Goal: Task Accomplishment & Management: Complete application form

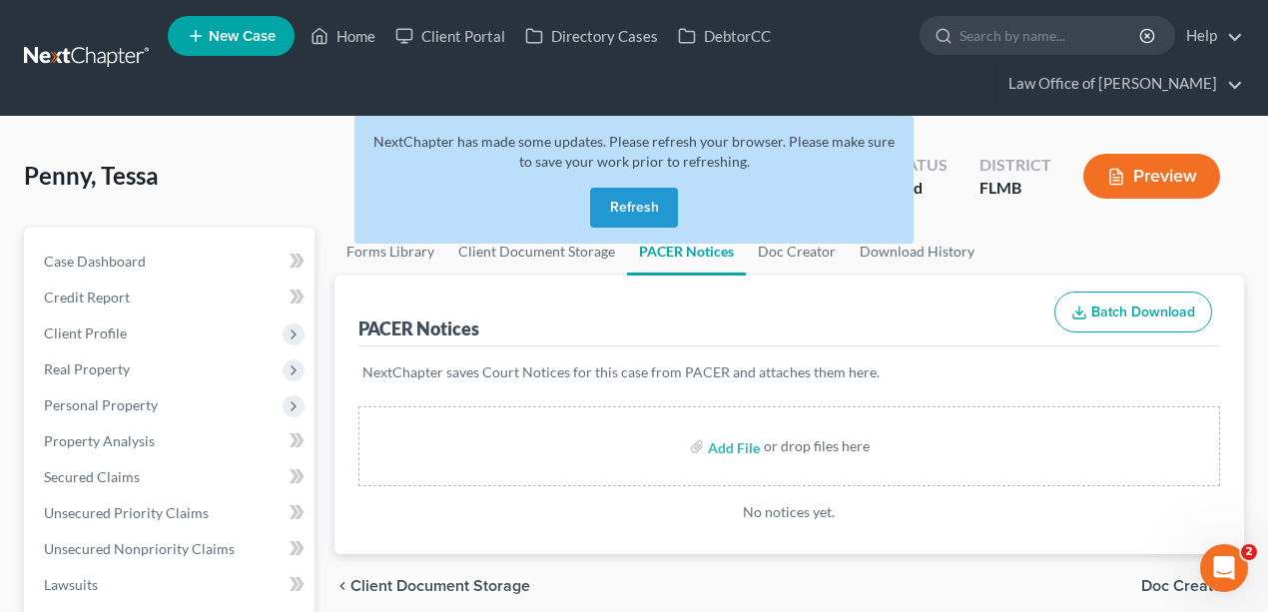
click at [84, 40] on link at bounding box center [88, 58] width 128 height 36
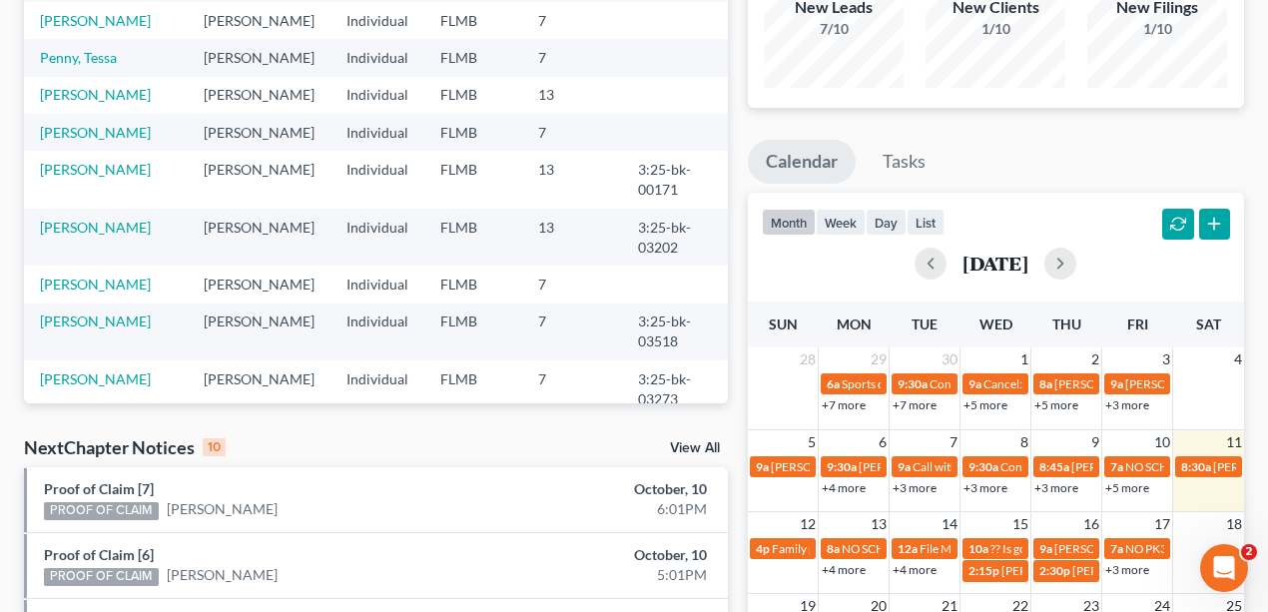
scroll to position [507, 0]
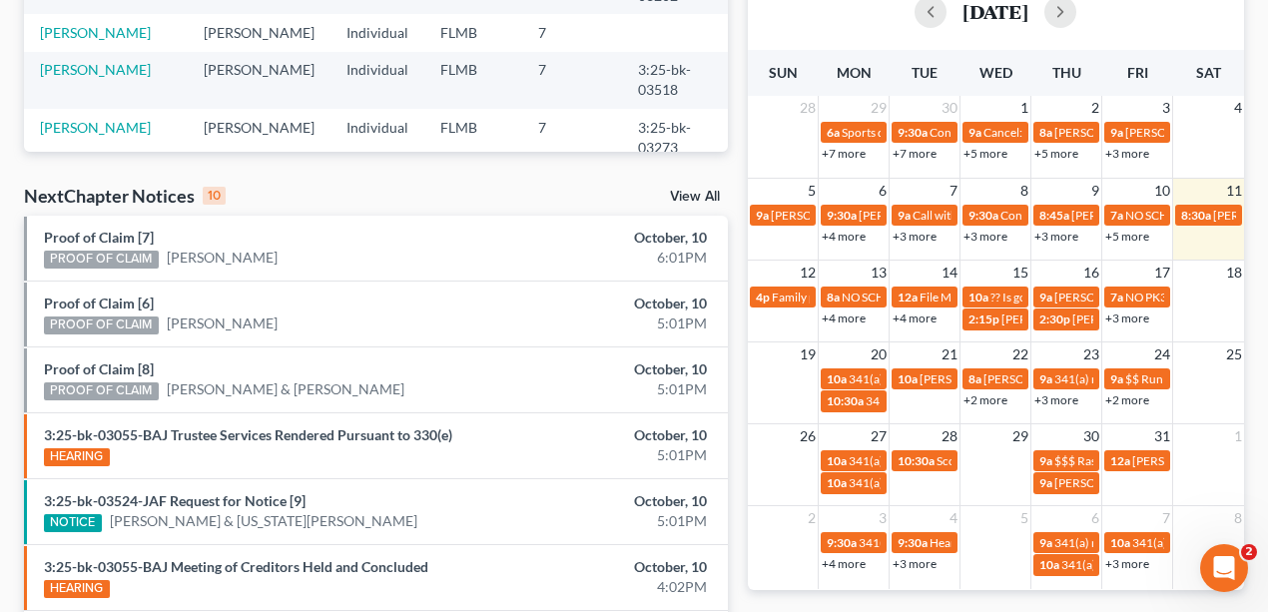
click at [850, 318] on link "+4 more" at bounding box center [844, 318] width 44 height 15
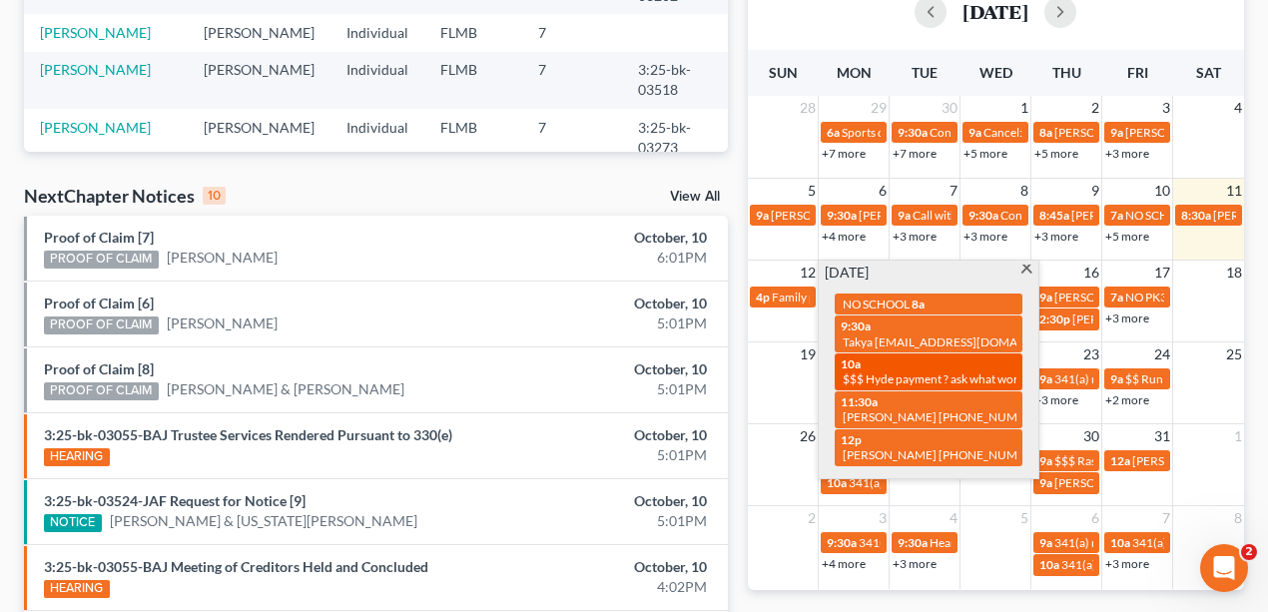
click at [895, 357] on div "10a $$$ Hyde payment ? ask what works best" at bounding box center [929, 372] width 176 height 31
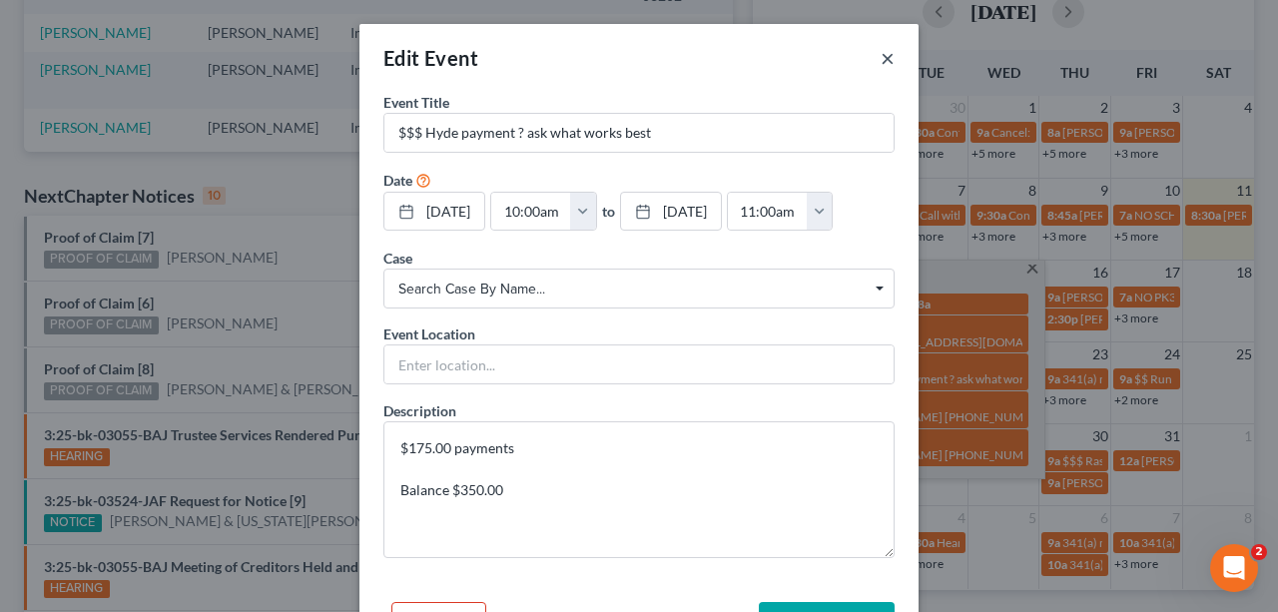
click at [881, 62] on button "×" at bounding box center [888, 58] width 14 height 24
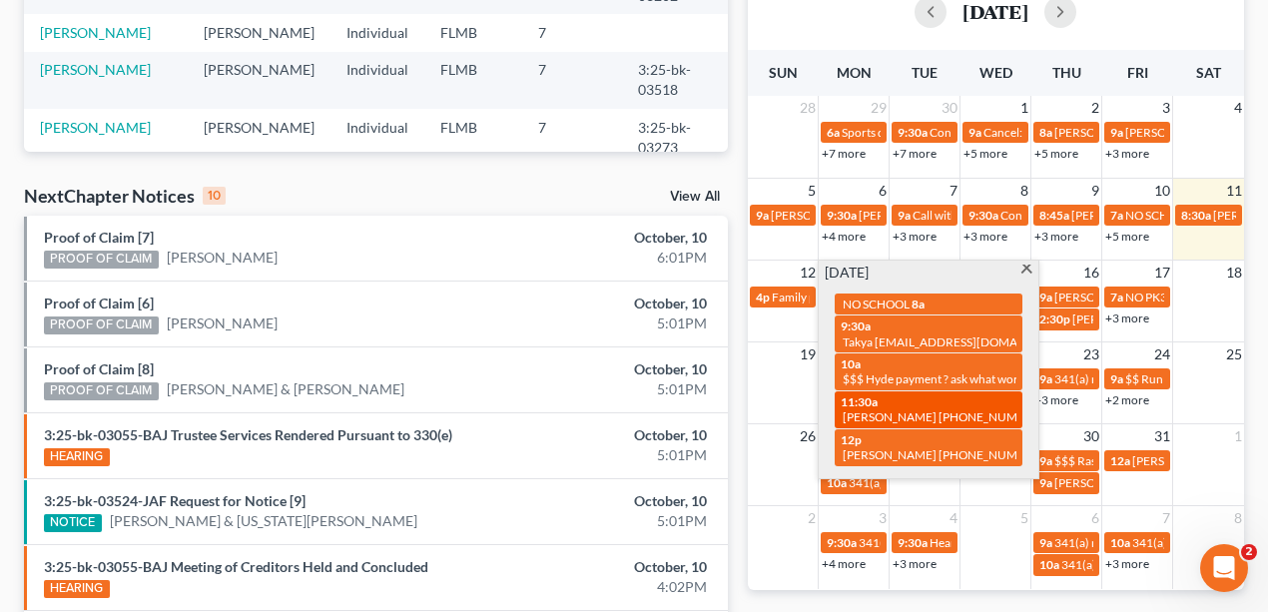
click at [909, 405] on div "11:30a [PERSON_NAME] [PHONE_NUMBER]" at bounding box center [929, 409] width 176 height 31
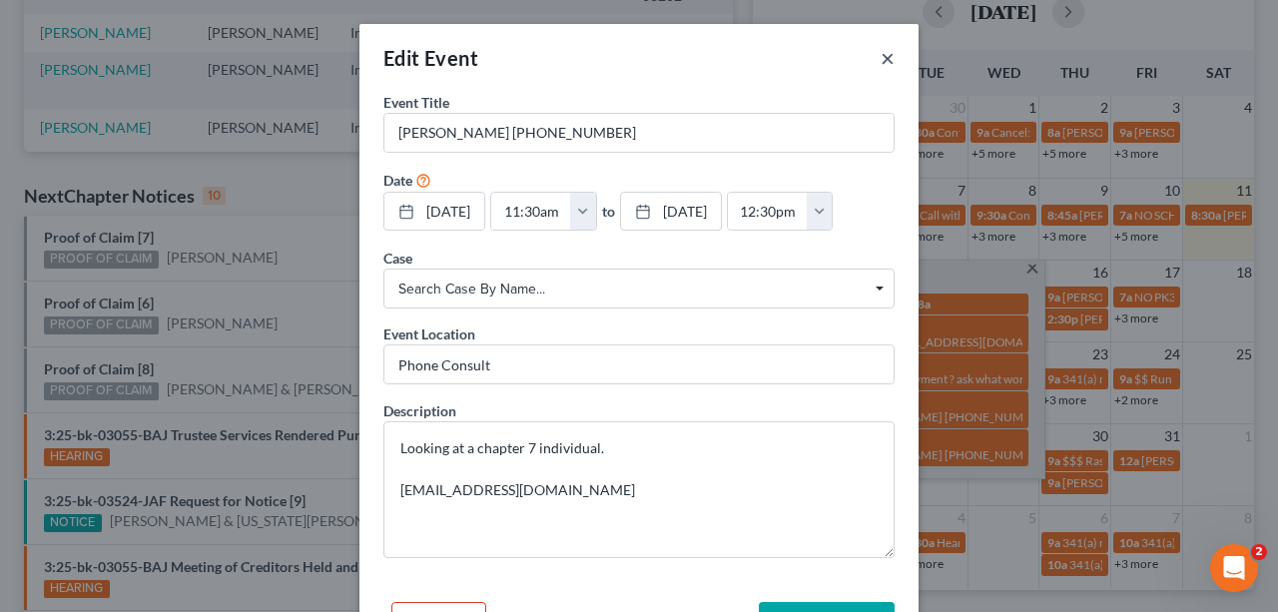
click at [884, 61] on button "×" at bounding box center [888, 58] width 14 height 24
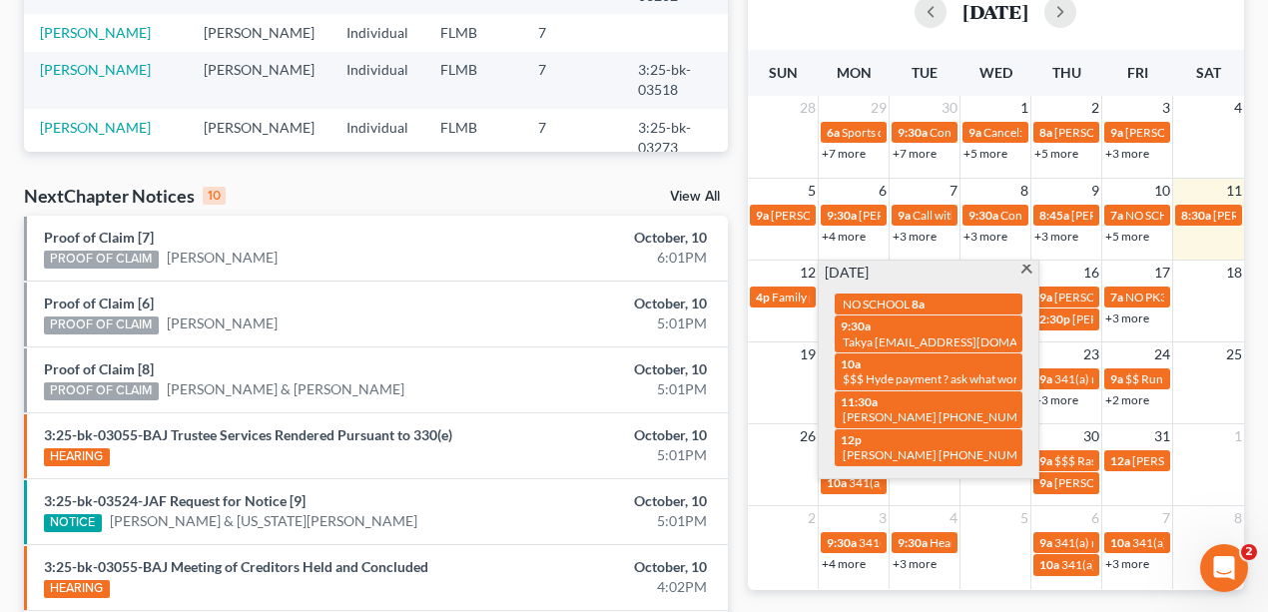
click at [846, 594] on div "Monthly Progress Bankruptcy Bankruptcy [DATE] [DATE] [DATE] [DATE] [DATE] [DATE…" at bounding box center [996, 270] width 517 height 1272
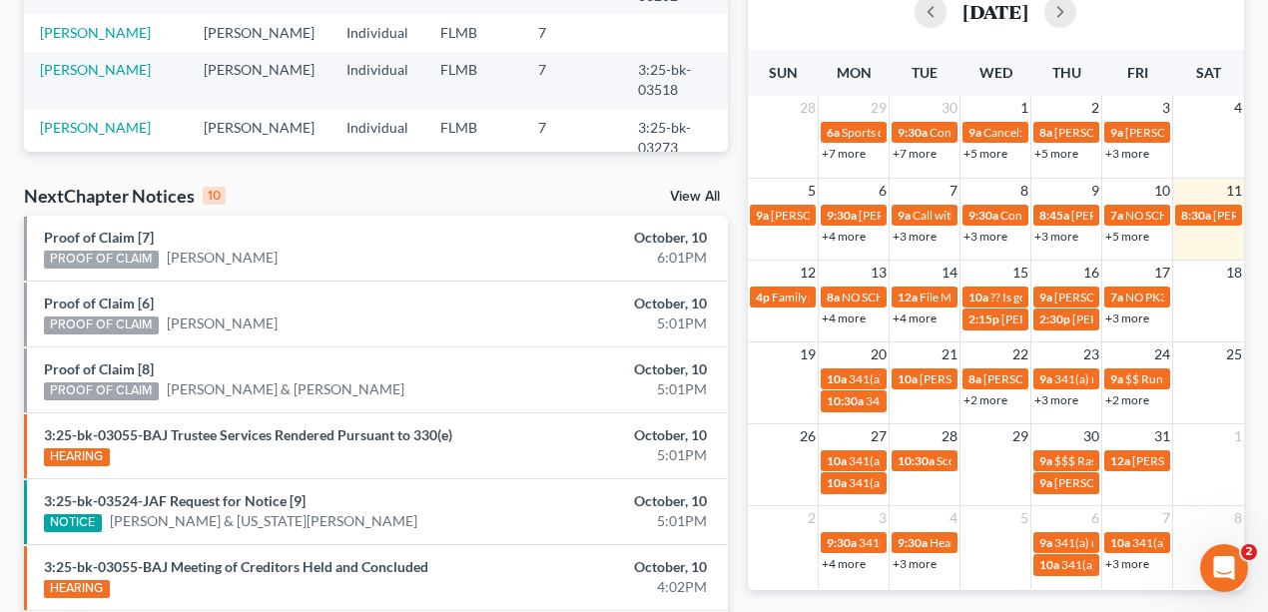
click at [929, 315] on link "+4 more" at bounding box center [915, 318] width 44 height 15
click at [933, 597] on div "Monthly Progress Bankruptcy Bankruptcy [DATE] [DATE] [DATE] [DATE] [DATE] [DATE…" at bounding box center [996, 270] width 517 height 1272
click at [926, 322] on link "+4 more" at bounding box center [915, 318] width 44 height 15
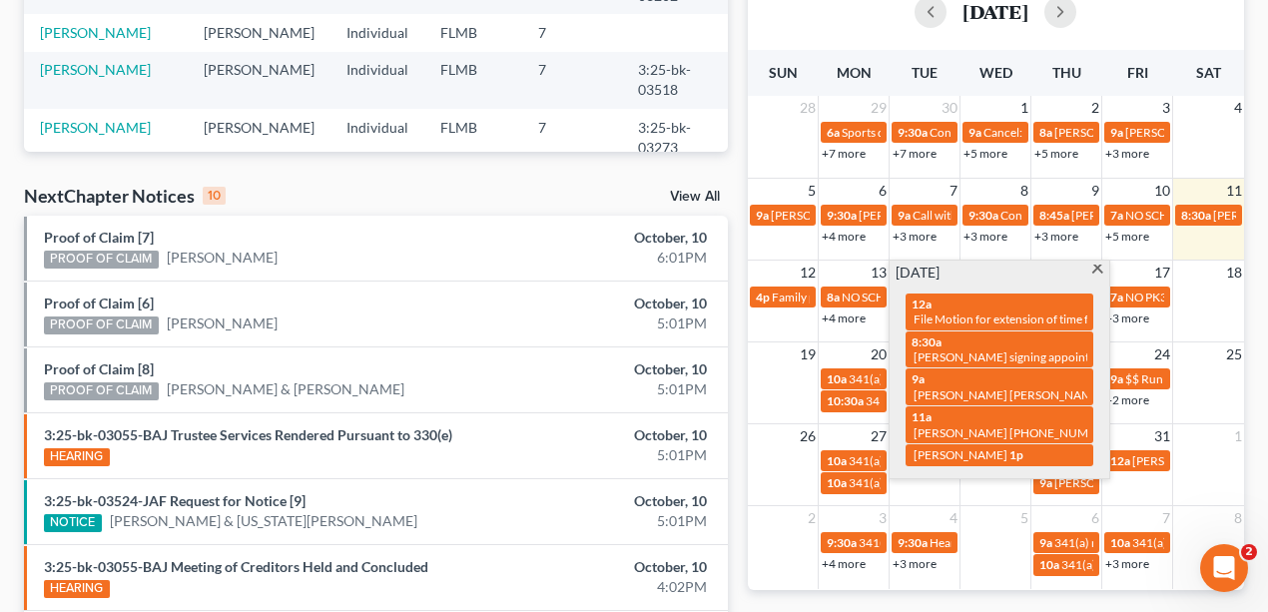
click at [955, 600] on div "Monthly Progress Bankruptcy Bankruptcy [DATE] [DATE] [DATE] [DATE] [DATE] [DATE…" at bounding box center [996, 270] width 517 height 1272
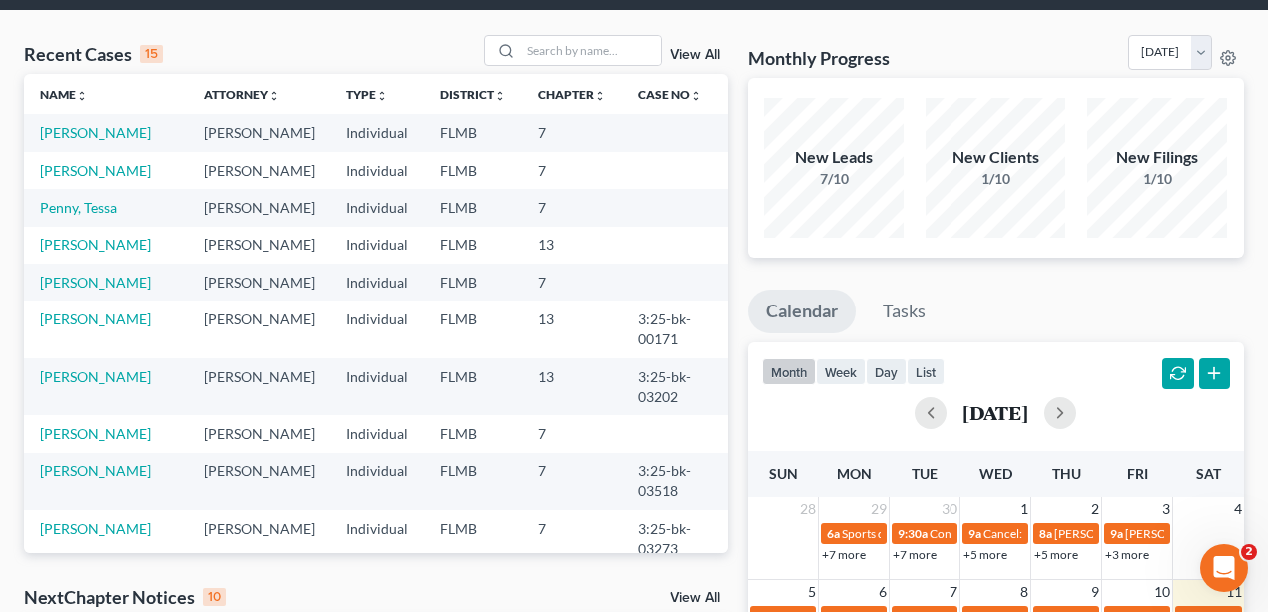
scroll to position [0, 0]
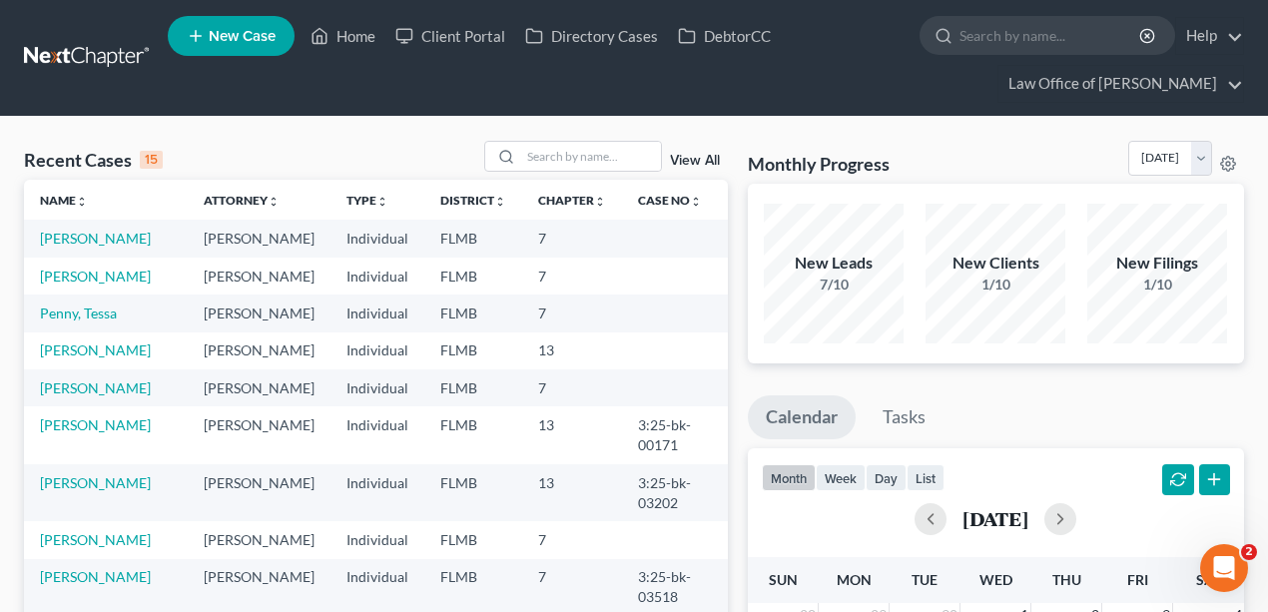
click at [278, 28] on link "New Case" at bounding box center [231, 36] width 127 height 40
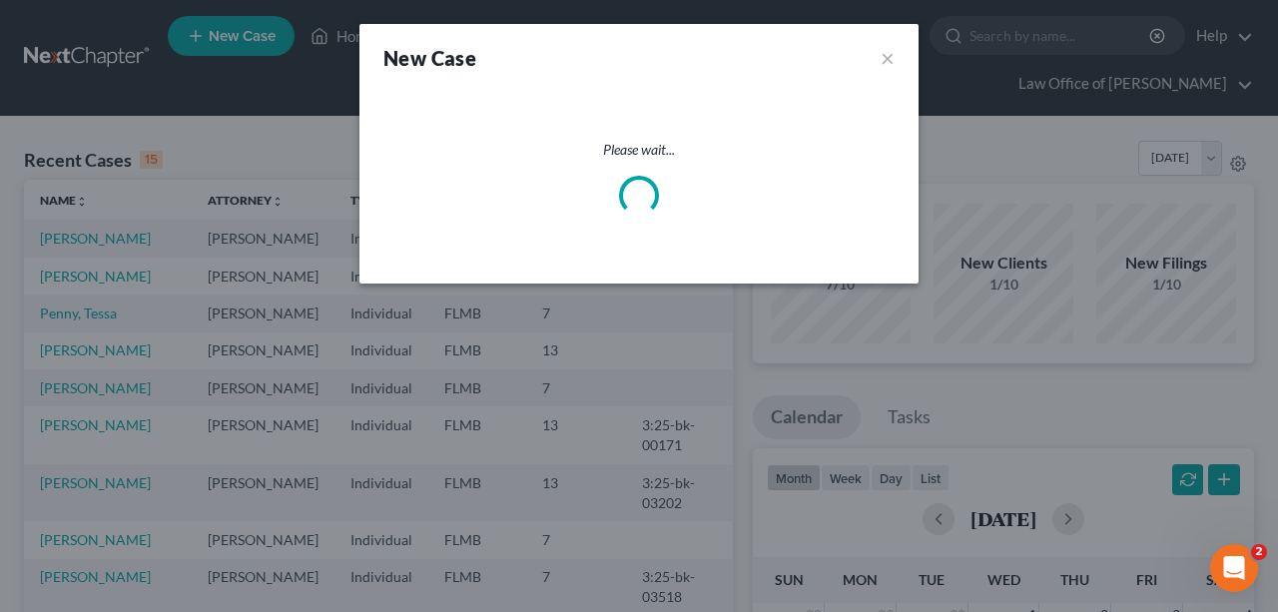
select select "15"
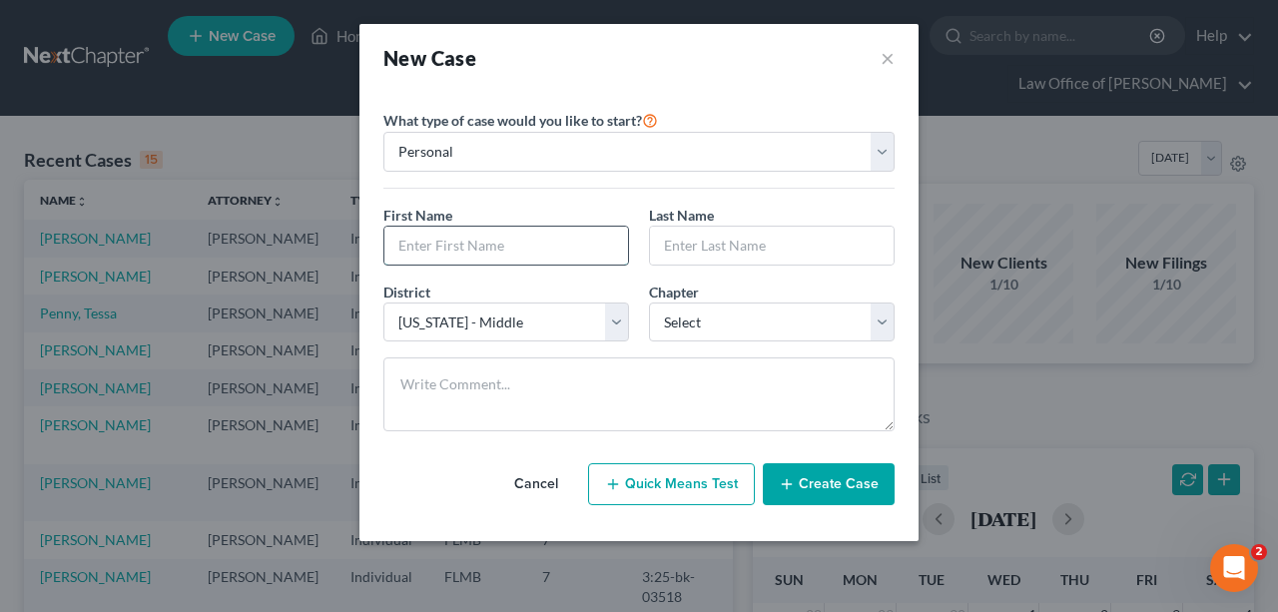
click at [551, 242] on input "text" at bounding box center [506, 246] width 244 height 38
type input "[PERSON_NAME]"
type input "Saasaa"
click at [805, 294] on div "Chapter * Select 7 11 12 13" at bounding box center [772, 312] width 266 height 61
click at [799, 314] on select "Select 7 11 12 13" at bounding box center [772, 323] width 246 height 40
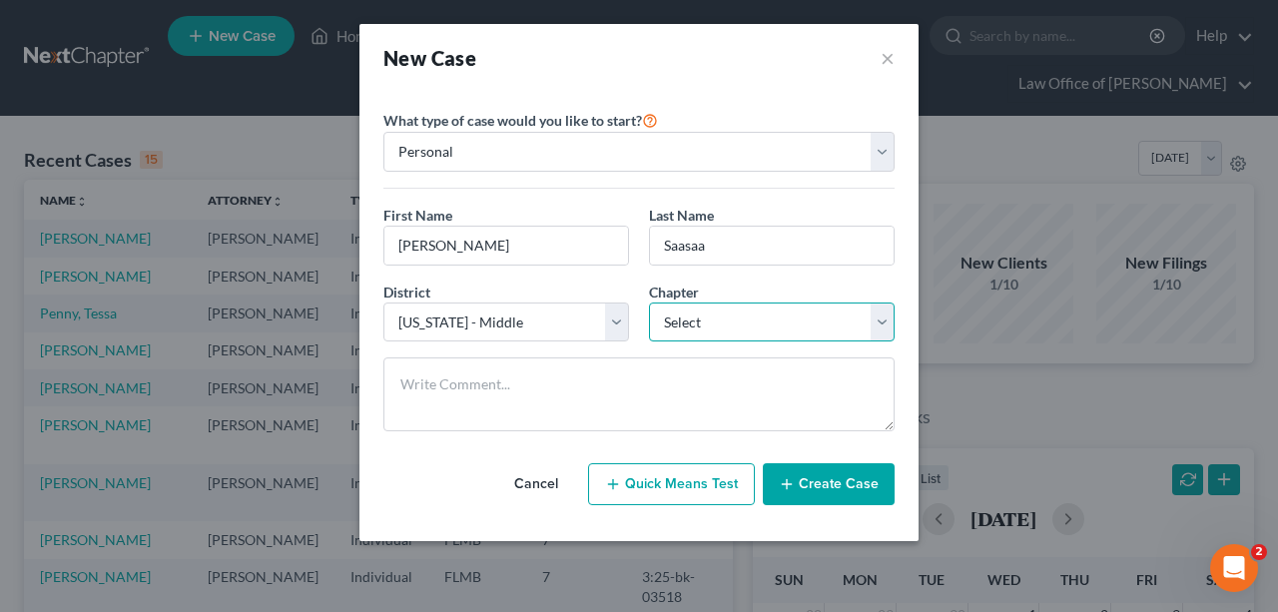
select select "3"
click at [649, 303] on select "Select 7 11 12 13" at bounding box center [772, 323] width 246 height 40
click at [821, 469] on button "Create Case" at bounding box center [829, 484] width 132 height 42
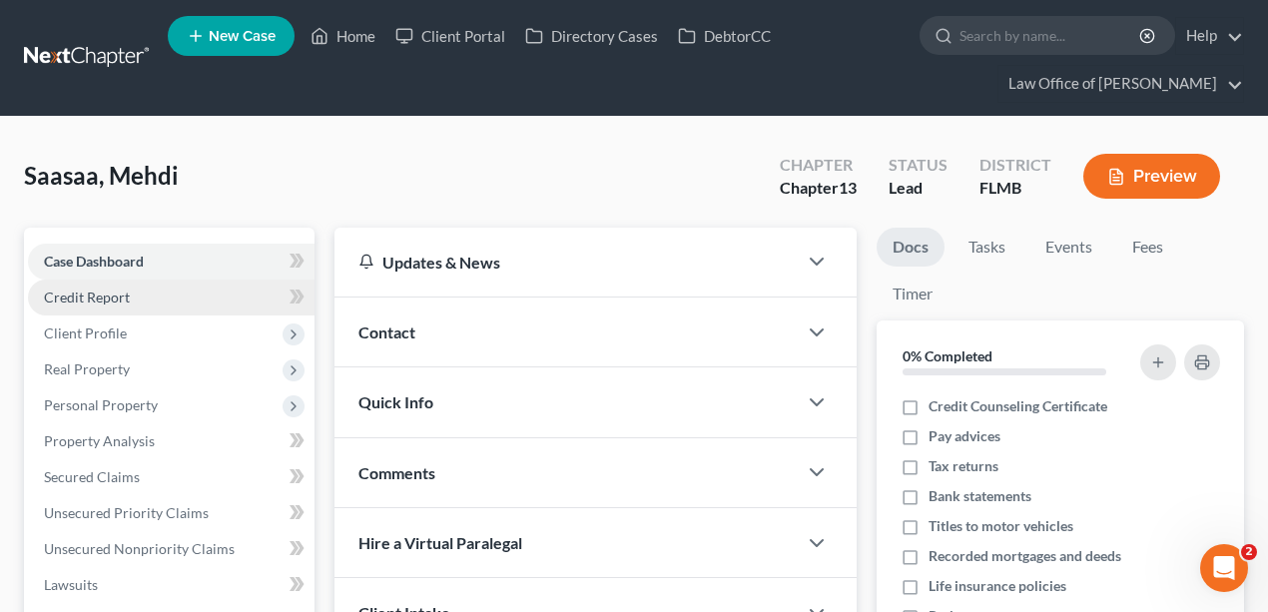
click at [118, 304] on span "Credit Report" at bounding box center [87, 297] width 86 height 17
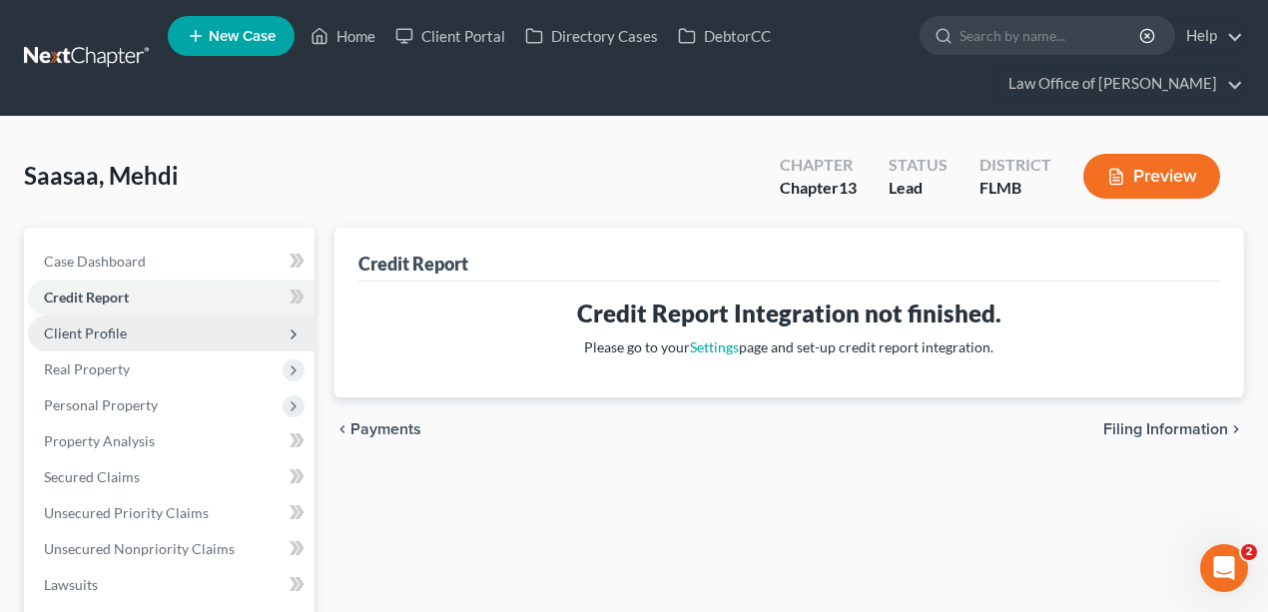
click at [134, 330] on span "Client Profile" at bounding box center [171, 334] width 287 height 36
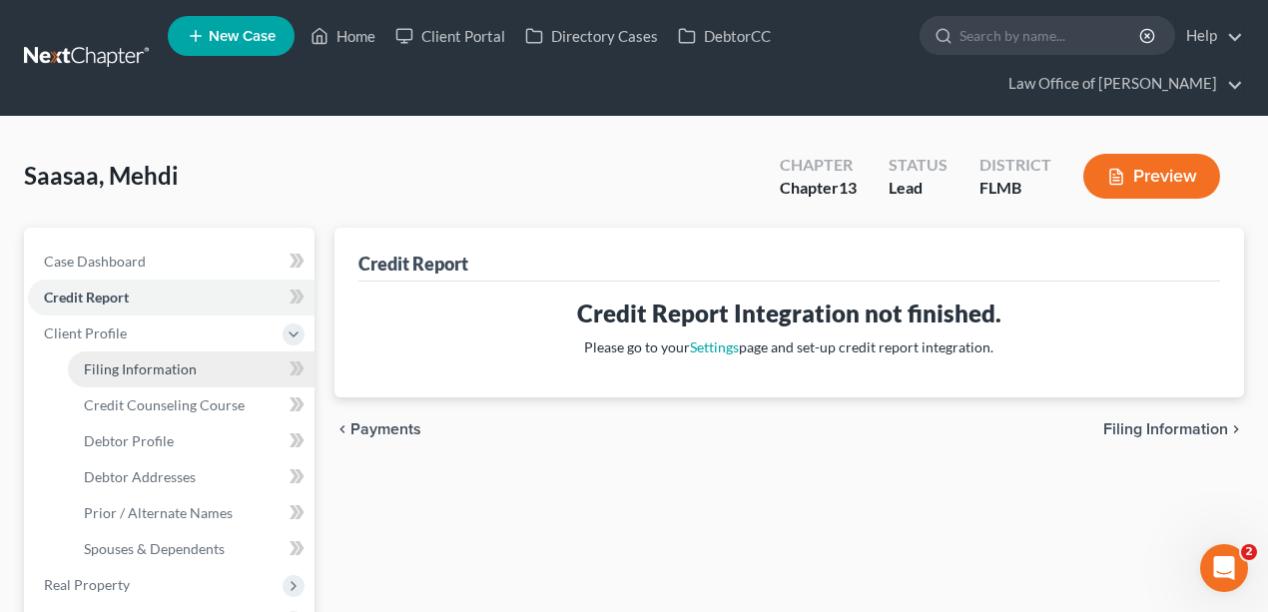
click at [128, 361] on span "Filing Information" at bounding box center [140, 369] width 113 height 17
select select "1"
select select "0"
select select "3"
select select "15"
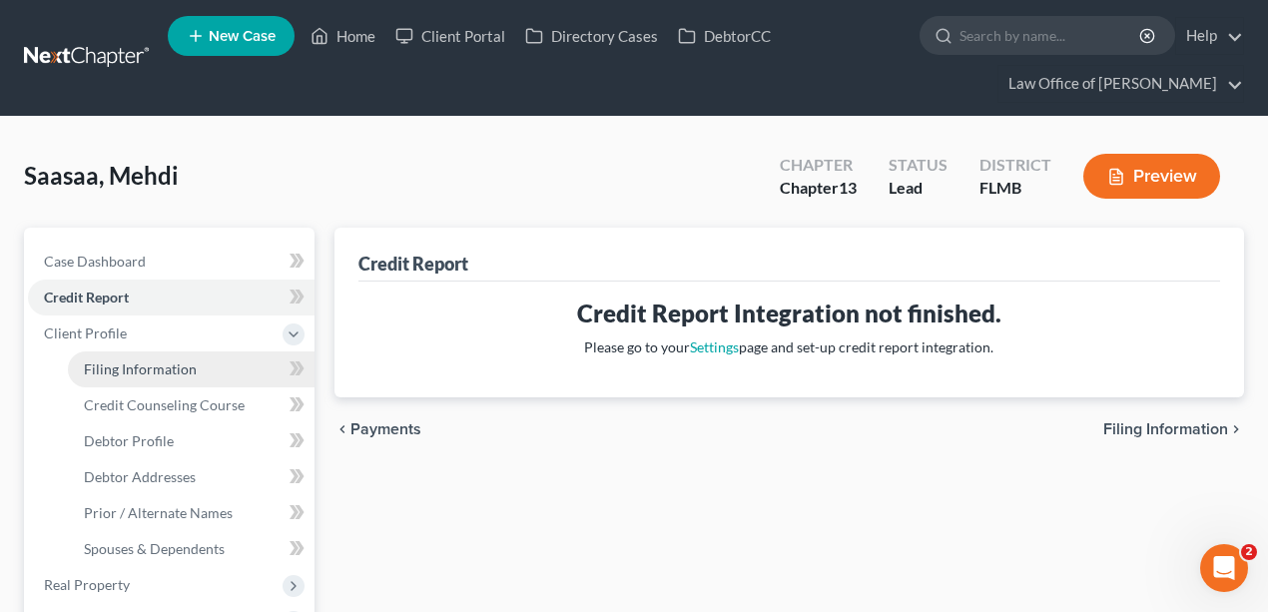
select select "9"
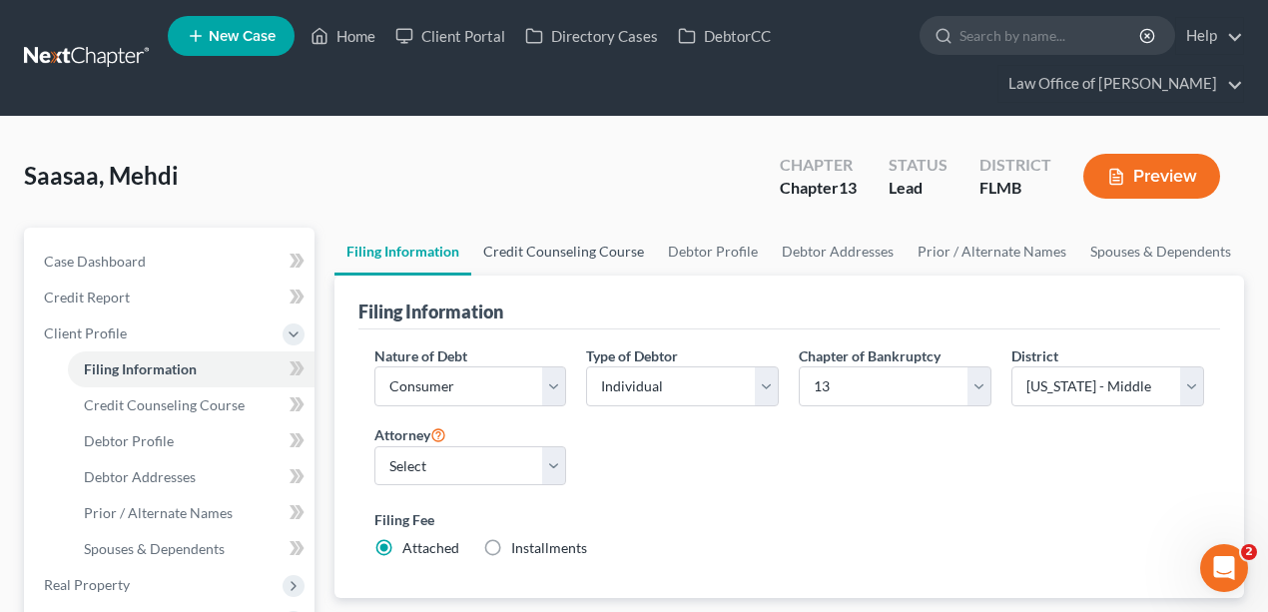
click at [607, 248] on link "Credit Counseling Course" at bounding box center [563, 252] width 185 height 48
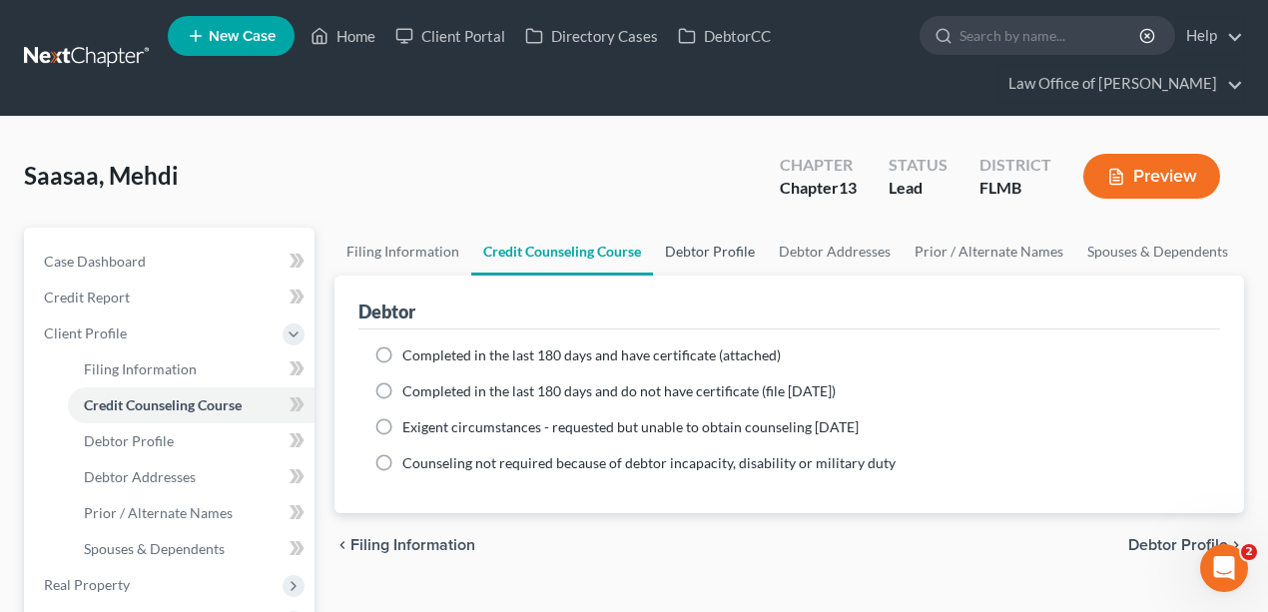
click at [727, 255] on link "Debtor Profile" at bounding box center [710, 252] width 114 height 48
select select "0"
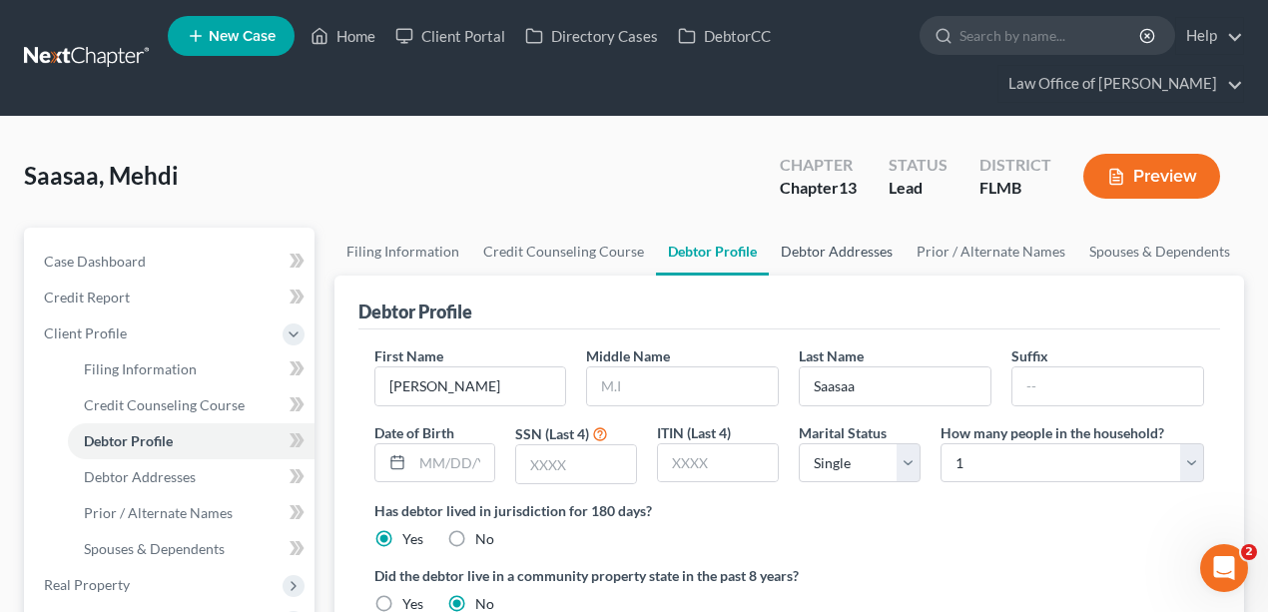
click at [811, 238] on link "Debtor Addresses" at bounding box center [837, 252] width 136 height 48
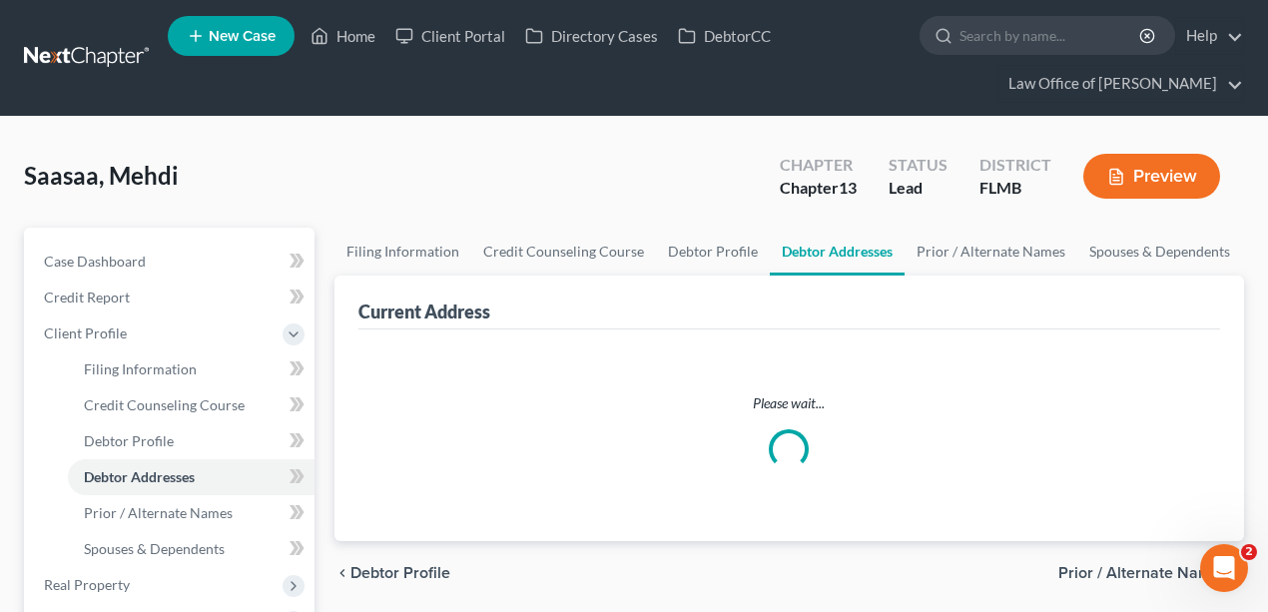
select select "0"
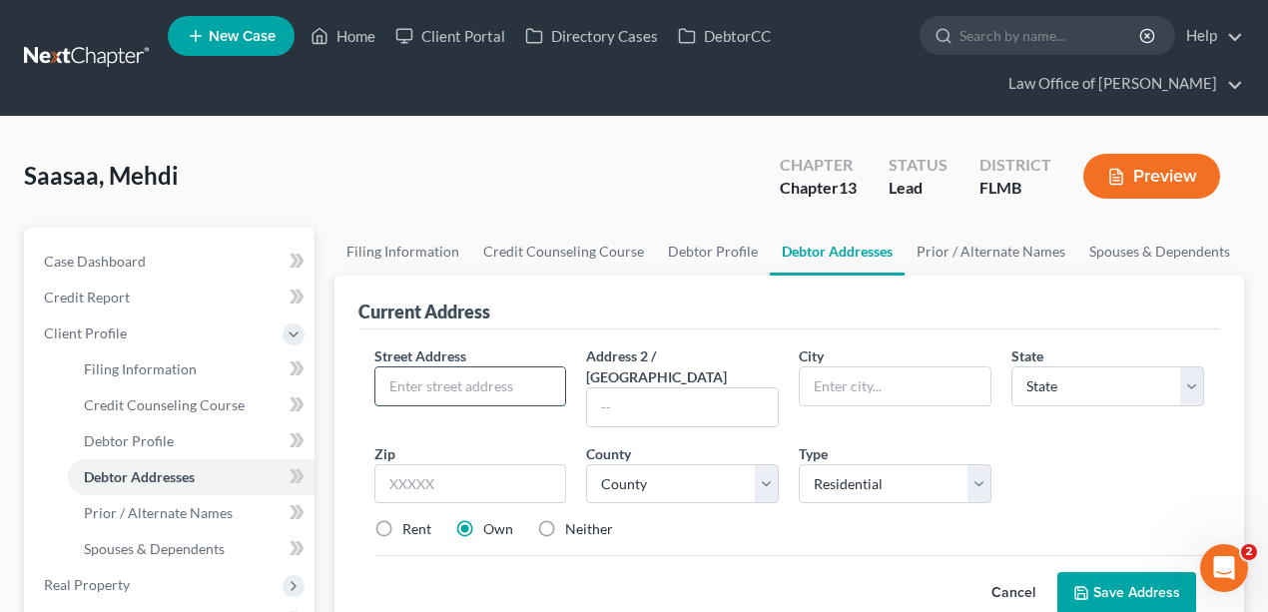
click at [455, 397] on input "text" at bounding box center [470, 386] width 191 height 38
type input "[STREET_ADDRESS]"
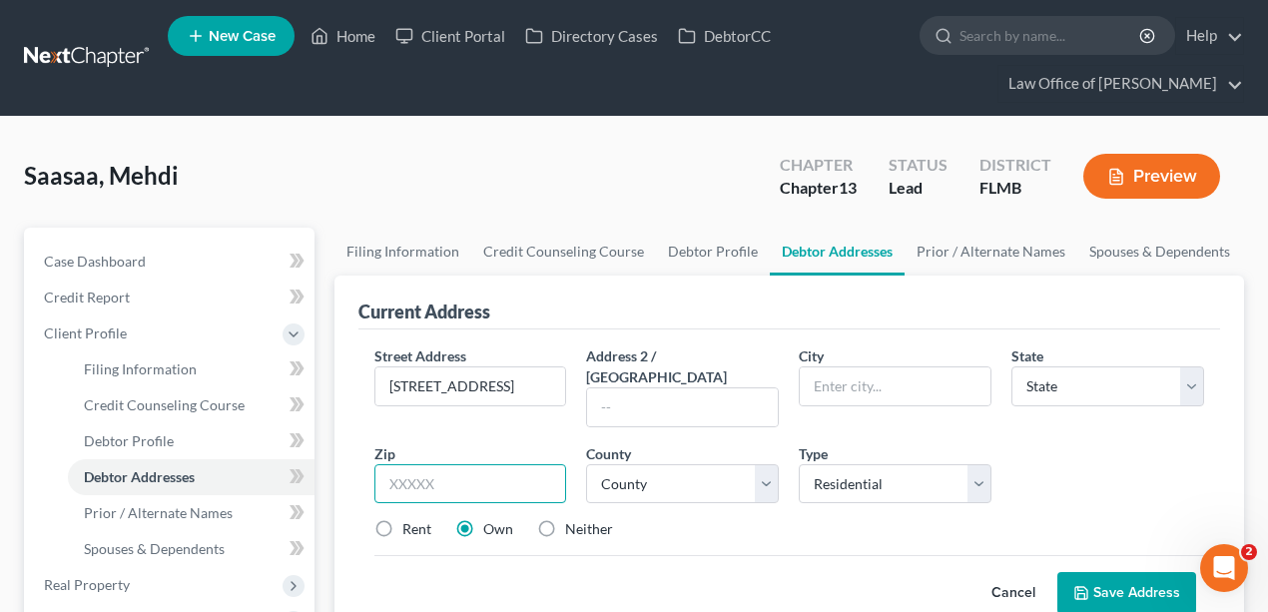
click at [513, 464] on input "text" at bounding box center [470, 484] width 193 height 40
click at [1058, 572] on button "Save Address" at bounding box center [1127, 593] width 139 height 42
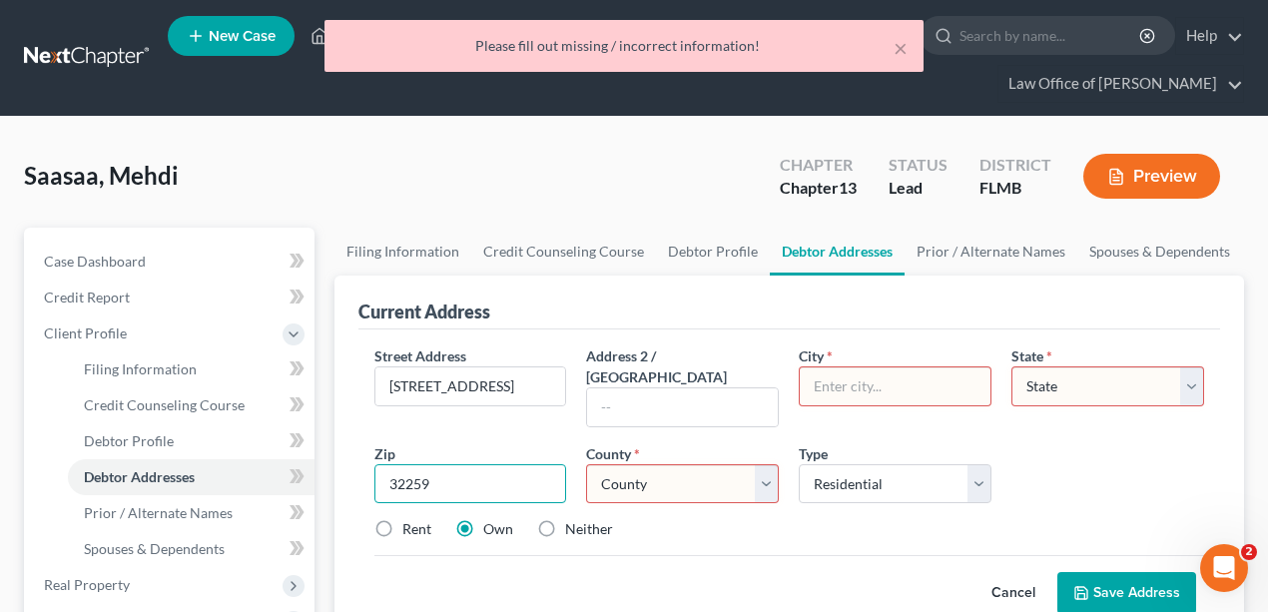
type input "32259"
type input "[GEOGRAPHIC_DATA]"
select select "9"
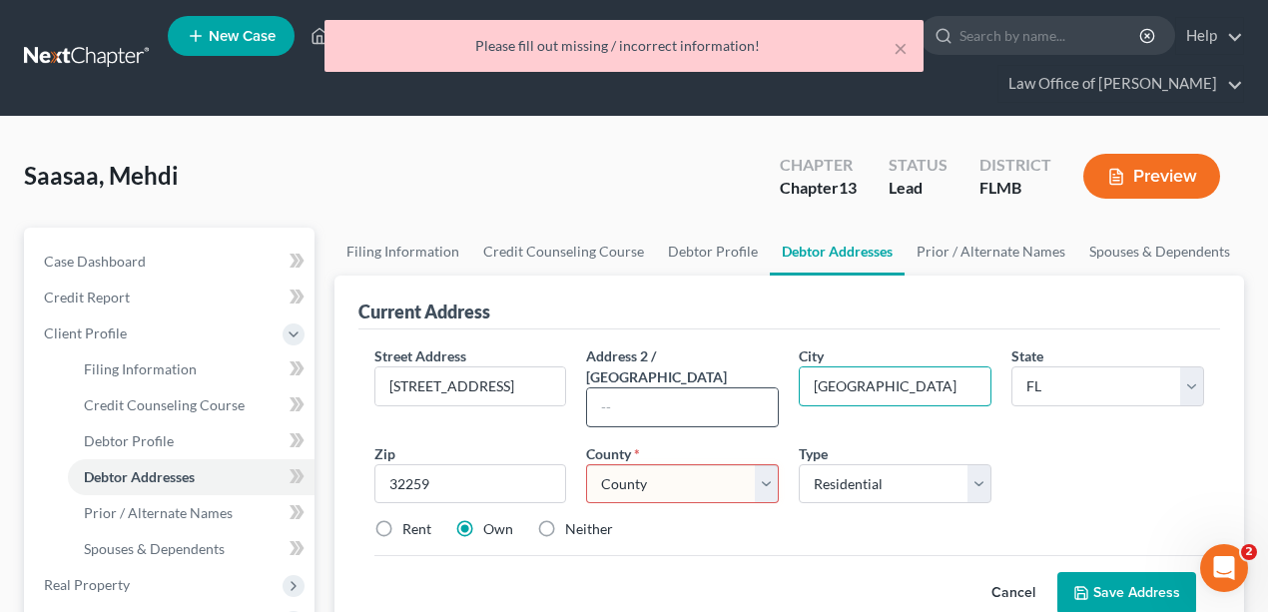
drag, startPoint x: 913, startPoint y: 380, endPoint x: 689, endPoint y: 383, distance: 223.7
click at [689, 383] on div "Street Address * [STREET_ADDRESS] * [GEOGRAPHIC_DATA] * State [US_STATE] AK AR …" at bounding box center [789, 451] width 851 height 211
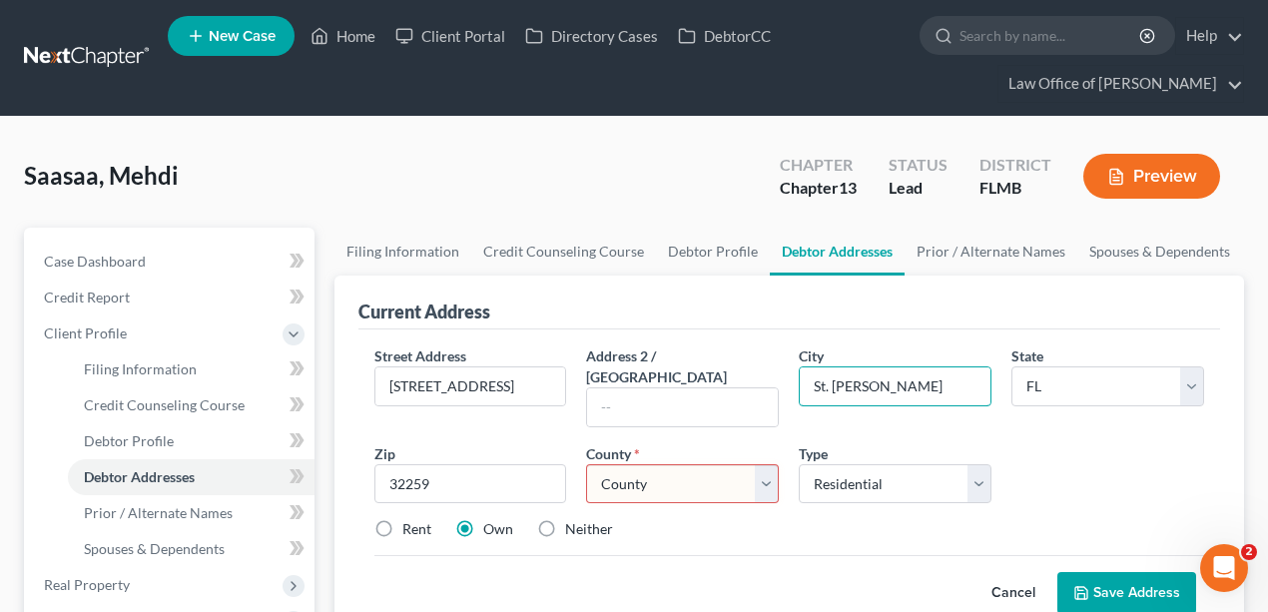
type input "St. [PERSON_NAME]"
click at [715, 464] on select "County [GEOGRAPHIC_DATA] [GEOGRAPHIC_DATA] [GEOGRAPHIC_DATA] [GEOGRAPHIC_DATA] …" at bounding box center [682, 484] width 193 height 40
select select "57"
click at [586, 464] on select "County [GEOGRAPHIC_DATA] [GEOGRAPHIC_DATA] [GEOGRAPHIC_DATA] [GEOGRAPHIC_DATA] …" at bounding box center [682, 484] width 193 height 40
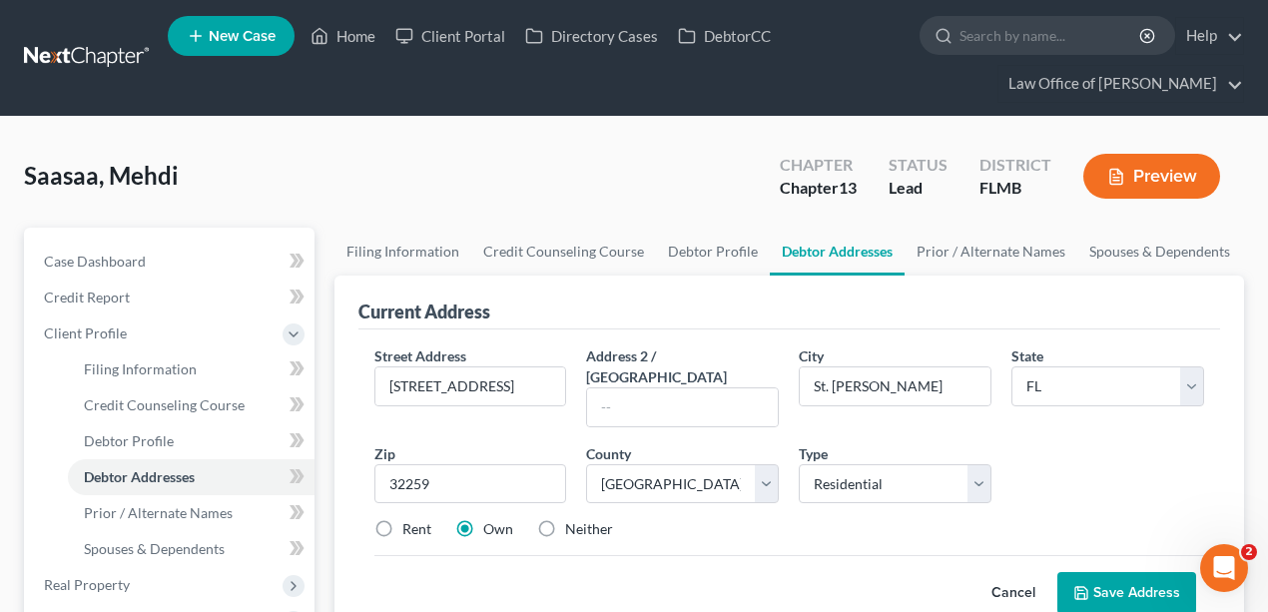
click at [865, 519] on div "Rent Own Neither" at bounding box center [789, 529] width 851 height 20
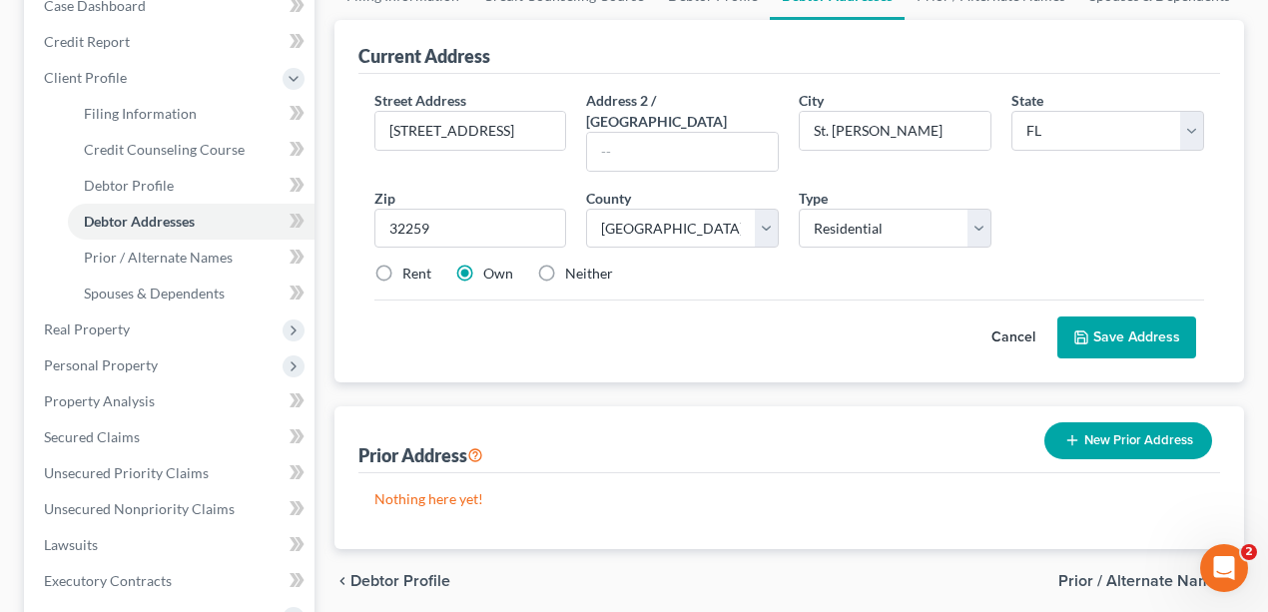
scroll to position [266, 0]
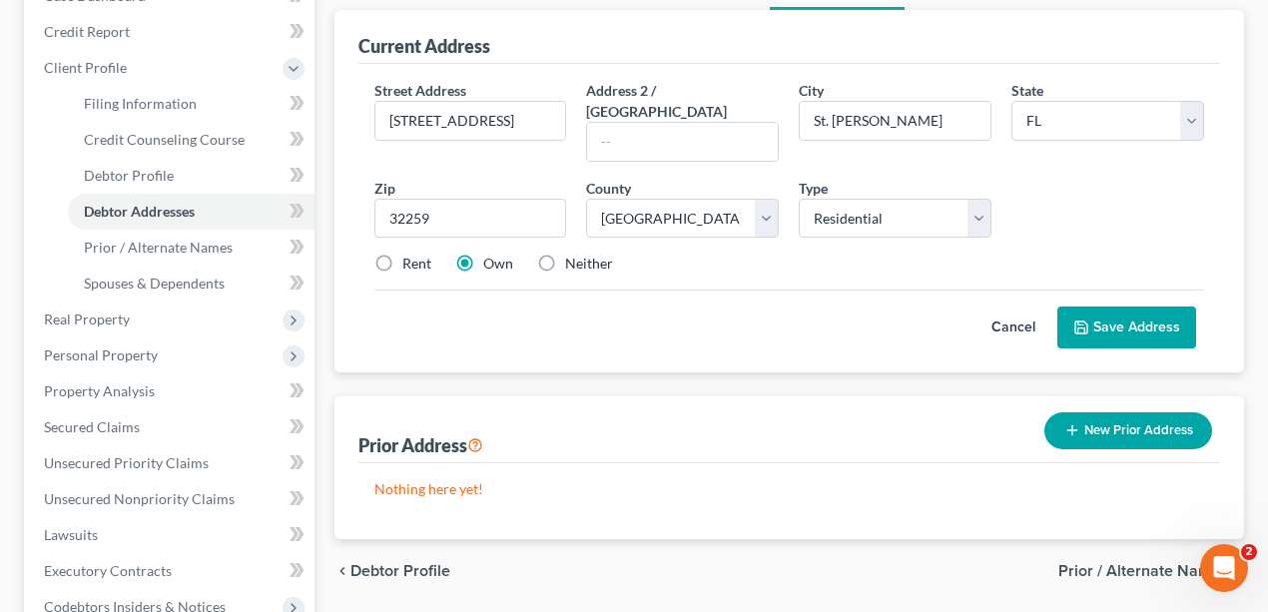
click at [1142, 307] on button "Save Address" at bounding box center [1127, 328] width 139 height 42
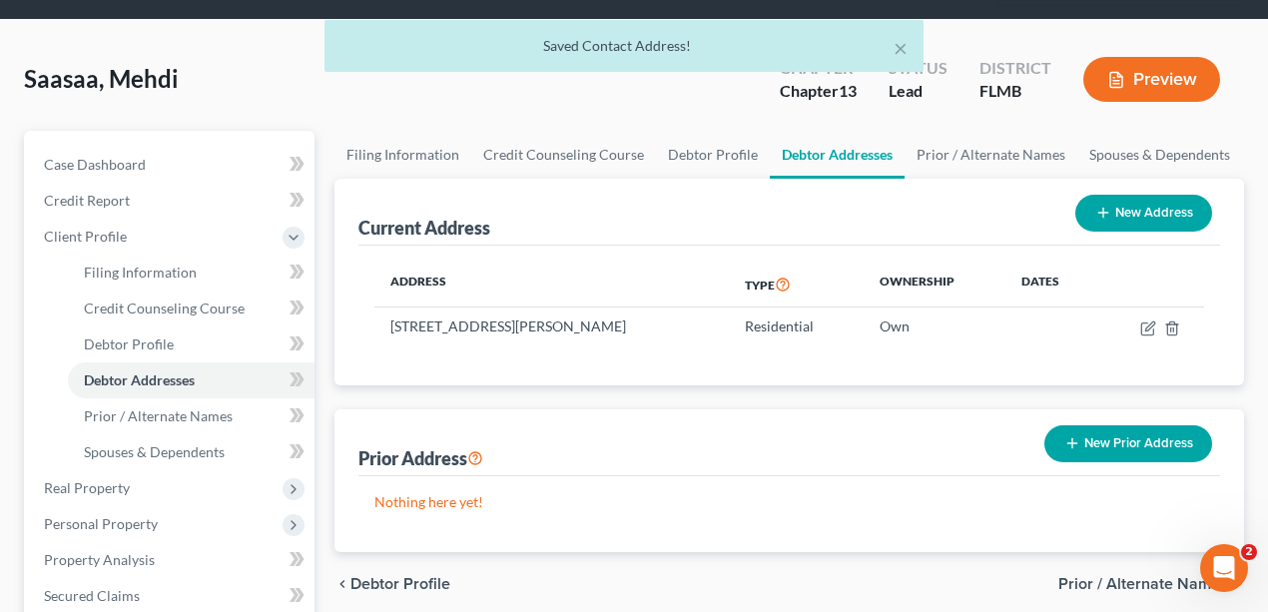
scroll to position [0, 0]
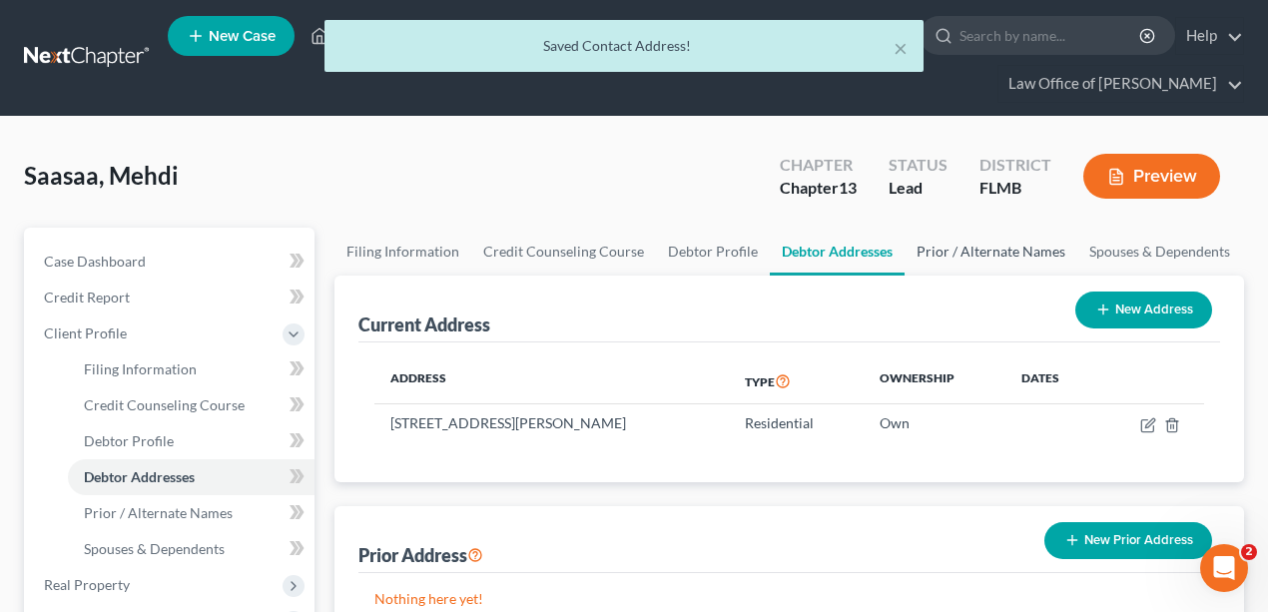
click at [970, 272] on link "Prior / Alternate Names" at bounding box center [991, 252] width 173 height 48
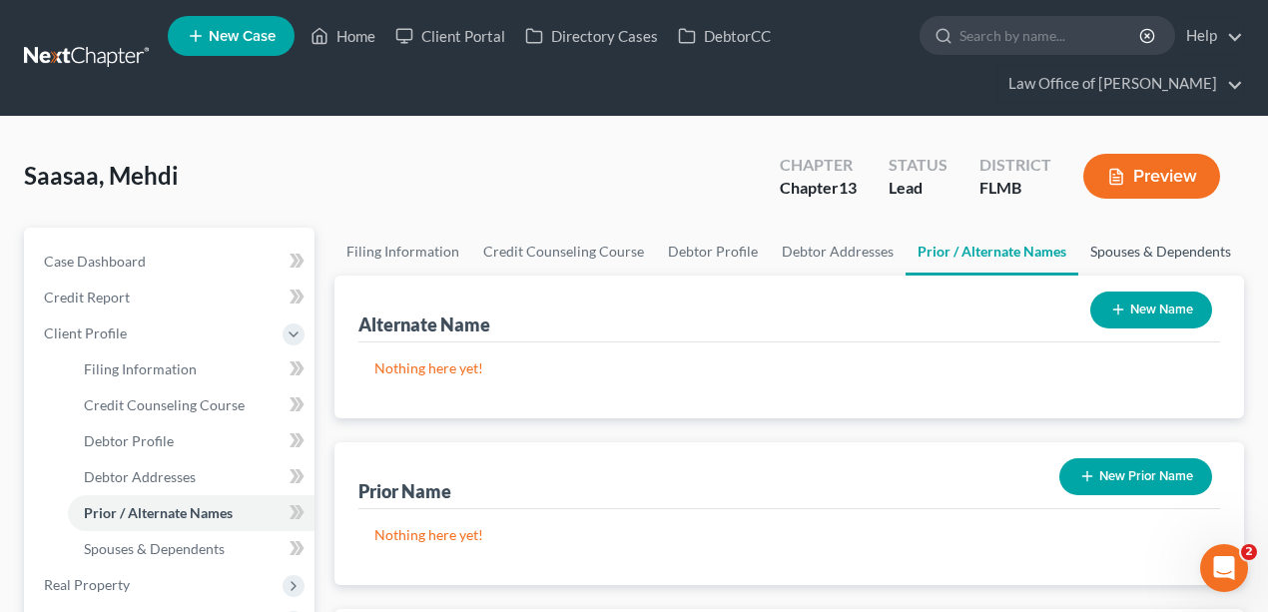
click at [1189, 254] on link "Spouses & Dependents" at bounding box center [1161, 252] width 165 height 48
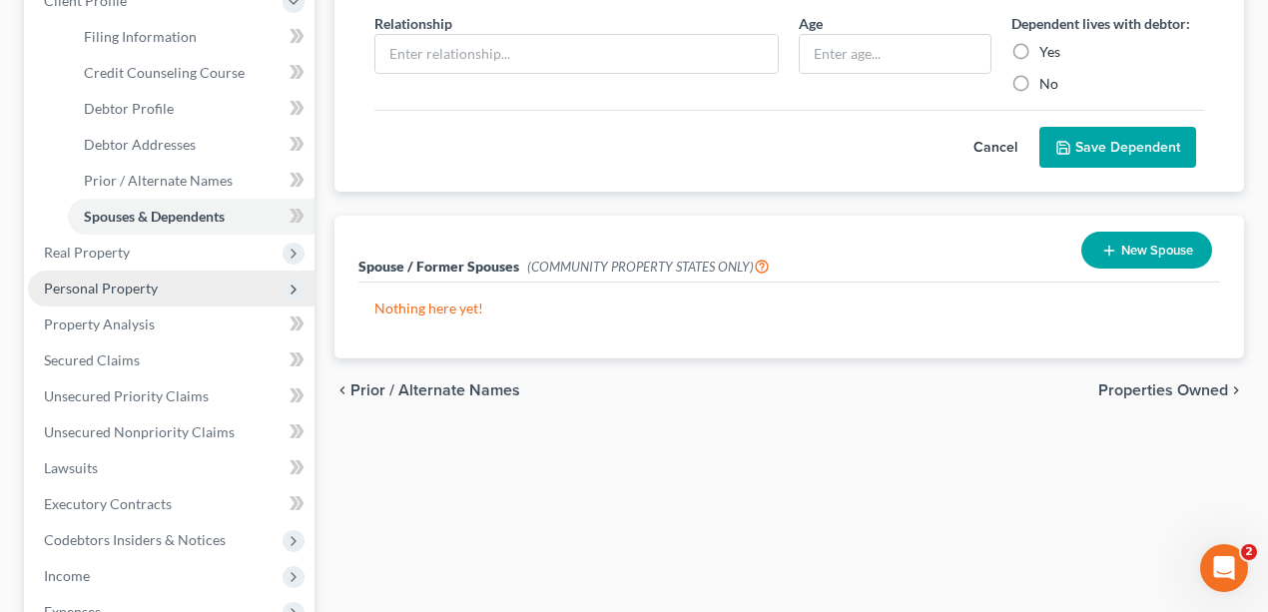
scroll to position [599, 0]
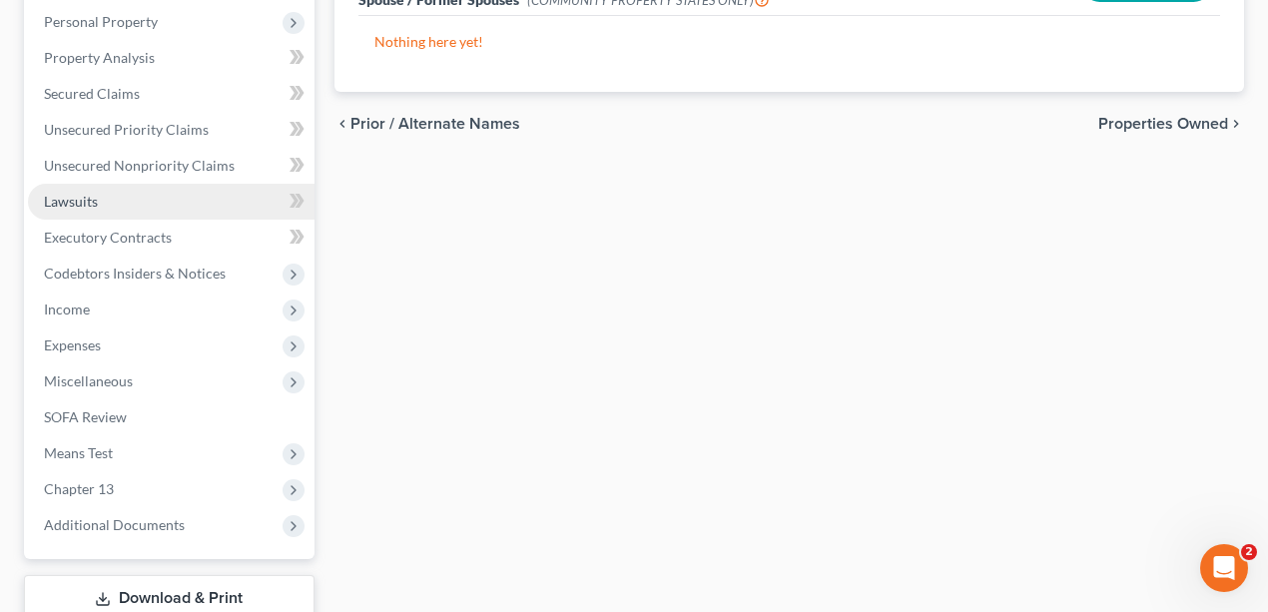
click at [94, 199] on span "Lawsuits" at bounding box center [71, 201] width 54 height 17
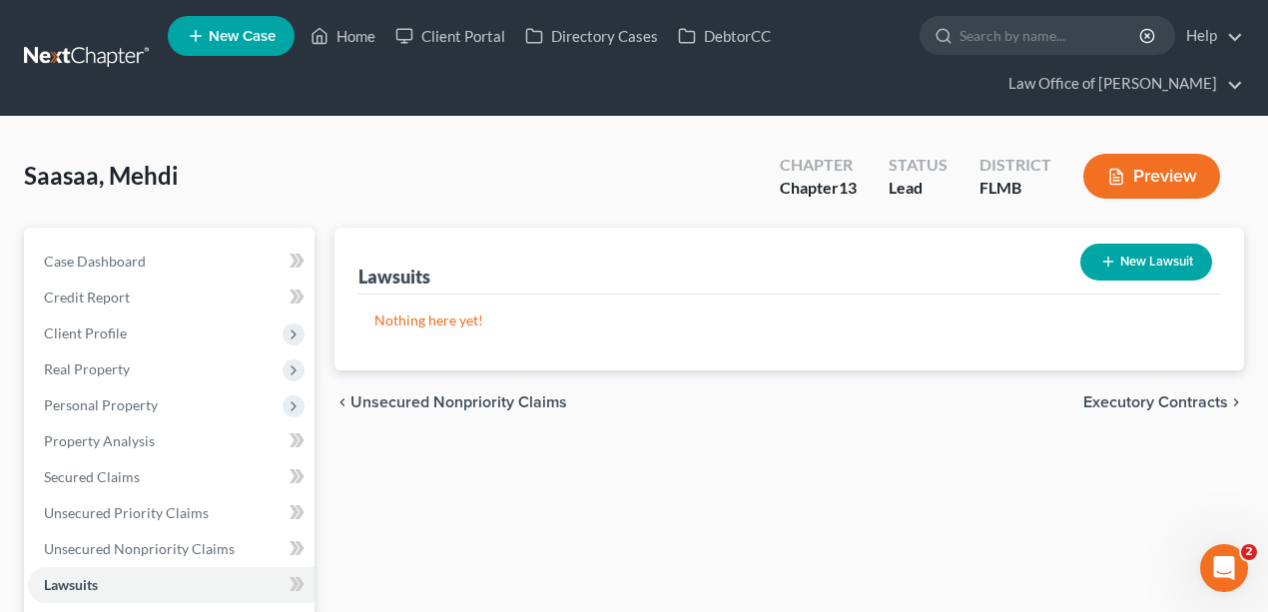
click at [1149, 250] on button "New Lawsuit" at bounding box center [1147, 262] width 132 height 37
select select "0"
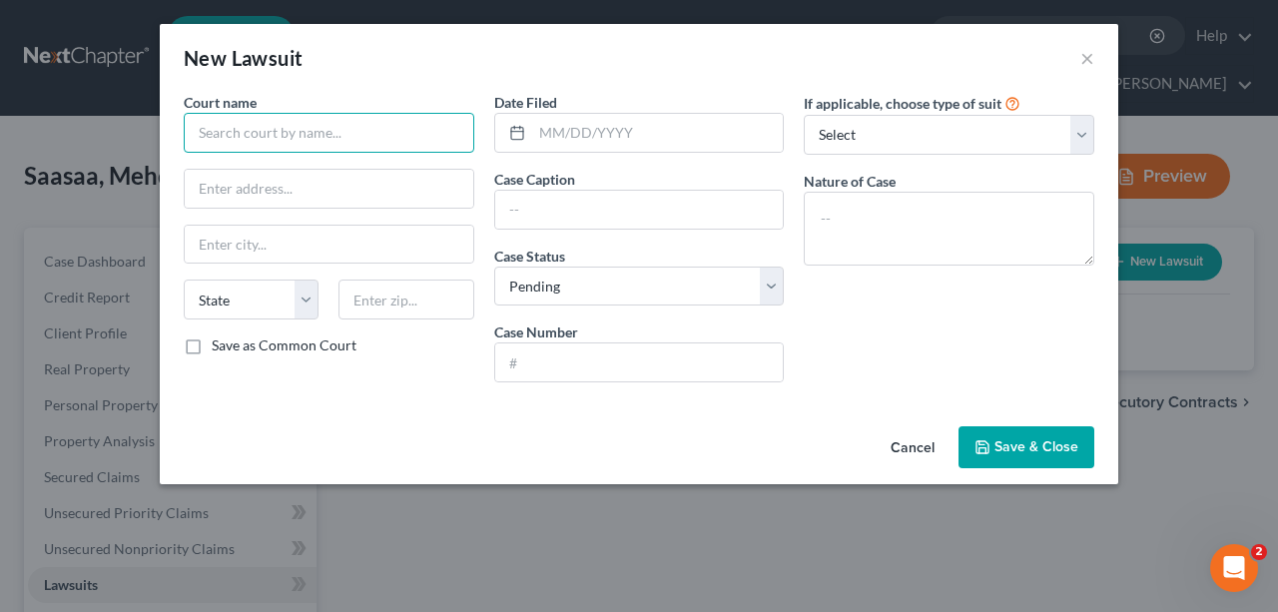
click at [371, 144] on input "text" at bounding box center [329, 133] width 291 height 40
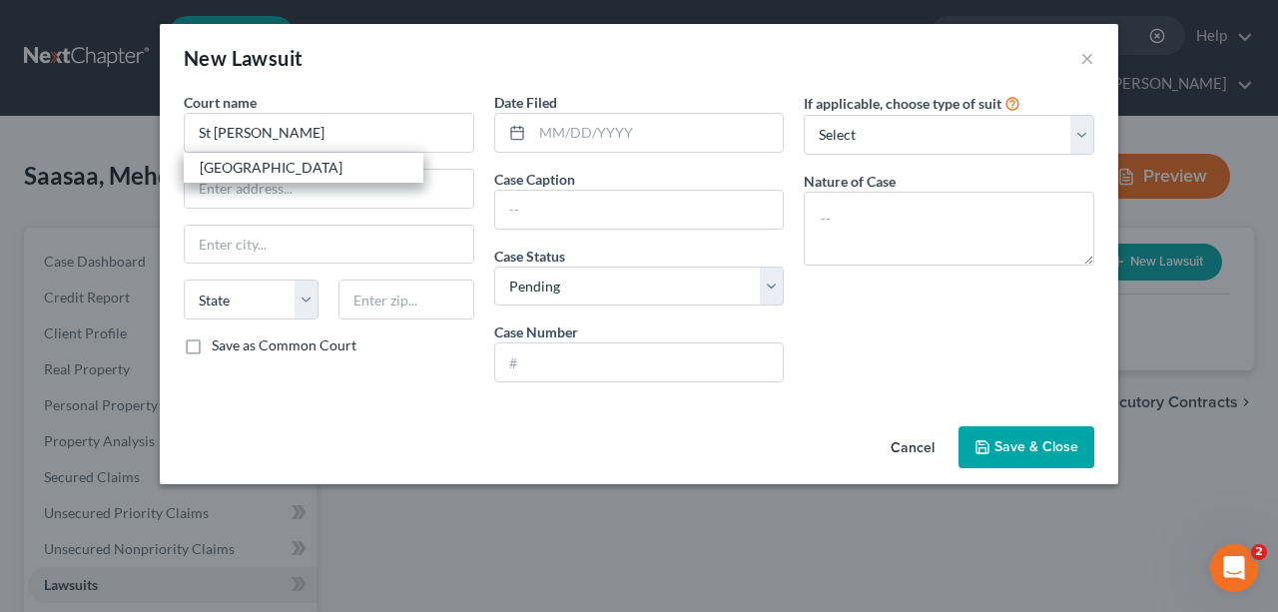
click at [339, 167] on div "[GEOGRAPHIC_DATA]" at bounding box center [304, 168] width 208 height 20
type input "[GEOGRAPHIC_DATA]"
type input "[GEOGRAPHIC_DATA][PERSON_NAME]"
type input "Saint Augustine"
select select "9"
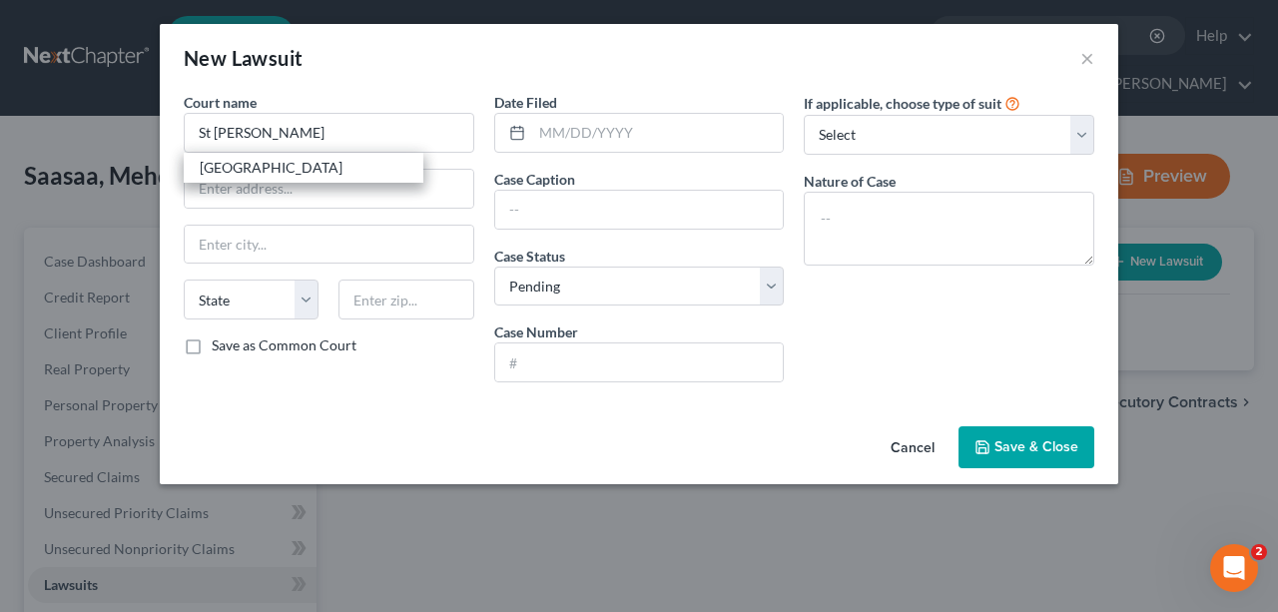
type input "32084"
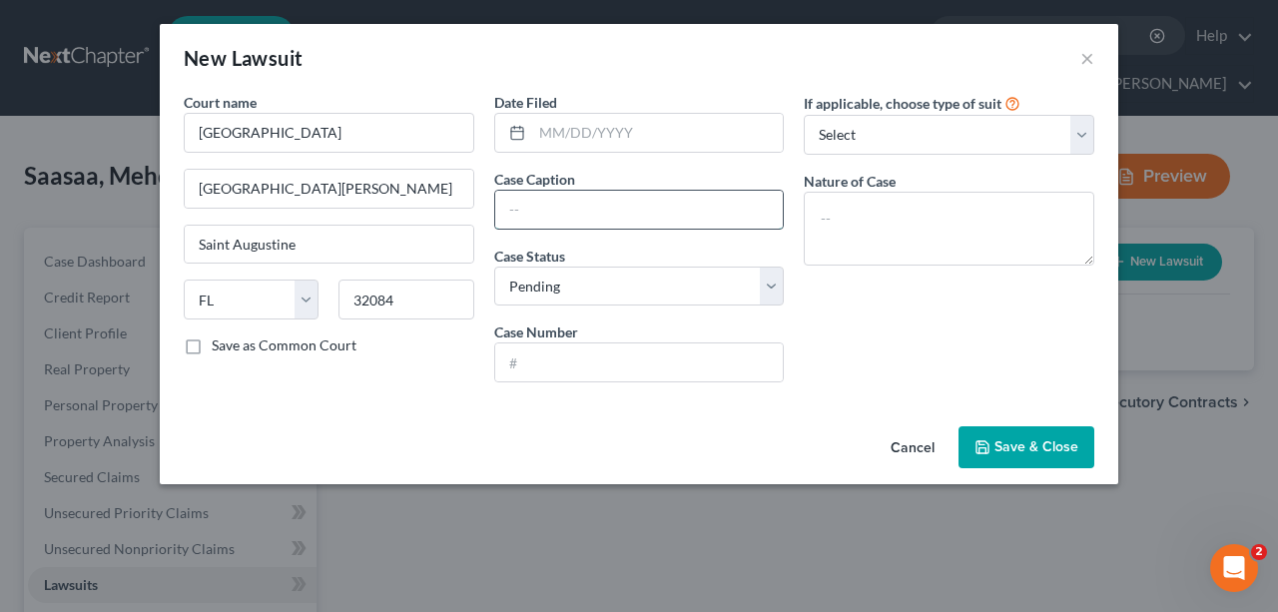
click at [576, 206] on input "text" at bounding box center [639, 210] width 289 height 38
type input "CC23-6379"
click at [671, 126] on input "text" at bounding box center [658, 133] width 252 height 38
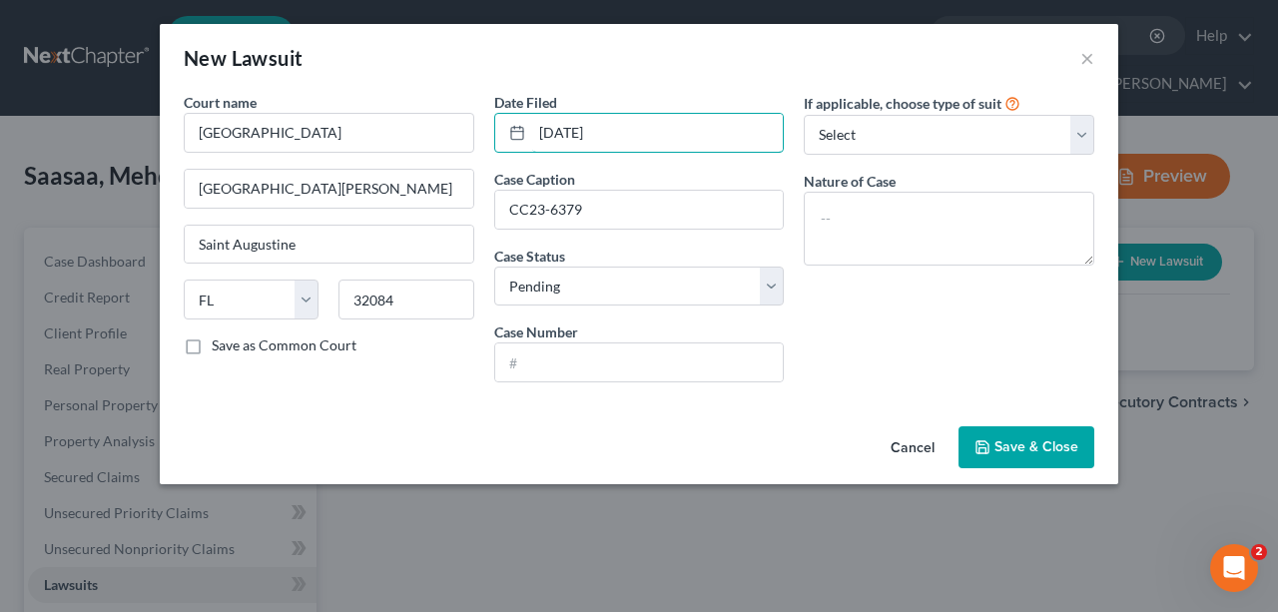
type input "[DATE]"
click at [852, 337] on div "If applicable, choose type of suit Select Repossession Garnishment Foreclosure …" at bounding box center [949, 245] width 311 height 307
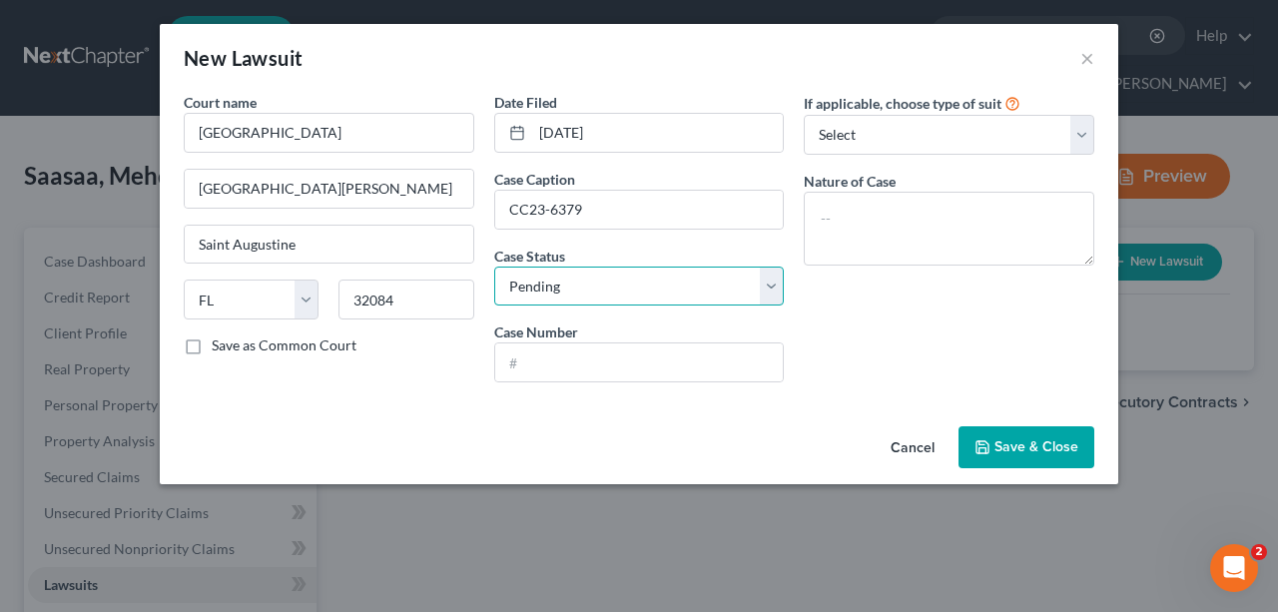
click at [621, 298] on select "Select Pending On Appeal Concluded" at bounding box center [639, 287] width 291 height 40
click at [615, 358] on input "text" at bounding box center [639, 363] width 289 height 38
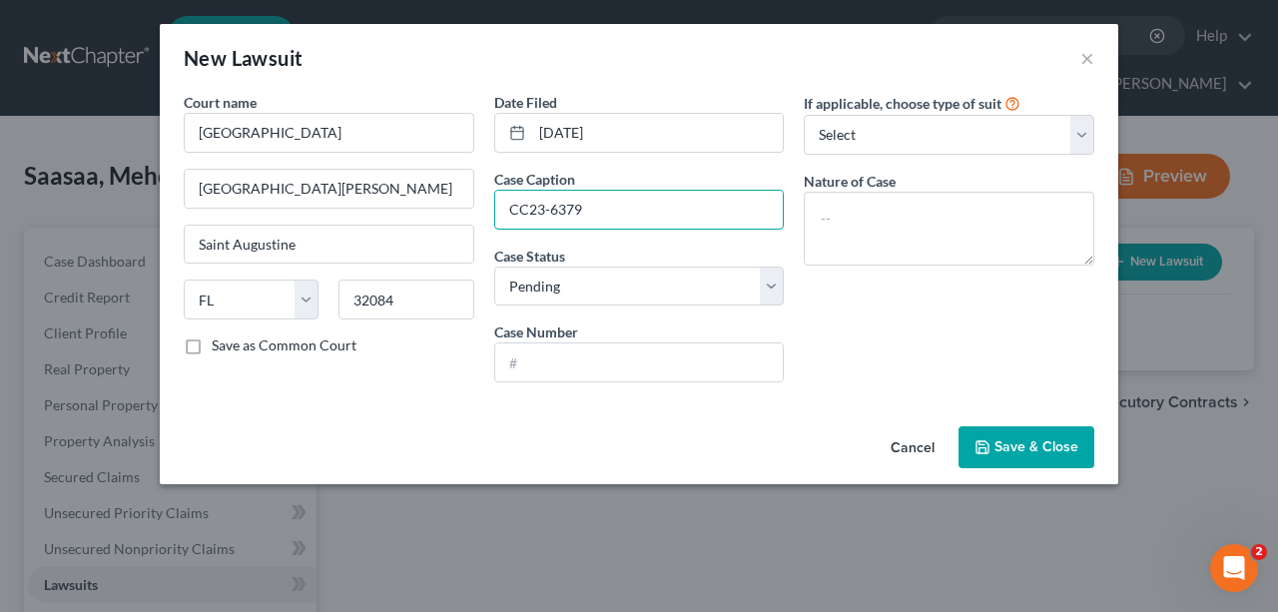
drag, startPoint x: 613, startPoint y: 221, endPoint x: 469, endPoint y: 222, distance: 143.8
click at [469, 222] on div "Court name * [GEOGRAPHIC_DATA] [GEOGRAPHIC_DATA][PERSON_NAME] [GEOGRAPHIC_DATA]…" at bounding box center [639, 245] width 931 height 307
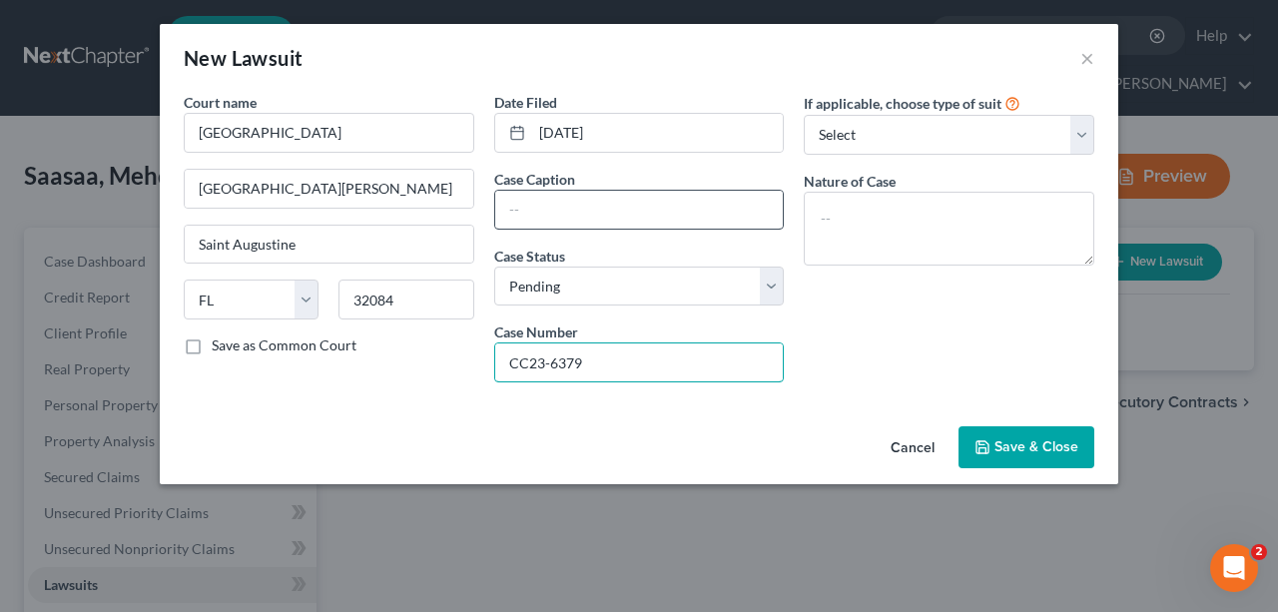
type input "CC23-6379"
click at [595, 198] on input "text" at bounding box center [639, 210] width 289 height 38
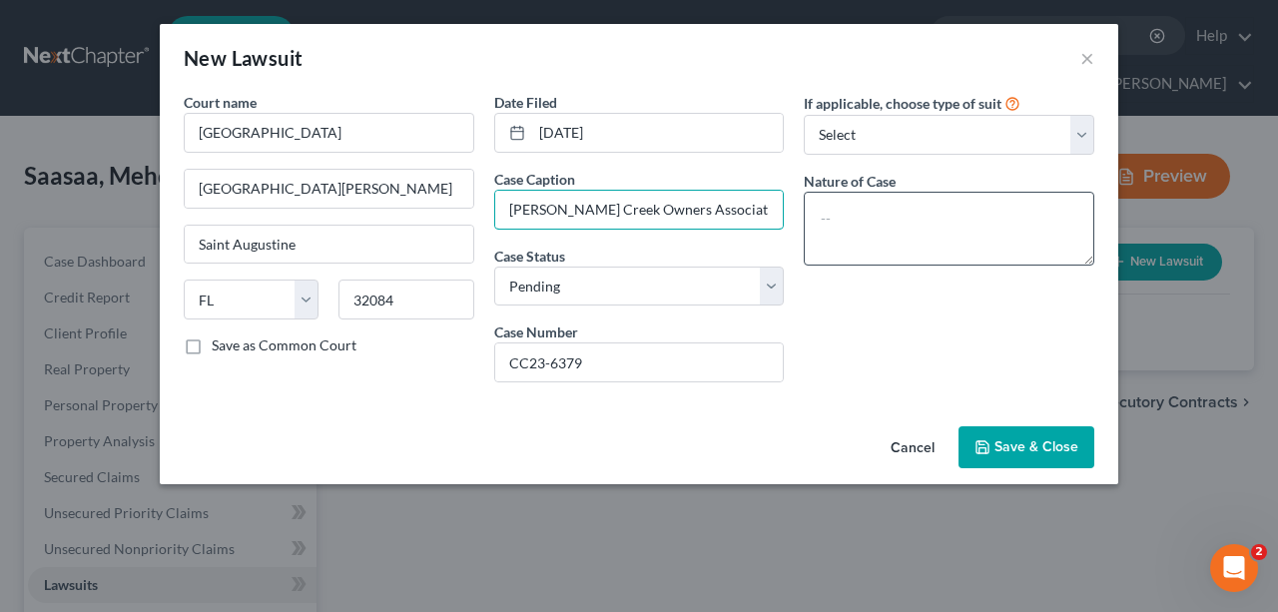
type input "[PERSON_NAME] Creek Owners Association, Inc."
click at [892, 224] on textarea at bounding box center [949, 229] width 291 height 74
type textarea "HOA Foreclosure"
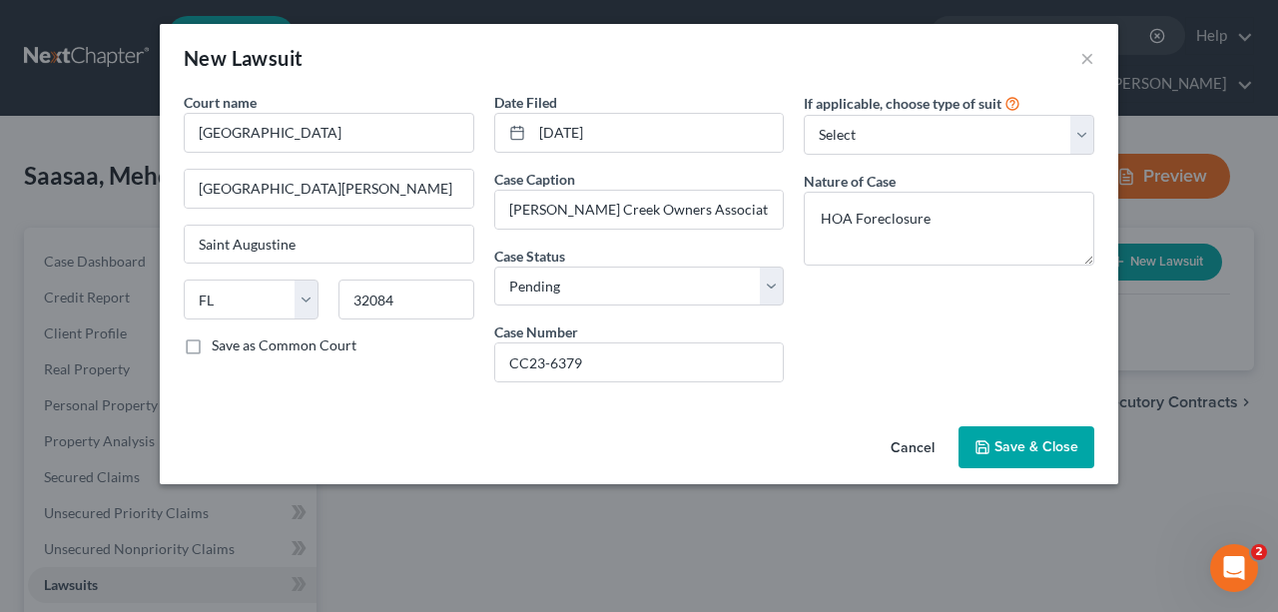
click at [1011, 438] on span "Save & Close" at bounding box center [1037, 446] width 84 height 17
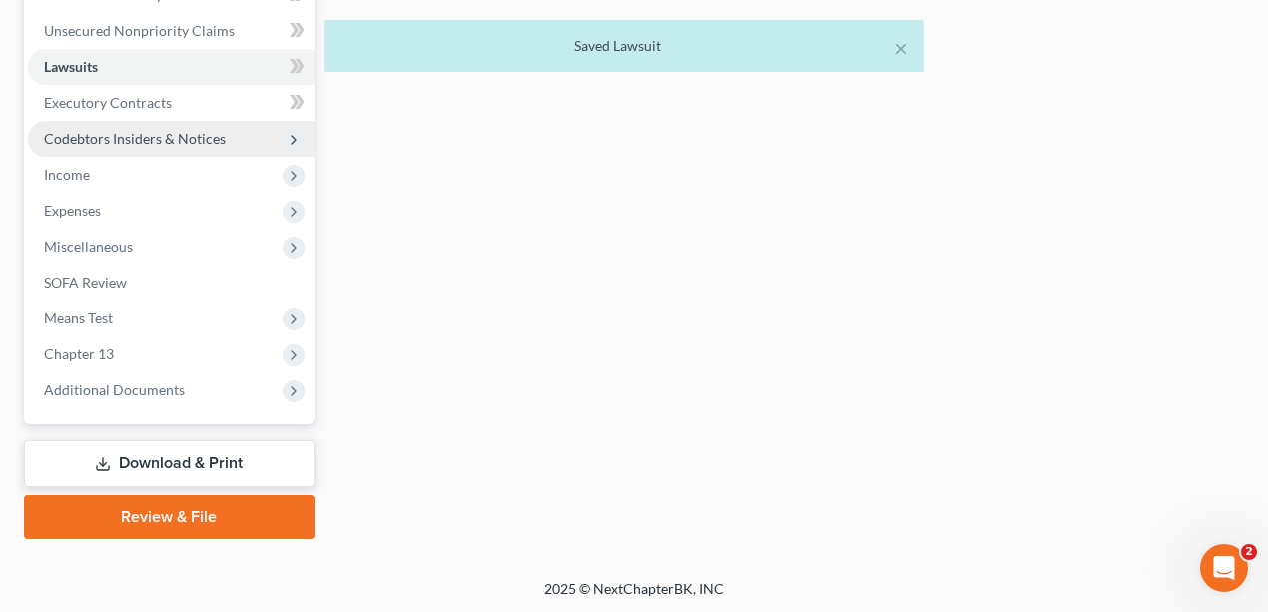
scroll to position [252, 0]
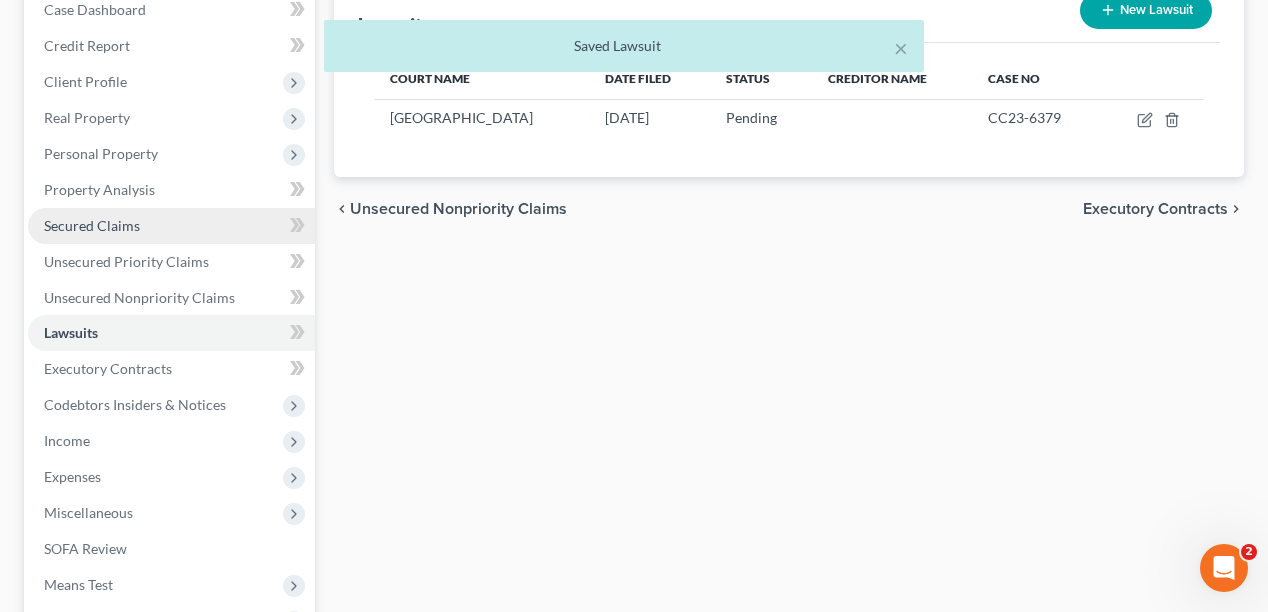
click at [124, 220] on span "Secured Claims" at bounding box center [92, 225] width 96 height 17
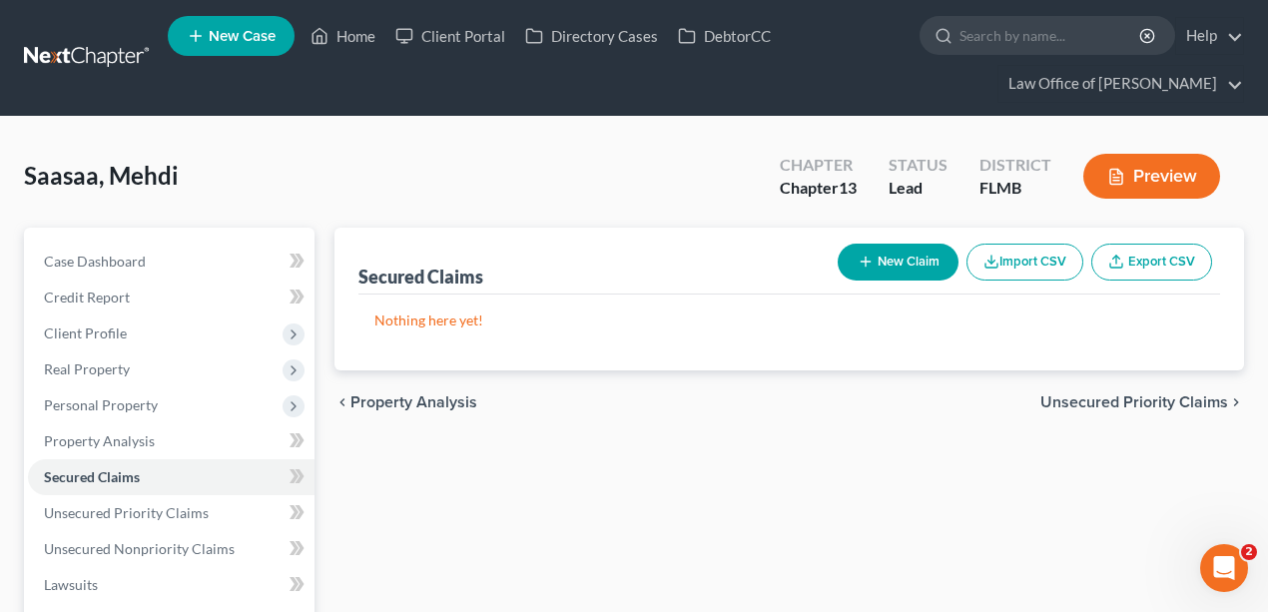
click at [888, 245] on button "New Claim" at bounding box center [898, 262] width 121 height 37
select select "0"
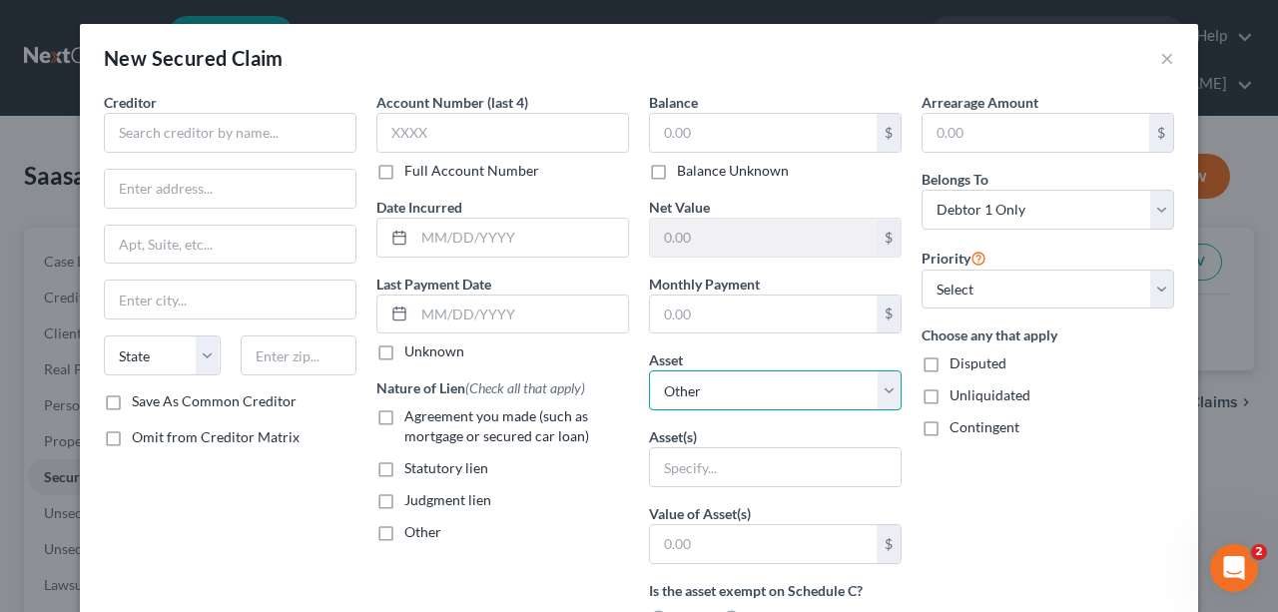
click at [762, 379] on select "Select Other Multiple Assets [STREET_ADDRESS] - $0.0" at bounding box center [775, 390] width 253 height 40
select select "2"
click at [649, 370] on select "Select Other Multiple Assets [STREET_ADDRESS] - $0.0" at bounding box center [775, 390] width 253 height 40
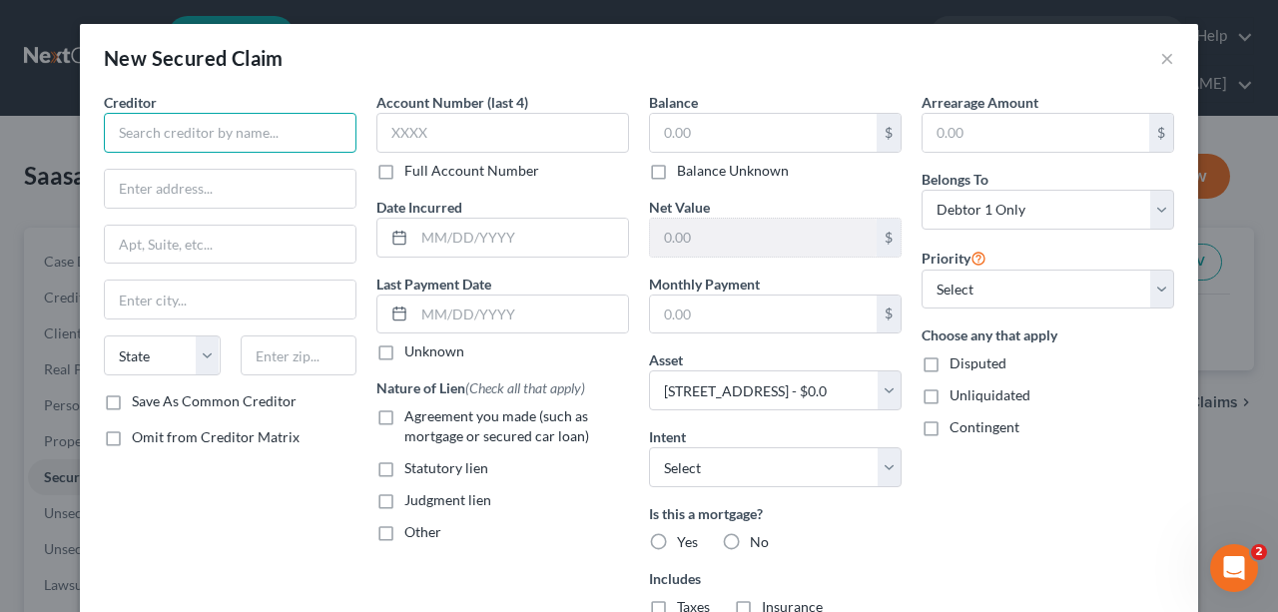
click at [186, 148] on input "text" at bounding box center [230, 133] width 253 height 40
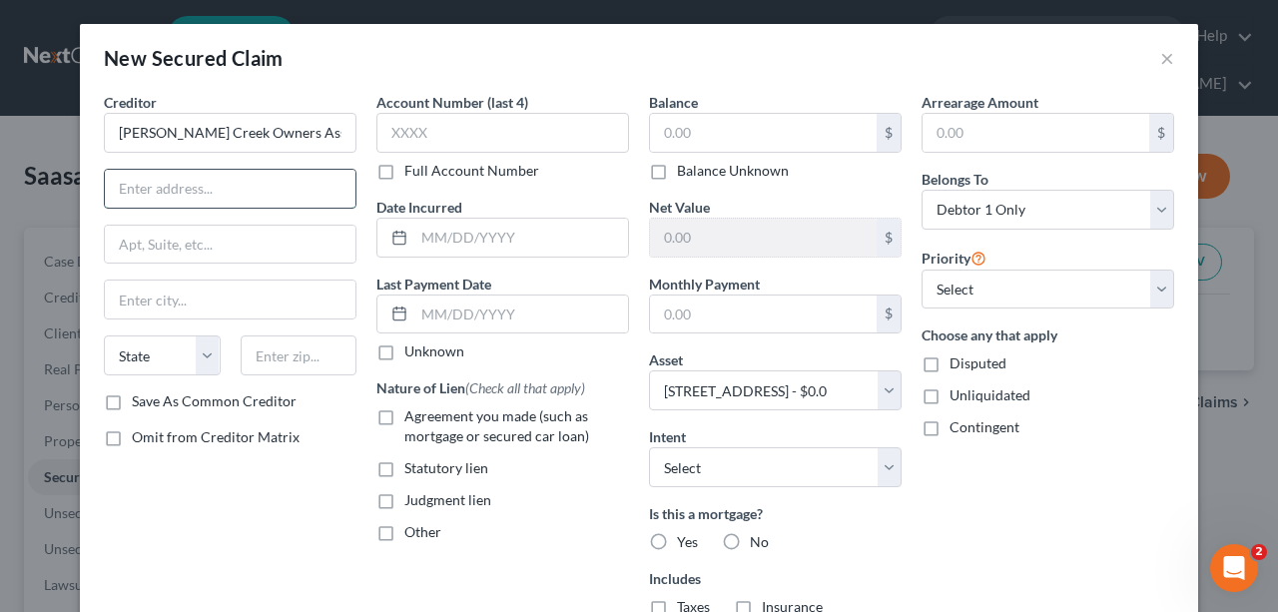
click at [224, 188] on input "text" at bounding box center [230, 189] width 251 height 38
drag, startPoint x: 332, startPoint y: 138, endPoint x: -6, endPoint y: 114, distance: 338.4
click at [0, 114] on html "Home New Case Client Portal Directory Cases DebtorCC Law Office of [PERSON_NAME…" at bounding box center [639, 566] width 1278 height 1133
click at [330, 137] on input "[PERSON_NAME] Creek Owners Association" at bounding box center [230, 133] width 253 height 40
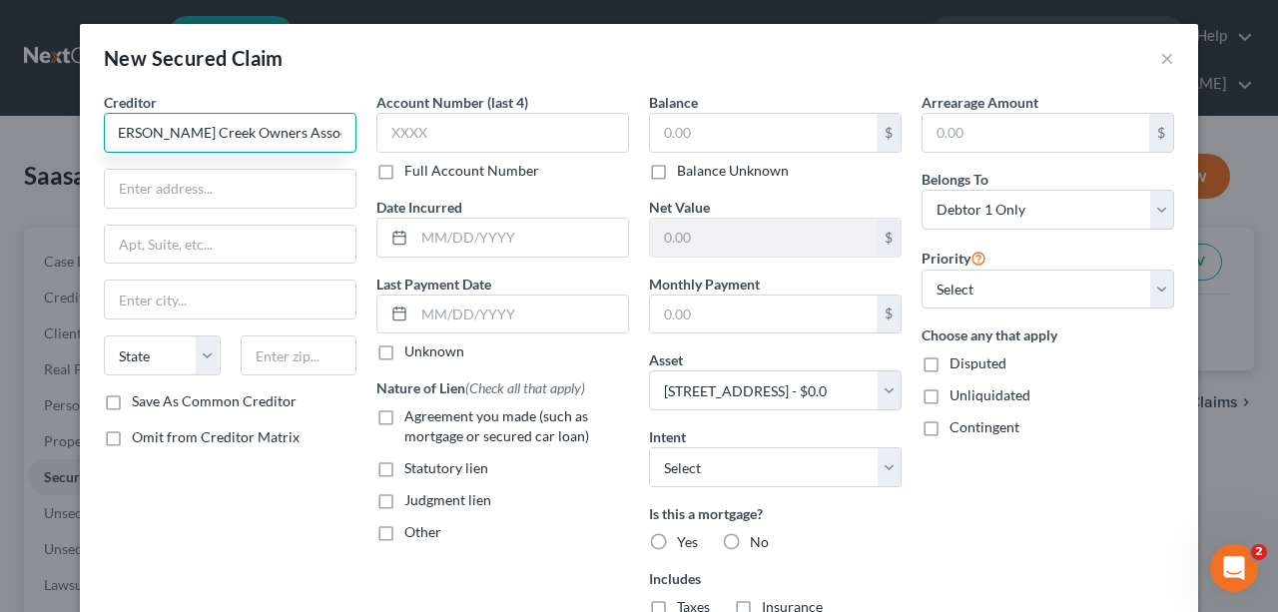
click at [222, 122] on input "[PERSON_NAME] Creek Owners Association, Inc." at bounding box center [230, 133] width 253 height 40
type input "[PERSON_NAME] Creek Owners Association, Inc."
click at [294, 188] on input "text" at bounding box center [230, 189] width 251 height 38
paste input "P.O Box 1389 ST. AUGUSTINE, FL 32085"
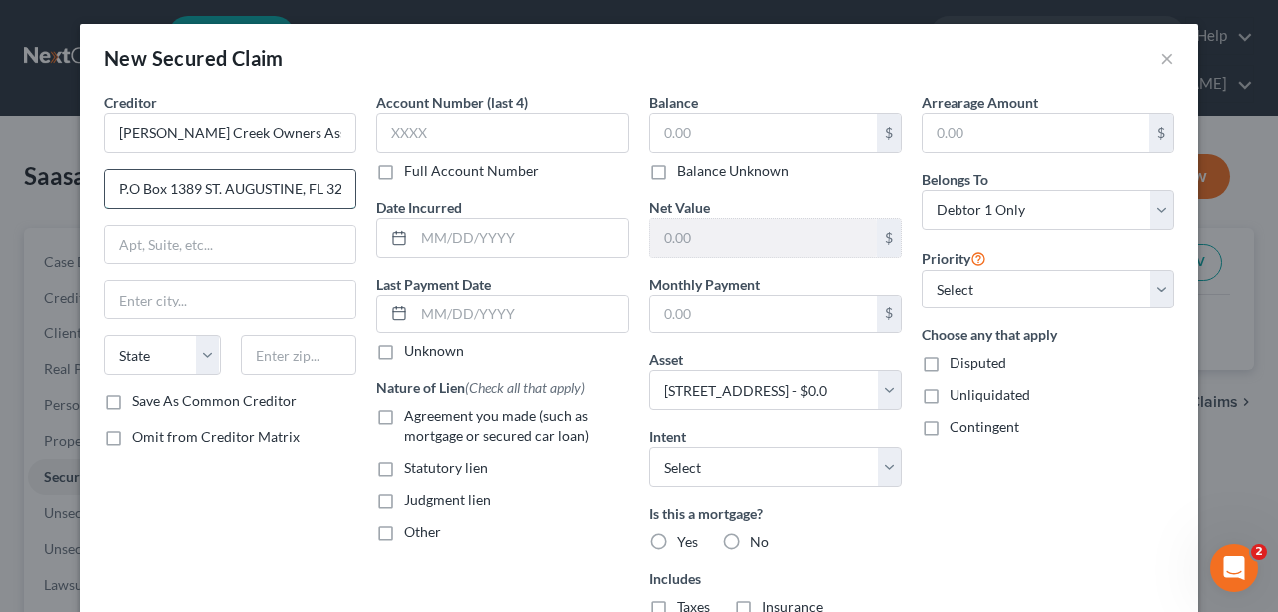
scroll to position [0, 23]
drag, startPoint x: 339, startPoint y: 188, endPoint x: 296, endPoint y: 195, distance: 43.5
click at [296, 195] on input "P.O Box 1389 ST. AUGUSTINE, FL 32085" at bounding box center [230, 189] width 251 height 38
type input "P.O Box 1389 ST. AUGUSTINE, [GEOGRAPHIC_DATA]"
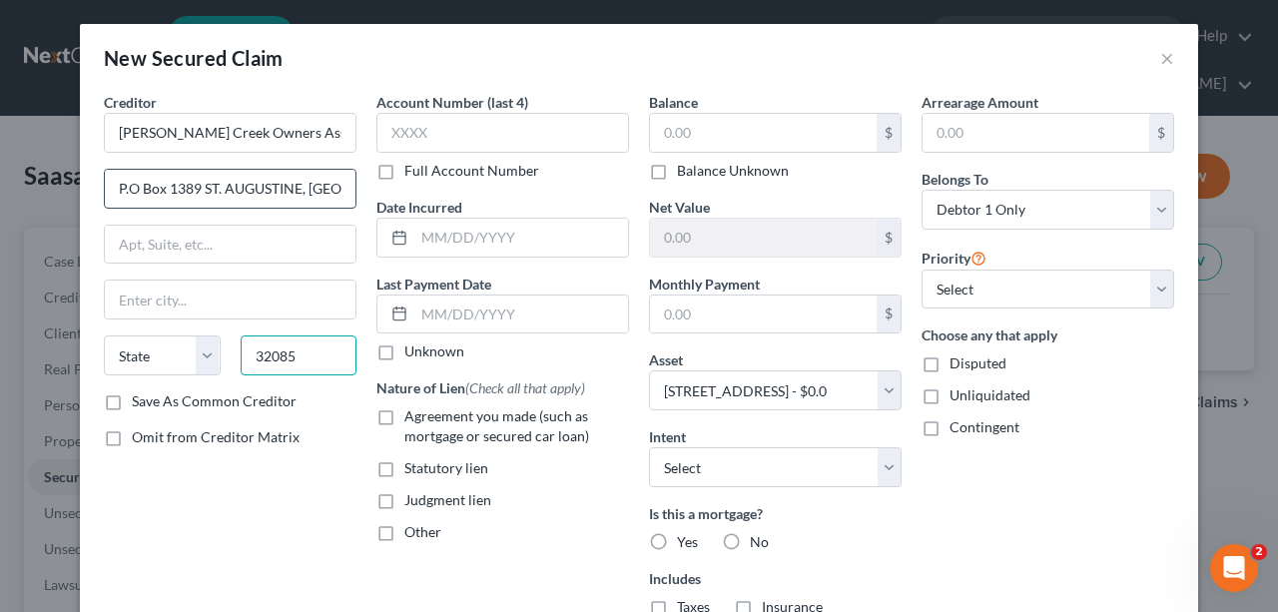
type input "32085"
type input "Saint Augustine"
select select "9"
drag, startPoint x: 320, startPoint y: 181, endPoint x: 199, endPoint y: 197, distance: 121.9
click at [199, 197] on input "P.O Box 1389 ST. AUGUSTINE, [GEOGRAPHIC_DATA]" at bounding box center [230, 189] width 251 height 38
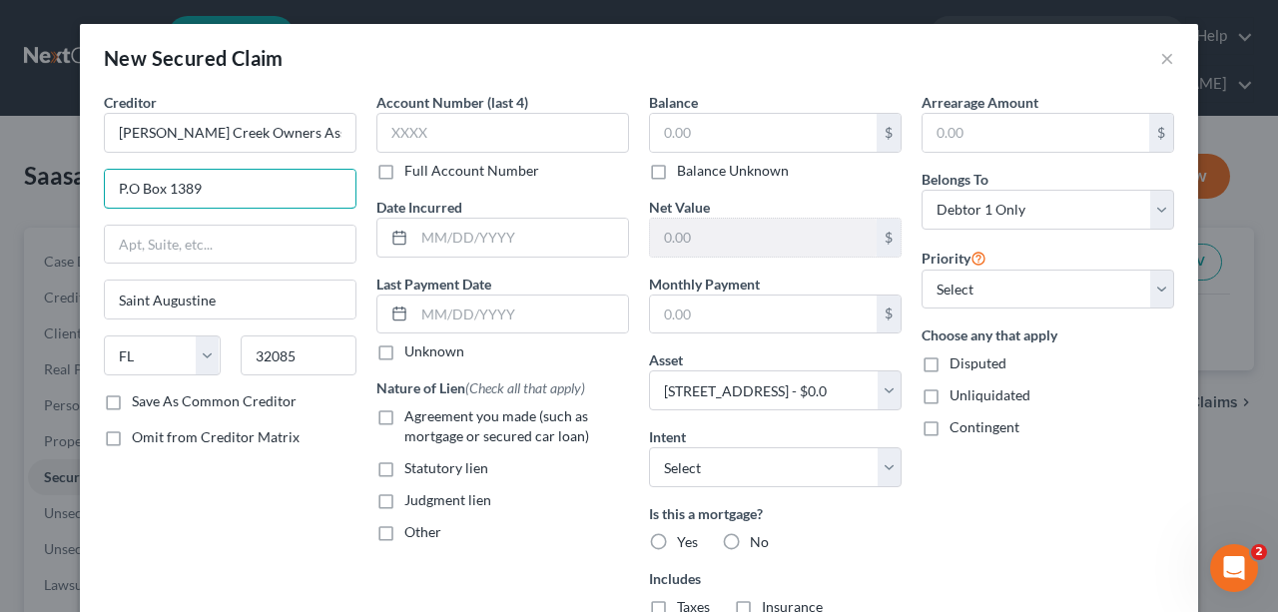
type input "P.O Box 1389"
click at [294, 473] on div "Creditor * [PERSON_NAME] Creek Owners Association, Inc. P.O Box 1389 [GEOGRAPHI…" at bounding box center [230, 428] width 273 height 673
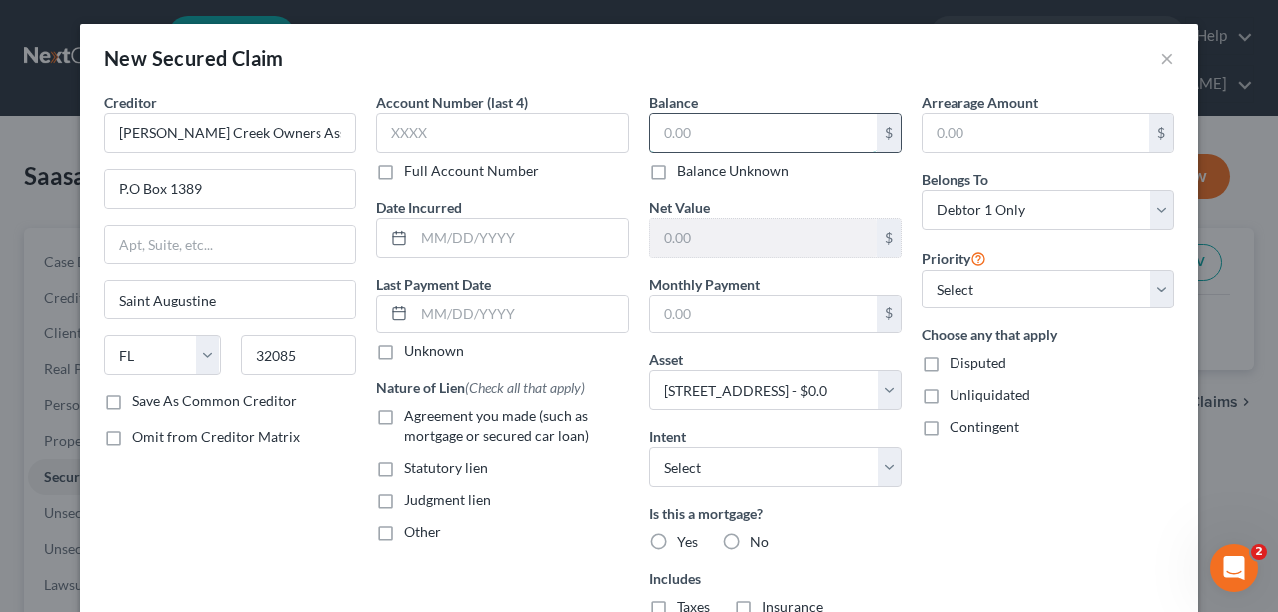
click at [815, 126] on input "text" at bounding box center [763, 133] width 227 height 38
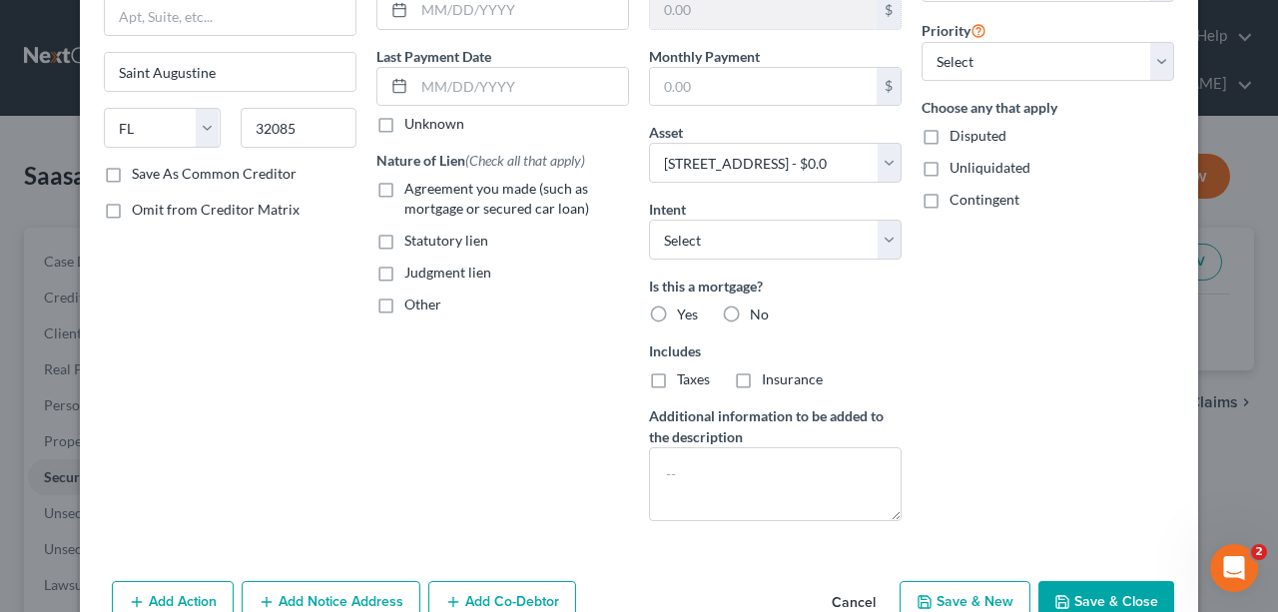
scroll to position [266, 0]
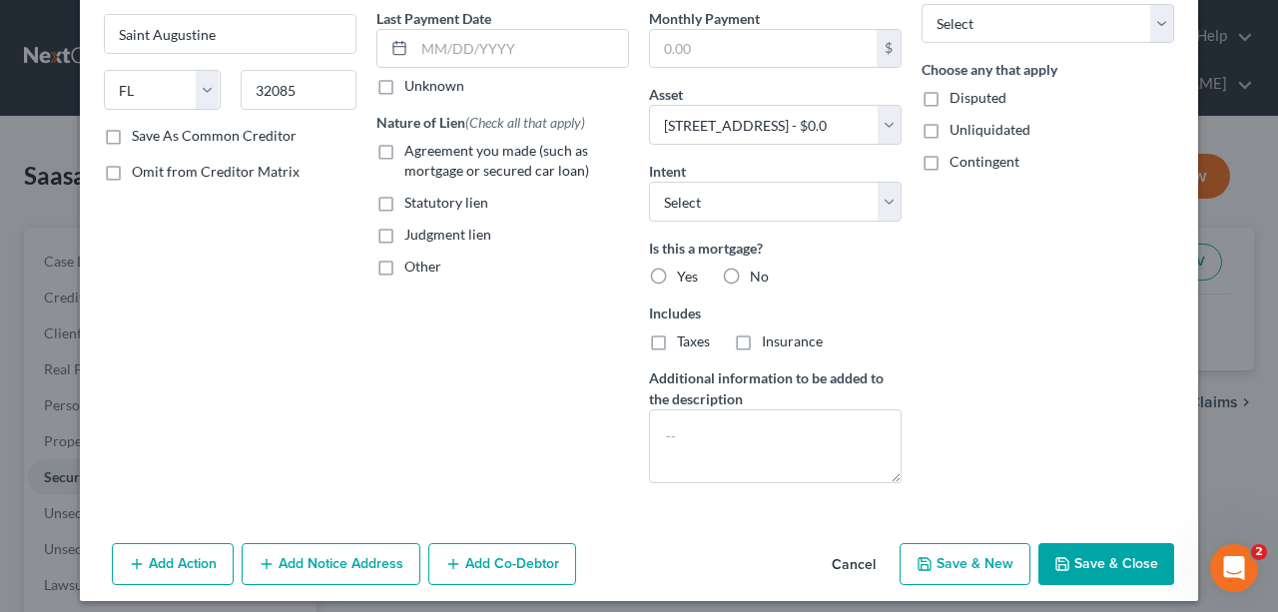
type input "47,294.73"
click at [750, 274] on label "No" at bounding box center [759, 277] width 19 height 20
click at [758, 274] on input "No" at bounding box center [764, 273] width 13 height 13
radio input "true"
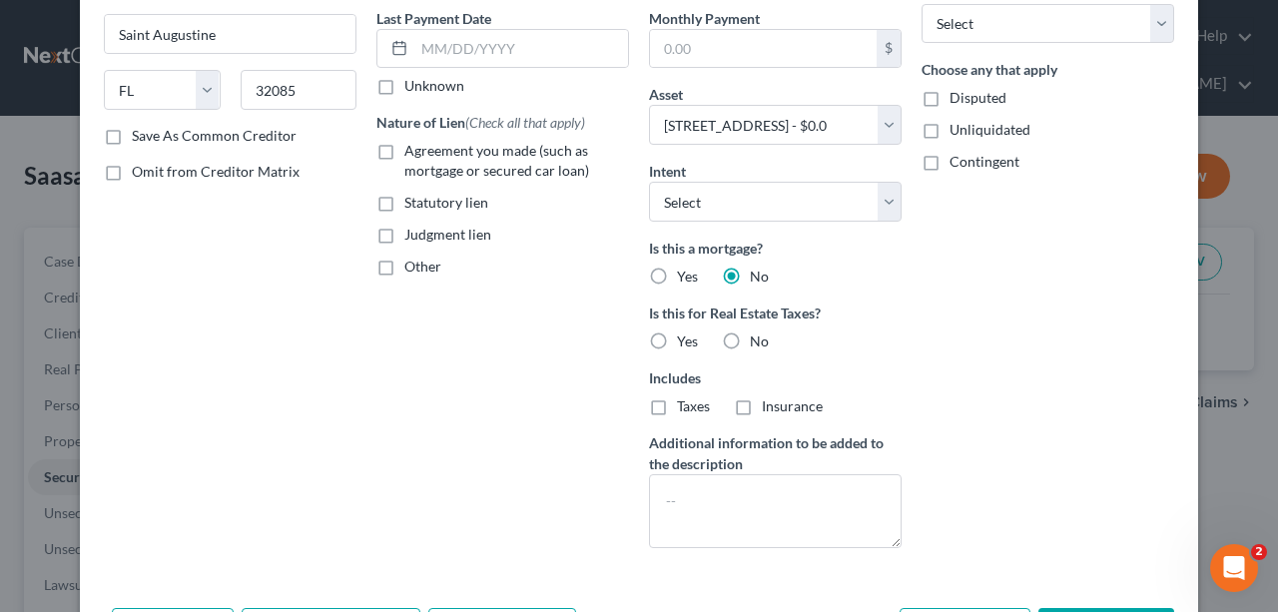
click at [763, 338] on span "No" at bounding box center [759, 341] width 19 height 17
click at [763, 338] on input "No" at bounding box center [764, 338] width 13 height 13
radio input "true"
click at [871, 200] on select "Select Surrender Redeem Reaffirm Avoid Other" at bounding box center [775, 202] width 253 height 40
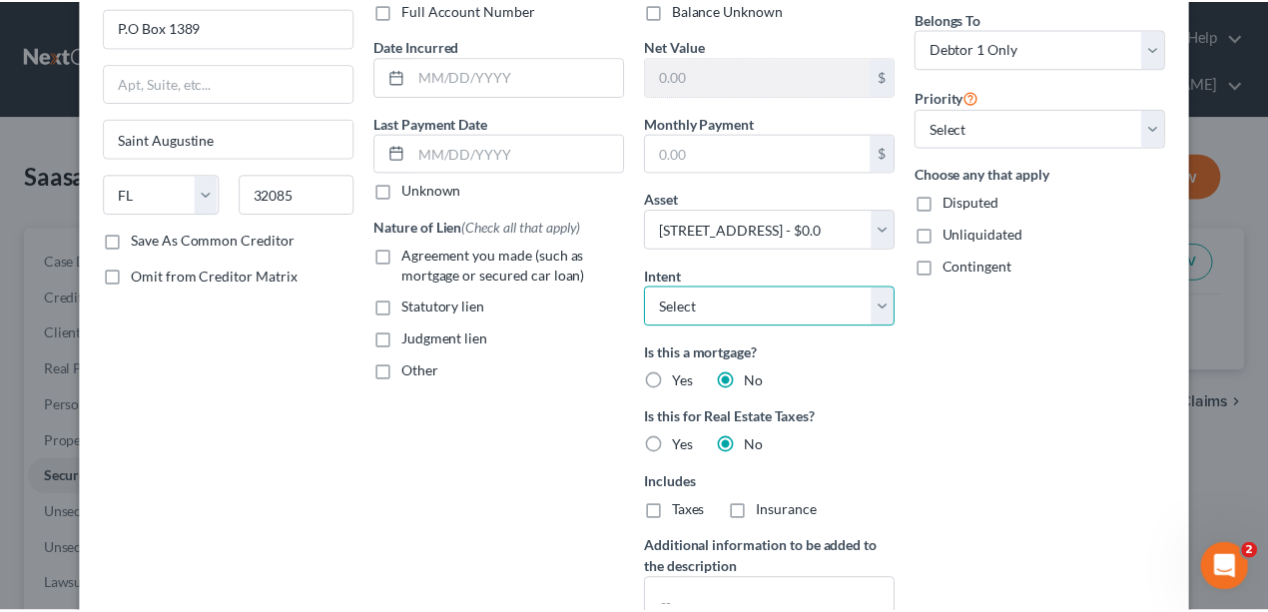
scroll to position [340, 0]
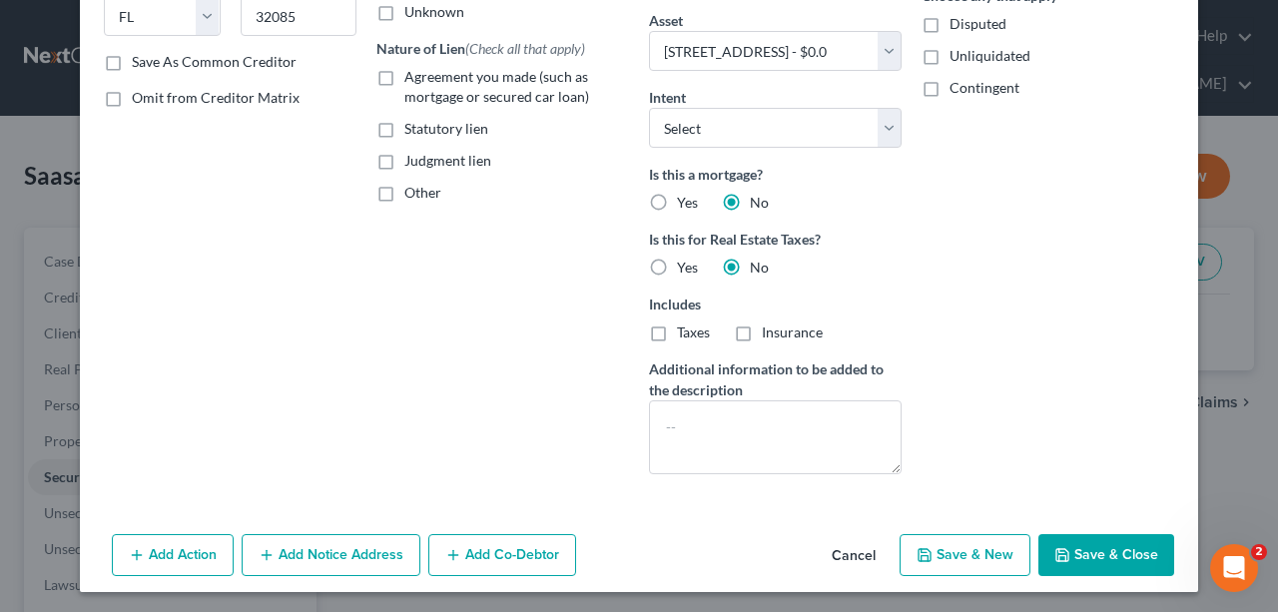
click at [1092, 544] on button "Save & Close" at bounding box center [1107, 555] width 136 height 42
select select
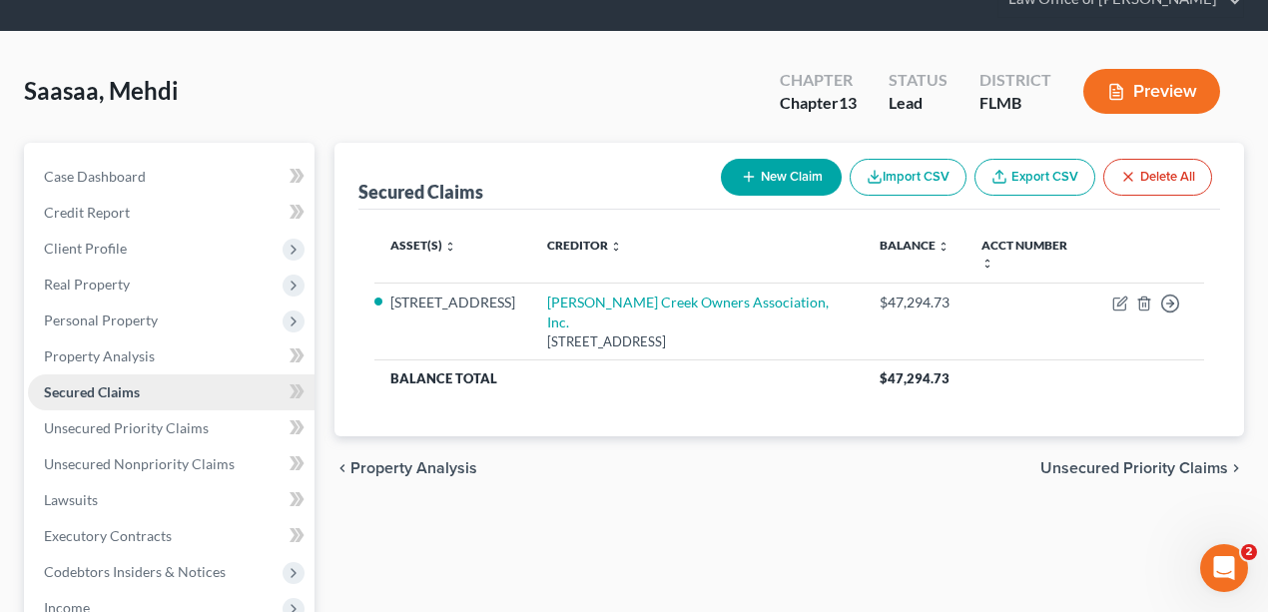
scroll to position [266, 0]
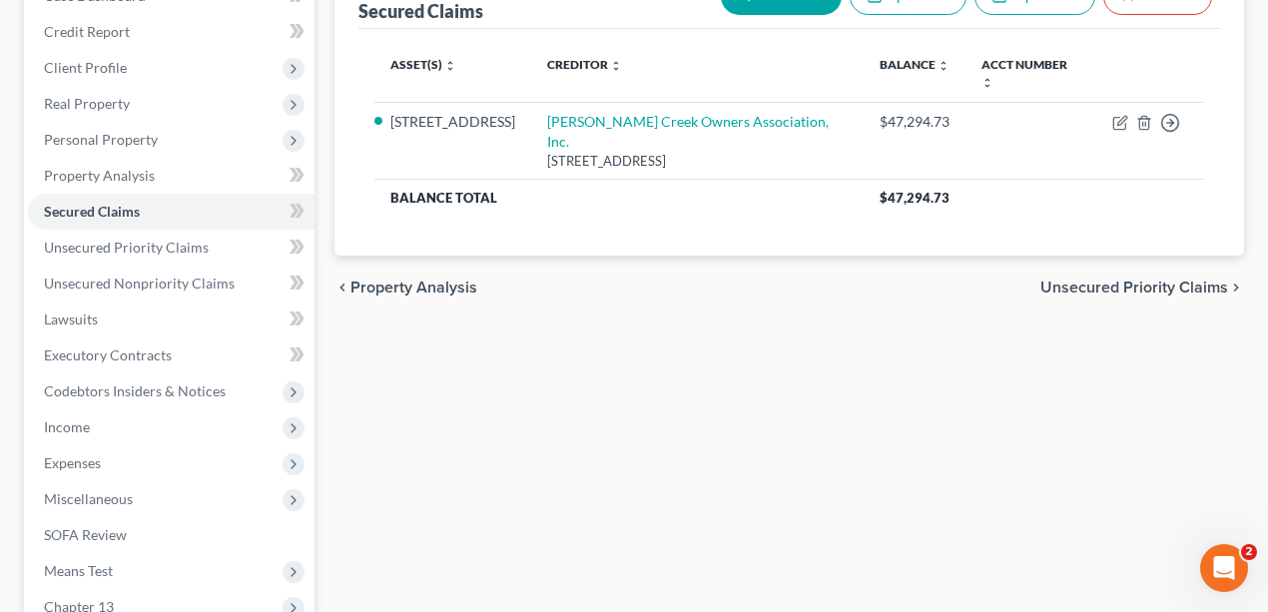
click at [576, 401] on div "Secured Claims New Claim Import CSV Export CSV Delete All Asset(s) expand_more …" at bounding box center [790, 377] width 931 height 830
click at [453, 329] on div "Secured Claims New Claim Import CSV Export CSV Delete All Asset(s) expand_more …" at bounding box center [790, 377] width 931 height 830
click at [657, 285] on div "Secured Claims New Claim Import CSV Export CSV Delete All Asset(s) expand_more …" at bounding box center [790, 377] width 931 height 830
click at [80, 105] on span "Real Property" at bounding box center [87, 103] width 86 height 17
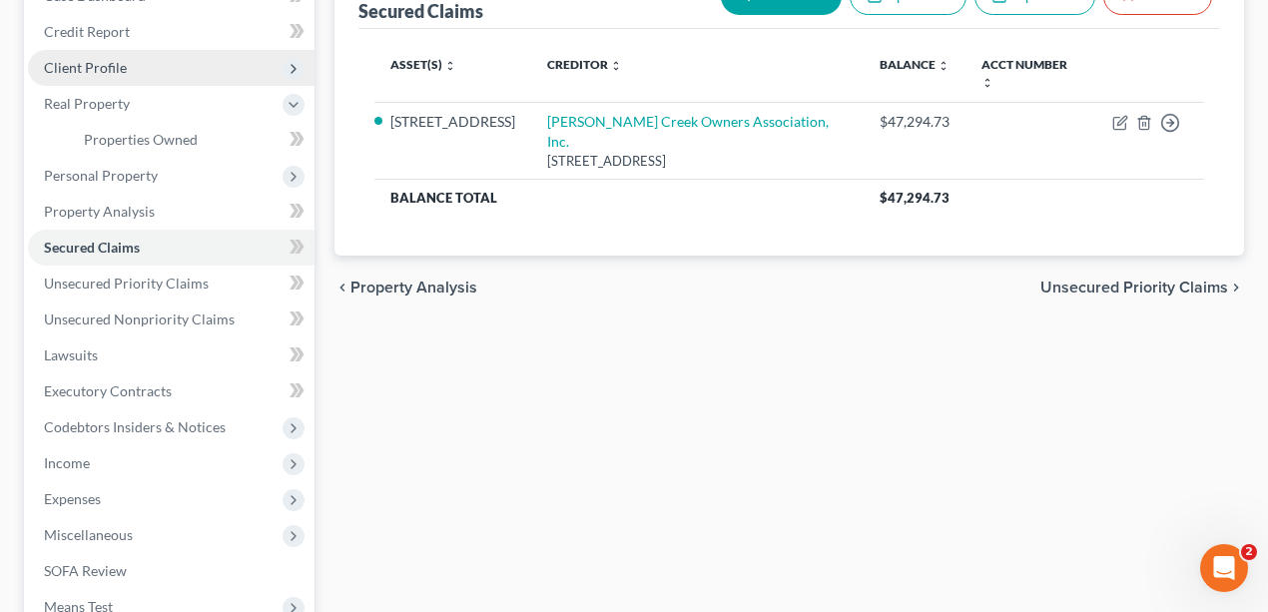
click at [102, 76] on span "Client Profile" at bounding box center [171, 68] width 287 height 36
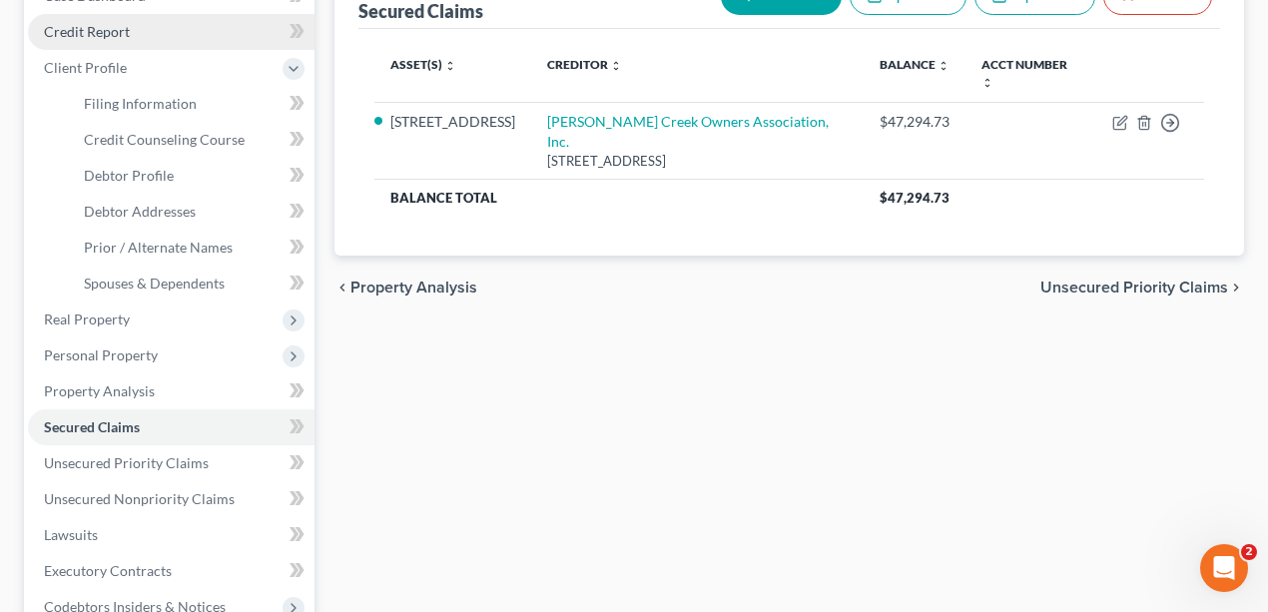
click at [120, 36] on link "Credit Report" at bounding box center [171, 32] width 287 height 36
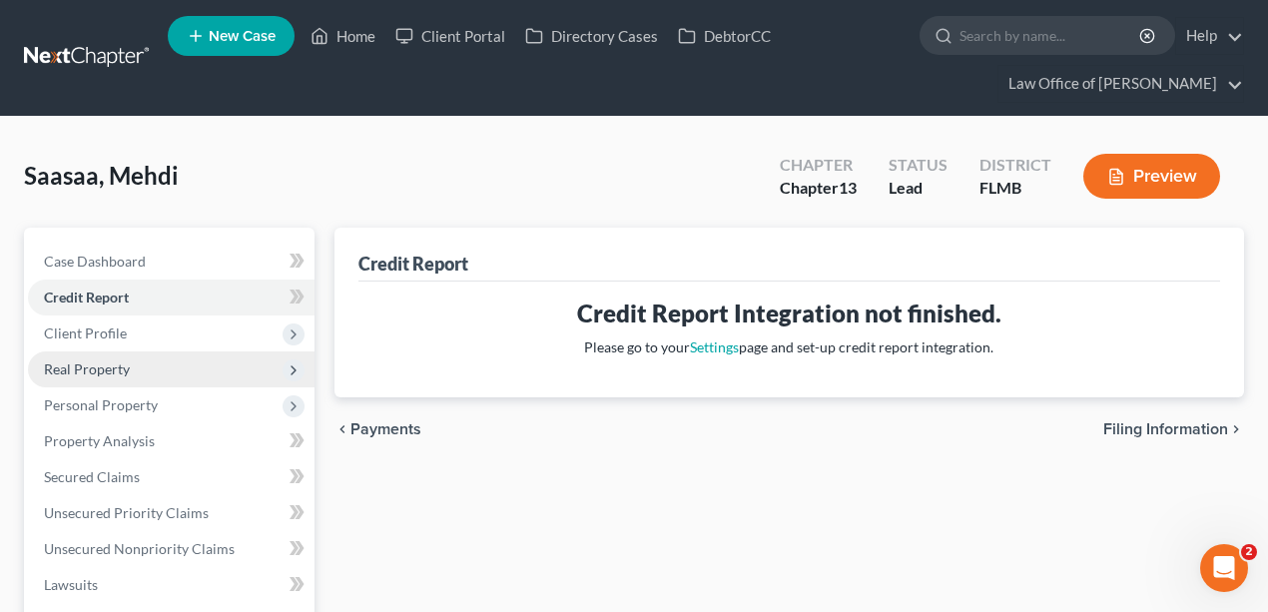
click at [101, 358] on span "Real Property" at bounding box center [171, 370] width 287 height 36
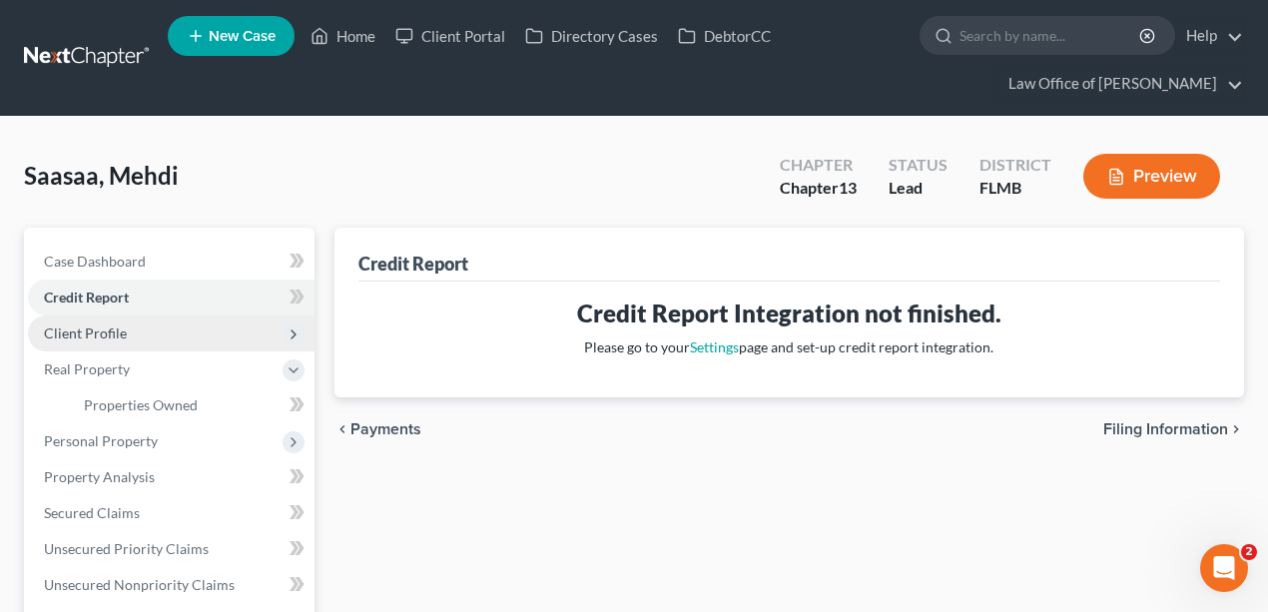
click at [100, 333] on span "Client Profile" at bounding box center [85, 333] width 83 height 17
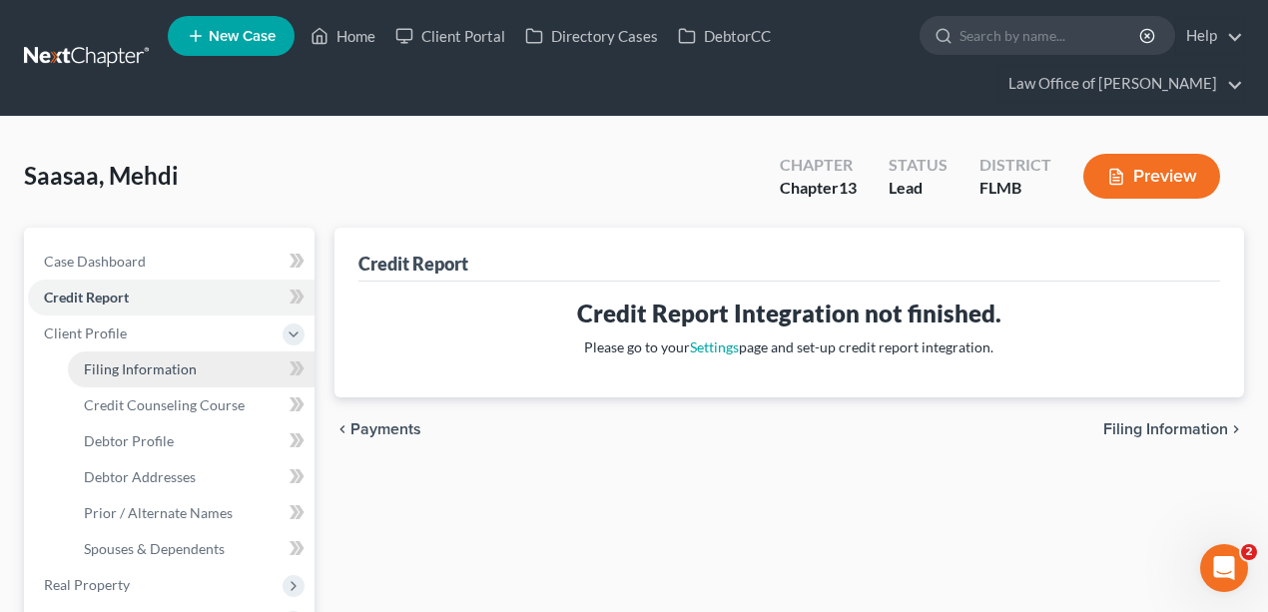
click at [171, 365] on span "Filing Information" at bounding box center [140, 369] width 113 height 17
select select "1"
select select "0"
select select "3"
select select "15"
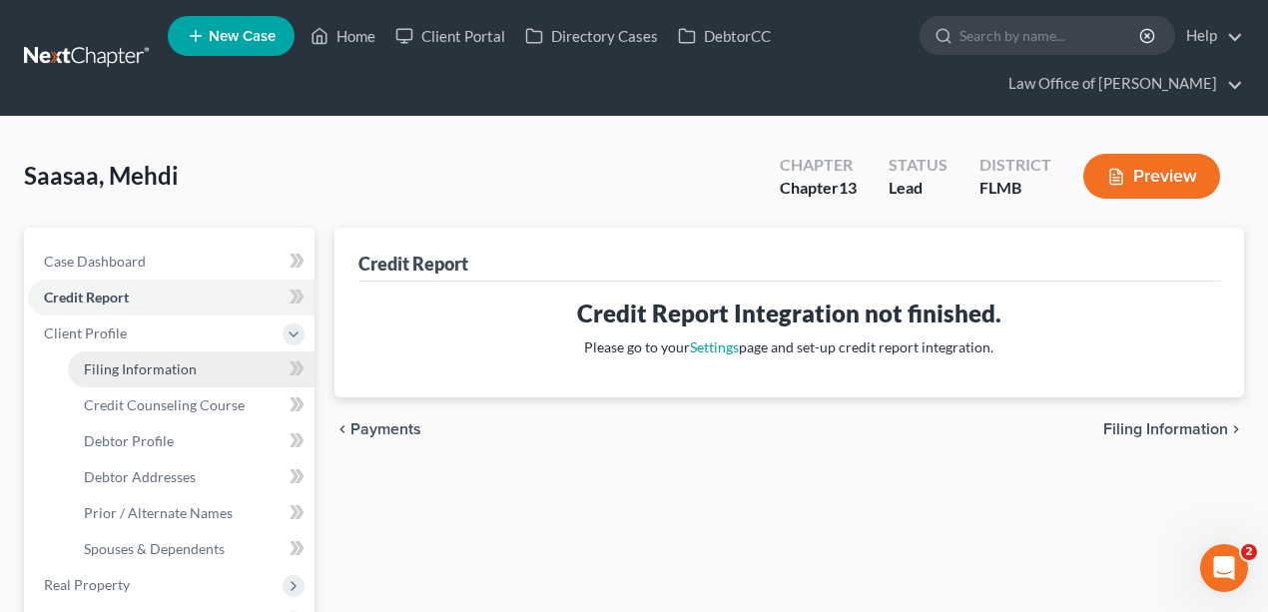
select select "0"
select select "9"
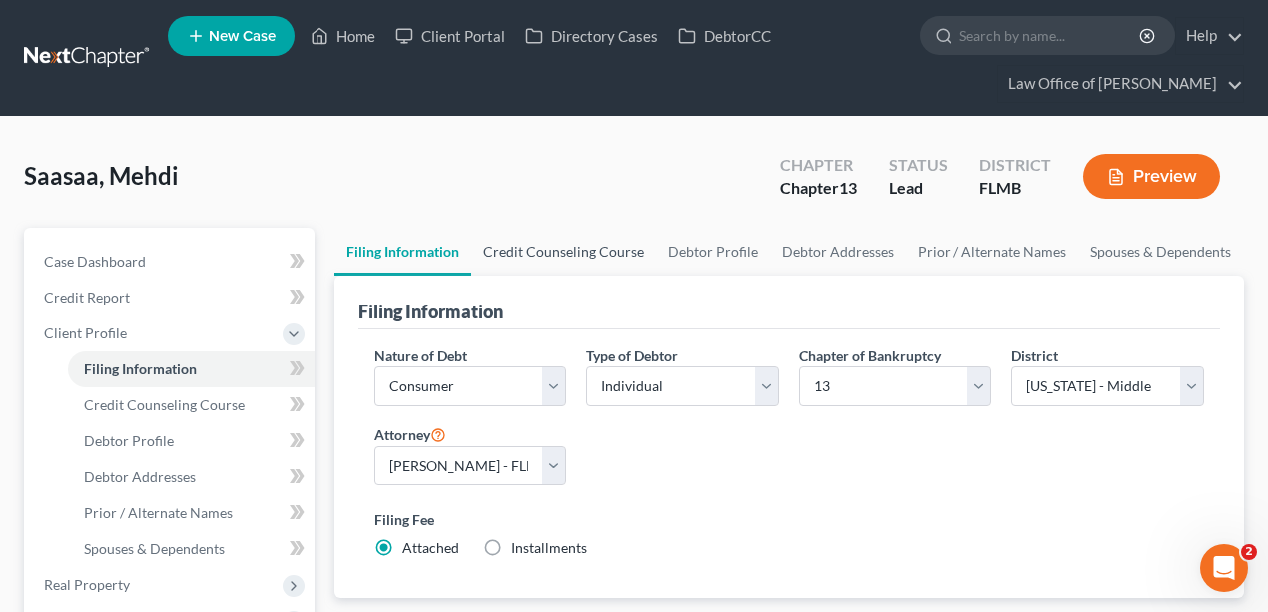
click at [547, 245] on link "Credit Counseling Course" at bounding box center [563, 252] width 185 height 48
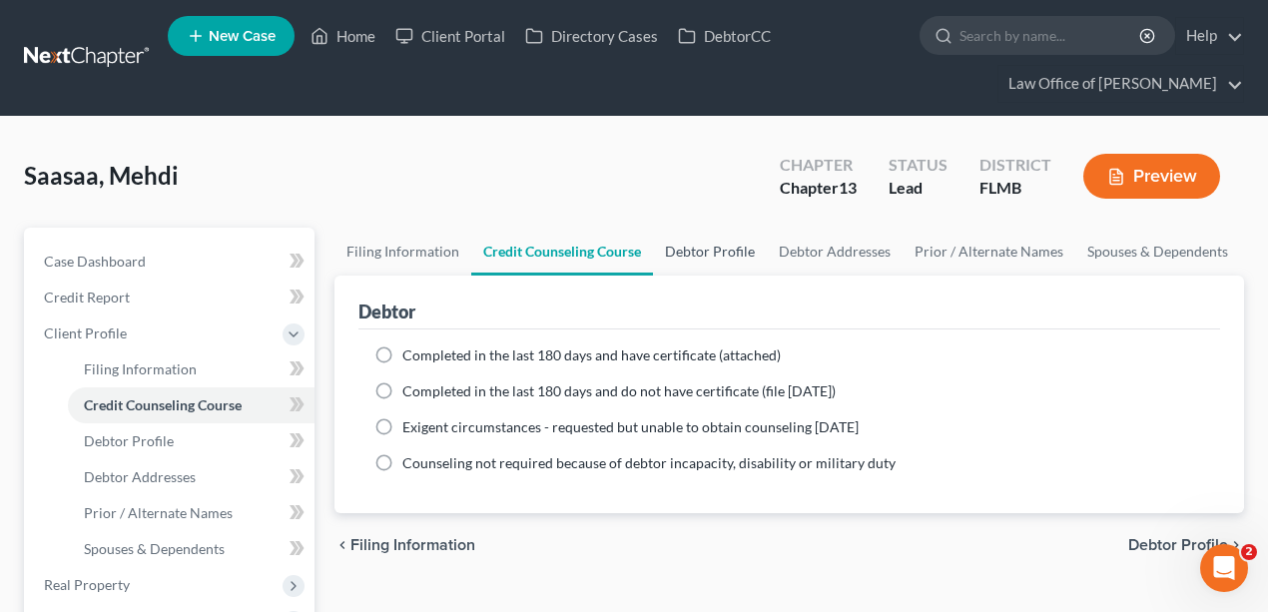
click at [725, 242] on link "Debtor Profile" at bounding box center [710, 252] width 114 height 48
select select "0"
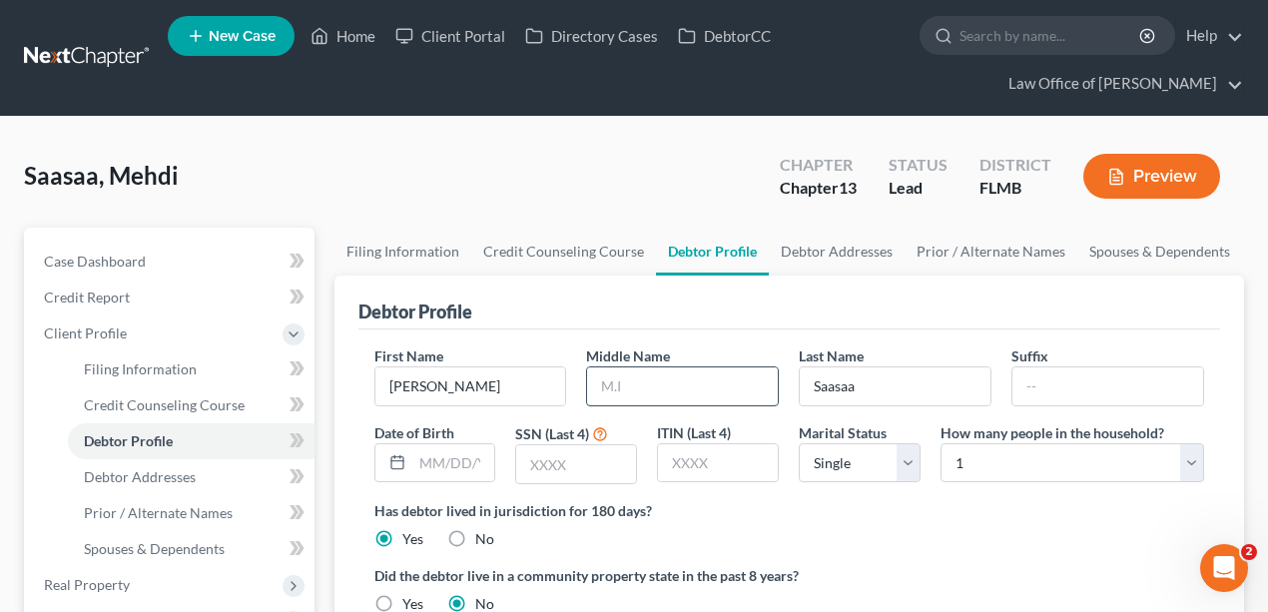
click at [683, 385] on input "text" at bounding box center [682, 386] width 191 height 38
click at [570, 460] on input "text" at bounding box center [576, 464] width 120 height 38
type input "1901"
click at [723, 523] on div "Has debtor lived in jurisdiction for 180 days? Yes No Debtor must reside in jur…" at bounding box center [789, 524] width 831 height 49
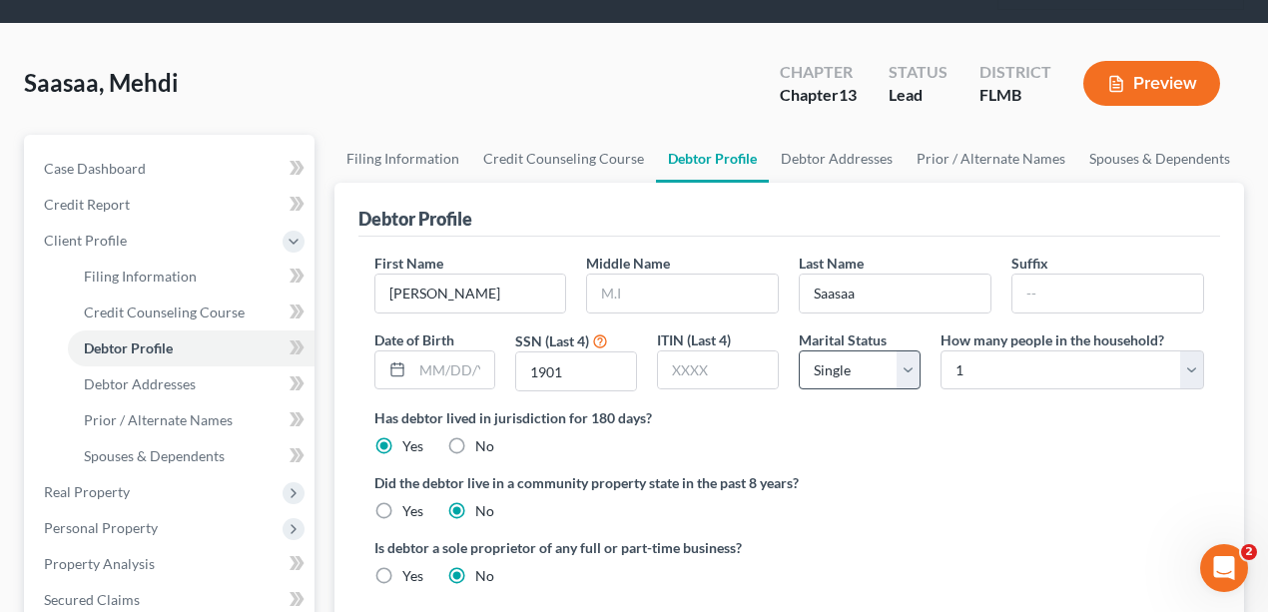
scroll to position [200, 0]
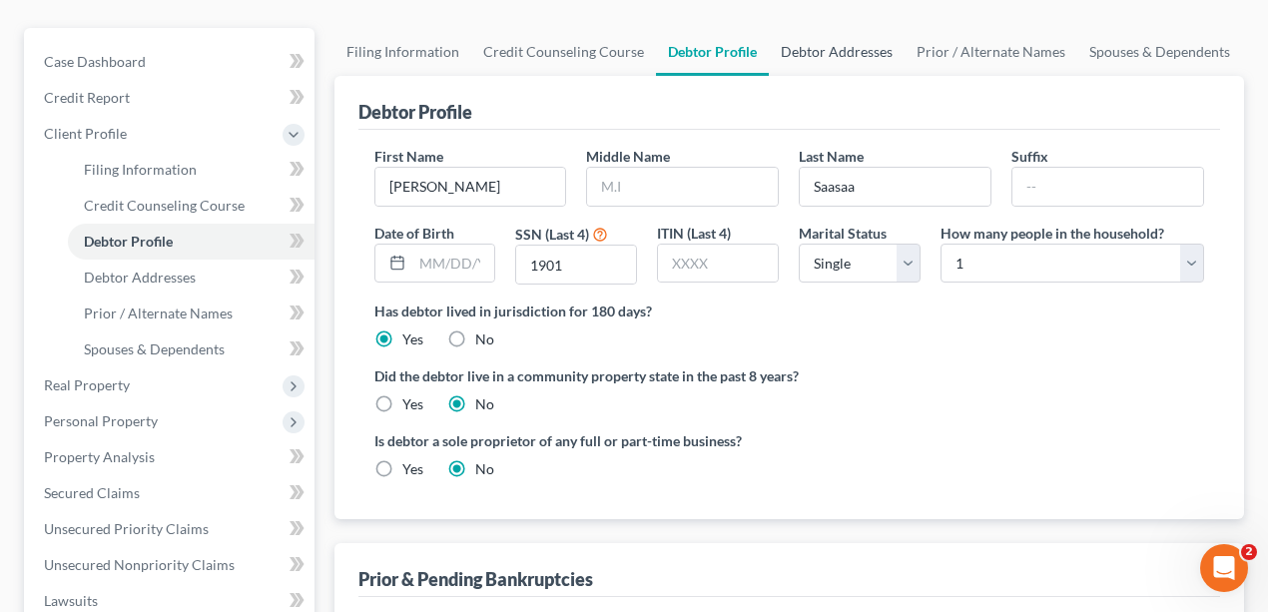
click at [815, 54] on link "Debtor Addresses" at bounding box center [837, 52] width 136 height 48
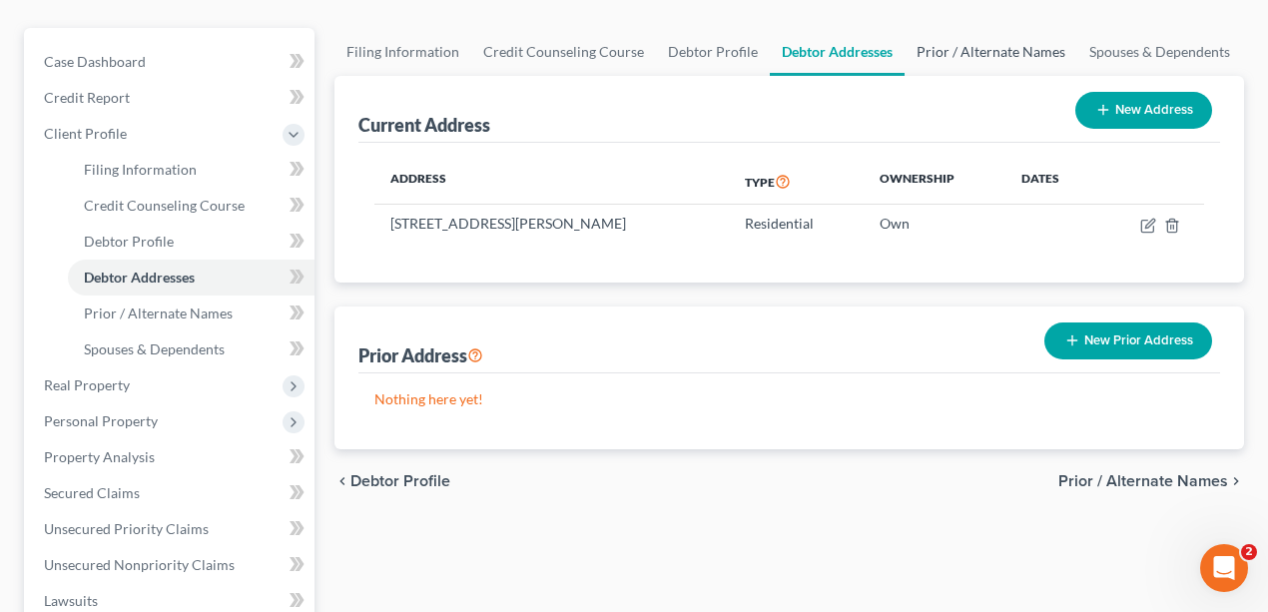
click at [942, 38] on link "Prior / Alternate Names" at bounding box center [991, 52] width 173 height 48
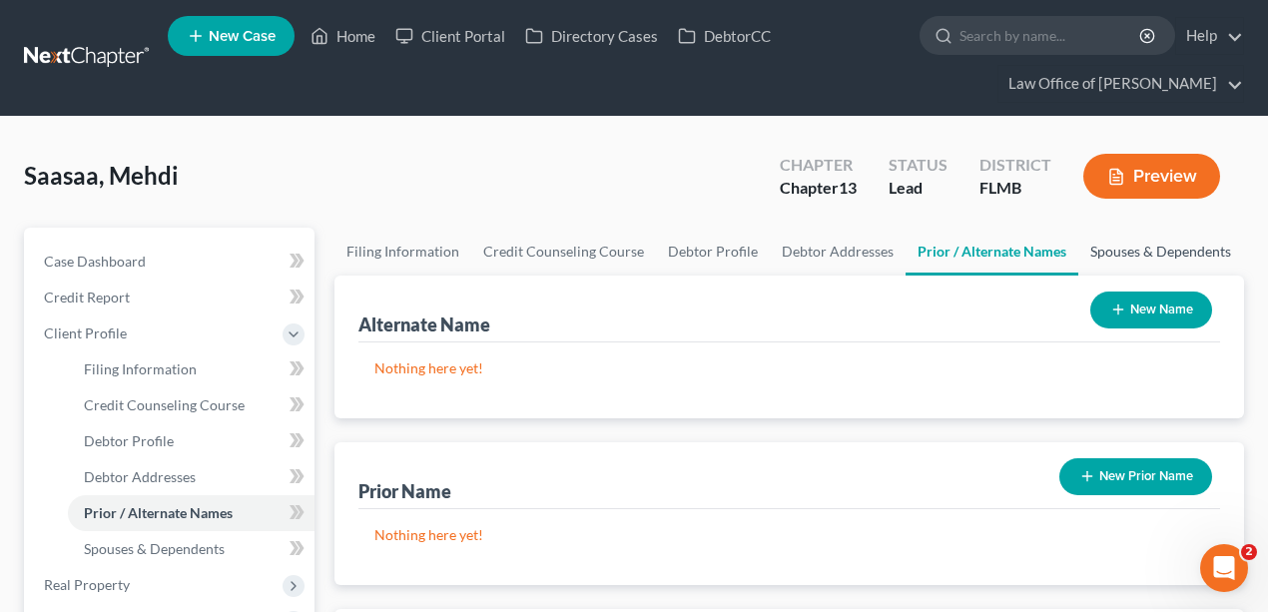
click at [1137, 257] on link "Spouses & Dependents" at bounding box center [1161, 252] width 165 height 48
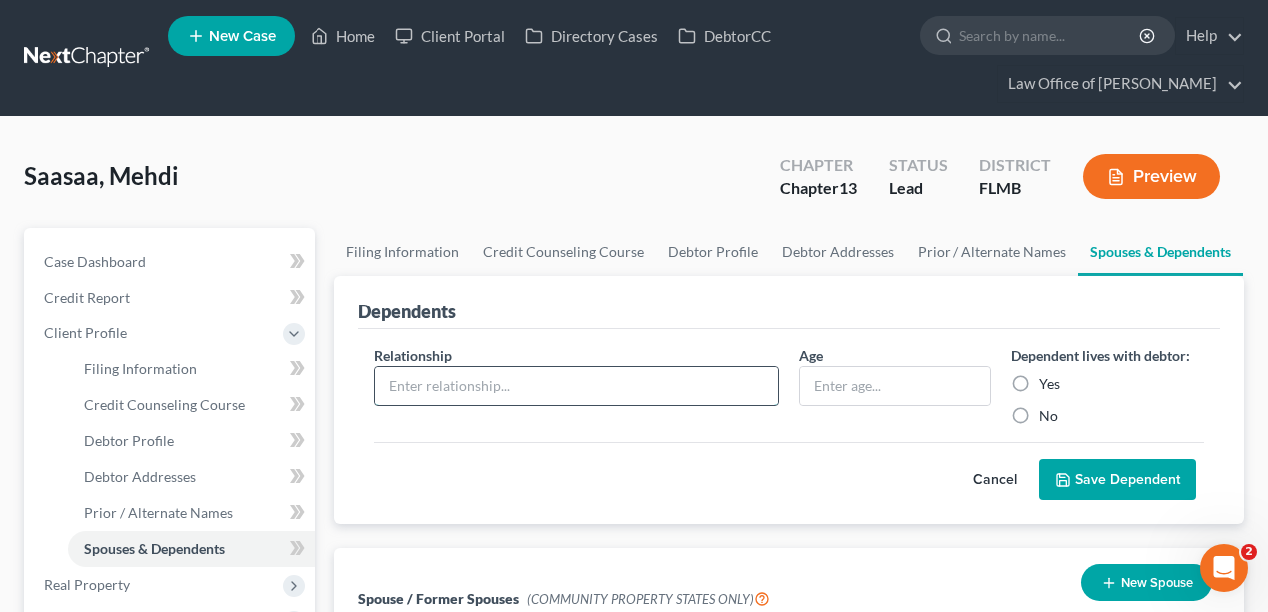
click at [669, 391] on input "text" at bounding box center [576, 386] width 403 height 38
type input "Child"
click at [913, 387] on input "text" at bounding box center [895, 386] width 191 height 38
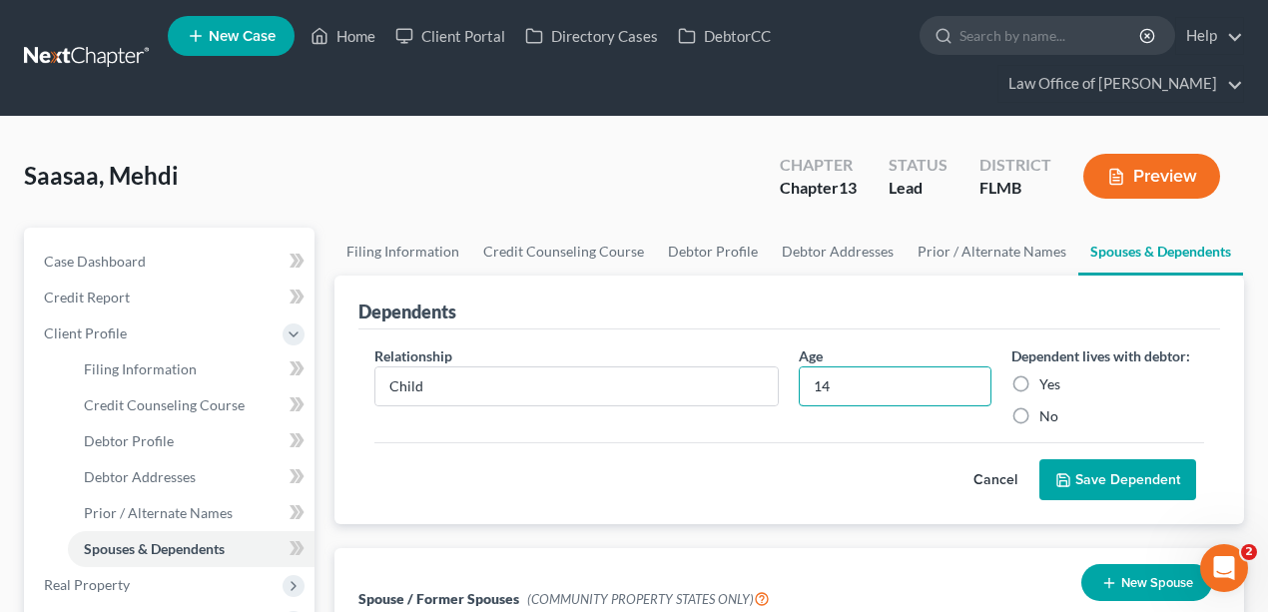
type input "14"
click at [1040, 412] on label "No" at bounding box center [1049, 416] width 19 height 20
click at [1048, 412] on input "No" at bounding box center [1054, 412] width 13 height 13
radio input "true"
click at [1108, 471] on button "Save Dependent" at bounding box center [1118, 480] width 157 height 42
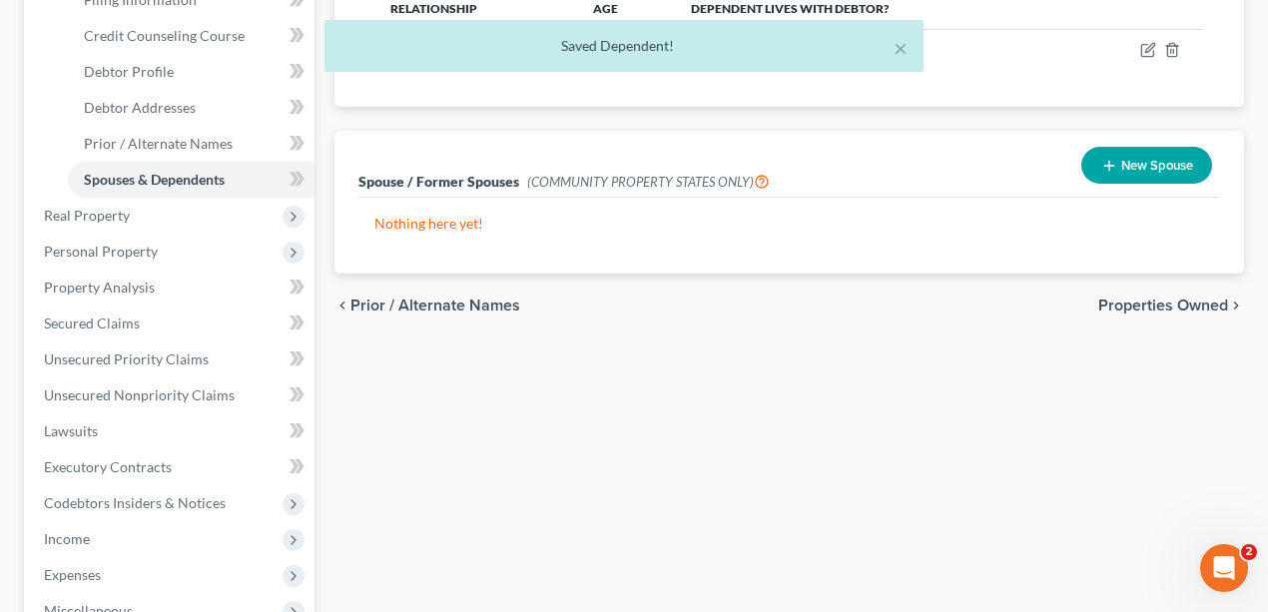
scroll to position [465, 0]
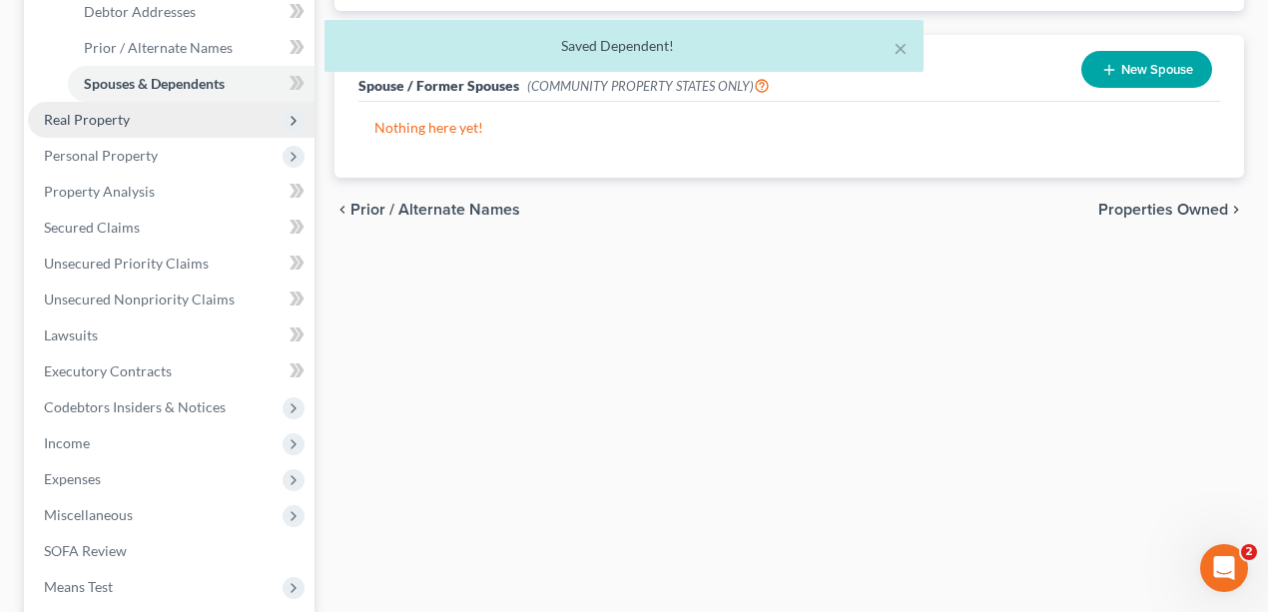
click at [125, 113] on span "Real Property" at bounding box center [87, 119] width 86 height 17
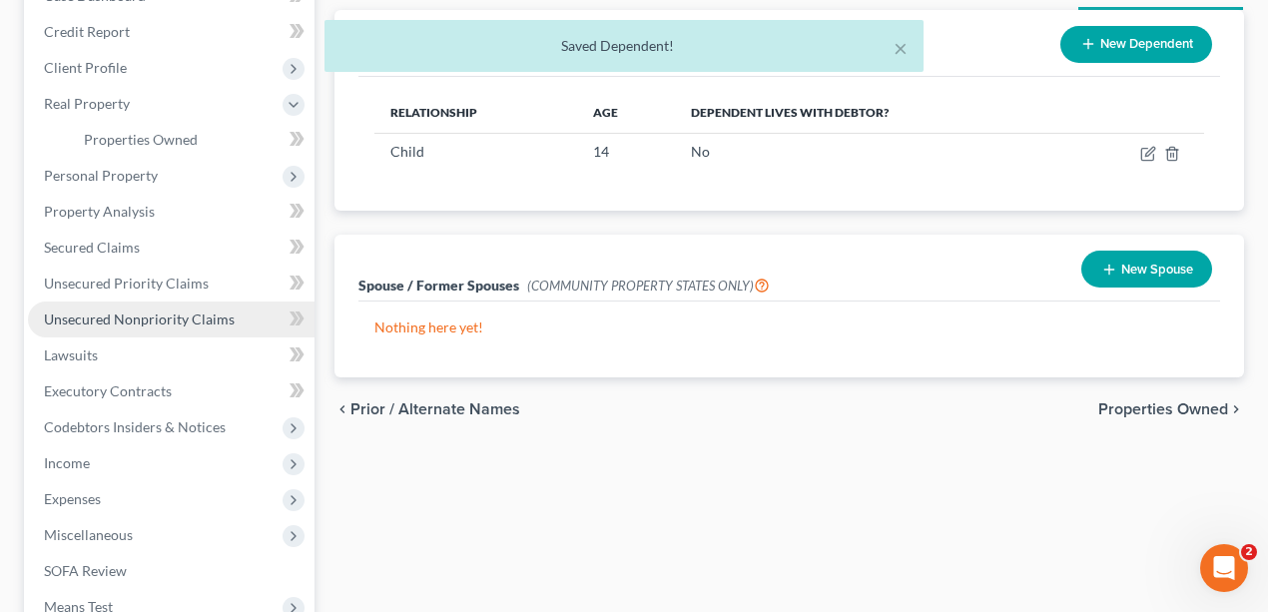
scroll to position [66, 0]
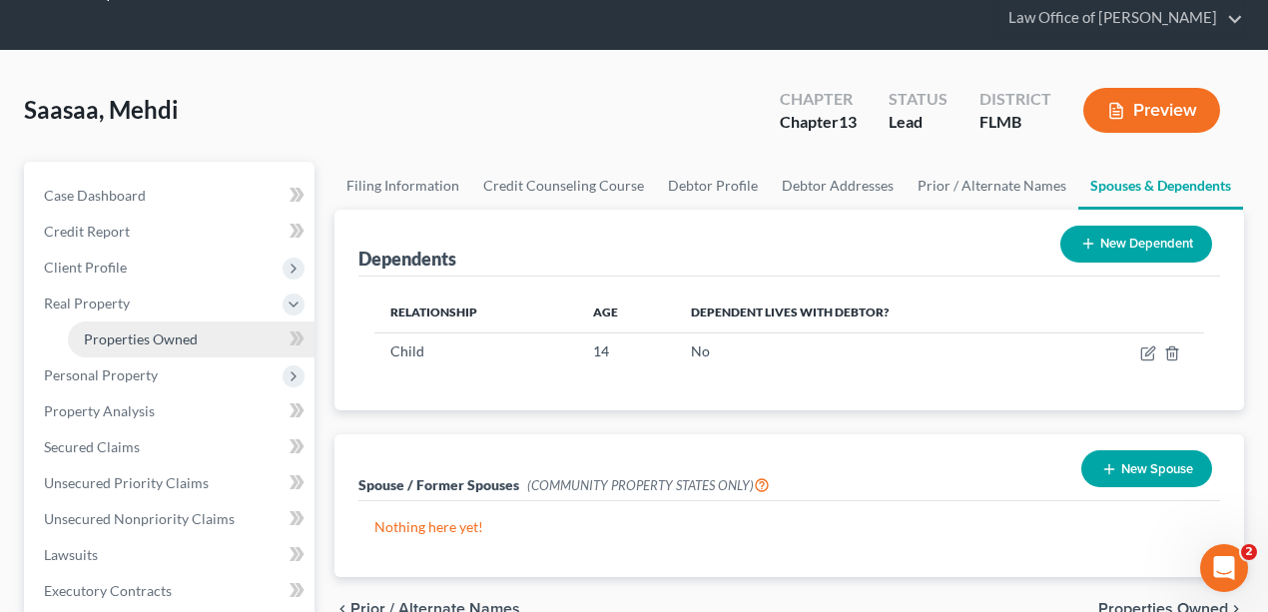
click at [117, 345] on span "Properties Owned" at bounding box center [141, 339] width 114 height 17
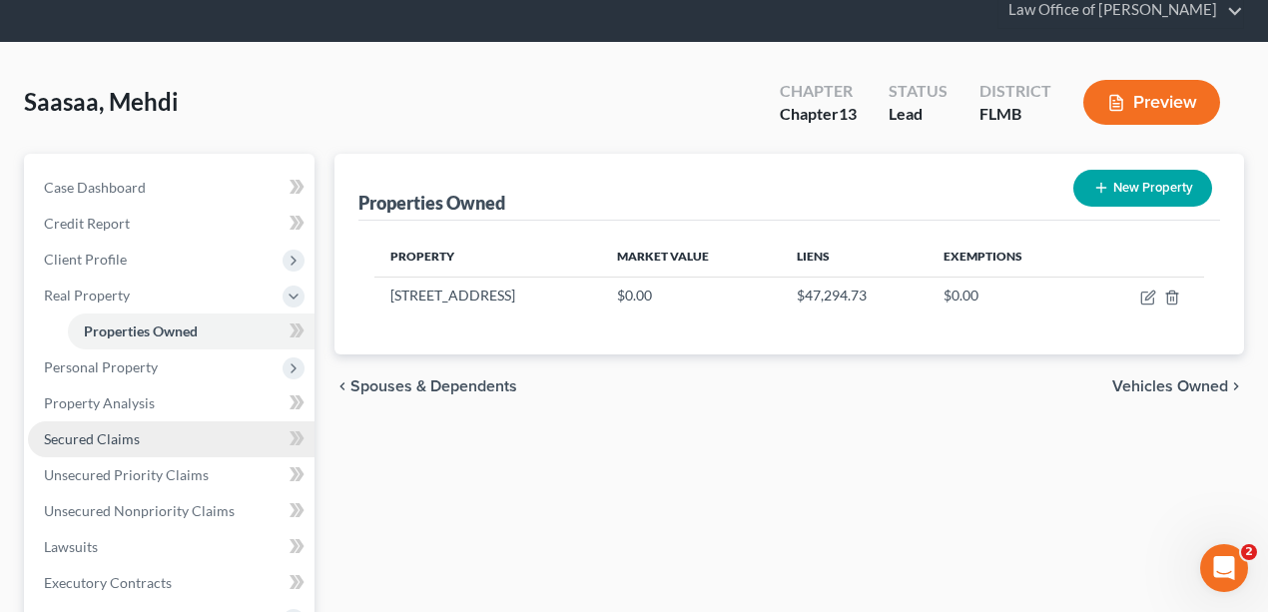
scroll to position [133, 0]
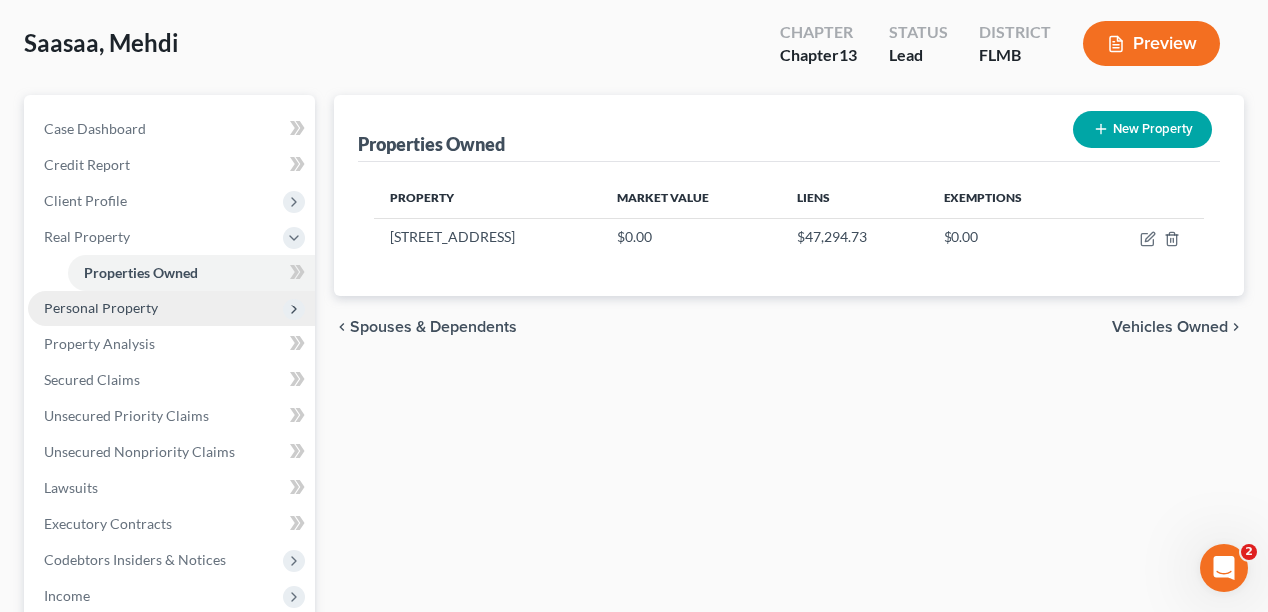
click at [110, 307] on span "Personal Property" at bounding box center [101, 308] width 114 height 17
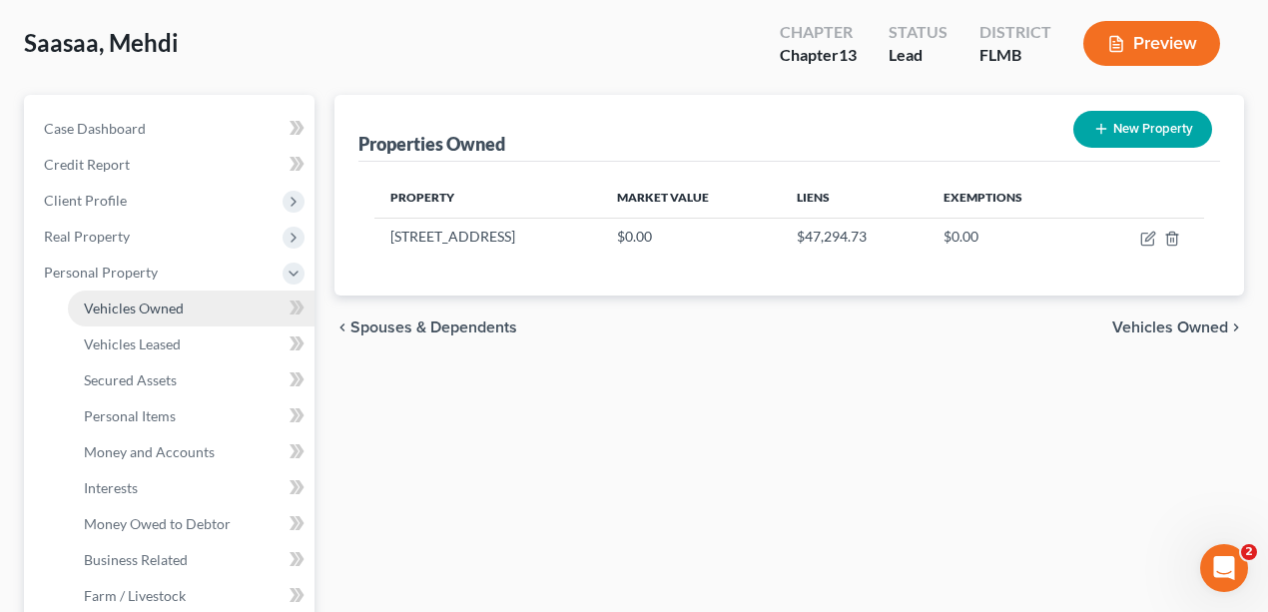
click at [172, 309] on span "Vehicles Owned" at bounding box center [134, 308] width 100 height 17
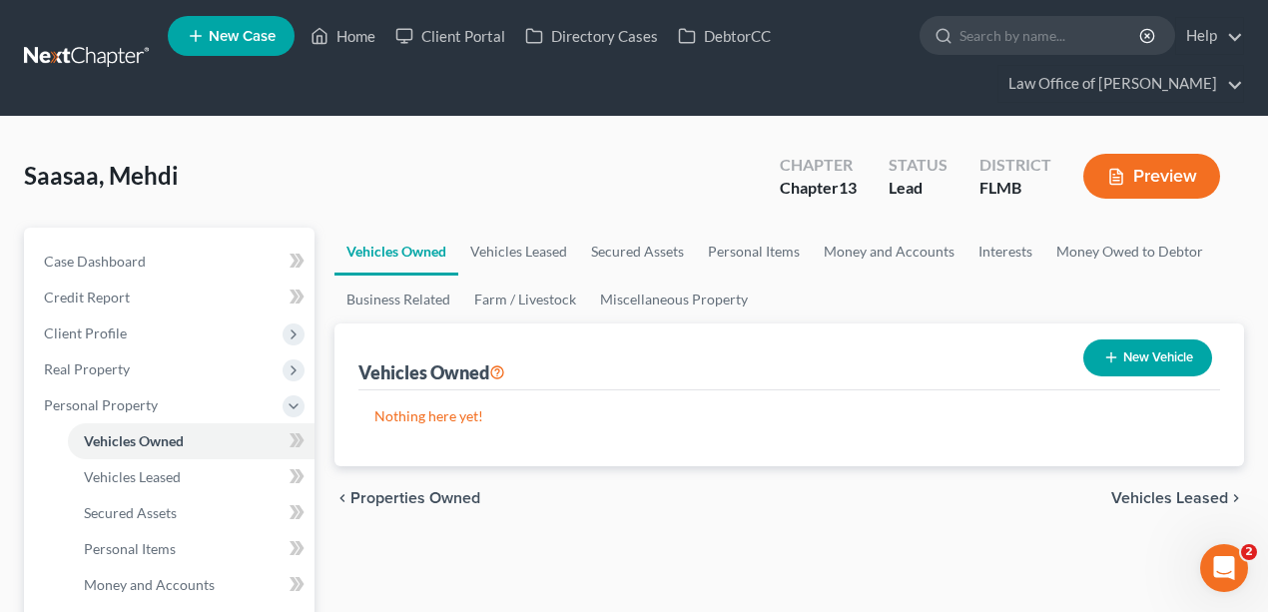
click at [1162, 364] on button "New Vehicle" at bounding box center [1148, 358] width 129 height 37
select select "0"
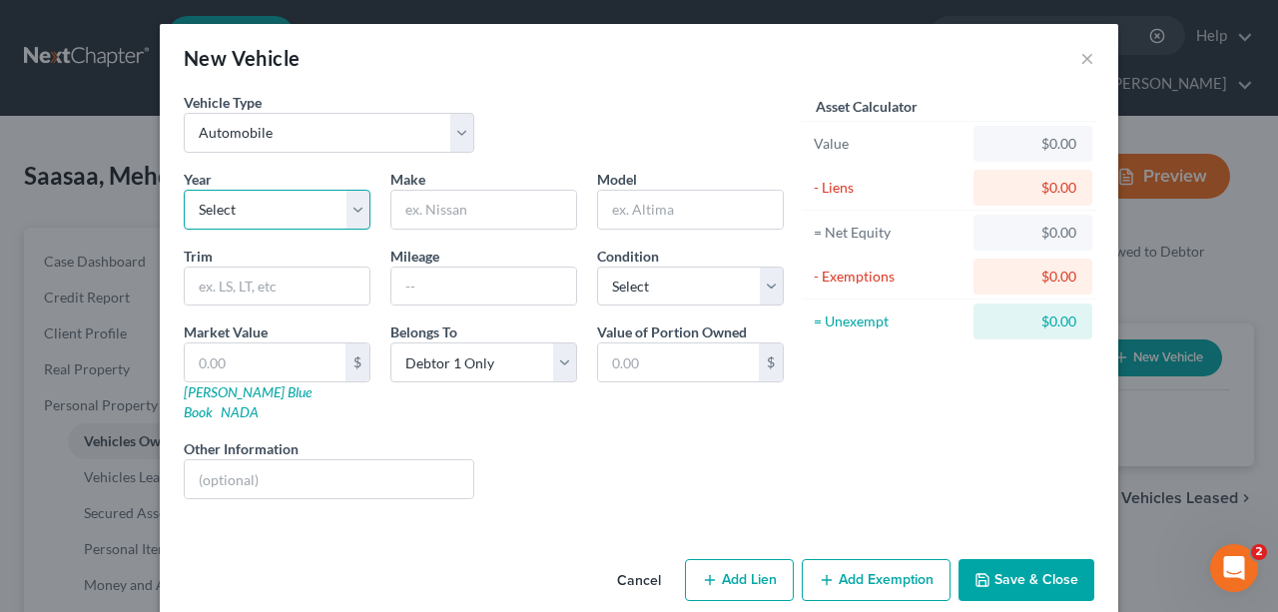
click at [336, 212] on select "Select 2026 2025 2024 2023 2022 2021 2020 2019 2018 2017 2016 2015 2014 2013 20…" at bounding box center [277, 210] width 187 height 40
click at [184, 190] on select "Select 2026 2025 2024 2023 2022 2021 2020 2019 2018 2017 2016 2015 2014 2013 20…" at bounding box center [277, 210] width 187 height 40
click at [270, 228] on div "Year Select 2026 2025 2024 2023 2022 2021 2020 2019 2018 2017 2016 2015 2014 20…" at bounding box center [484, 342] width 620 height 347
click at [272, 210] on select "Select 2026 2025 2024 2023 2022 2021 2020 2019 2018 2017 2016 2015 2014 2013 20…" at bounding box center [277, 210] width 187 height 40
select select "8"
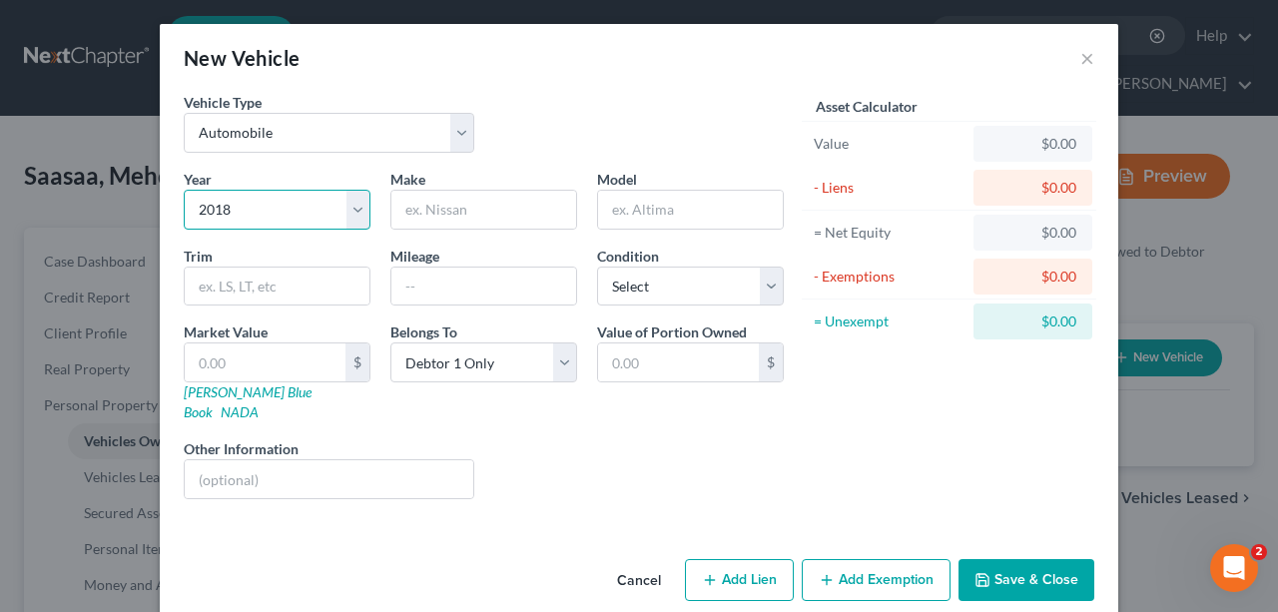
click at [184, 190] on select "Select 2026 2025 2024 2023 2022 2021 2020 2019 2018 2017 2016 2015 2014 2013 20…" at bounding box center [277, 210] width 187 height 40
click at [538, 203] on input "text" at bounding box center [483, 210] width 185 height 38
type input "Jeep"
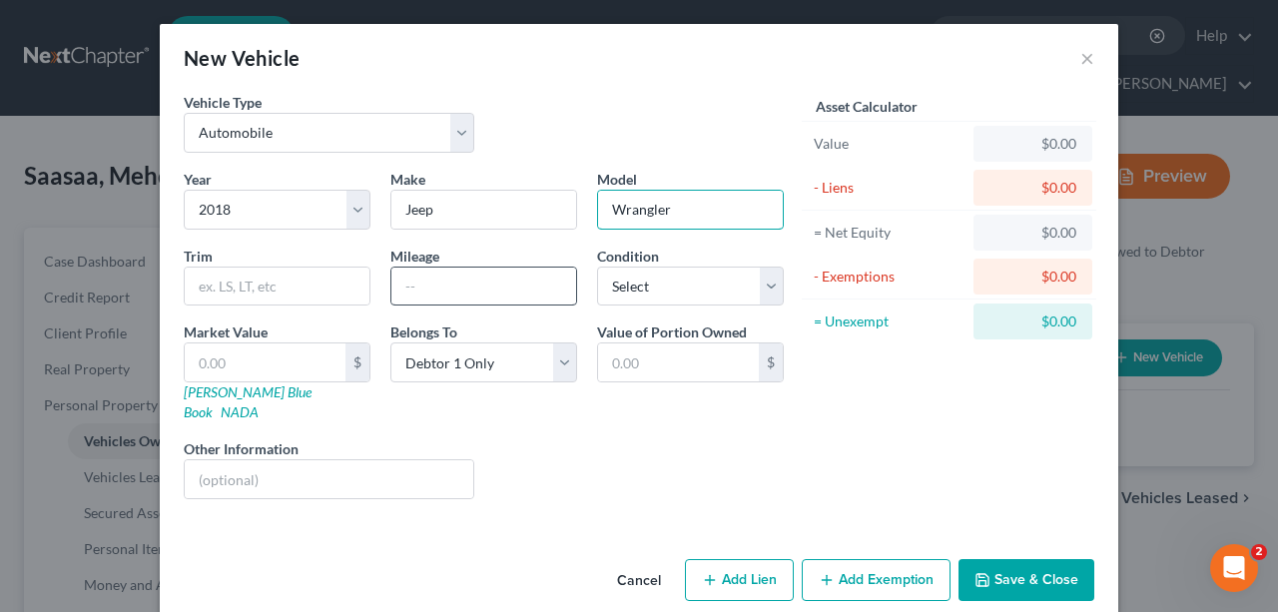
type input "Wrangler"
click at [509, 280] on input "text" at bounding box center [483, 287] width 185 height 38
type input "75000"
click at [693, 451] on div "Liens Select" at bounding box center [639, 468] width 311 height 61
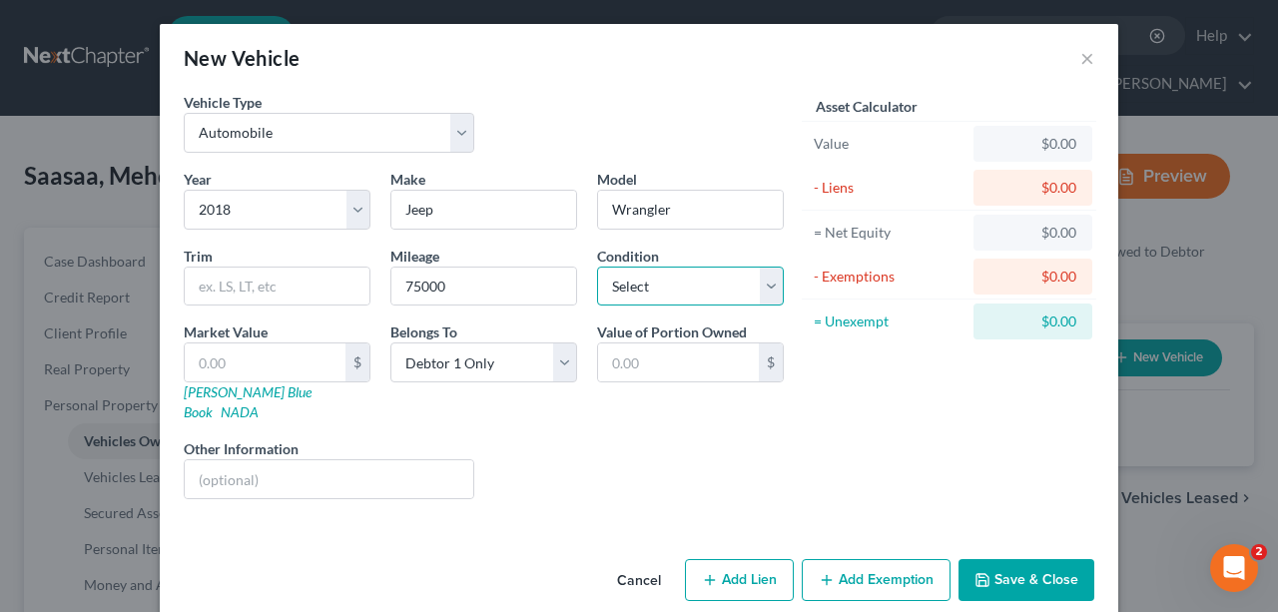
click at [702, 272] on select "Select Excellent Very Good Good Fair Poor" at bounding box center [690, 287] width 187 height 40
select select "2"
click at [597, 267] on select "Select Excellent Very Good Good Fair Poor" at bounding box center [690, 287] width 187 height 40
click at [228, 363] on input "text" at bounding box center [265, 363] width 161 height 38
click at [939, 469] on div "Asset Calculator Value $0.00 - Liens $0.00 = Net Equity $0.00 - Exemptions $0.0…" at bounding box center [949, 303] width 311 height 423
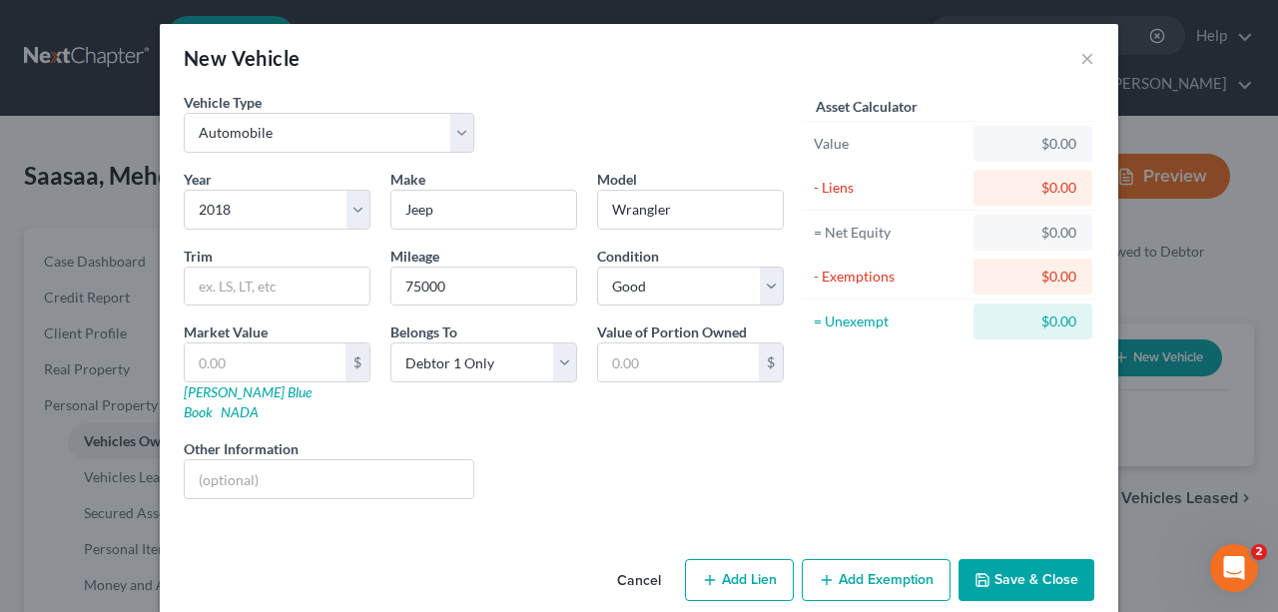
click at [749, 559] on button "Add Lien" at bounding box center [739, 580] width 109 height 42
select select "0"
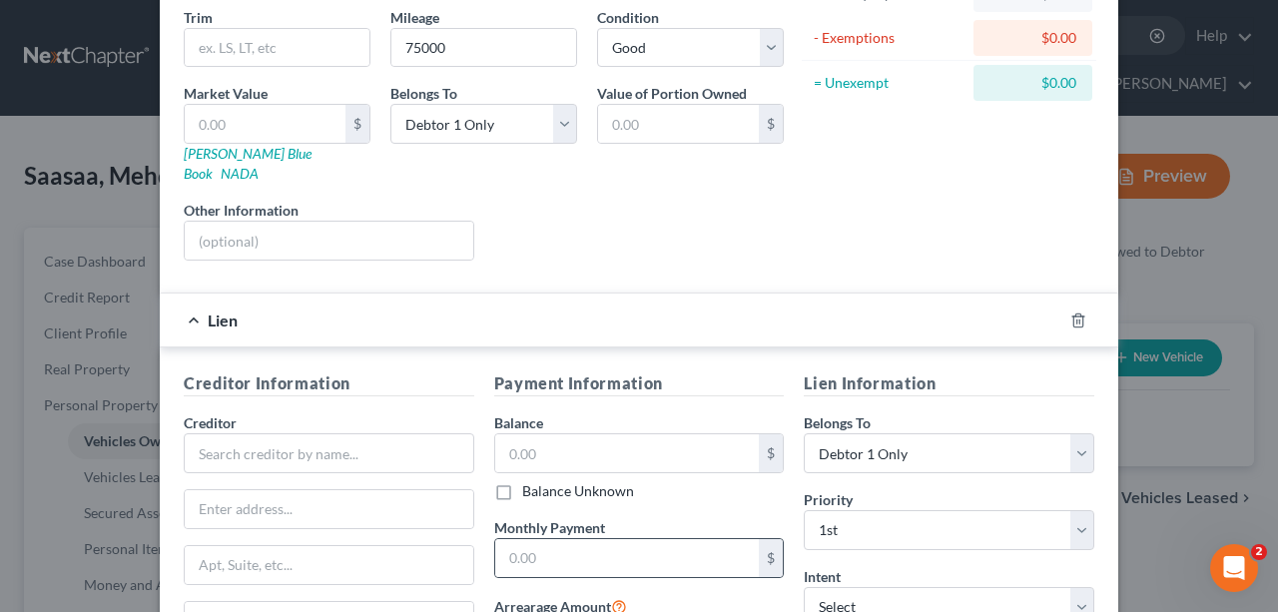
scroll to position [399, 0]
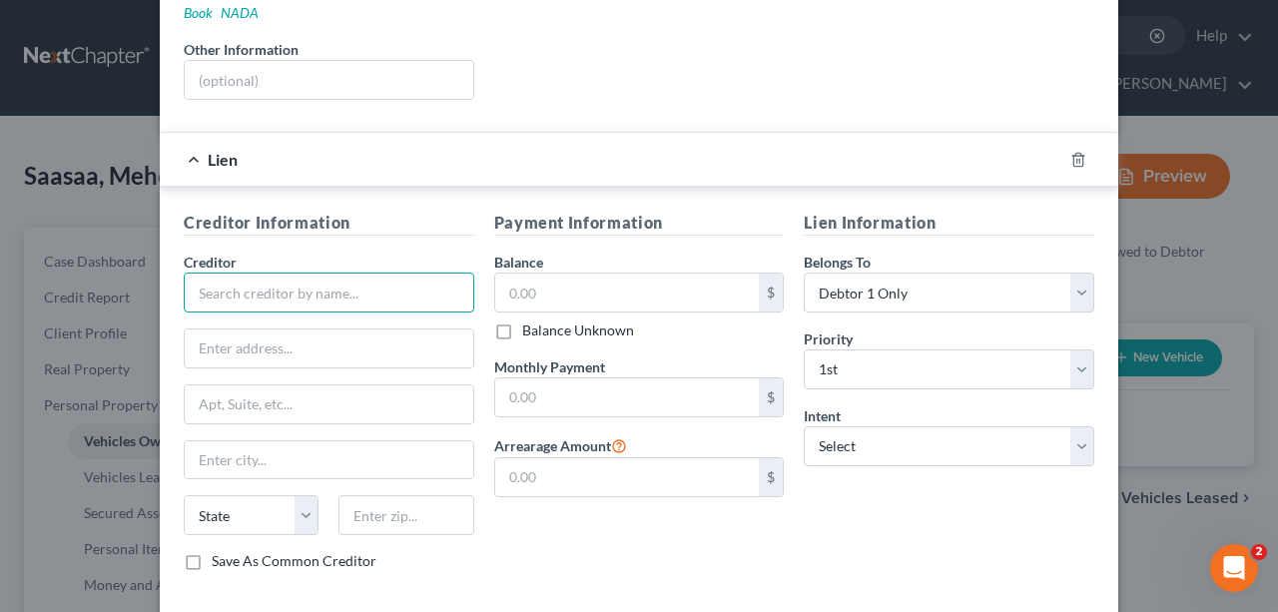
click at [304, 274] on input "text" at bounding box center [329, 293] width 291 height 40
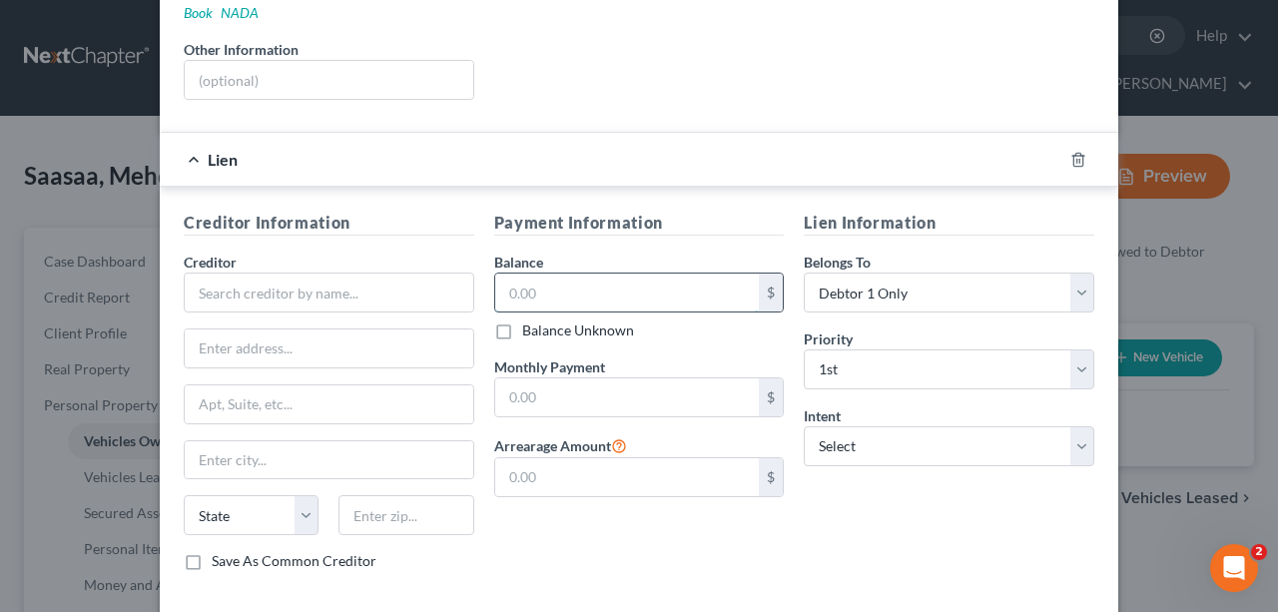
click at [573, 274] on input "text" at bounding box center [627, 293] width 265 height 38
type input "8,000"
click at [633, 547] on div "Payment Information Balance 8,000.00 $ Balance Unknown Balance Undetermined 8,0…" at bounding box center [639, 399] width 311 height 376
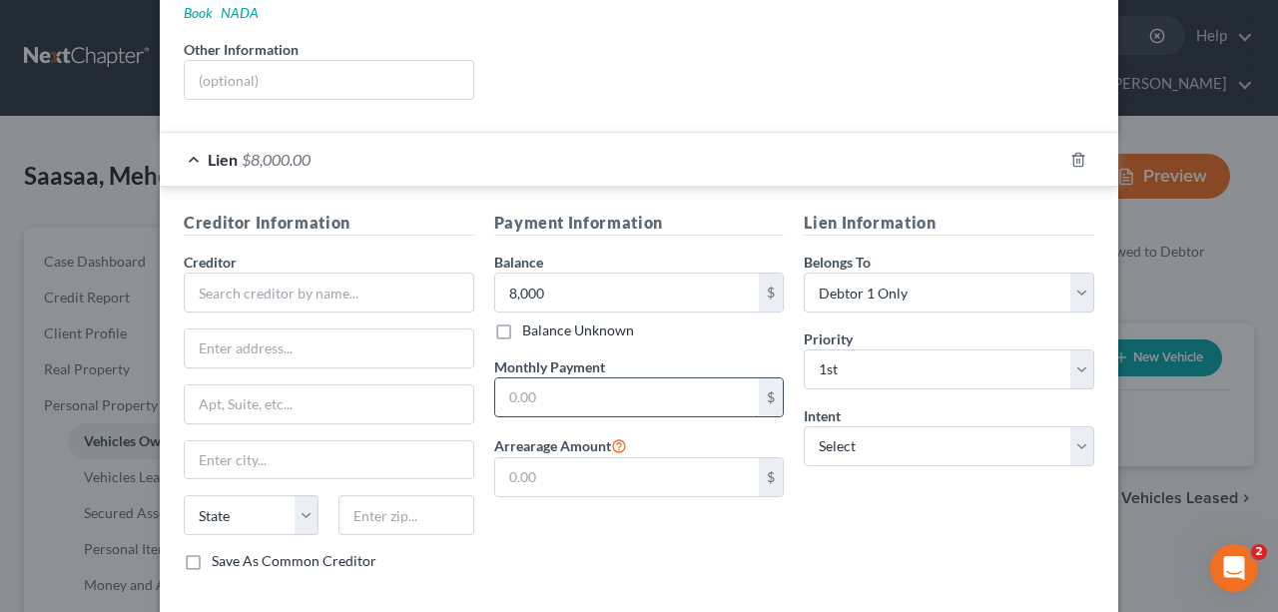
click at [558, 378] on input "text" at bounding box center [627, 397] width 265 height 38
type input "500"
click at [569, 512] on div "Payment Information Balance 8,000.00 $ Balance Unknown Balance Undetermined 8,0…" at bounding box center [639, 399] width 311 height 376
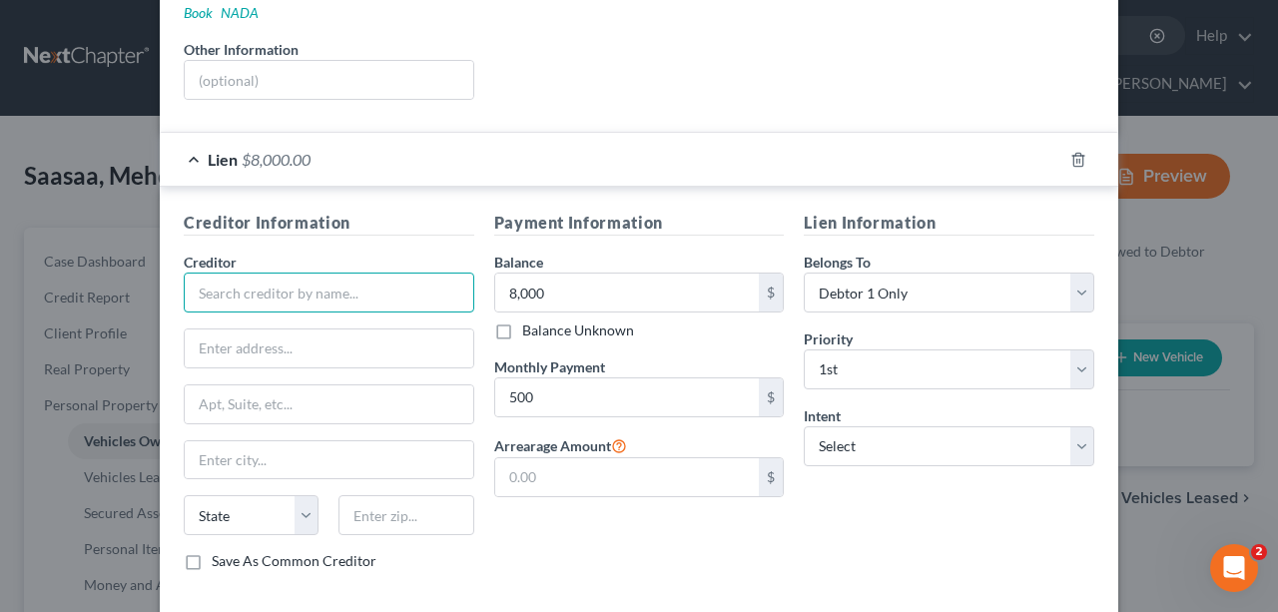
click at [291, 273] on input "text" at bounding box center [329, 293] width 291 height 40
click at [677, 554] on div "Payment Information Balance 8,000.00 $ Balance Unknown Balance Undetermined 8,0…" at bounding box center [639, 399] width 311 height 376
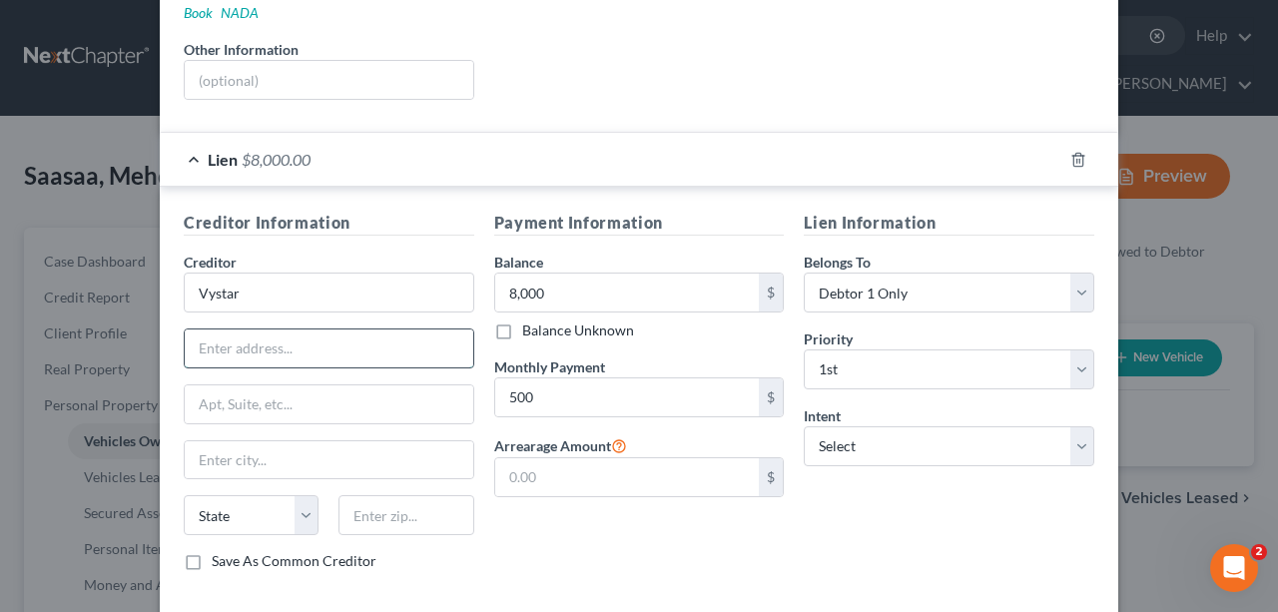
click at [290, 330] on input "text" at bounding box center [329, 349] width 289 height 38
click at [666, 569] on div "Creditor Information Creditor * Vystar State [US_STATE] AK AR AZ CA CO CT DE DC…" at bounding box center [639, 395] width 959 height 416
click at [305, 330] on input "text" at bounding box center [329, 349] width 289 height 38
click at [847, 520] on div "Lien Information Belongs To * Select Debtor 1 Only Debtor 2 Only Debtor 1 And D…" at bounding box center [949, 399] width 311 height 376
click at [240, 330] on input "text" at bounding box center [329, 349] width 289 height 38
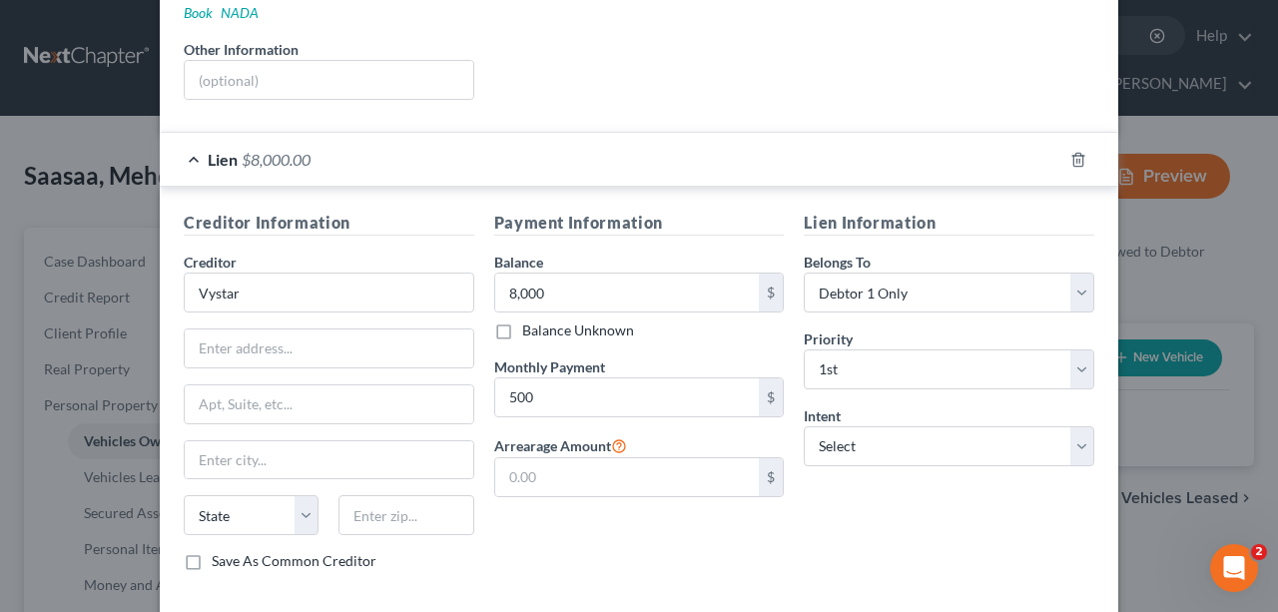
click at [661, 531] on div "Payment Information Balance 8,000.00 $ Balance Unknown Balance Undetermined 8,0…" at bounding box center [639, 399] width 311 height 376
click at [312, 330] on input "text" at bounding box center [329, 349] width 289 height 38
drag, startPoint x: 633, startPoint y: 543, endPoint x: 620, endPoint y: 536, distance: 14.7
click at [633, 543] on div "Payment Information Balance 8,000.00 $ Balance Unknown Balance Undetermined 8,0…" at bounding box center [639, 399] width 311 height 376
click at [288, 330] on input "text" at bounding box center [329, 349] width 289 height 38
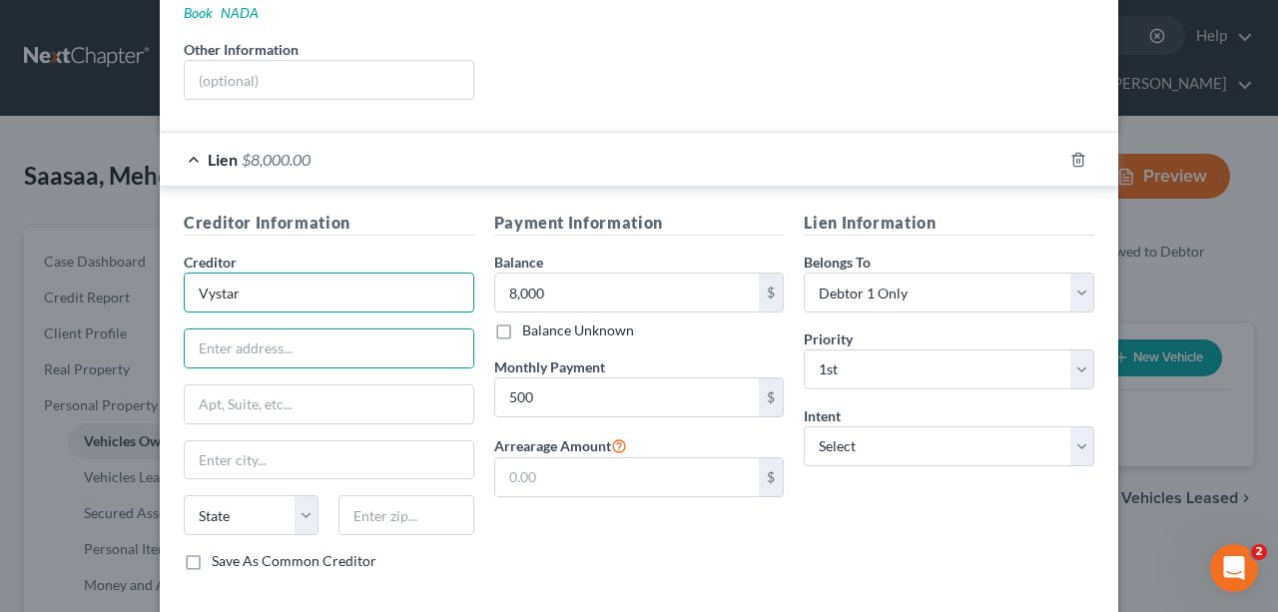
click at [228, 277] on input "Vystar" at bounding box center [329, 293] width 291 height 40
click at [236, 276] on input "Vystar" at bounding box center [329, 293] width 291 height 40
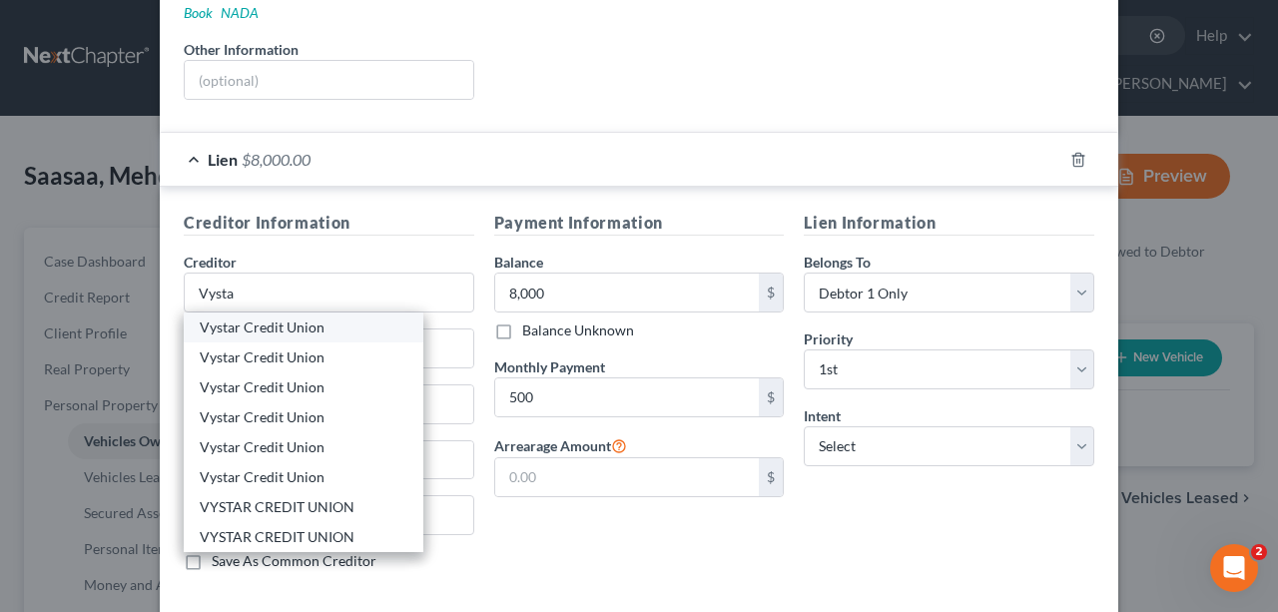
click at [268, 318] on div "Vystar Credit Union" at bounding box center [304, 328] width 208 height 20
type input "Vystar Credit Union"
type input "PO Box 71050"
type input "Charlotte"
select select "28"
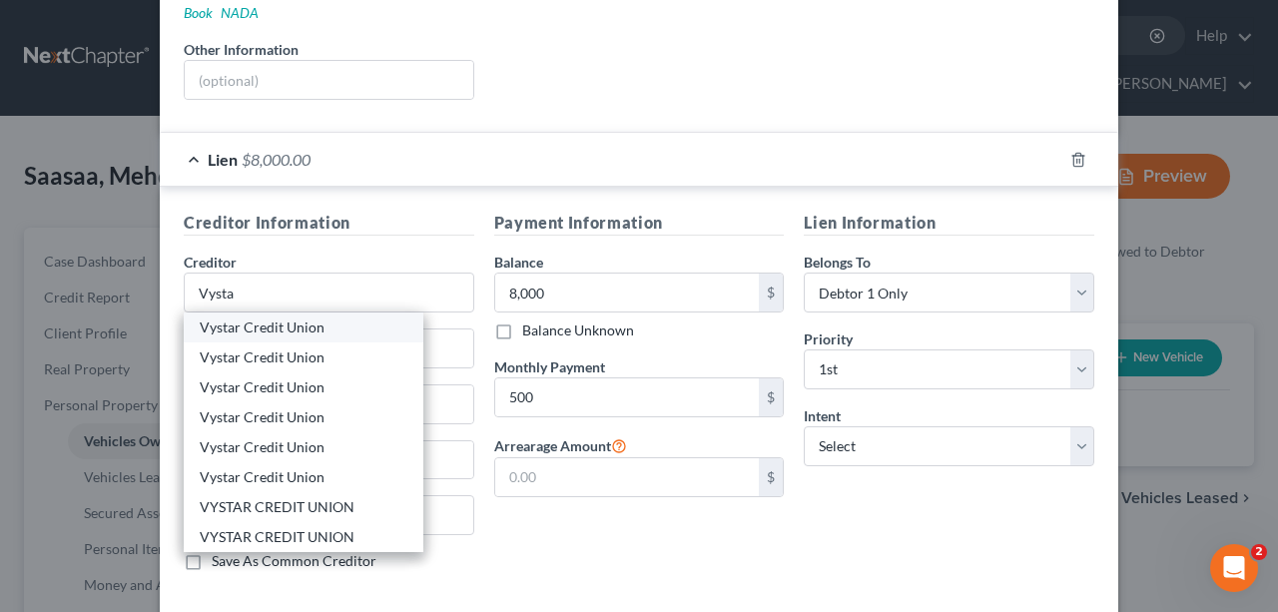
type input "28272"
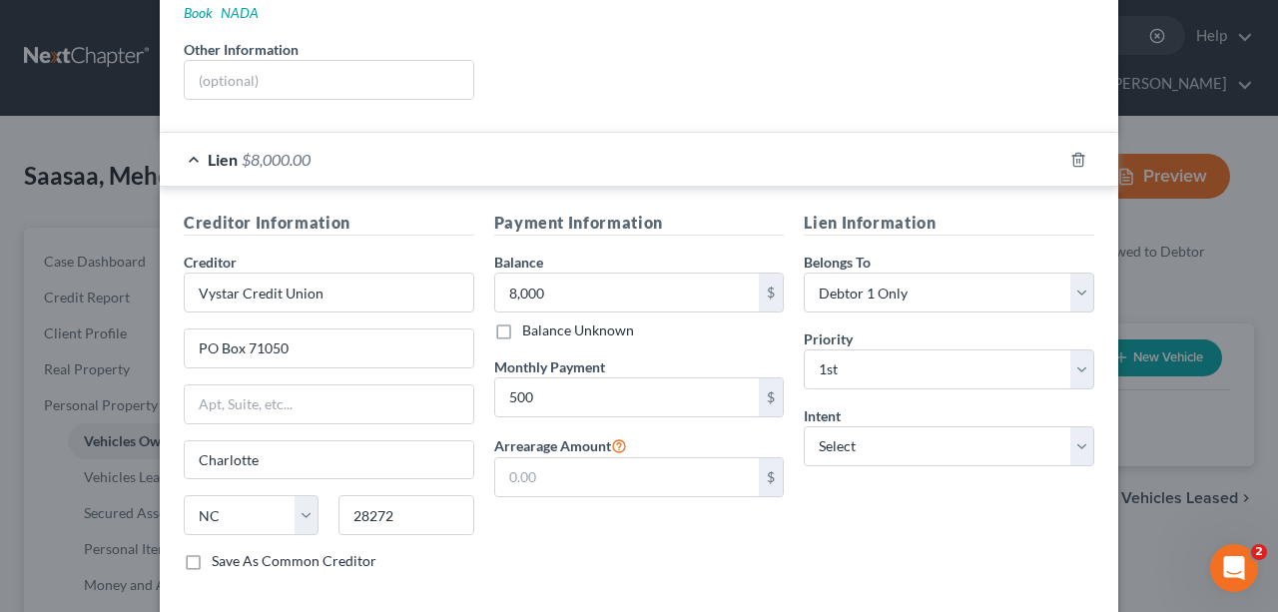
drag, startPoint x: 726, startPoint y: 527, endPoint x: 913, endPoint y: 446, distance: 203.5
click at [726, 526] on div "Payment Information Balance 8,000.00 $ Balance Unknown Balance Undetermined 8,0…" at bounding box center [639, 399] width 311 height 376
click at [946, 426] on select "Select Surrender Redeem Reaffirm Avoid Other" at bounding box center [949, 446] width 291 height 40
click at [592, 545] on div "Payment Information Balance 8,000.00 $ Balance Unknown Balance Undetermined 8,0…" at bounding box center [639, 399] width 311 height 376
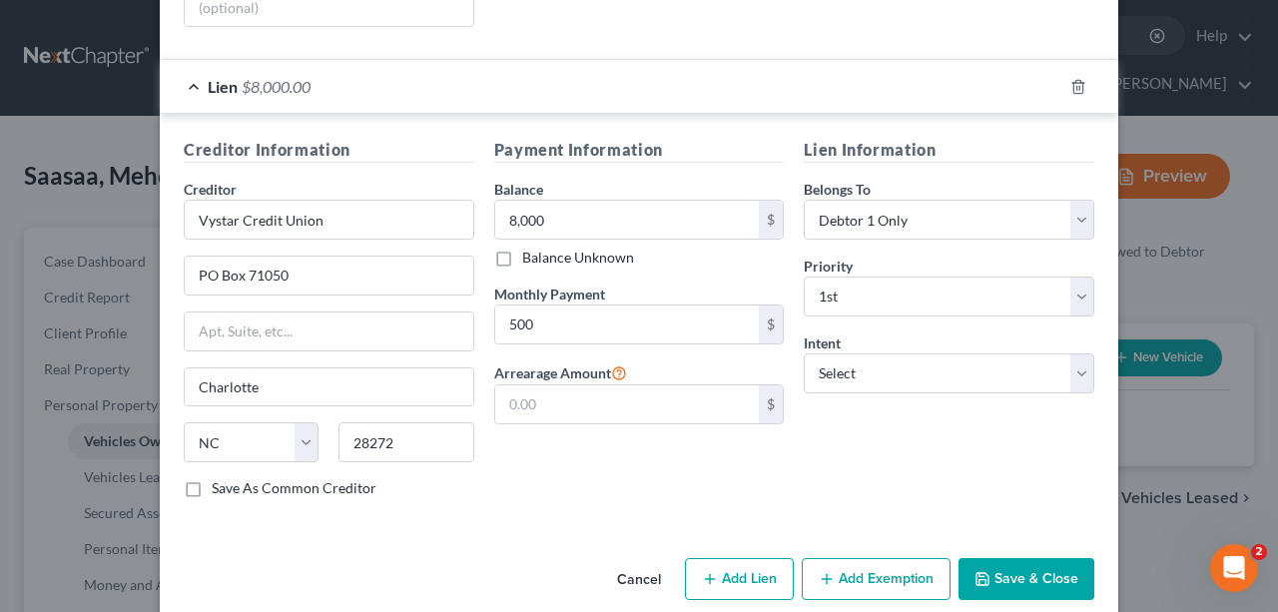
click at [1039, 561] on button "Save & Close" at bounding box center [1027, 579] width 136 height 42
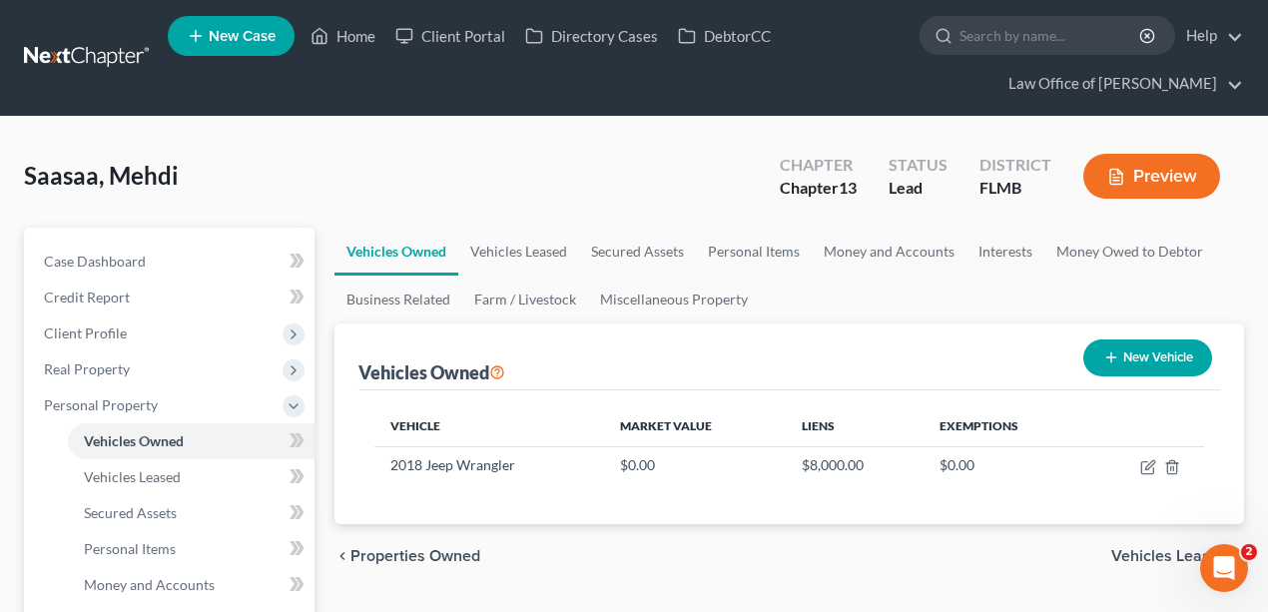
click at [549, 214] on div "Saasaa, Mehdi Upgraded Chapter Chapter 13 Status Lead District [GEOGRAPHIC_DATA…" at bounding box center [634, 184] width 1220 height 87
click at [525, 252] on link "Vehicles Leased" at bounding box center [518, 252] width 121 height 48
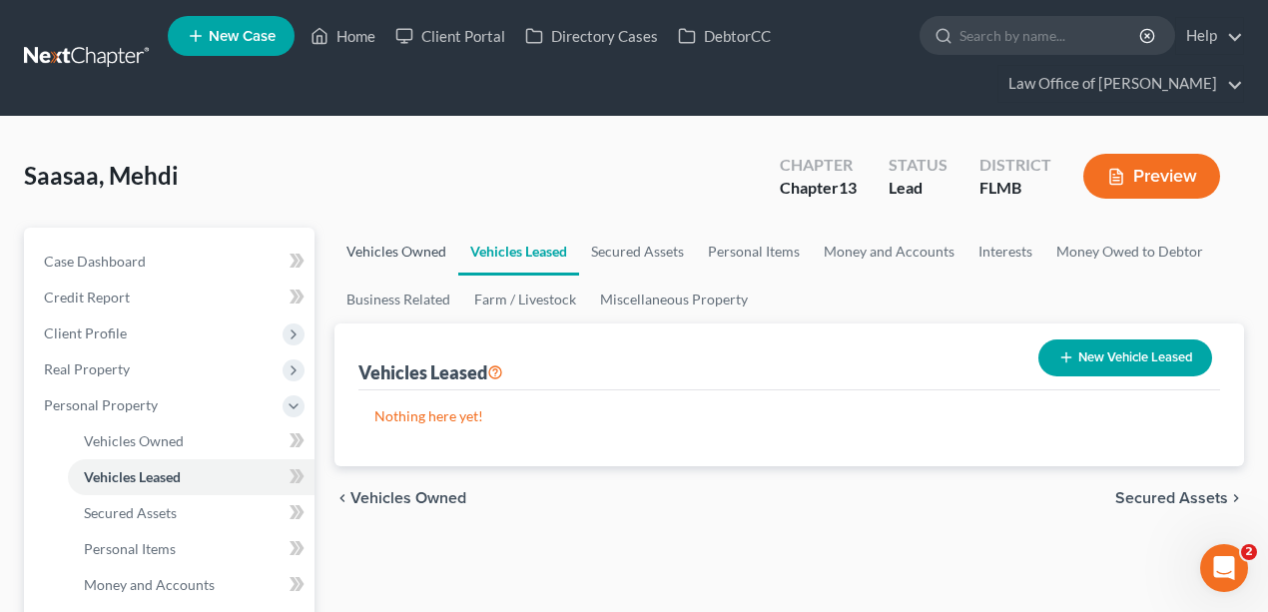
click at [394, 246] on link "Vehicles Owned" at bounding box center [397, 252] width 124 height 48
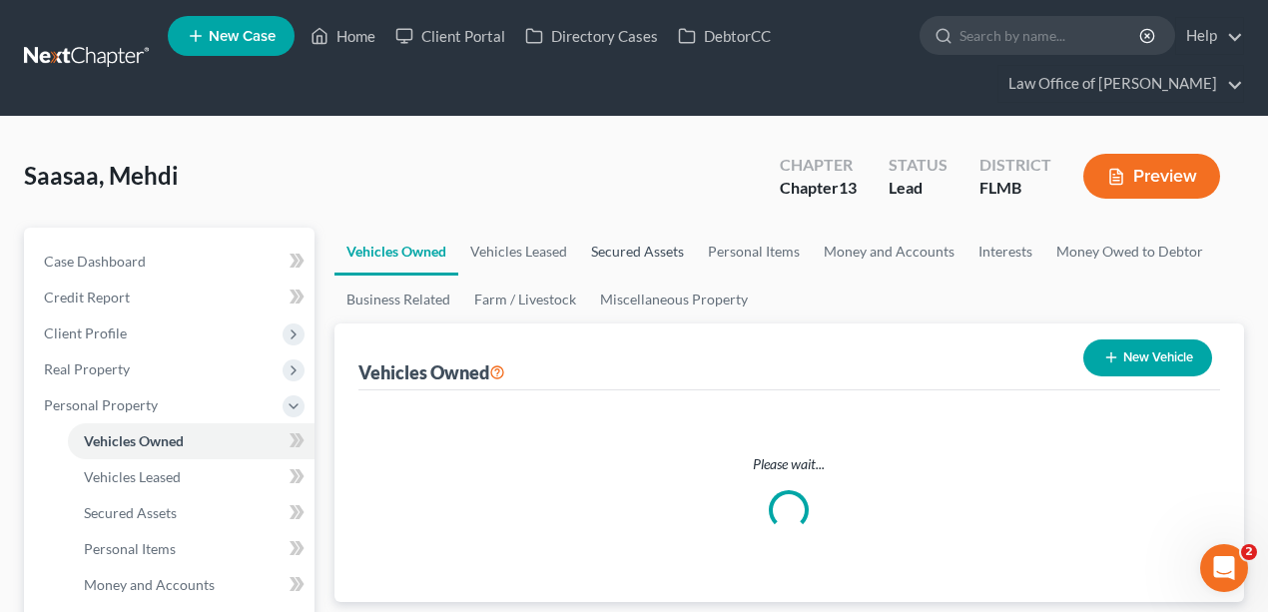
click at [659, 256] on link "Secured Assets" at bounding box center [637, 252] width 117 height 48
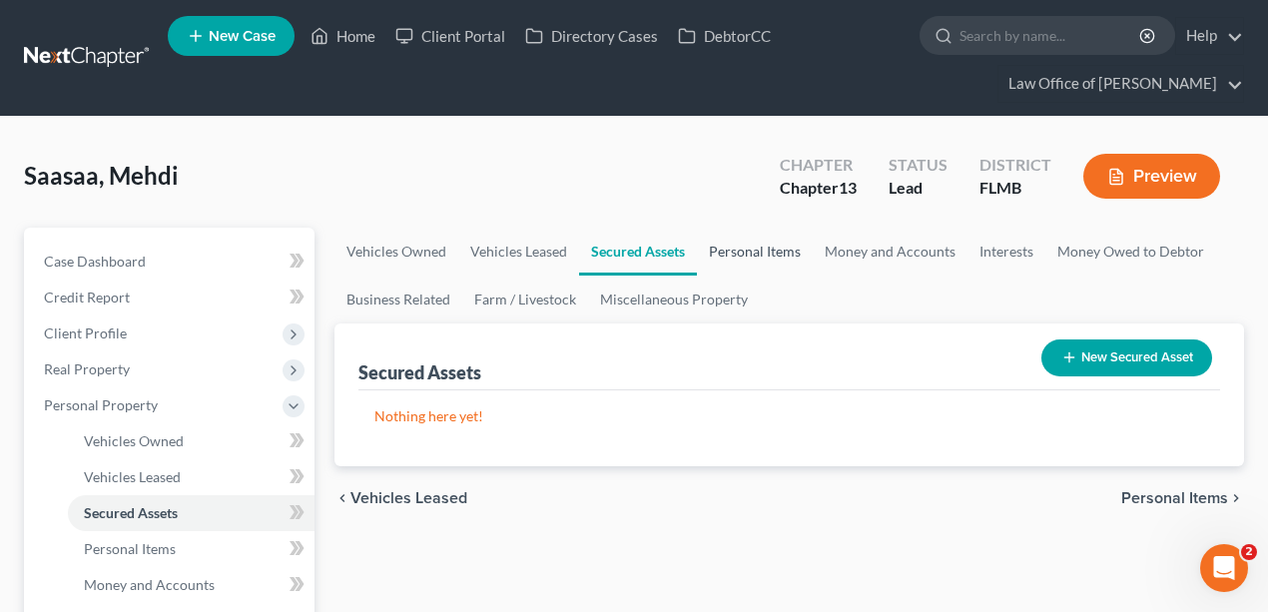
click at [761, 256] on link "Personal Items" at bounding box center [755, 252] width 116 height 48
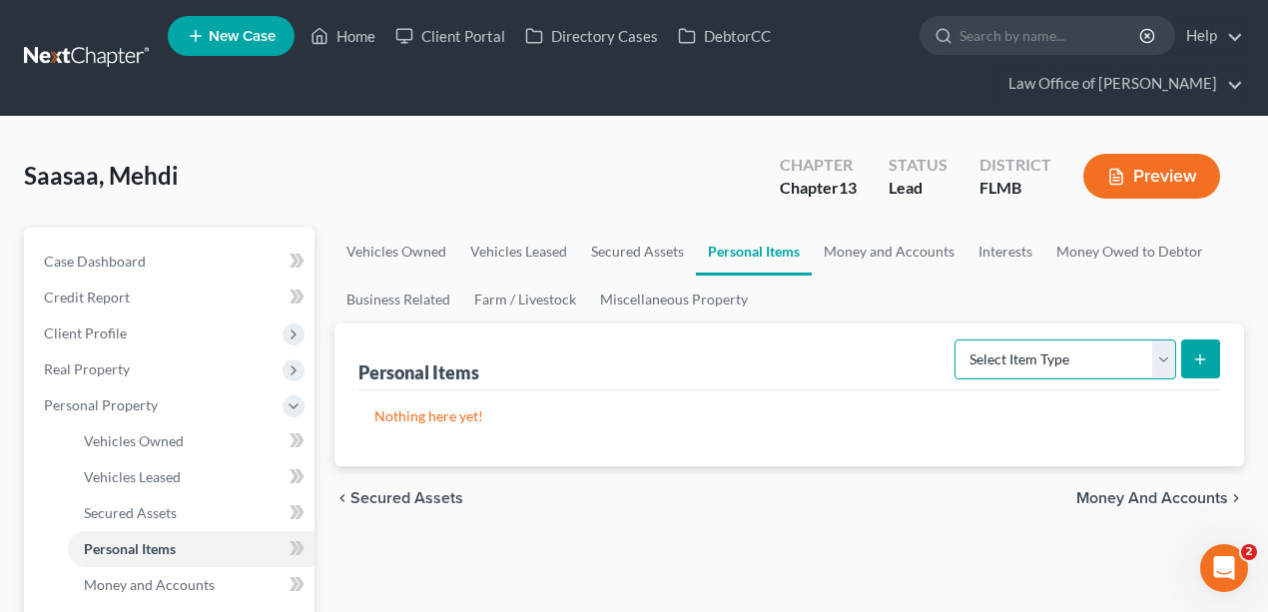
click at [1112, 356] on select "Select Item Type Clothing Collectibles Of Value Electronics Firearms Household …" at bounding box center [1066, 360] width 222 height 40
click at [671, 174] on div "Saasaa, Mehdi Upgraded Chapter Chapter 13 Status Lead District [GEOGRAPHIC_DATA…" at bounding box center [634, 184] width 1220 height 87
click at [435, 250] on link "Vehicles Owned" at bounding box center [397, 252] width 124 height 48
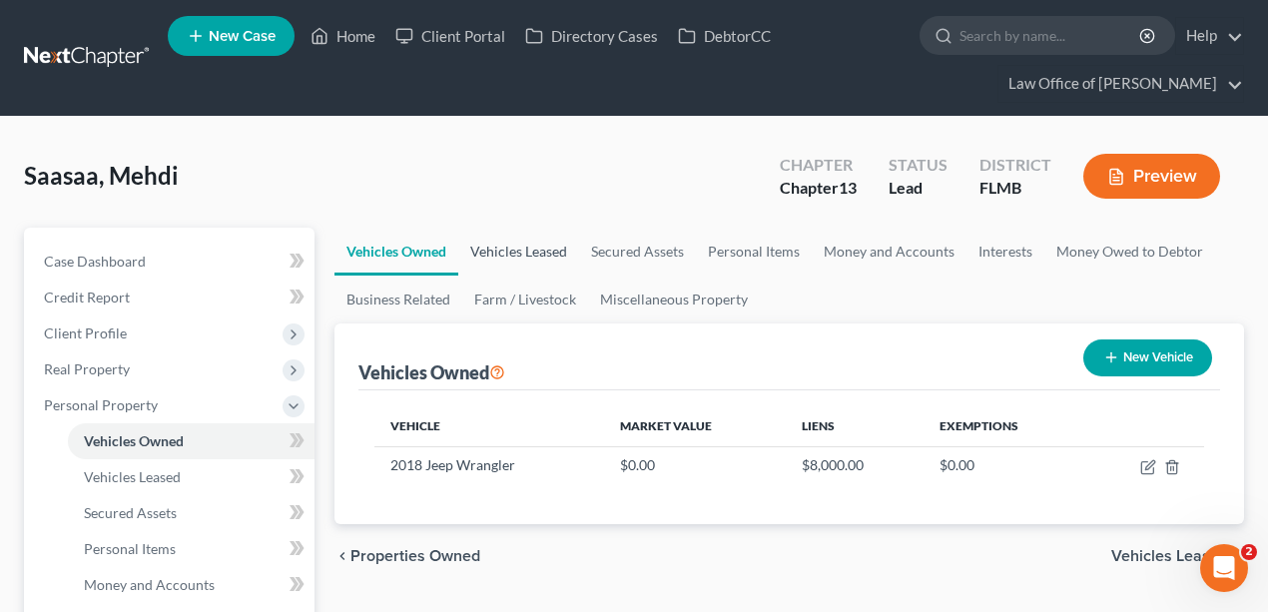
click at [516, 244] on link "Vehicles Leased" at bounding box center [518, 252] width 121 height 48
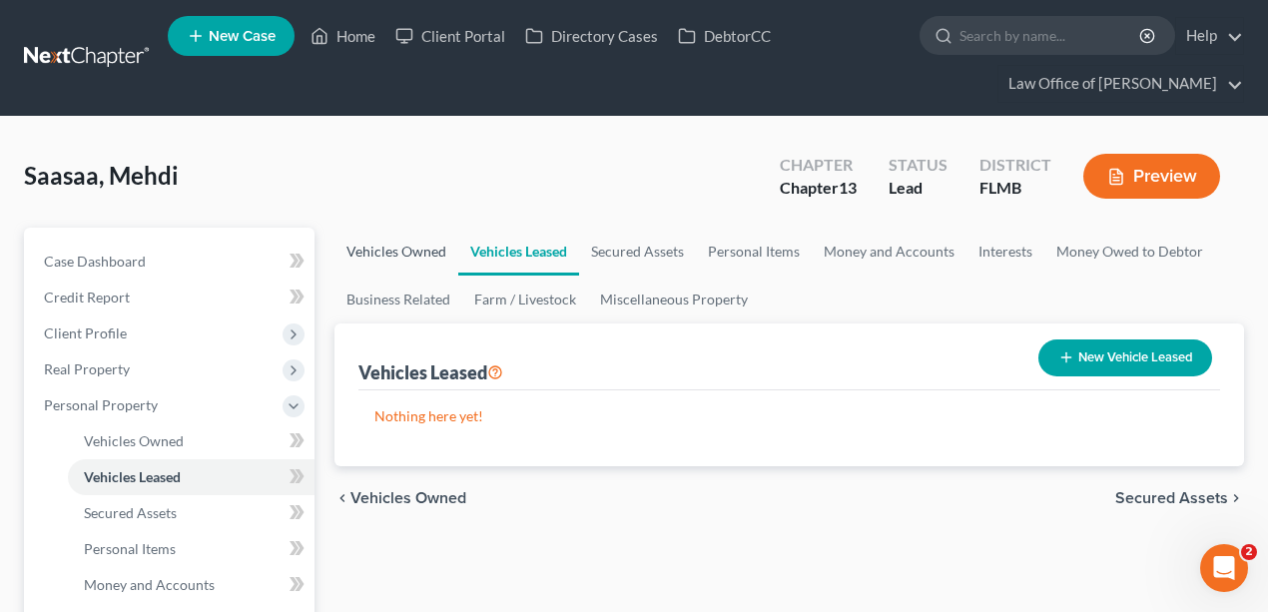
click at [417, 253] on link "Vehicles Owned" at bounding box center [397, 252] width 124 height 48
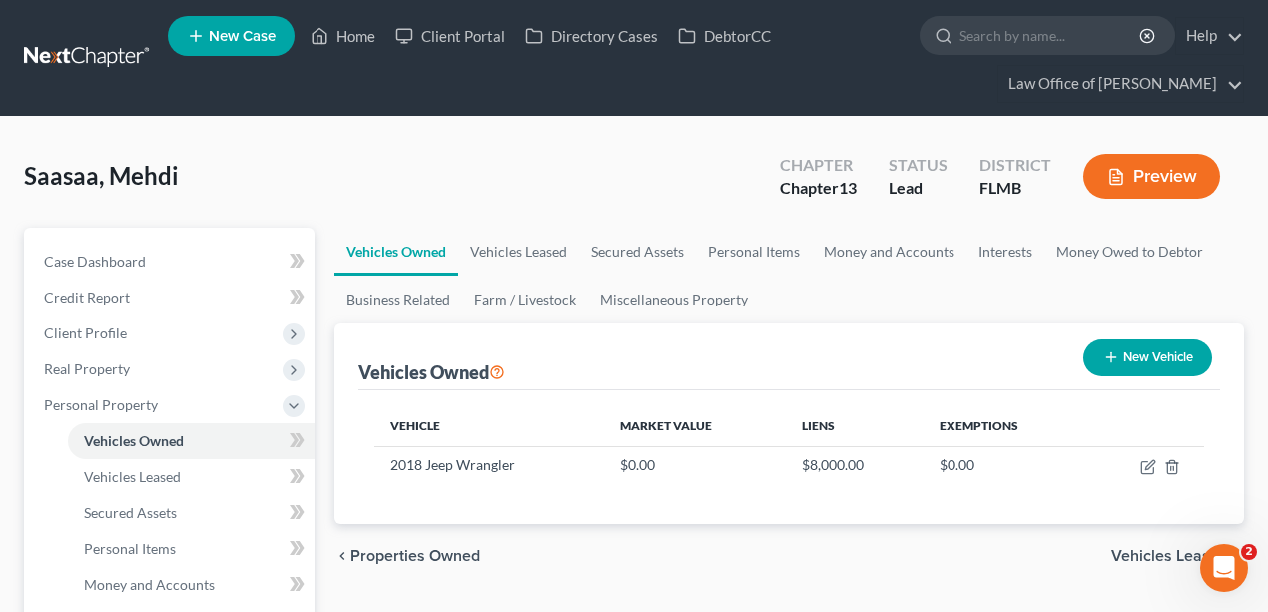
click at [1160, 359] on button "New Vehicle" at bounding box center [1148, 358] width 129 height 37
select select "0"
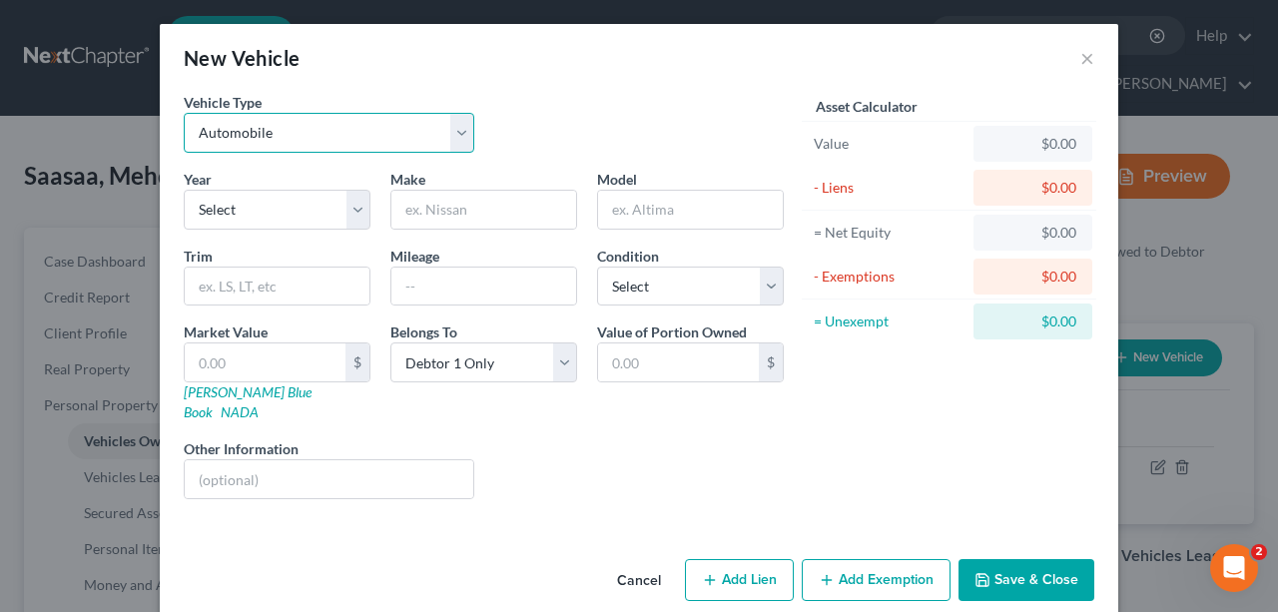
click at [338, 126] on select "Select Automobile Truck Trailer Watercraft Aircraft Motor Home Atv Other Vehicle" at bounding box center [329, 133] width 291 height 40
select select
click at [184, 113] on select "Select Automobile Truck Trailer Watercraft Aircraft Motor Home Atv Other Vehicle" at bounding box center [329, 133] width 291 height 40
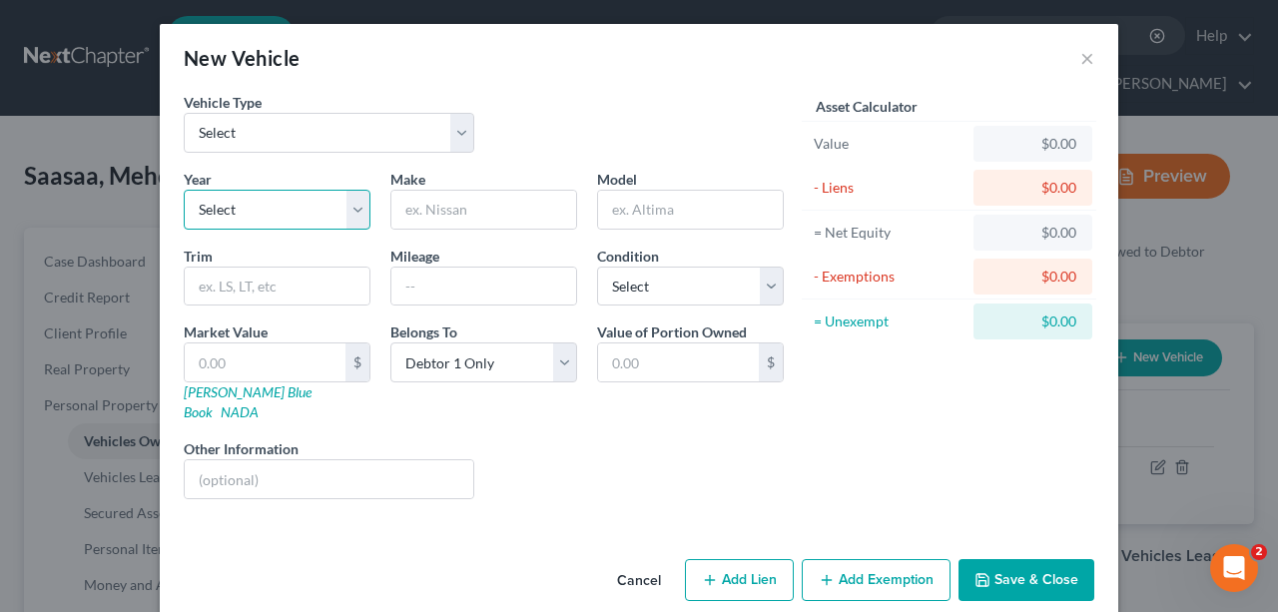
click at [258, 224] on select "Select 2026 2025 2024 2023 2022 2021 2020 2019 2018 2017 2016 2015 2014 2013 20…" at bounding box center [277, 210] width 187 height 40
click at [530, 191] on input "text" at bounding box center [483, 210] width 185 height 38
type input "Honda"
click at [297, 222] on select "Select 2026 2025 2024 2023 2022 2021 2020 2019 2018 2017 2016 2015 2014 2013 20…" at bounding box center [277, 210] width 187 height 40
click at [513, 438] on div "Liens Select" at bounding box center [639, 468] width 311 height 61
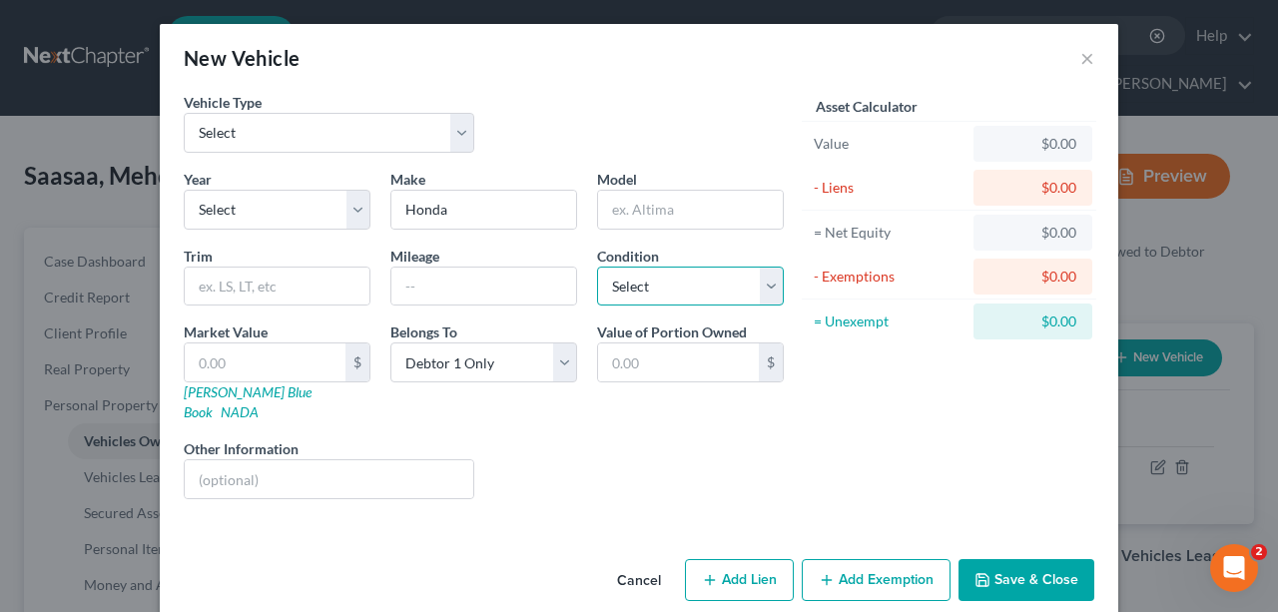
click at [699, 281] on select "Select Excellent Very Good Good Fair Poor" at bounding box center [690, 287] width 187 height 40
select select "2"
click at [597, 267] on select "Select Excellent Very Good Good Fair Poor" at bounding box center [690, 287] width 187 height 40
click at [637, 472] on div "Liens Select" at bounding box center [639, 468] width 311 height 61
click at [490, 288] on input "text" at bounding box center [483, 287] width 185 height 38
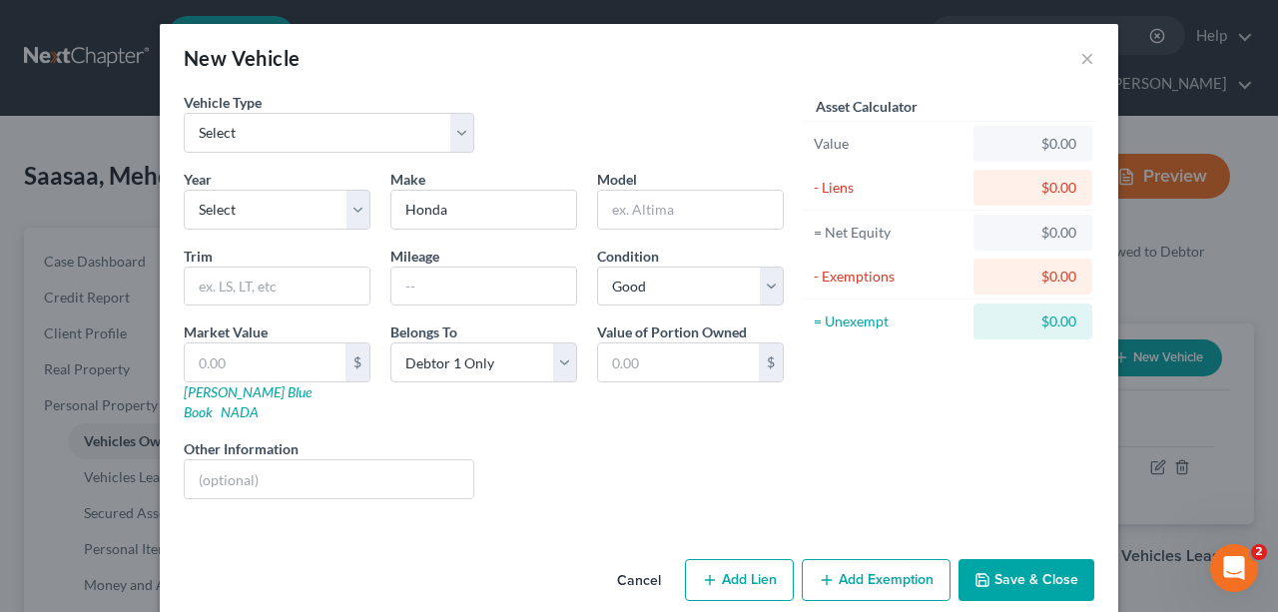
drag, startPoint x: 671, startPoint y: 463, endPoint x: 665, endPoint y: 451, distance: 13.4
click at [669, 462] on div "Liens Select" at bounding box center [639, 468] width 311 height 61
click at [659, 216] on input "text" at bounding box center [690, 210] width 185 height 38
type input "Motorcycle"
click at [739, 87] on div "New Vehicle ×" at bounding box center [639, 58] width 959 height 68
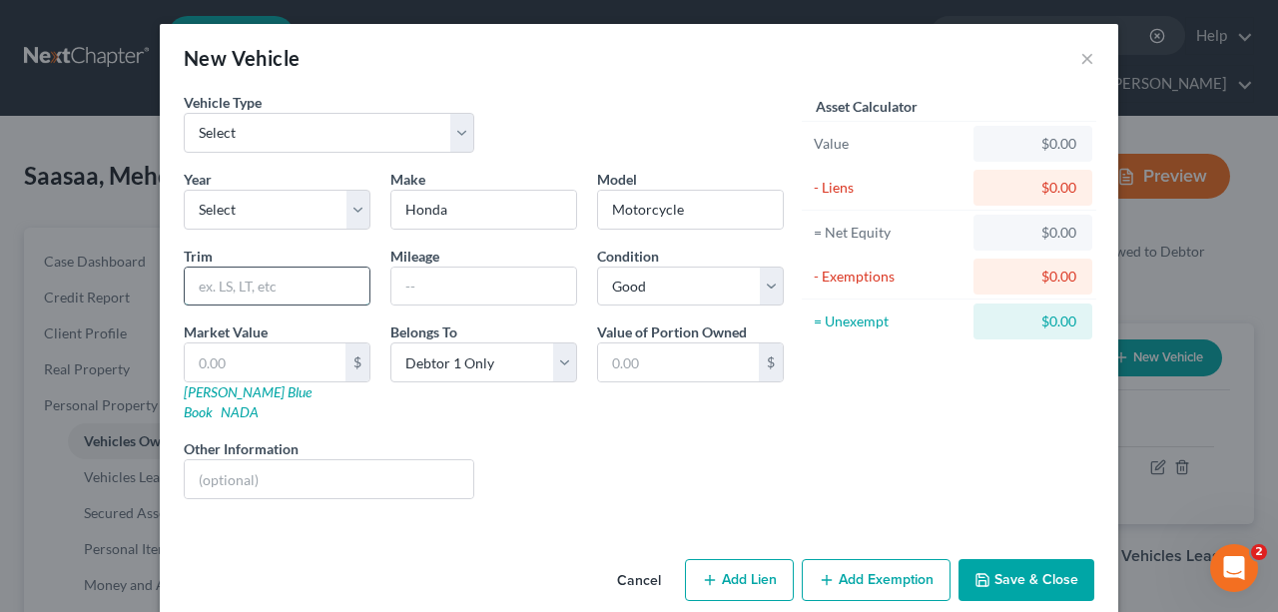
click at [287, 273] on input "text" at bounding box center [277, 287] width 185 height 38
click at [519, 438] on div "Liens Select" at bounding box center [639, 468] width 311 height 61
click at [392, 438] on div "Other Information" at bounding box center [329, 468] width 311 height 61
click at [286, 219] on select "Select 2026 2025 2024 2023 2022 2021 2020 2019 2018 2017 2016 2015 2014 2013 20…" at bounding box center [277, 210] width 187 height 40
select select "7"
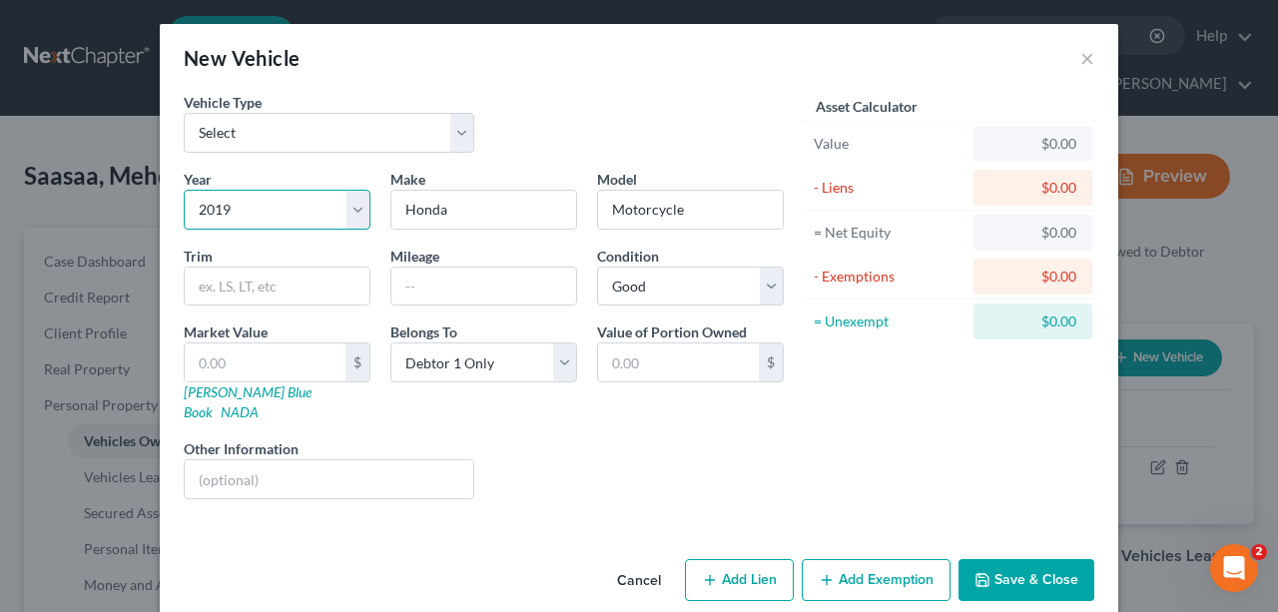
click at [184, 190] on select "Select 2026 2025 2024 2023 2022 2021 2020 2019 2018 2017 2016 2015 2014 2013 20…" at bounding box center [277, 210] width 187 height 40
click at [703, 210] on input "Motorcycle" at bounding box center [690, 210] width 185 height 38
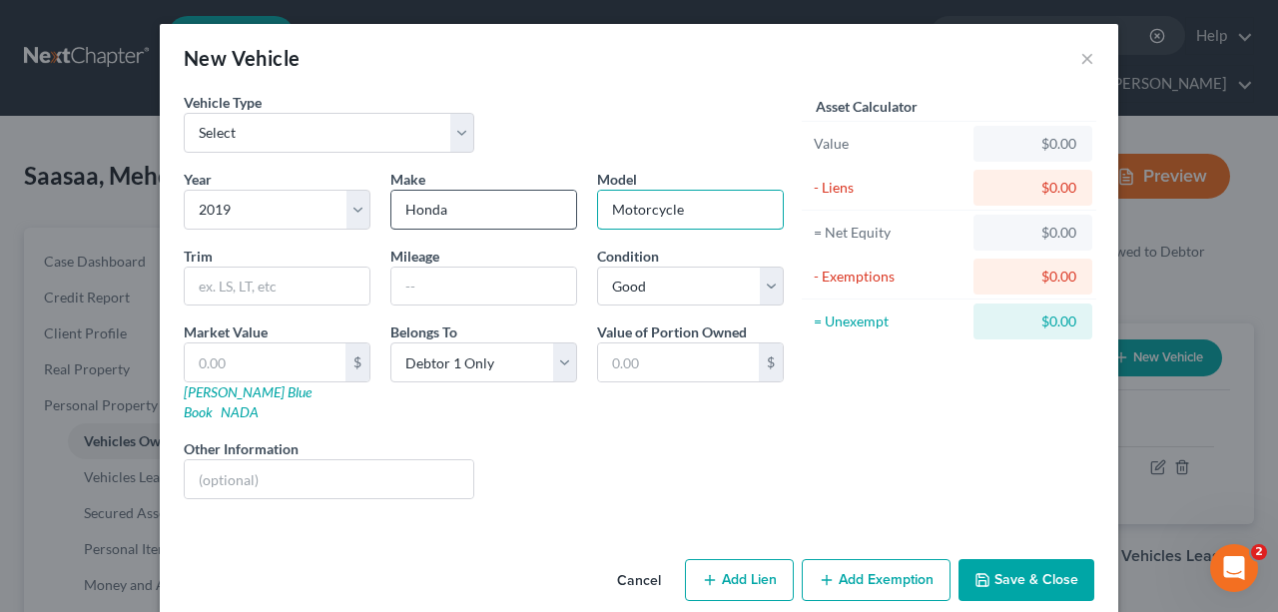
drag, startPoint x: 727, startPoint y: 214, endPoint x: 405, endPoint y: 215, distance: 321.6
click at [405, 215] on div "Year Select 2026 2025 2024 2023 2022 2021 2020 2019 2018 2017 2016 2015 2014 20…" at bounding box center [484, 342] width 620 height 347
drag, startPoint x: 487, startPoint y: 202, endPoint x: 38, endPoint y: 214, distance: 449.5
click at [54, 223] on div "New Vehicle × Vehicle Type Select Automobile Truck Trailer Watercraft Aircraft …" at bounding box center [639, 306] width 1278 height 612
type input "Yamaha"
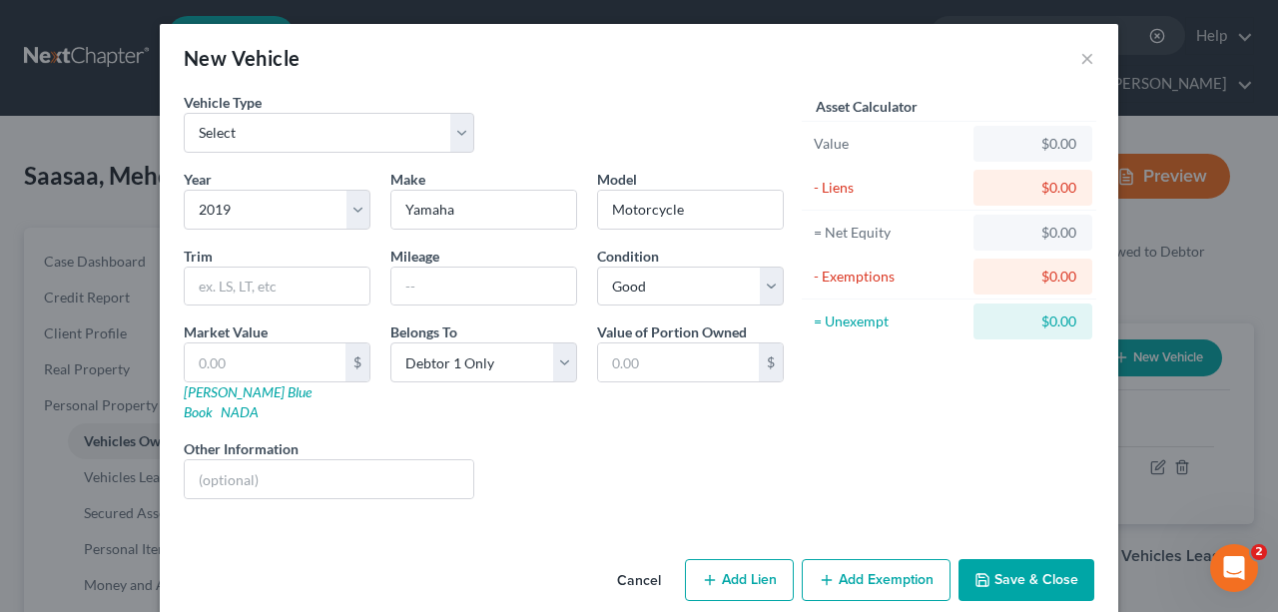
drag, startPoint x: 701, startPoint y: 486, endPoint x: 715, endPoint y: 417, distance: 70.3
click at [701, 484] on div "Year Select 2026 2025 2024 2023 2022 2021 2020 2019 2018 2017 2016 2015 2014 20…" at bounding box center [484, 342] width 620 height 347
drag, startPoint x: 714, startPoint y: 202, endPoint x: 367, endPoint y: 164, distance: 348.6
click at [375, 164] on ng-include "Vehicle Type Select Automobile Truck Trailer Watercraft Aircraft Motor Home Atv…" at bounding box center [484, 303] width 600 height 423
type input "YZFR6"
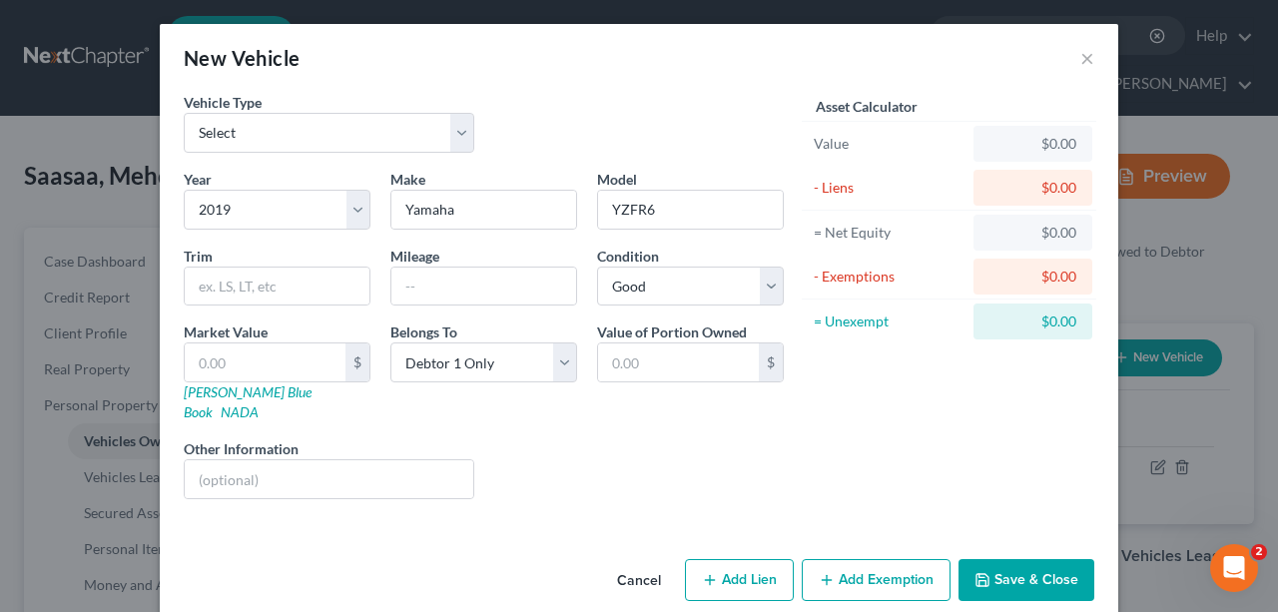
click at [604, 469] on div "Liens Select" at bounding box center [639, 468] width 311 height 61
click at [479, 283] on input "text" at bounding box center [483, 287] width 185 height 38
click at [779, 448] on div "Liens Select" at bounding box center [639, 468] width 311 height 61
click at [304, 364] on input "text" at bounding box center [265, 363] width 161 height 38
drag, startPoint x: 671, startPoint y: 210, endPoint x: 573, endPoint y: 197, distance: 98.7
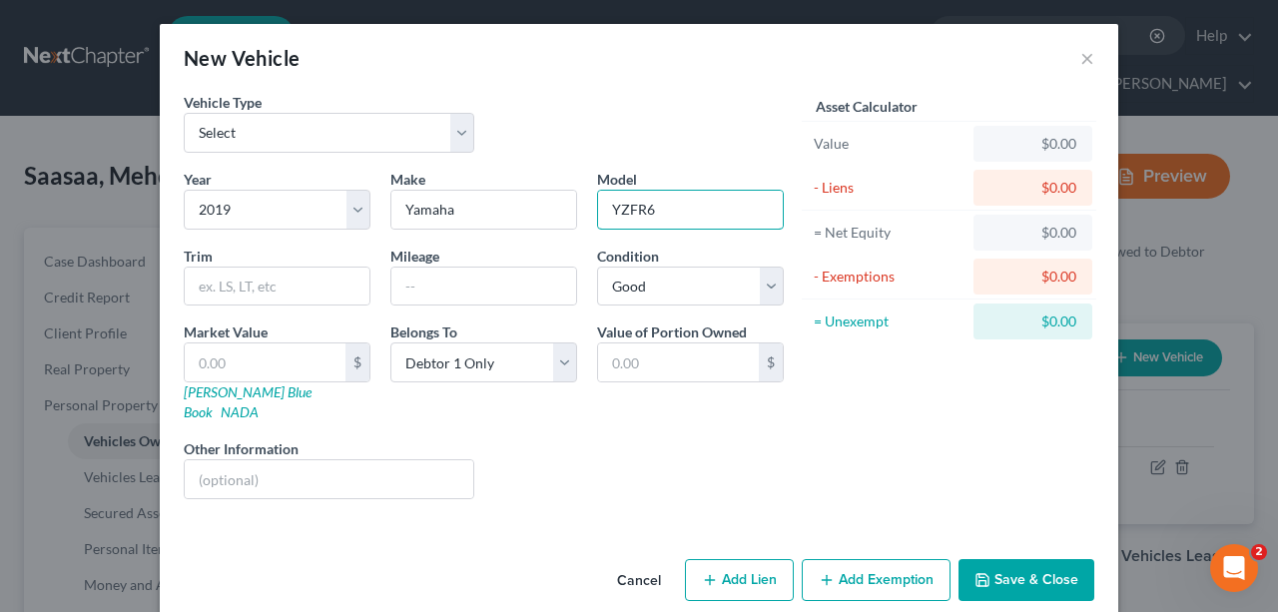
click at [573, 197] on div "Year Select 2026 2025 2024 2023 2022 2021 2020 2019 2018 2017 2016 2015 2014 20…" at bounding box center [484, 342] width 620 height 347
click at [261, 367] on input "text" at bounding box center [265, 363] width 161 height 38
type input "1"
type input "1.00"
type input "10"
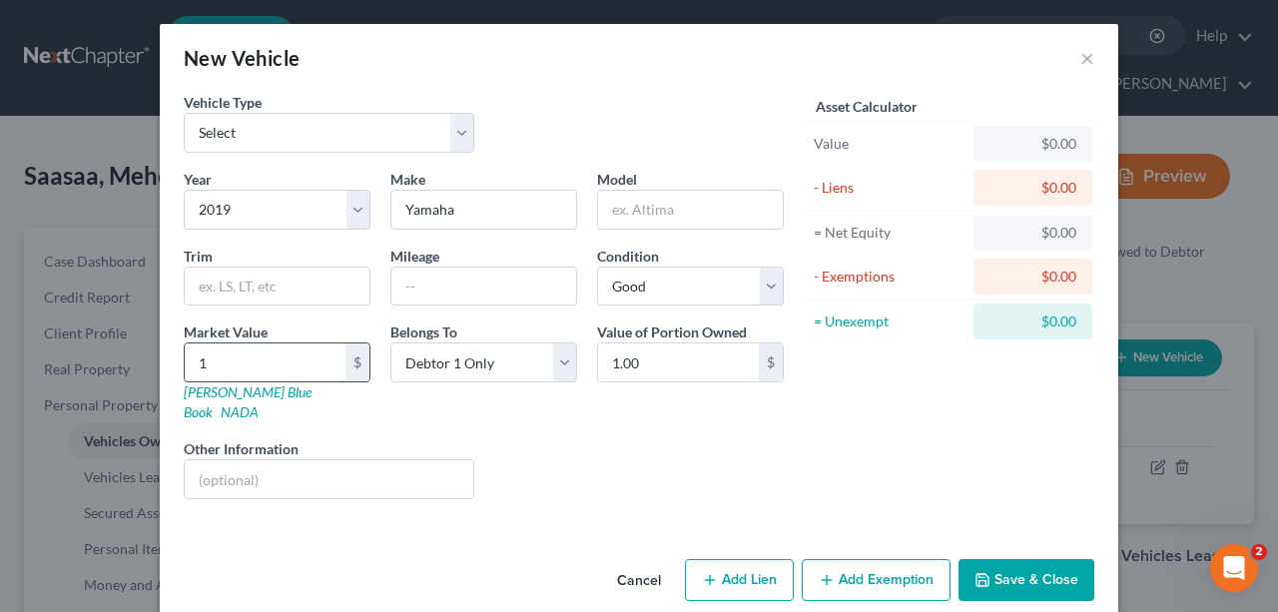
type input "10.00"
type input "100"
type input "100.00"
type input "1000"
type input "1,000.00"
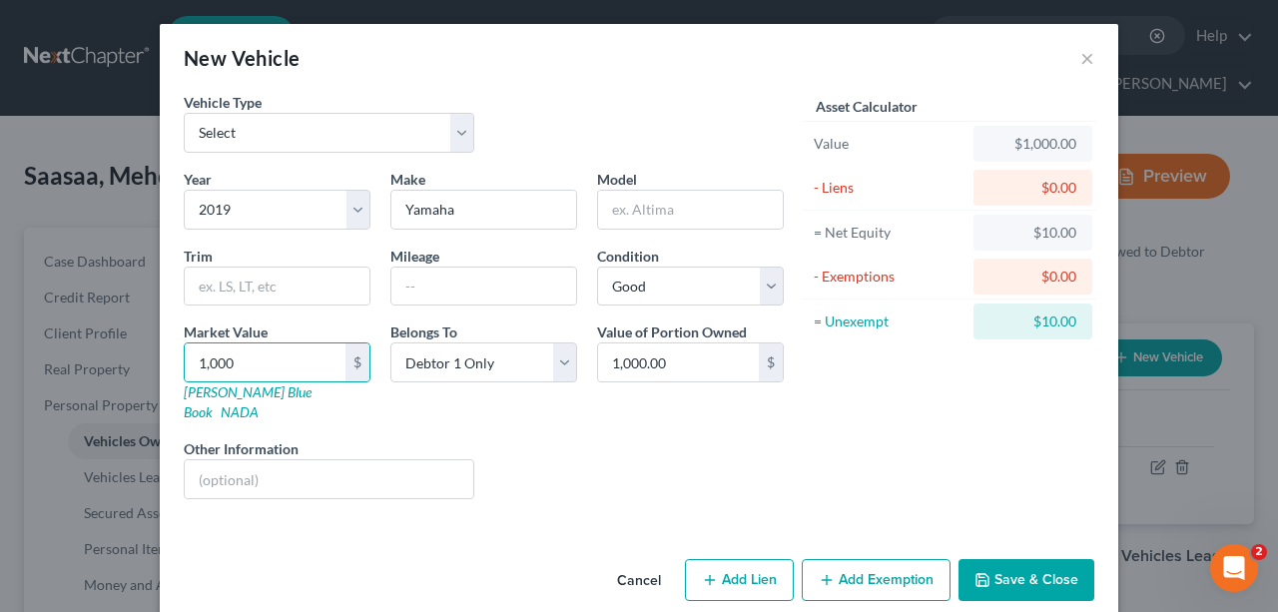
click at [615, 441] on div "Liens Select" at bounding box center [639, 468] width 311 height 61
click at [306, 363] on input "1,000" at bounding box center [265, 363] width 161 height 38
type input "0"
type input "0.00"
type input "1"
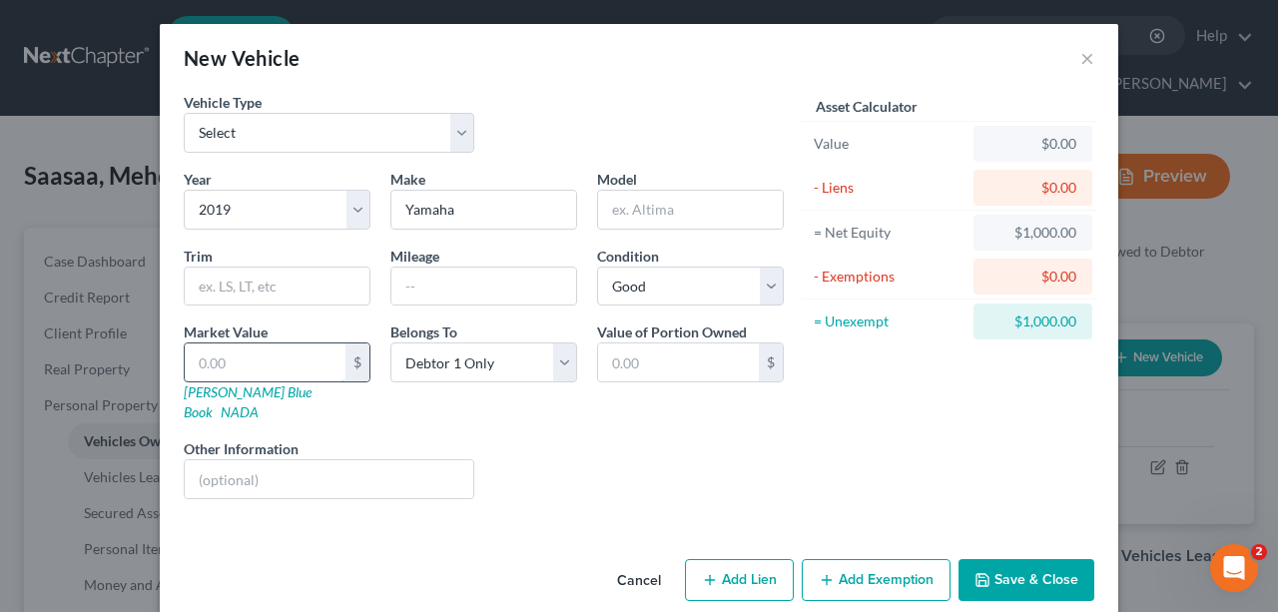
type input "1.00"
type input "10"
type input "10.00"
type input "100"
type input "100.00"
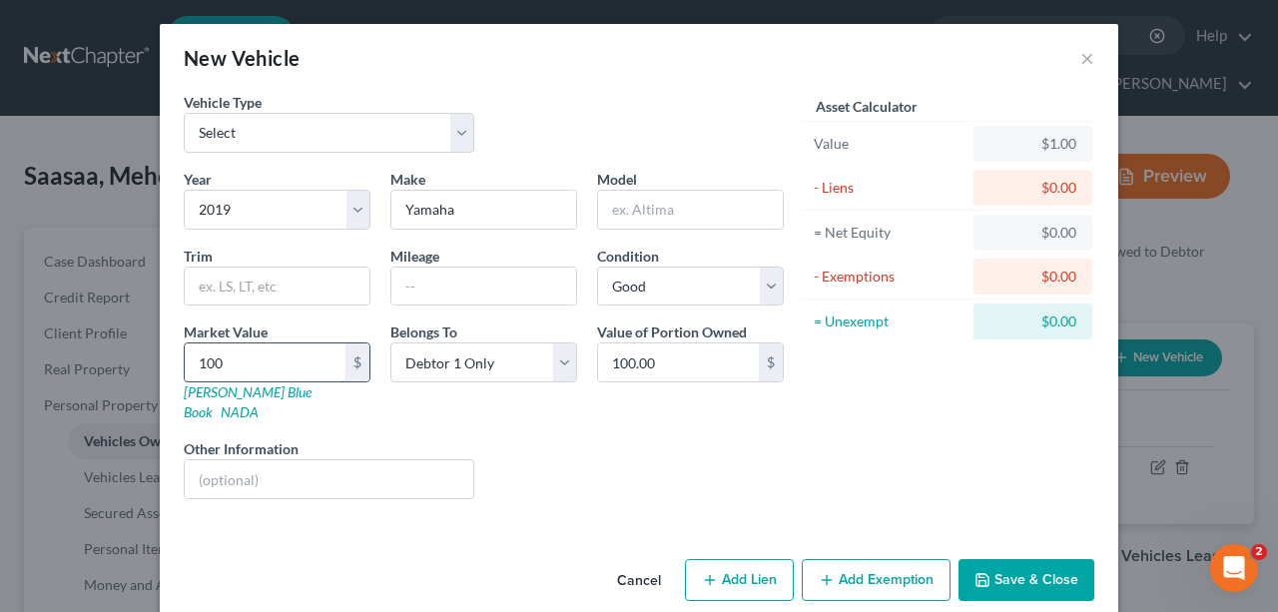
type input "1000"
type input "1,000.00"
type input "1,0000"
type input "10,000.00"
type input "10,000"
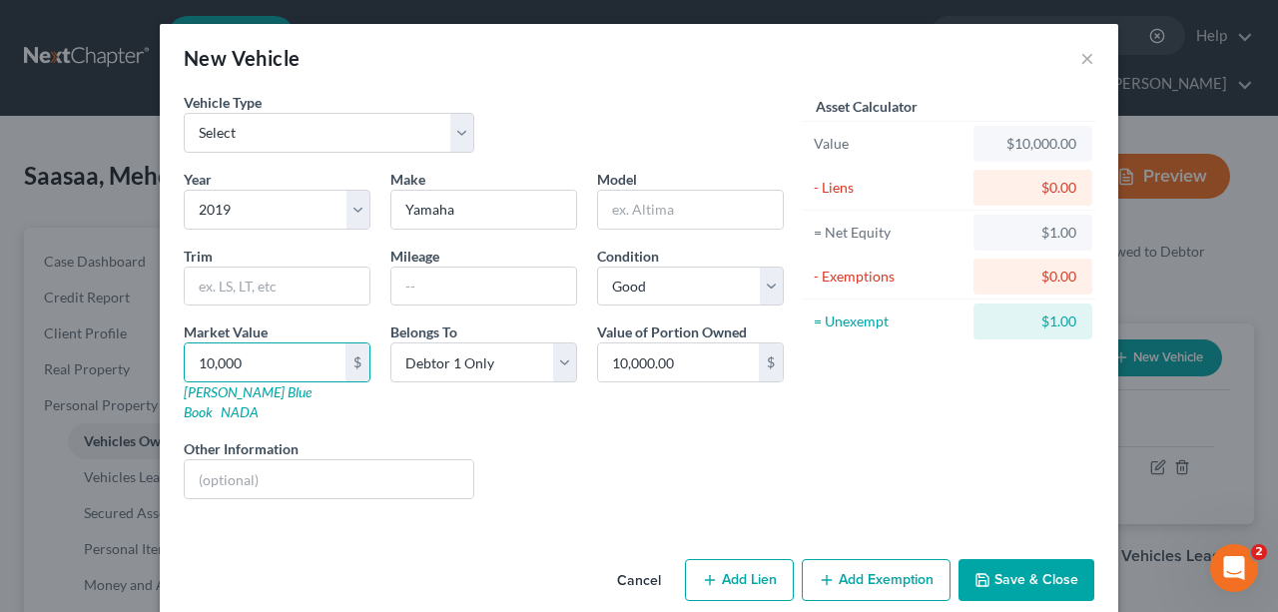
drag, startPoint x: 577, startPoint y: 437, endPoint x: 532, endPoint y: 399, distance: 58.8
click at [572, 438] on div "Liens Select" at bounding box center [639, 468] width 311 height 61
click at [417, 291] on input "text" at bounding box center [483, 287] width 185 height 38
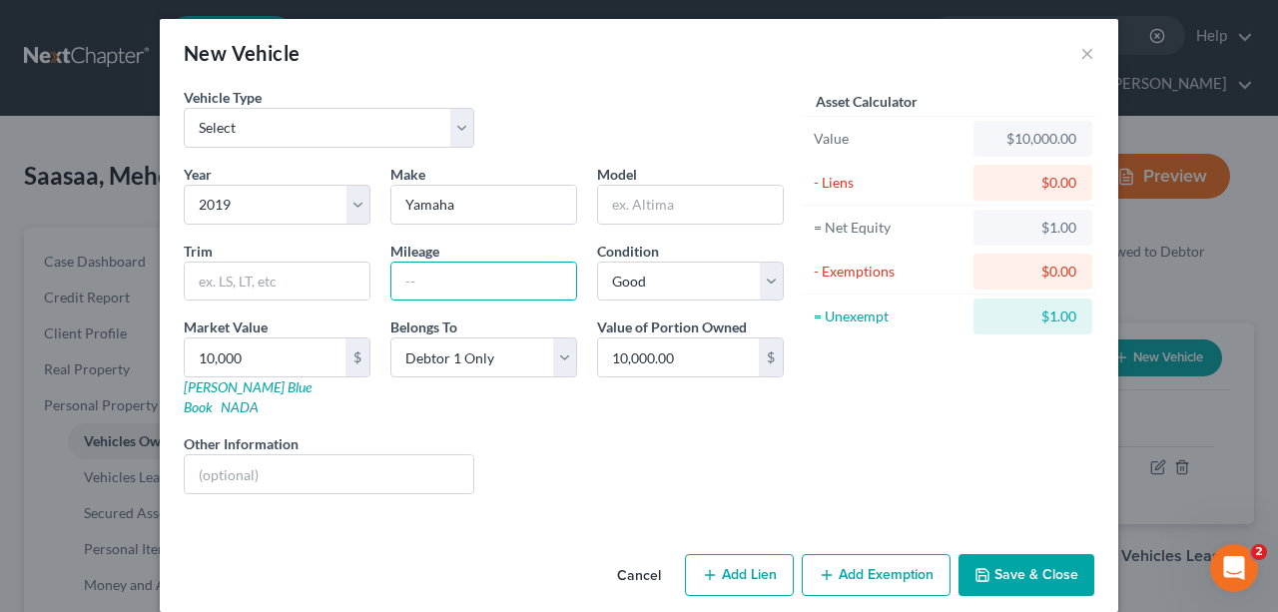
click at [1044, 554] on button "Save & Close" at bounding box center [1027, 575] width 136 height 42
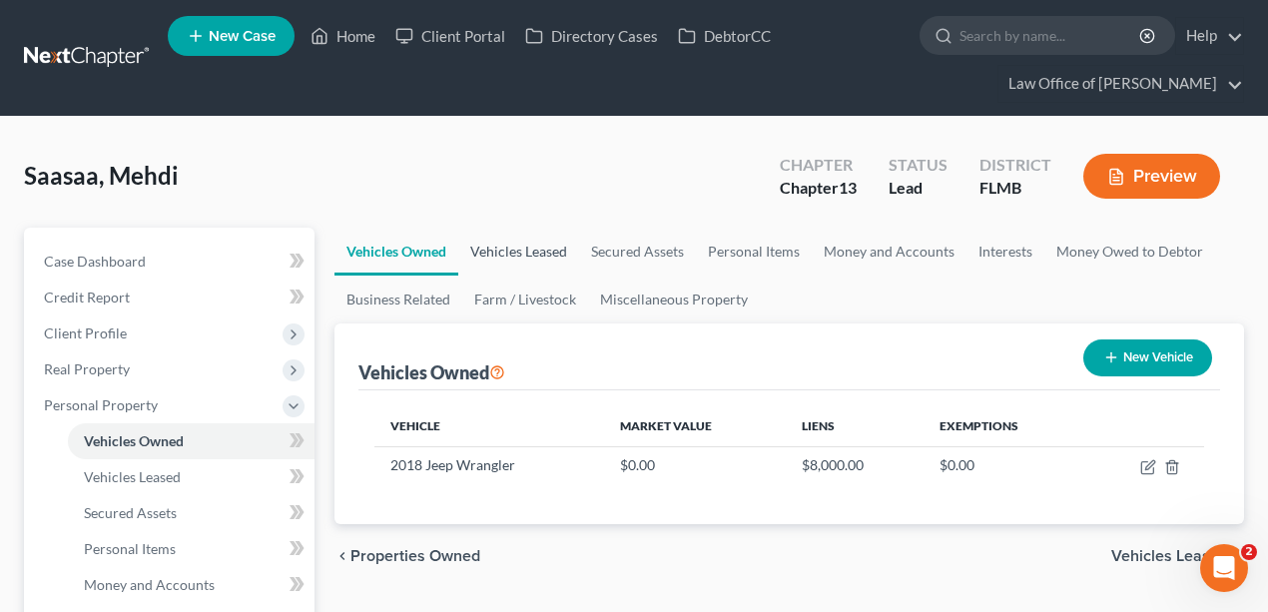
click at [560, 254] on link "Vehicles Leased" at bounding box center [518, 252] width 121 height 48
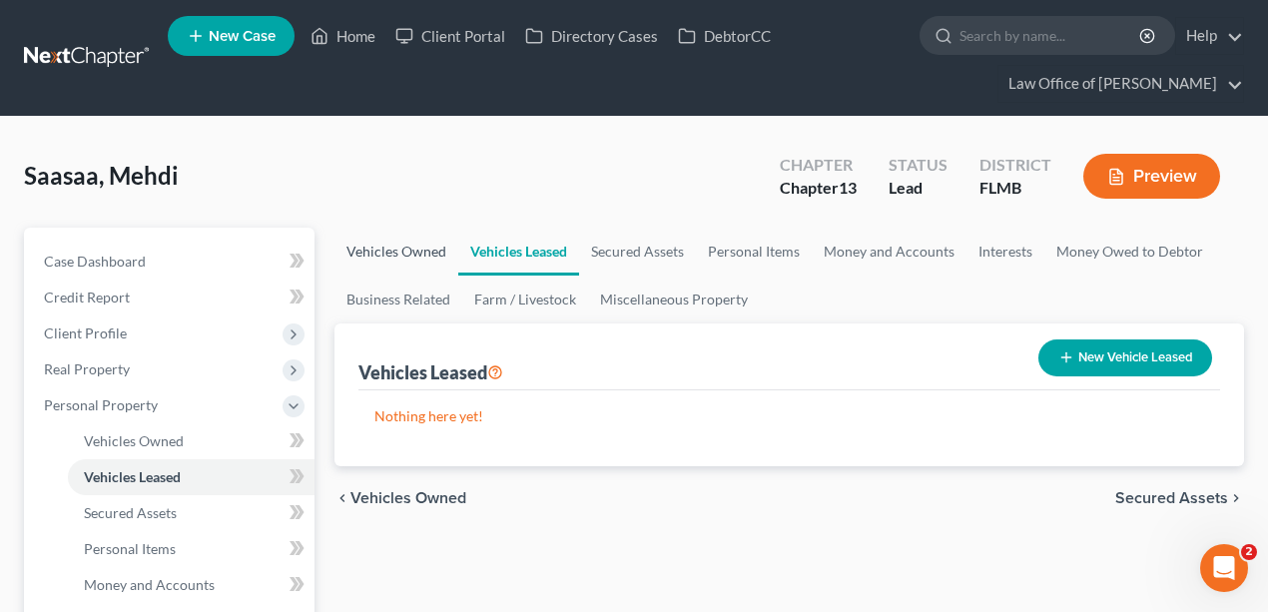
click at [434, 253] on link "Vehicles Owned" at bounding box center [397, 252] width 124 height 48
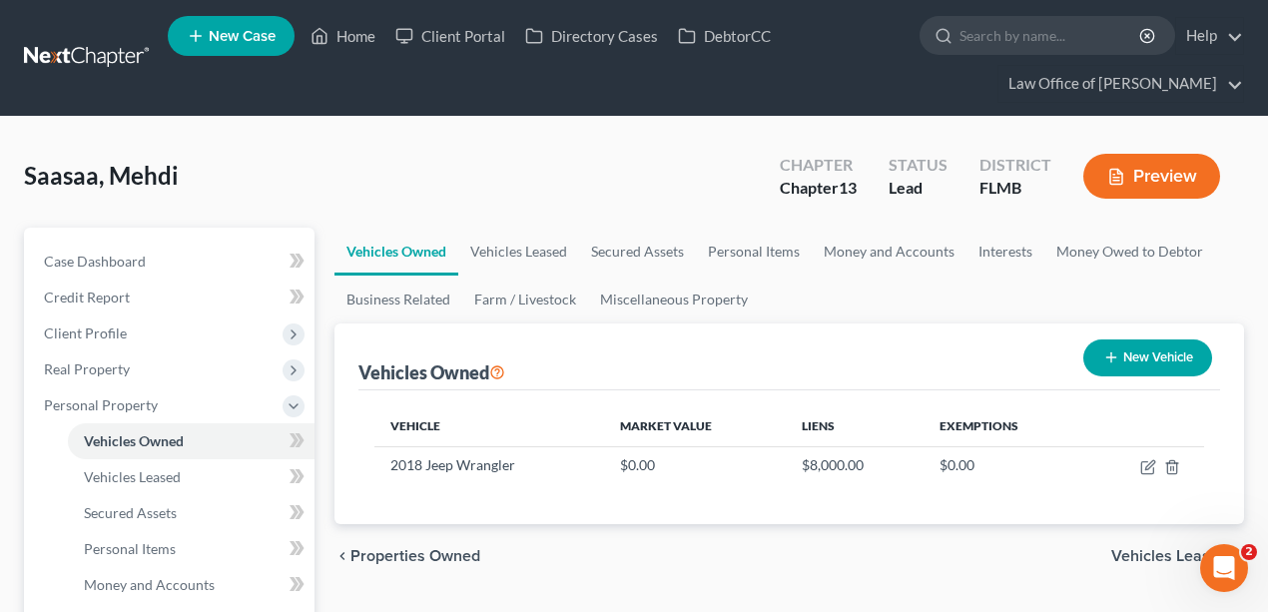
click at [1134, 365] on button "New Vehicle" at bounding box center [1148, 358] width 129 height 37
select select "0"
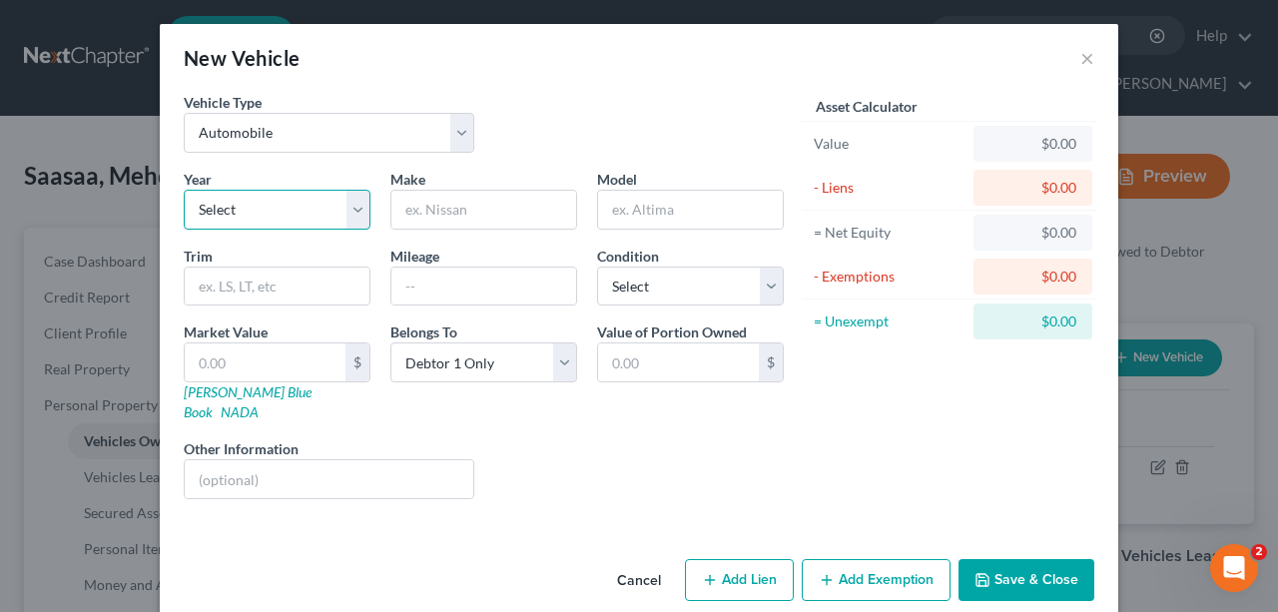
click at [300, 210] on select "Select 2026 2025 2024 2023 2022 2021 2020 2019 2018 2017 2016 2015 2014 2013 20…" at bounding box center [277, 210] width 187 height 40
select select "7"
click at [184, 190] on select "Select 2026 2025 2024 2023 2022 2021 2020 2019 2018 2017 2016 2015 2014 2013 20…" at bounding box center [277, 210] width 187 height 40
click at [484, 226] on input "text" at bounding box center [483, 210] width 185 height 38
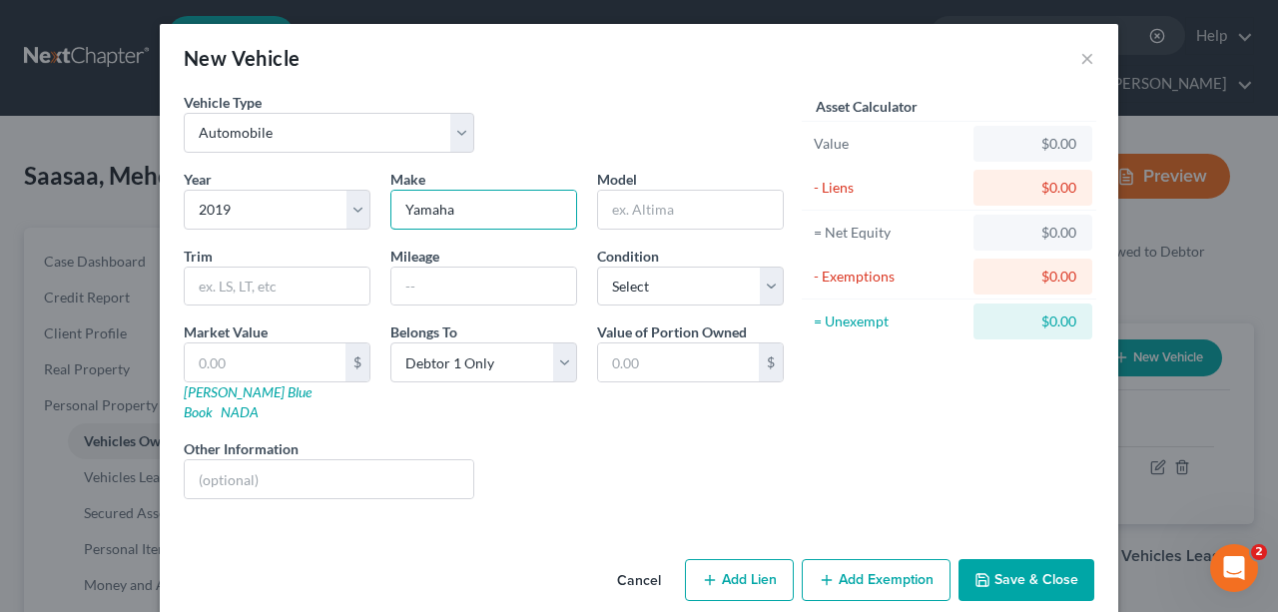
type input "Yamaha"
click at [723, 206] on input "text" at bounding box center [690, 210] width 185 height 38
paste input "YZF-R6"
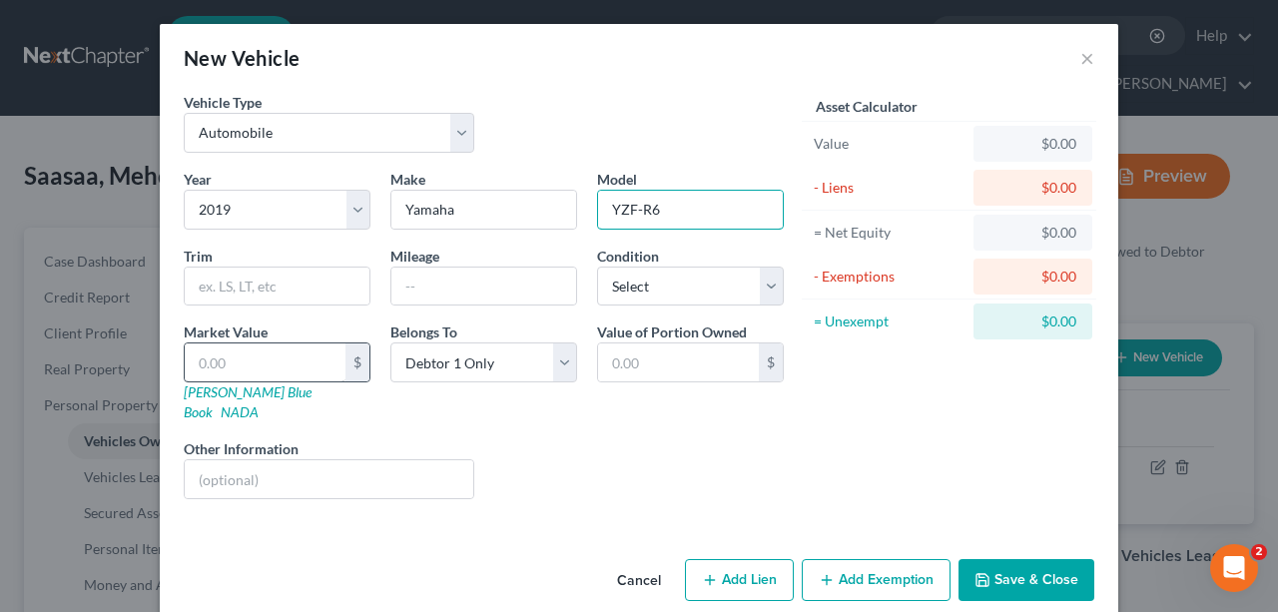
type input "YZF-R6"
click at [297, 364] on input "text" at bounding box center [265, 363] width 161 height 38
type input "1"
type input "1.00"
type input "10"
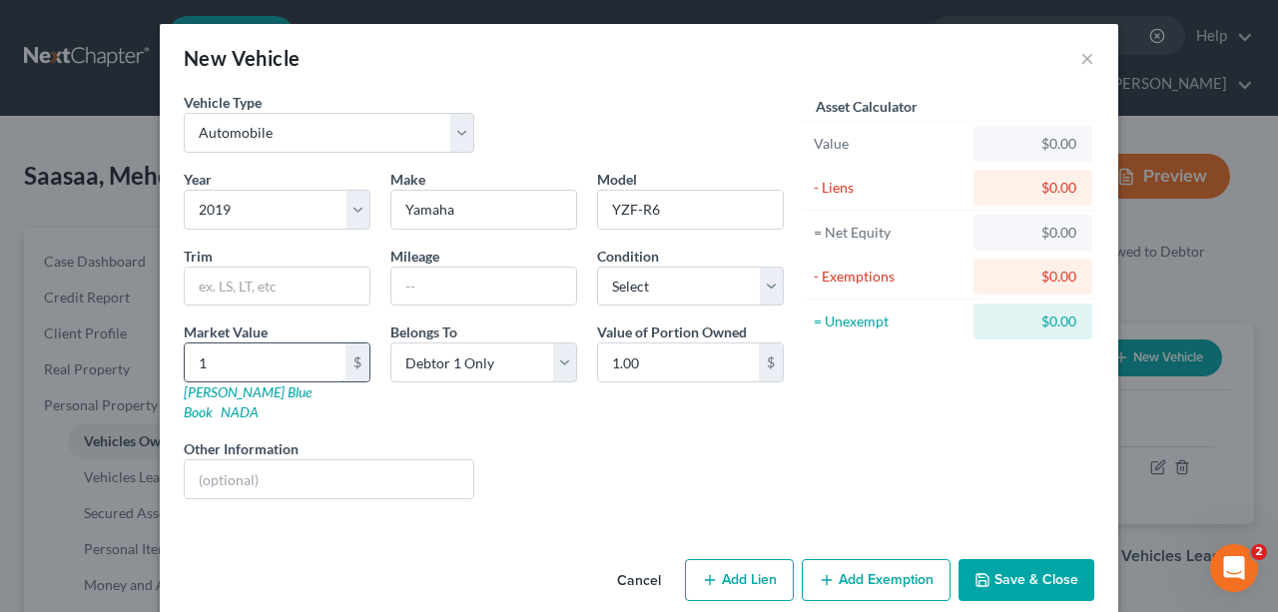
type input "10.00"
type input "100"
type input "100.00"
type input "1000"
type input "1,000.00"
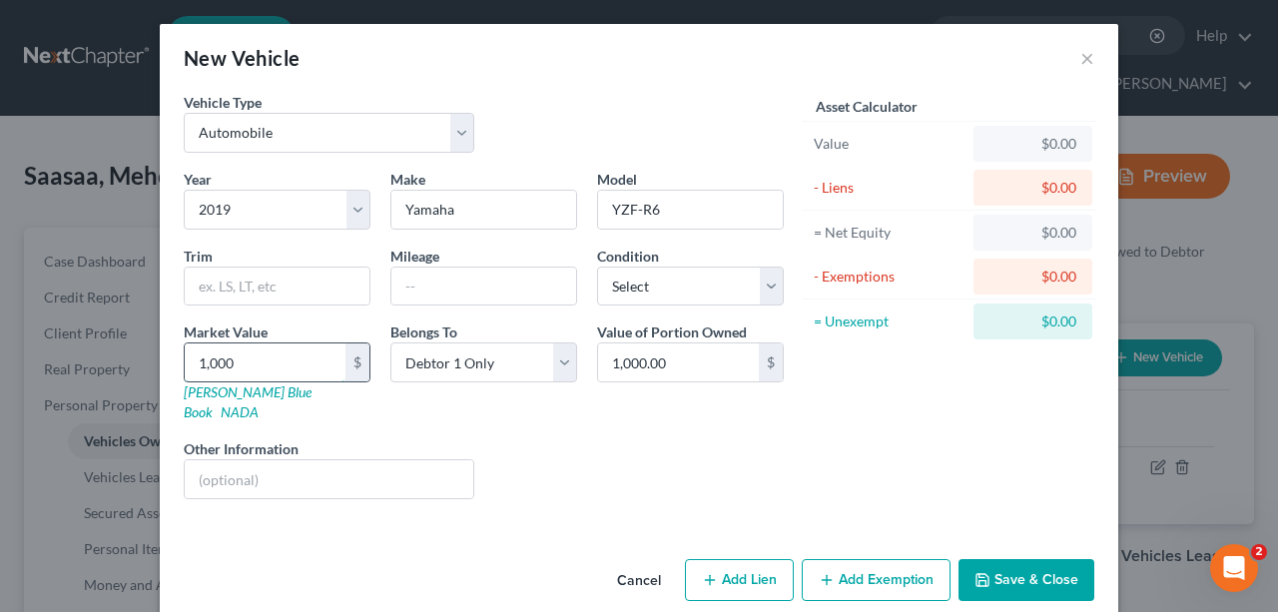
type input "1,0000"
type input "10,000.00"
type input "10,000"
click at [553, 438] on div "Liens Select" at bounding box center [639, 468] width 311 height 61
click at [1053, 559] on button "Save & Close" at bounding box center [1027, 580] width 136 height 42
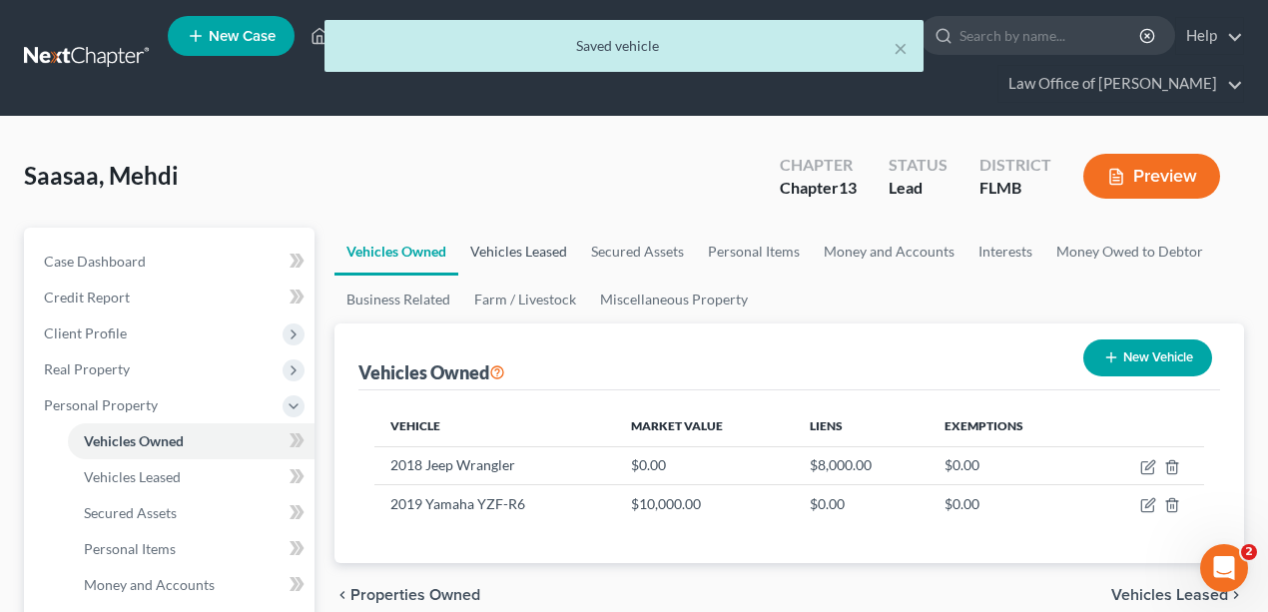
click at [495, 260] on link "Vehicles Leased" at bounding box center [518, 252] width 121 height 48
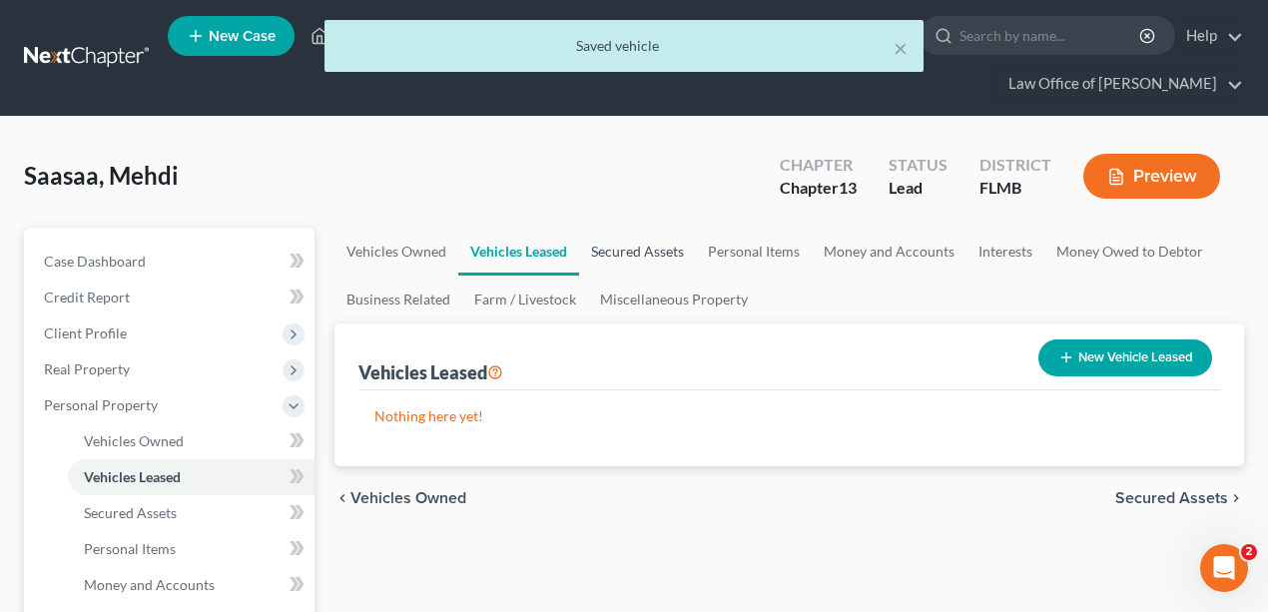
click at [643, 258] on link "Secured Assets" at bounding box center [637, 252] width 117 height 48
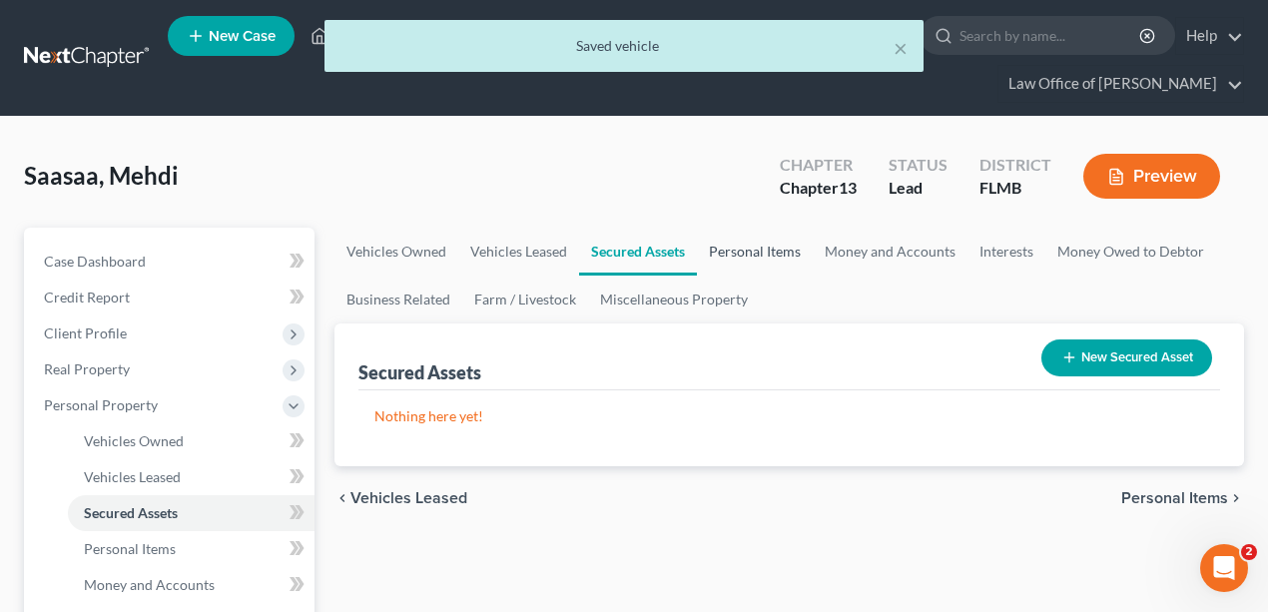
click at [771, 252] on link "Personal Items" at bounding box center [755, 252] width 116 height 48
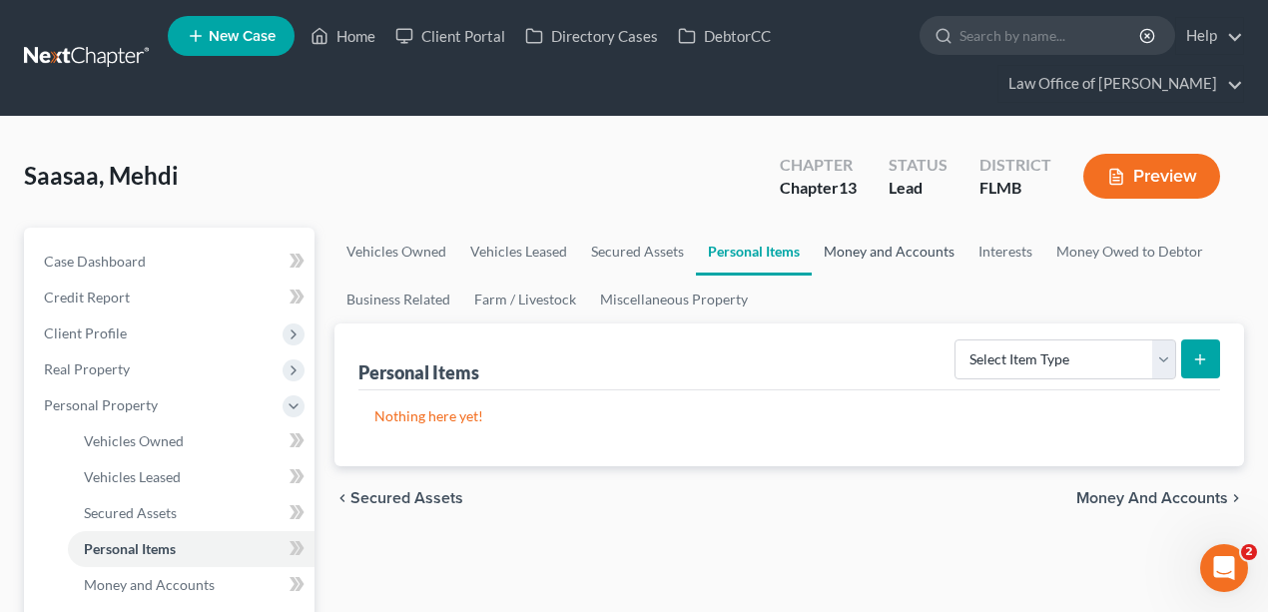
click at [871, 249] on link "Money and Accounts" at bounding box center [889, 252] width 155 height 48
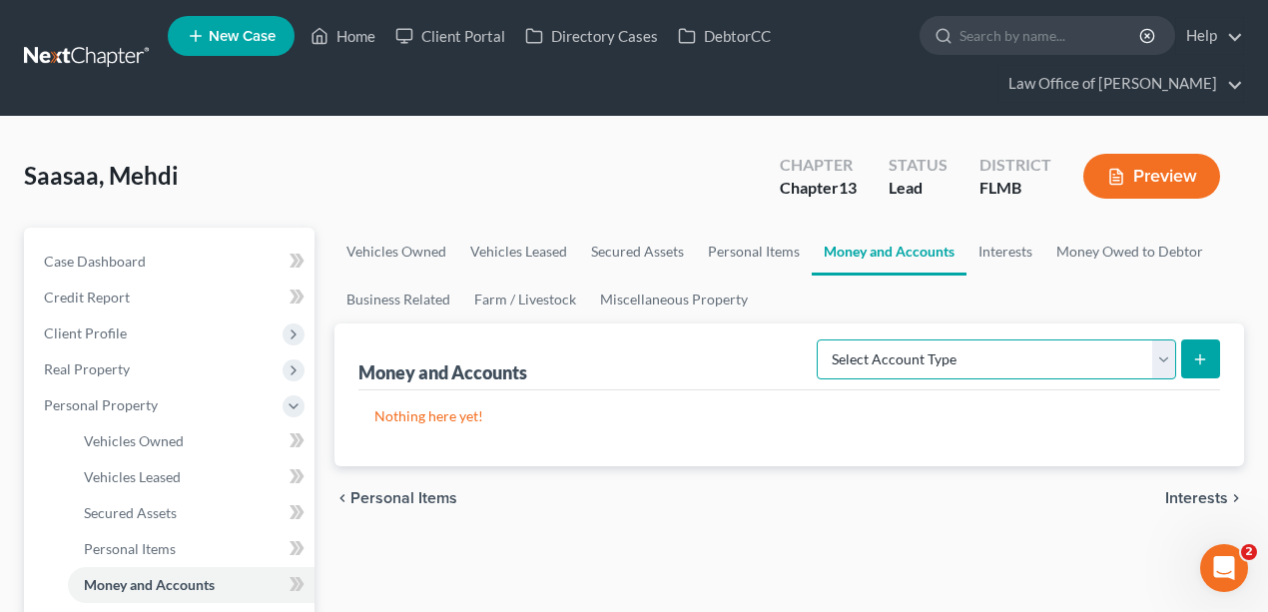
click at [1043, 362] on select "Select Account Type Brokerage Cash on Hand Certificates of Deposit Checking Acc…" at bounding box center [997, 360] width 360 height 40
select select "checking"
click at [822, 340] on select "Select Account Type Brokerage Cash on Hand Certificates of Deposit Checking Acc…" at bounding box center [997, 360] width 360 height 40
click at [1206, 362] on icon "submit" at bounding box center [1200, 360] width 16 height 16
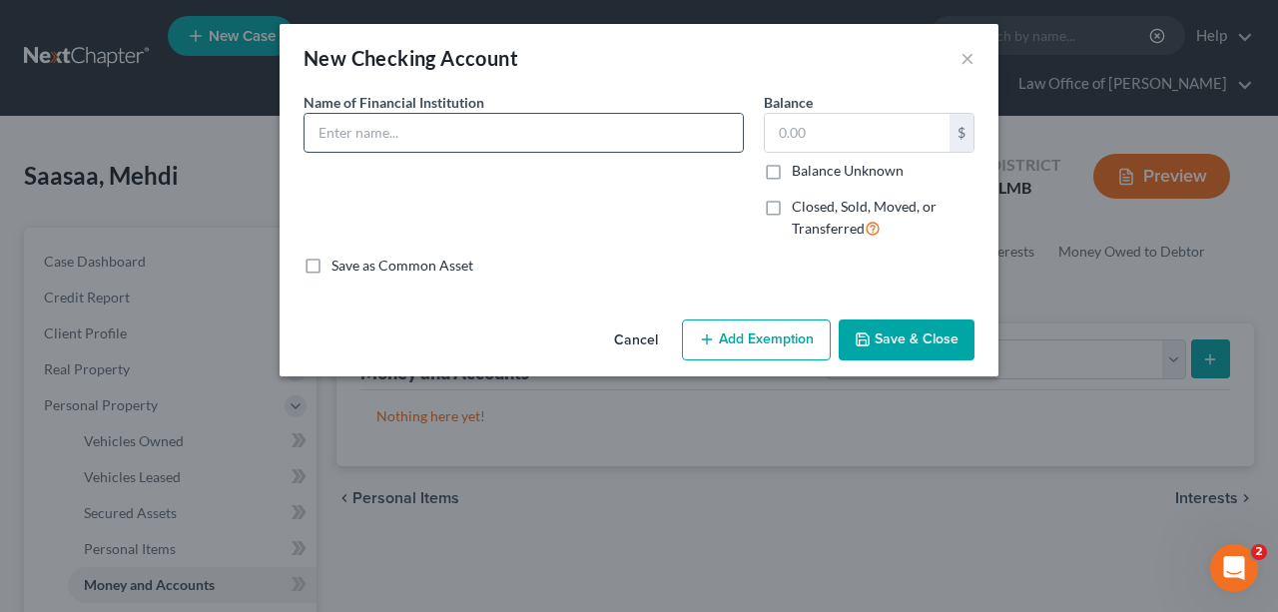
click at [493, 117] on input "text" at bounding box center [524, 133] width 438 height 38
type input "Chase Bank"
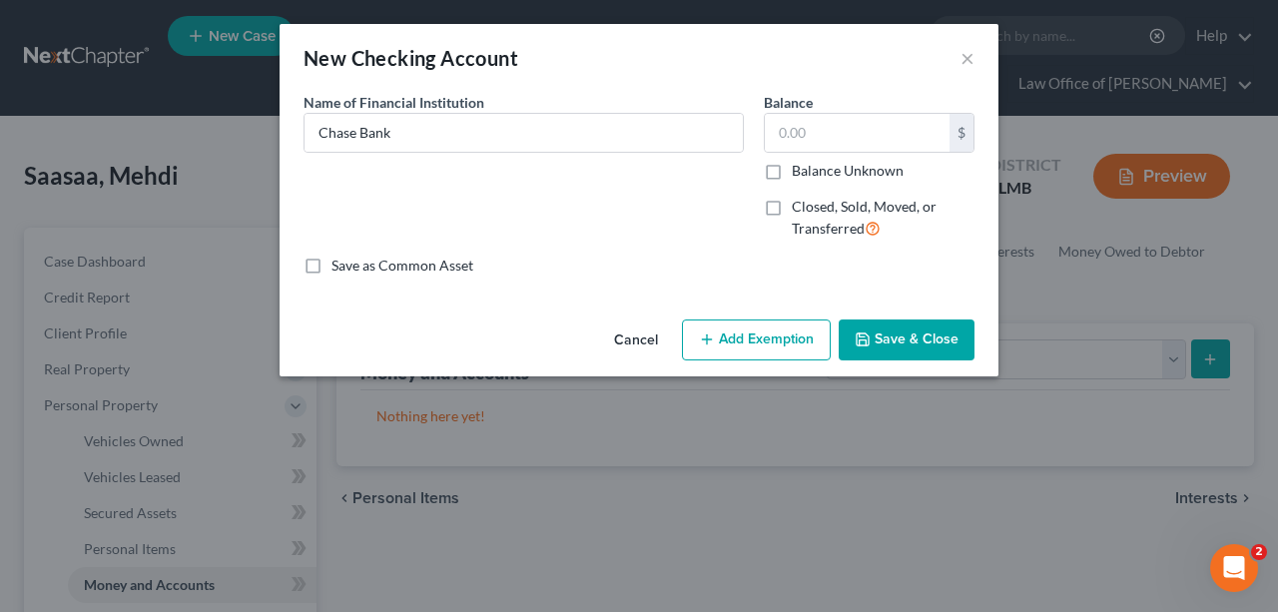
click at [979, 342] on div "Cancel Add Exemption Save & Close" at bounding box center [639, 345] width 719 height 66
click at [941, 342] on button "Save & Close" at bounding box center [907, 341] width 136 height 42
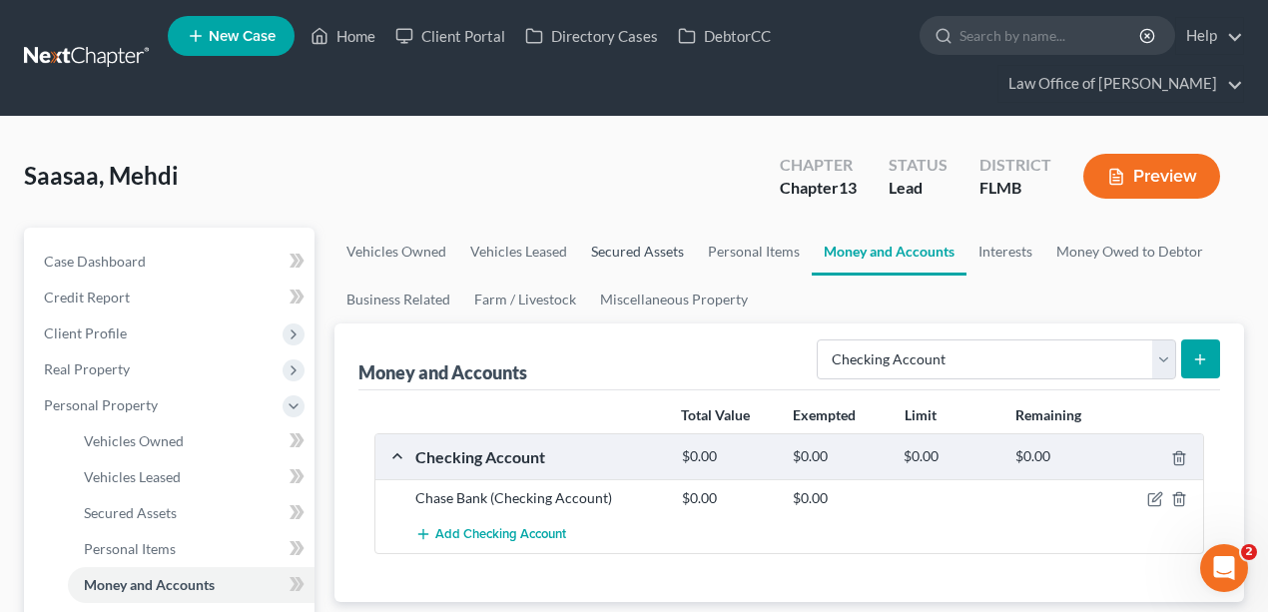
click at [653, 240] on link "Secured Assets" at bounding box center [637, 252] width 117 height 48
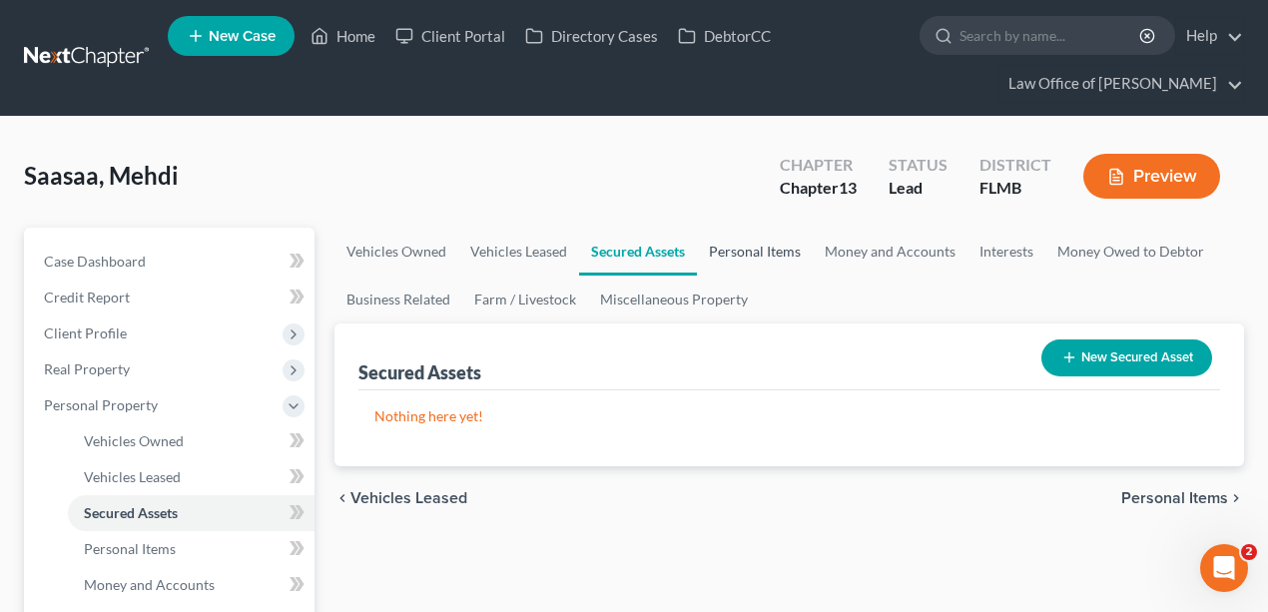
click at [765, 253] on link "Personal Items" at bounding box center [755, 252] width 116 height 48
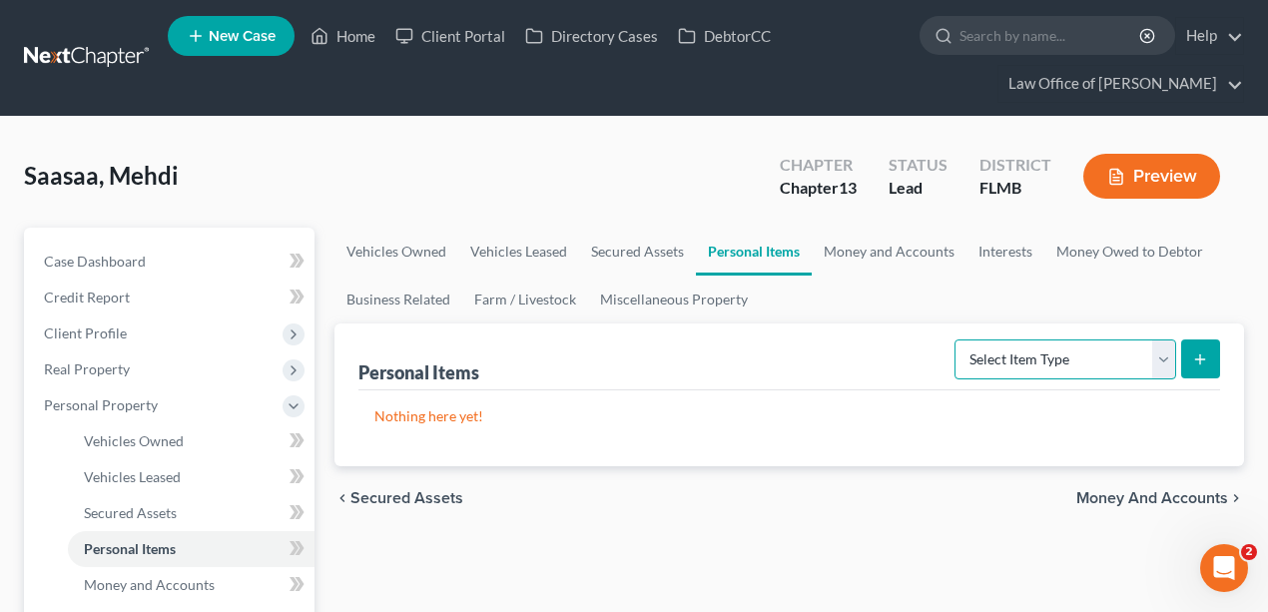
click at [1019, 371] on select "Select Item Type Clothing Collectibles Of Value Electronics Firearms Household …" at bounding box center [1066, 360] width 222 height 40
select select "clothing"
click at [958, 340] on select "Select Item Type Clothing Collectibles Of Value Electronics Firearms Household …" at bounding box center [1066, 360] width 222 height 40
click at [1174, 358] on select "Select Item Type Clothing Collectibles Of Value Electronics Firearms Household …" at bounding box center [1066, 360] width 222 height 40
click at [1194, 347] on button "submit" at bounding box center [1200, 359] width 39 height 39
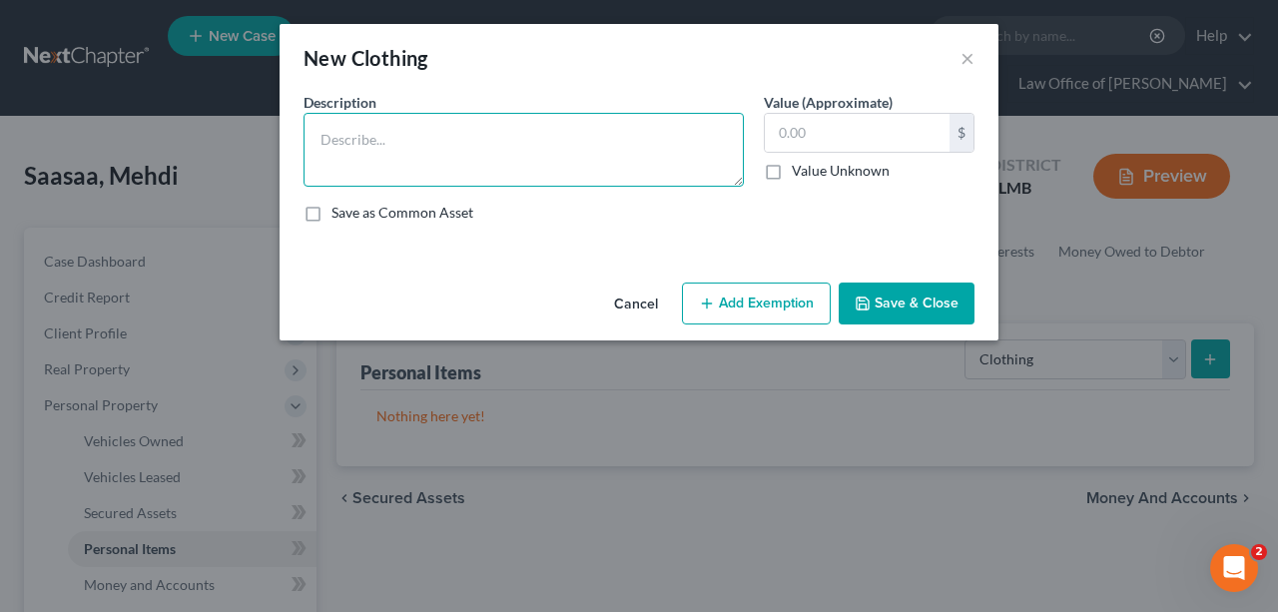
click at [583, 146] on textarea at bounding box center [524, 150] width 440 height 74
type textarea "Men's wardrobe"
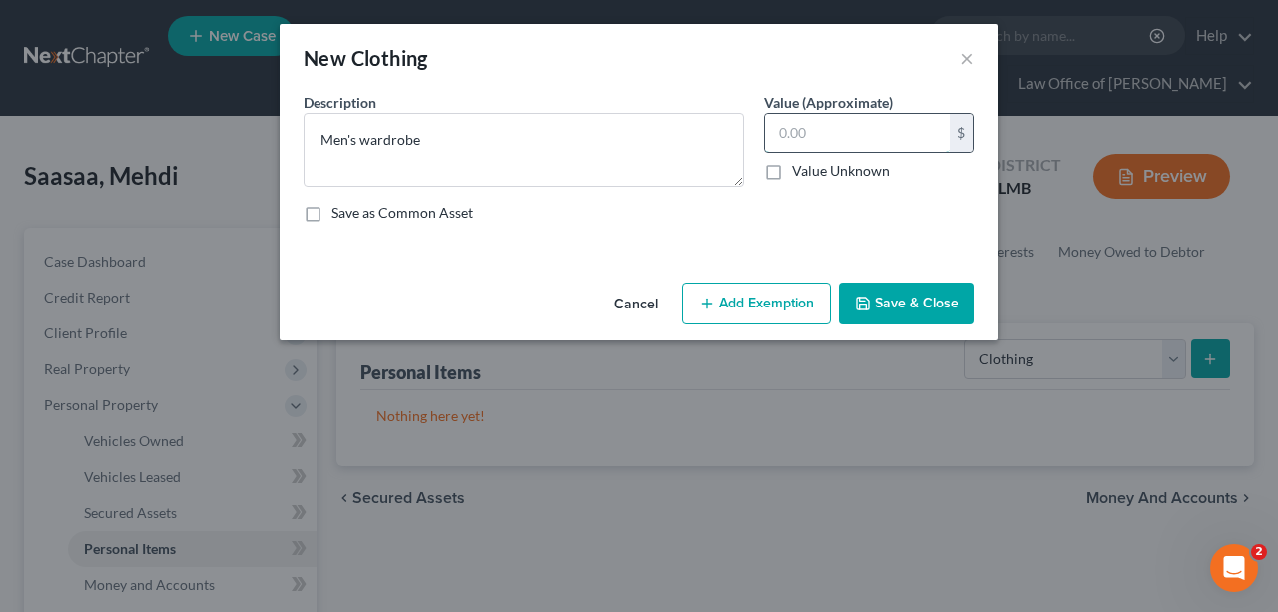
click at [838, 130] on input "text" at bounding box center [857, 133] width 185 height 38
type input "100"
click at [905, 312] on button "Save & Close" at bounding box center [907, 304] width 136 height 42
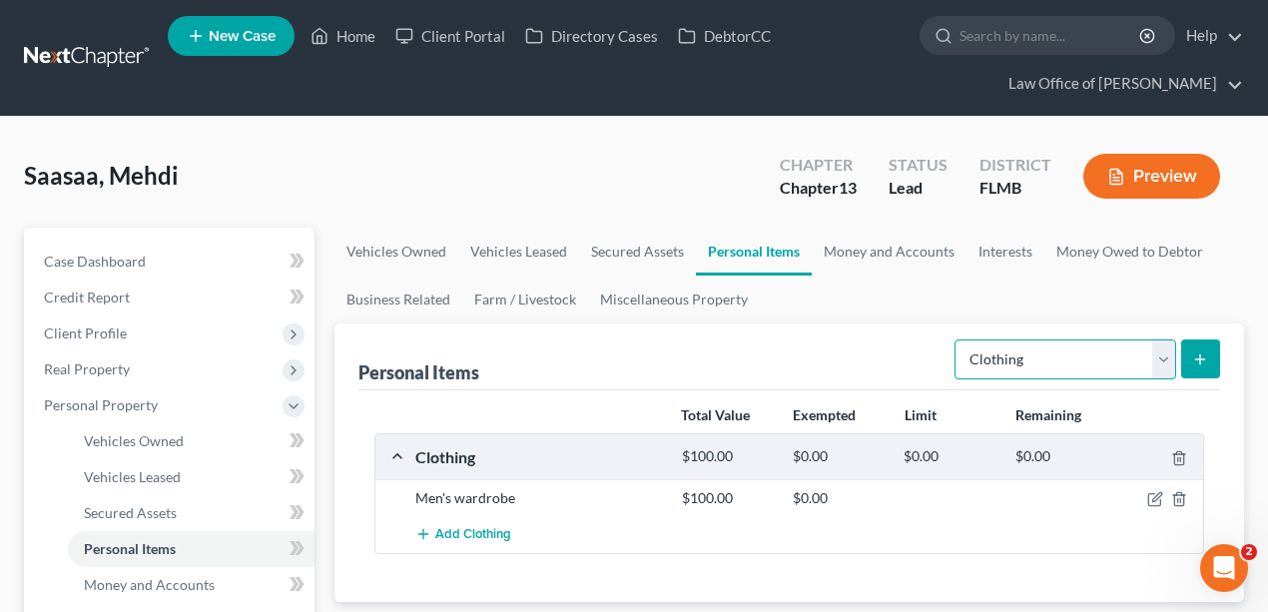
click at [1100, 371] on select "Select Item Type Clothing Collectibles Of Value Electronics Firearms Household …" at bounding box center [1066, 360] width 222 height 40
click at [1039, 304] on ul "Vehicles Owned Vehicles Leased Secured Assets Personal Items Money and Accounts…" at bounding box center [790, 276] width 911 height 96
click at [1068, 356] on select "Select Item Type Clothing Collectibles Of Value Electronics Firearms Household …" at bounding box center [1066, 360] width 222 height 40
select select "household_goods"
click at [958, 340] on select "Select Item Type Clothing Collectibles Of Value Electronics Firearms Household …" at bounding box center [1066, 360] width 222 height 40
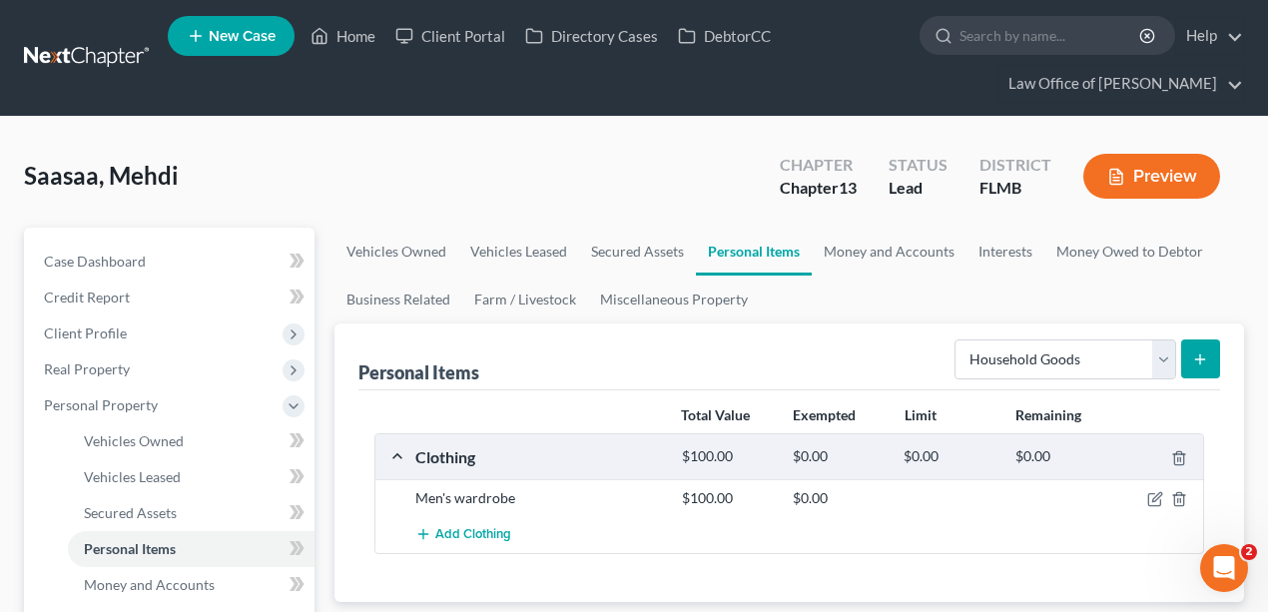
click at [1200, 346] on button "submit" at bounding box center [1200, 359] width 39 height 39
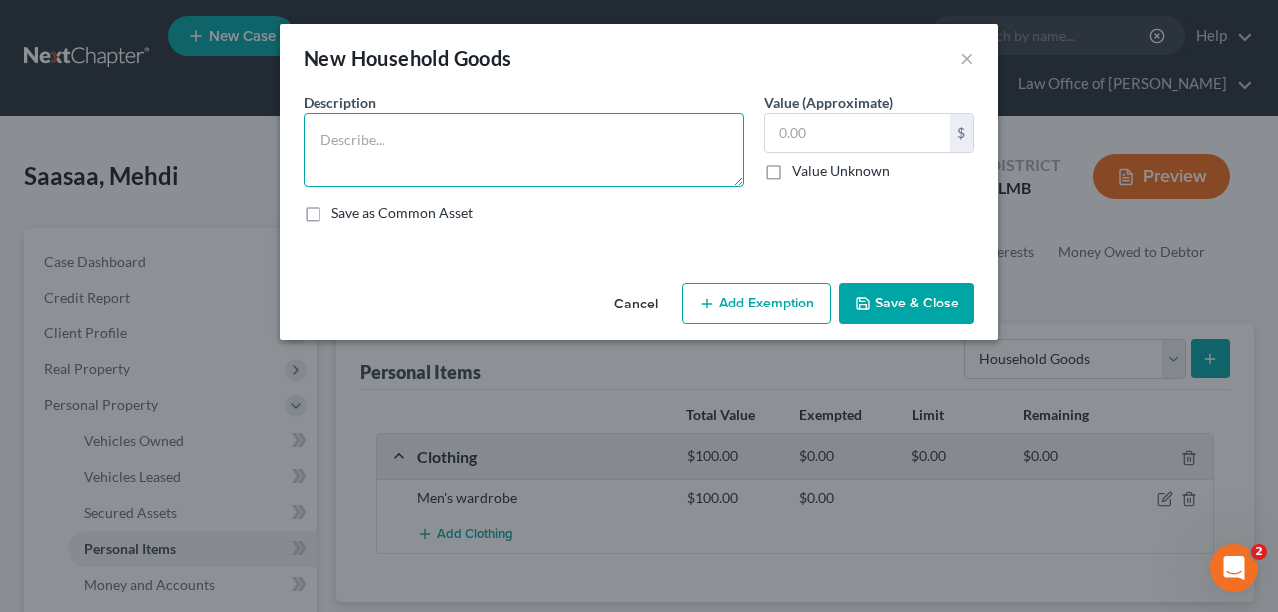
click at [558, 158] on textarea at bounding box center [524, 150] width 440 height 74
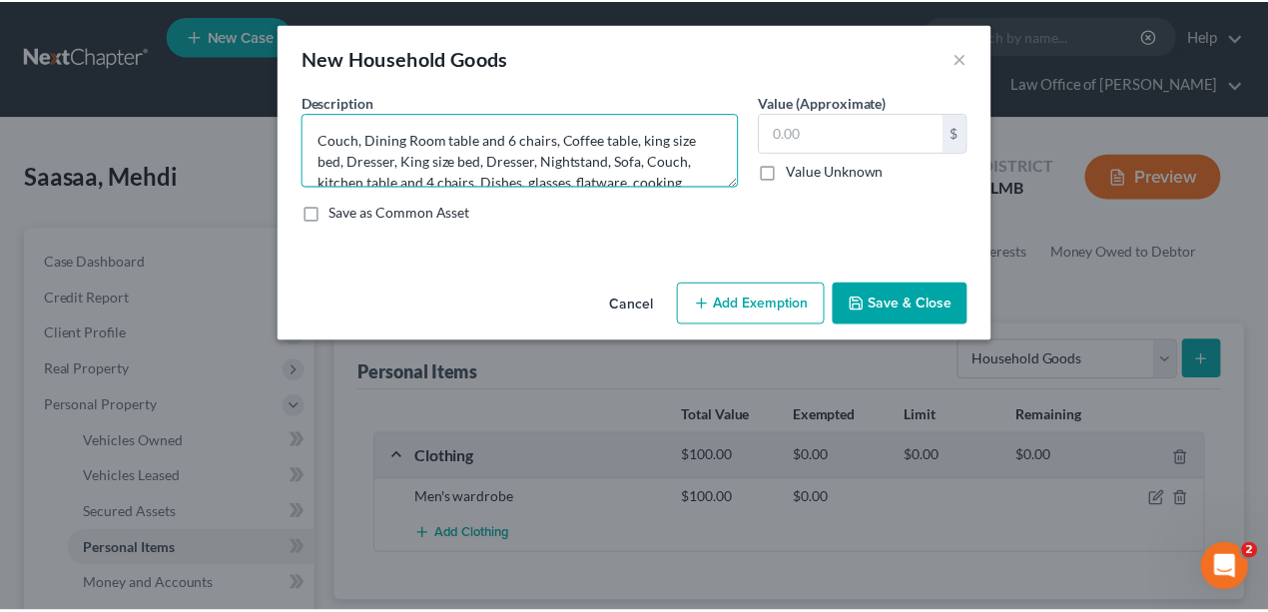
scroll to position [62, 0]
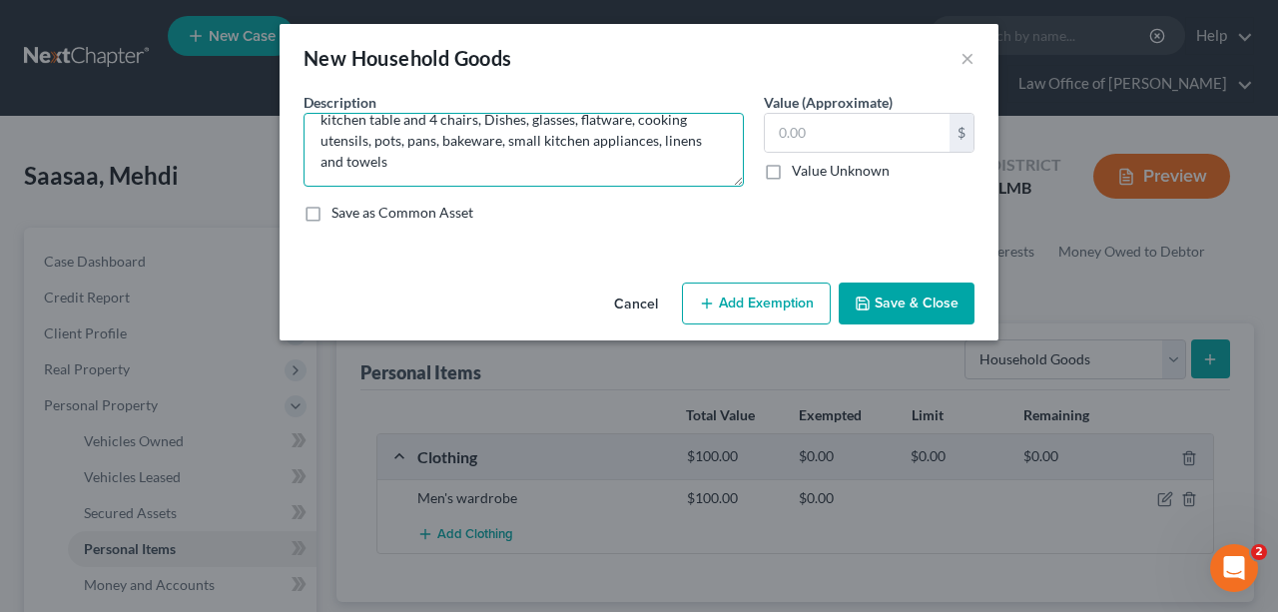
click at [448, 156] on textarea "Couch, Dining Room table and 6 chairs, Coffee table, king size bed, Dresser, Ki…" at bounding box center [524, 150] width 440 height 74
click at [450, 167] on textarea "Couch, Dining Room table and 6 chairs, Coffee table, king size bed, Dresser, Ki…" at bounding box center [524, 150] width 440 height 74
type textarea "Couch, Dining Room table and 6 chairs, Coffee table, king size bed, Dresser, Ki…"
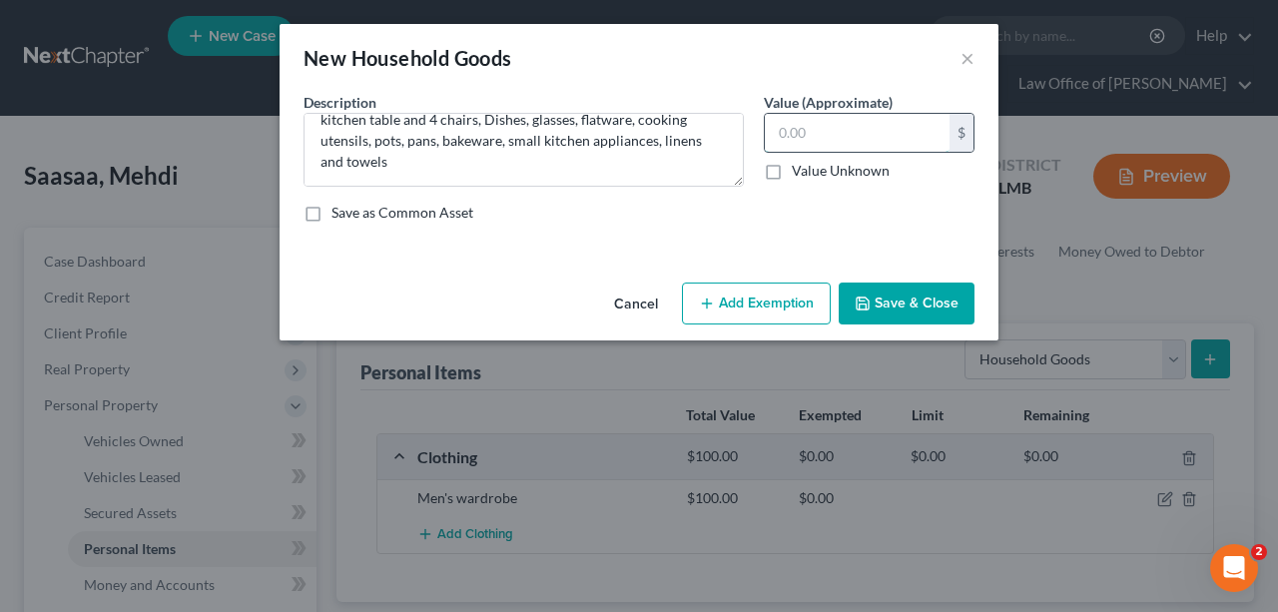
click at [825, 130] on input "text" at bounding box center [857, 133] width 185 height 38
type input "1,500"
click at [949, 286] on button "Save & Close" at bounding box center [907, 304] width 136 height 42
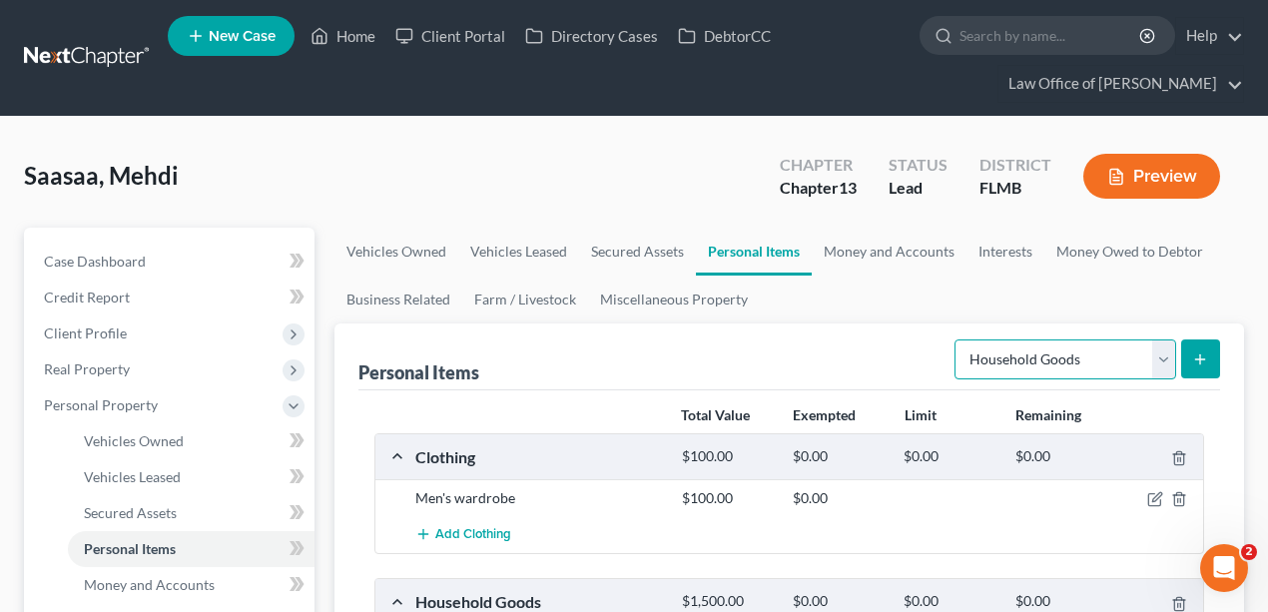
click at [1019, 350] on select "Select Item Type Clothing Collectibles Of Value Electronics Firearms Household …" at bounding box center [1066, 360] width 222 height 40
select select "electronics"
click at [958, 340] on select "Select Item Type Clothing Collectibles Of Value Electronics Firearms Household …" at bounding box center [1066, 360] width 222 height 40
click at [1196, 360] on icon "submit" at bounding box center [1200, 360] width 16 height 16
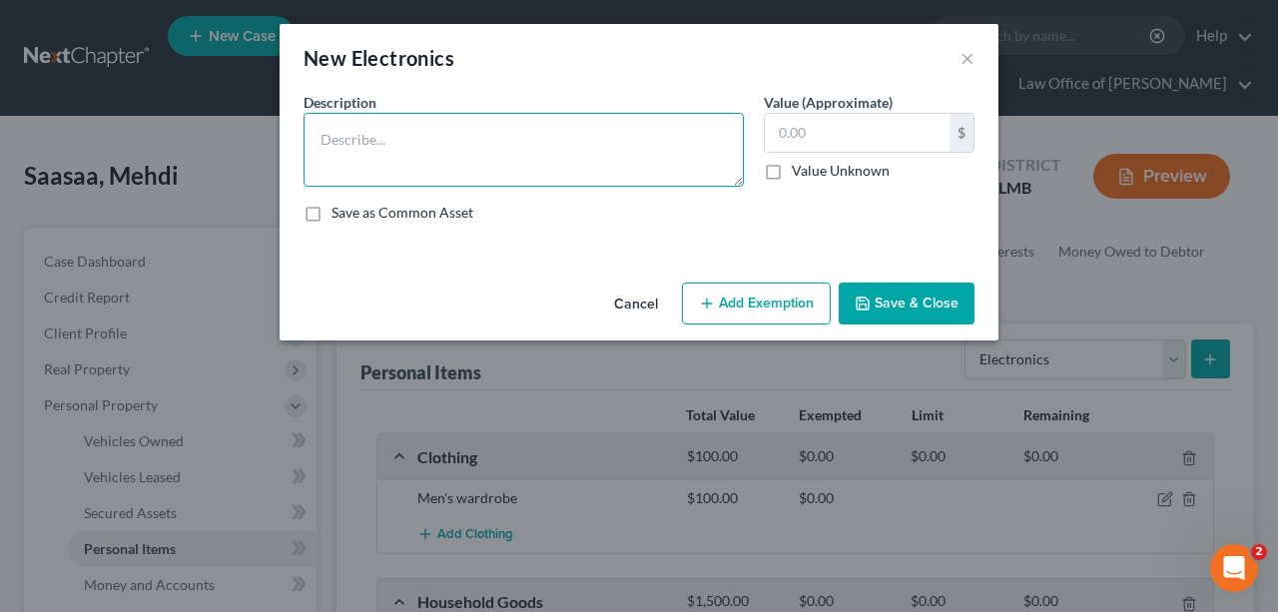
click at [456, 139] on textarea at bounding box center [524, 150] width 440 height 74
type textarea "5"
type textarea "60 in TV, 85 in TV, (3) 32 in TVs, laptop, cell phone"
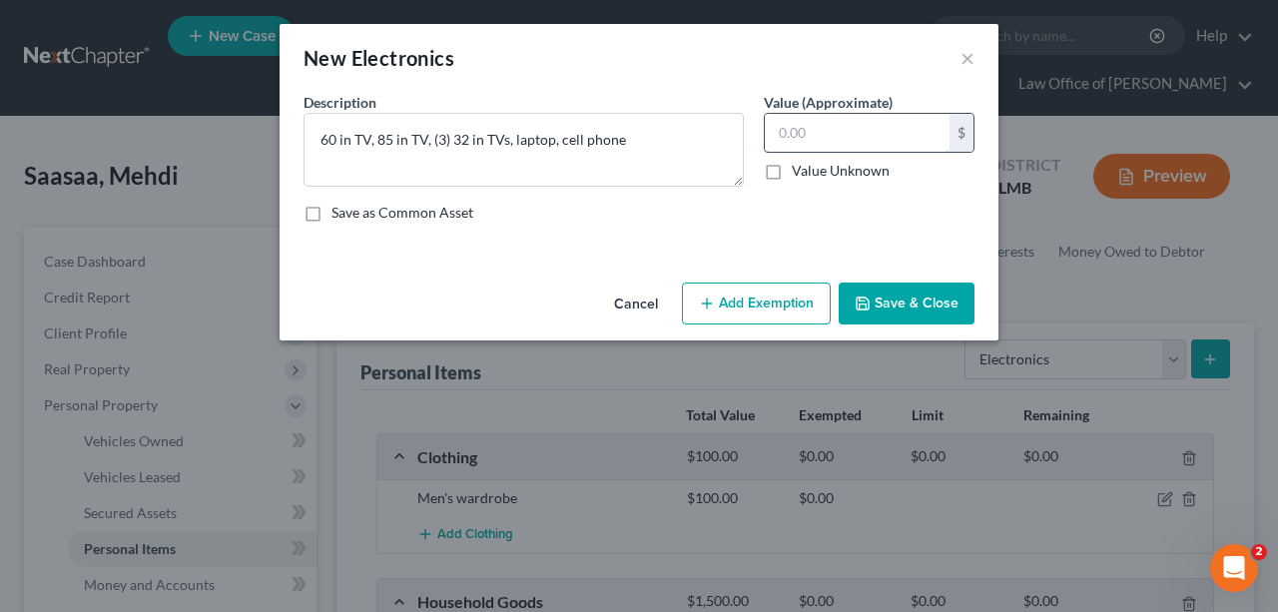
click at [837, 147] on input "text" at bounding box center [857, 133] width 185 height 38
type input "670"
click at [915, 317] on button "Save & Close" at bounding box center [907, 304] width 136 height 42
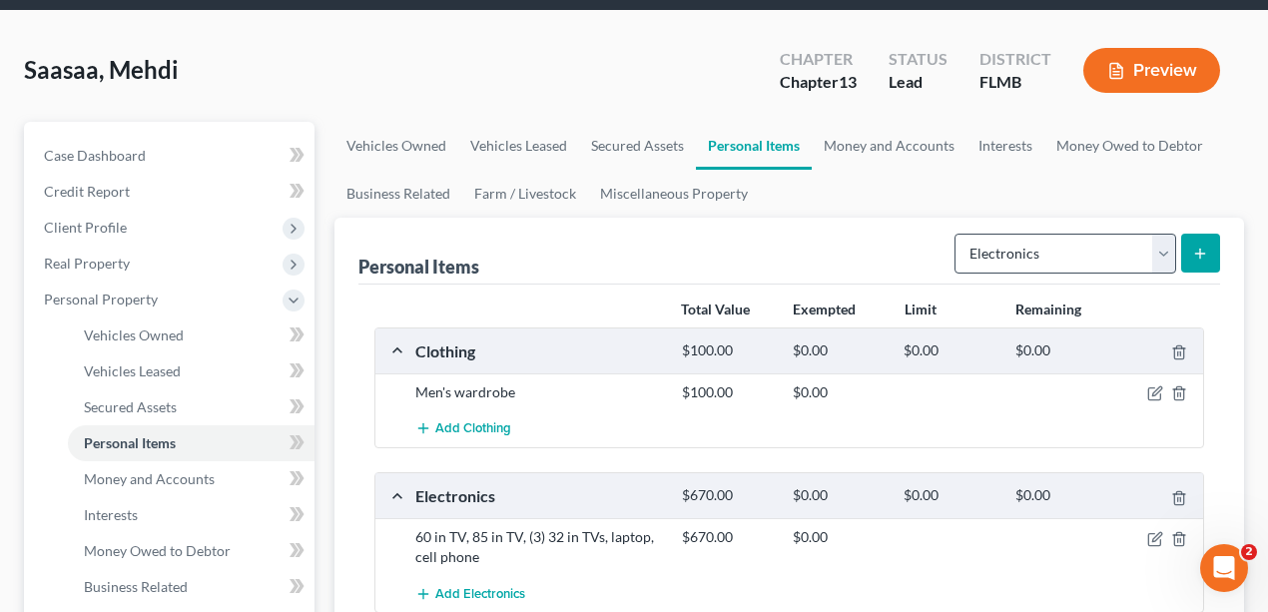
scroll to position [66, 0]
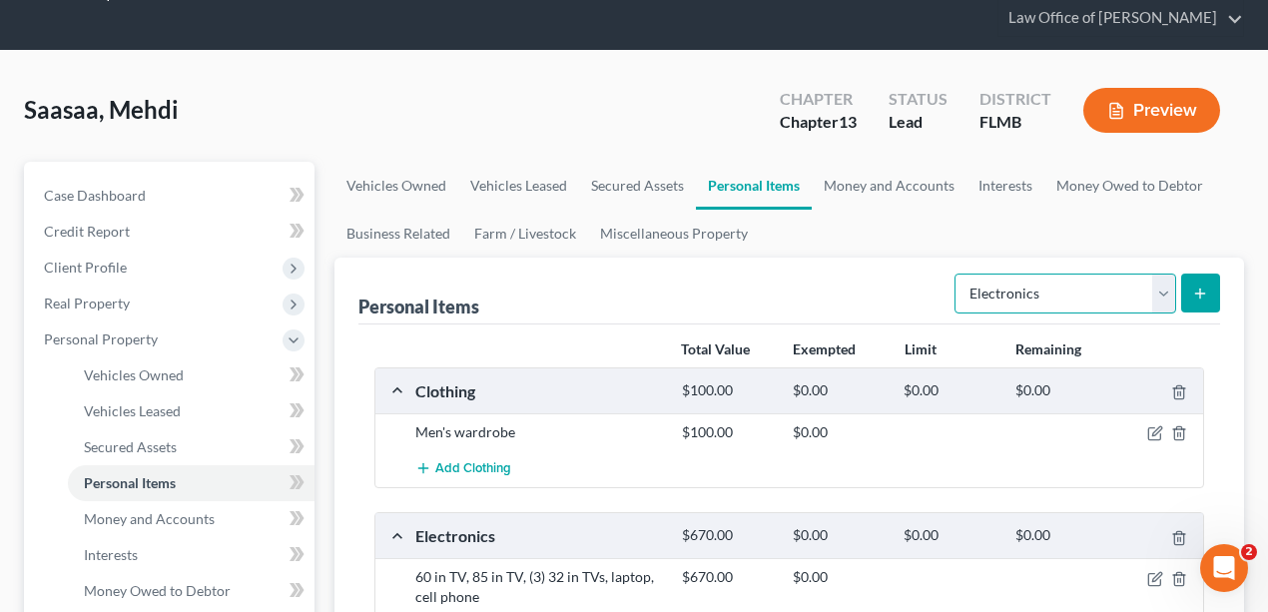
click at [1104, 289] on select "Select Item Type Clothing Collectibles Of Value Electronics Firearms Household …" at bounding box center [1066, 294] width 222 height 40
select select "firearms"
click at [958, 274] on select "Select Item Type Clothing Collectibles Of Value Electronics Firearms Household …" at bounding box center [1066, 294] width 222 height 40
click at [1200, 295] on line "submit" at bounding box center [1200, 293] width 0 height 9
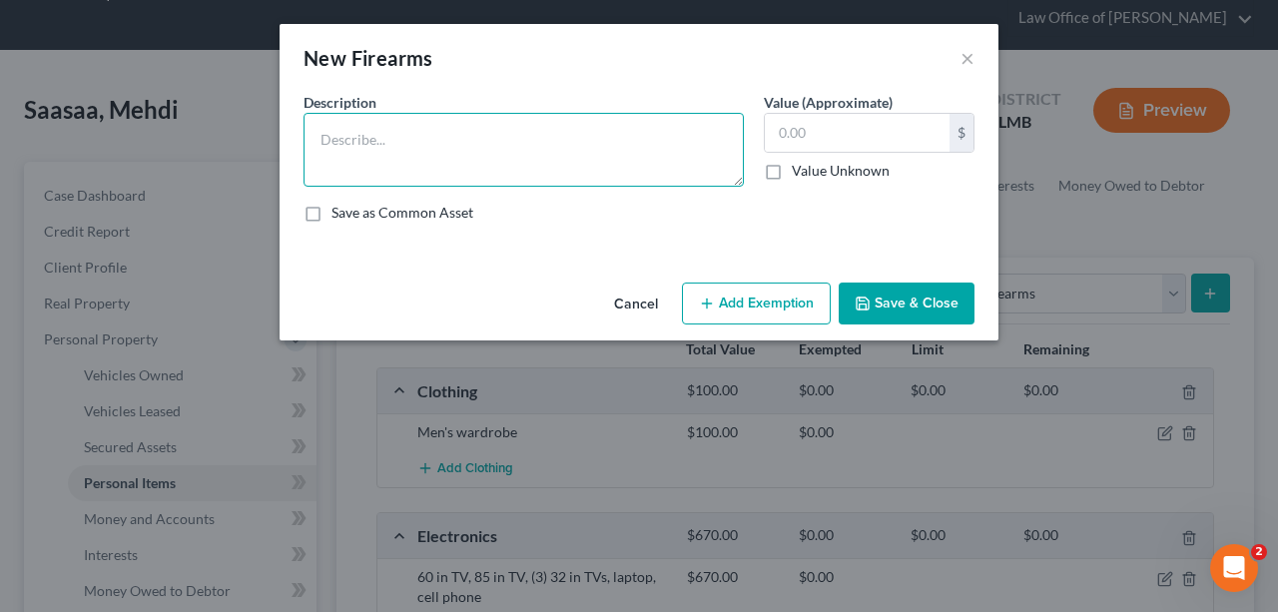
click at [567, 129] on textarea at bounding box center [524, 150] width 440 height 74
type textarea "Shotgun, AR15, Handgun"
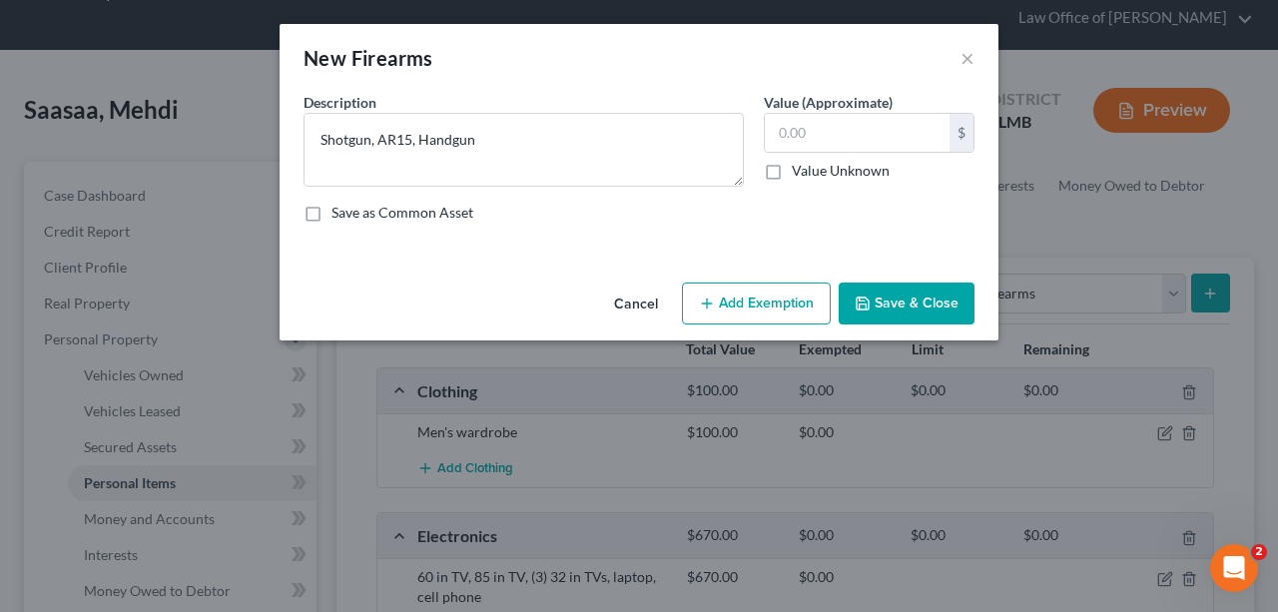
drag, startPoint x: 613, startPoint y: 261, endPoint x: 623, endPoint y: 246, distance: 18.0
click at [613, 260] on div "An exemption set must first be selected from the Filing Information section. Co…" at bounding box center [639, 183] width 719 height 183
click at [857, 142] on input "text" at bounding box center [857, 133] width 185 height 38
type input "800"
click at [925, 298] on button "Save & Close" at bounding box center [907, 304] width 136 height 42
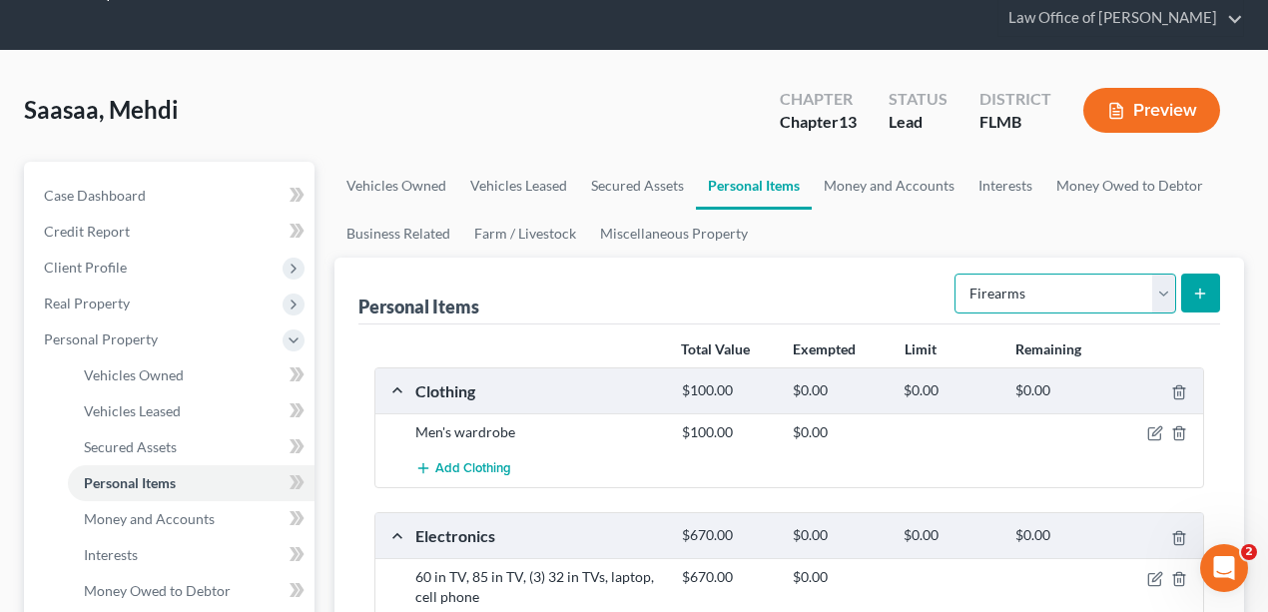
click at [1090, 286] on select "Select Item Type Clothing Collectibles Of Value Electronics Firearms Household …" at bounding box center [1066, 294] width 222 height 40
click at [907, 210] on ul "Vehicles Owned Vehicles Leased Secured Assets Personal Items Money and Accounts…" at bounding box center [790, 210] width 911 height 96
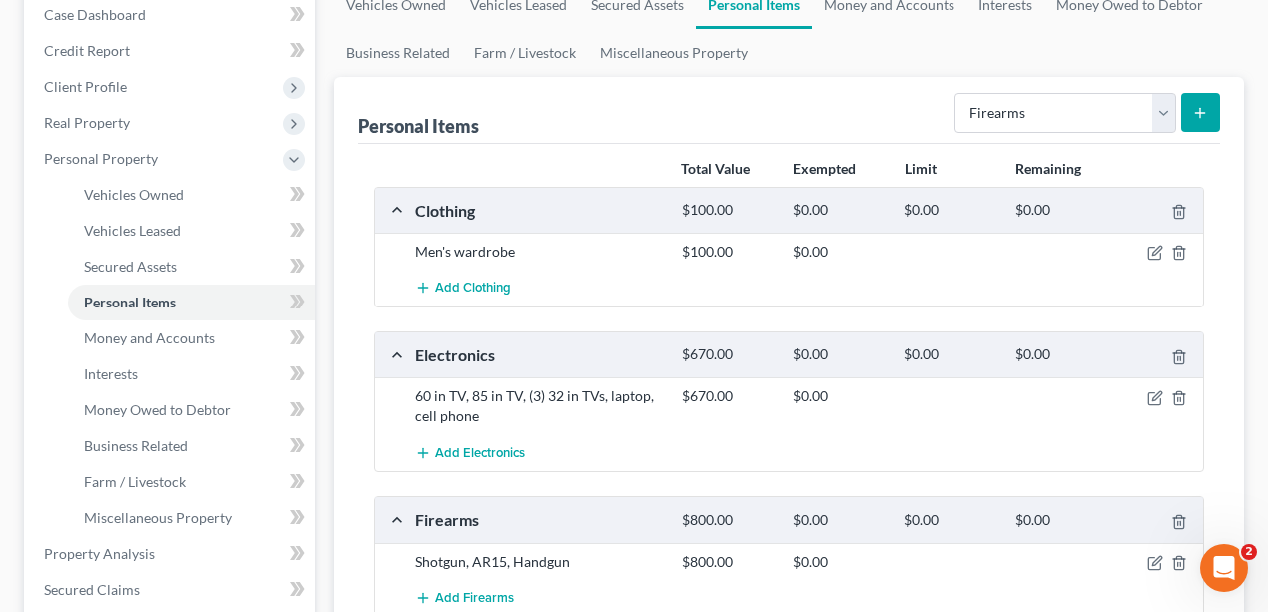
scroll to position [200, 0]
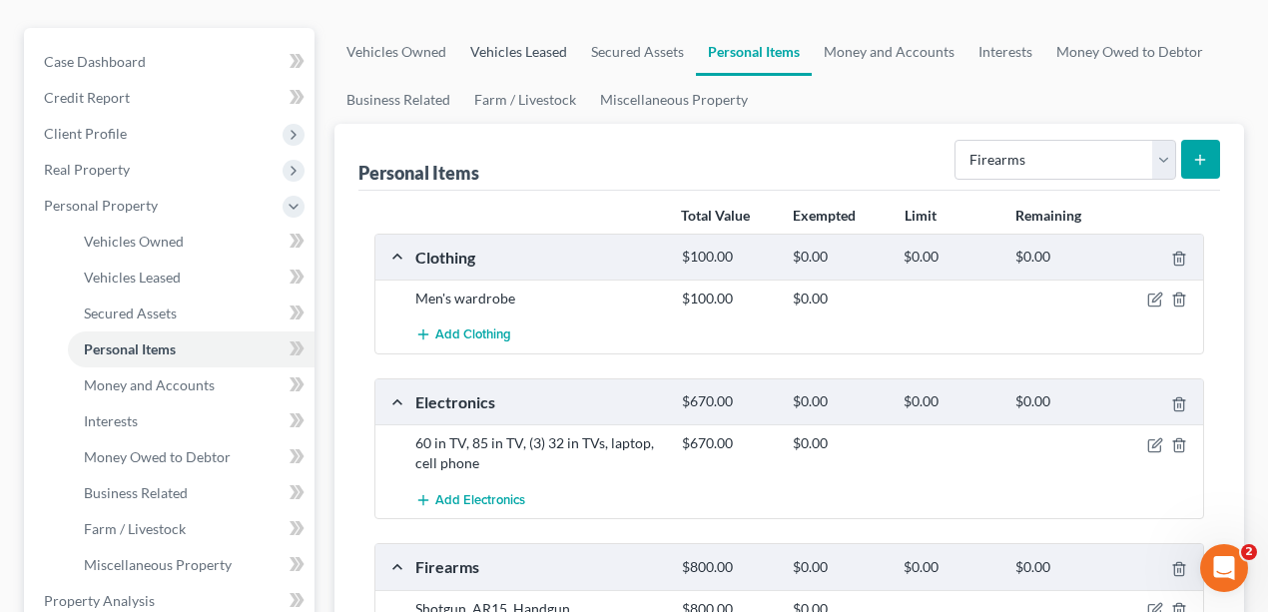
click at [509, 53] on link "Vehicles Leased" at bounding box center [518, 52] width 121 height 48
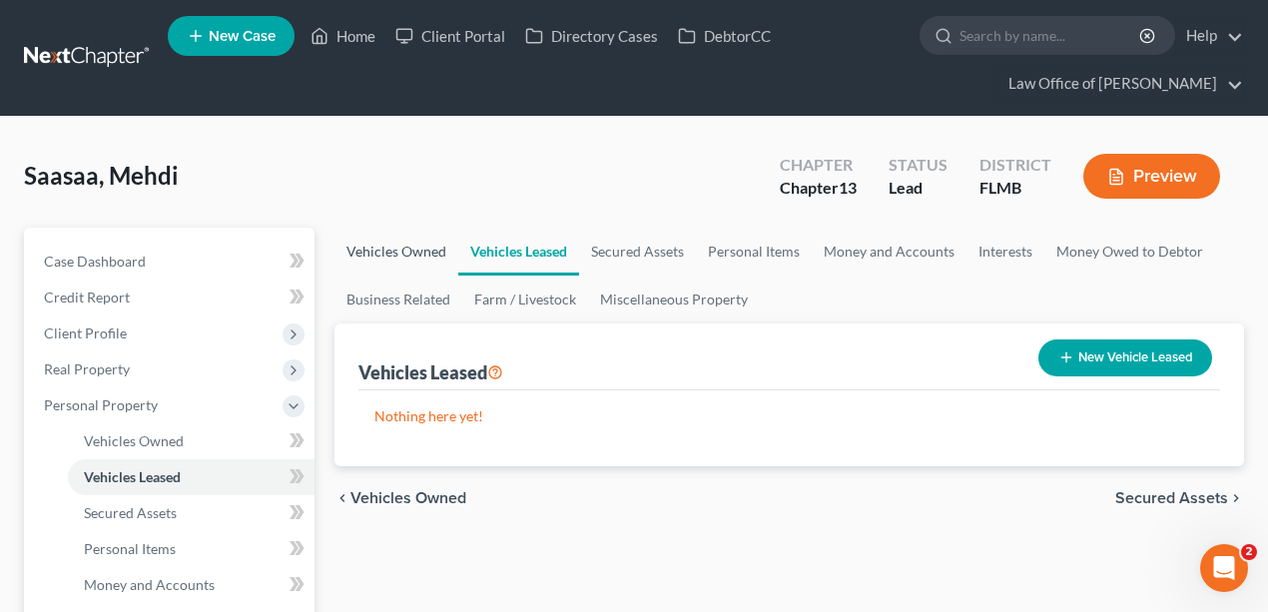
click at [417, 249] on link "Vehicles Owned" at bounding box center [397, 252] width 124 height 48
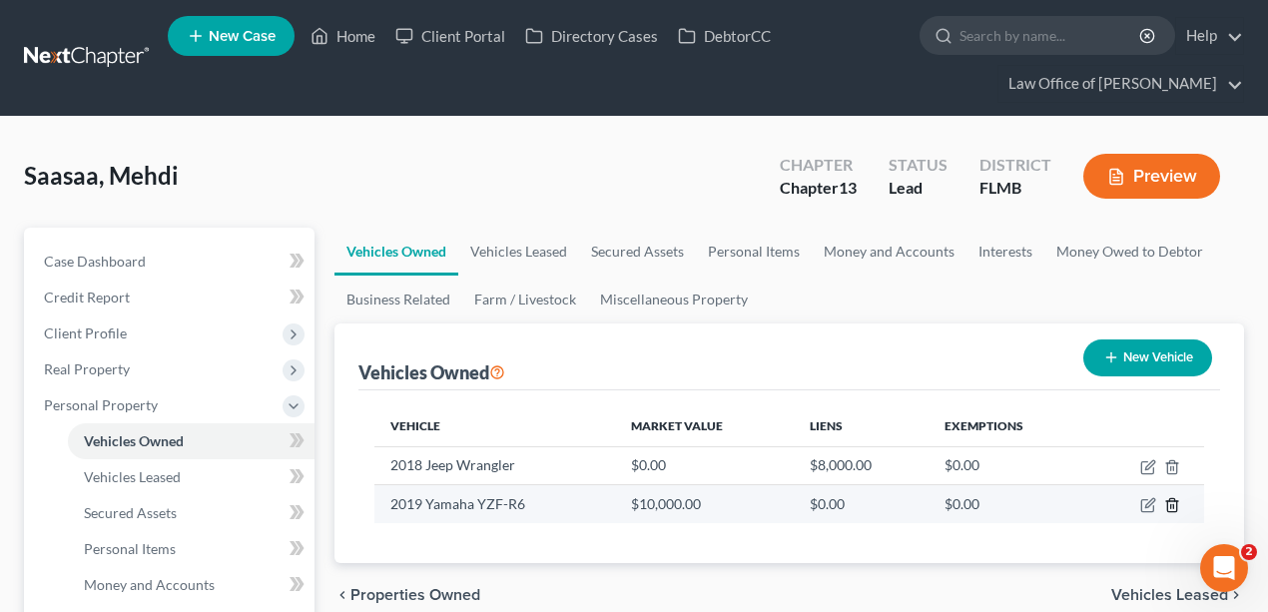
click at [1171, 505] on line "button" at bounding box center [1171, 507] width 0 height 4
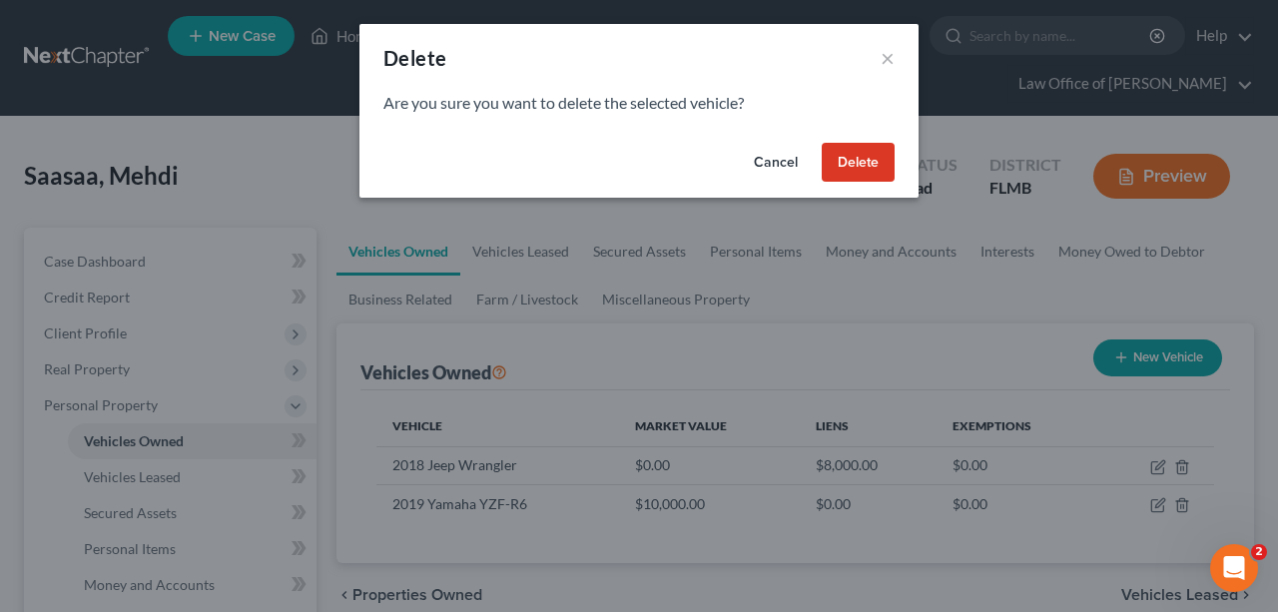
click at [863, 158] on button "Delete" at bounding box center [858, 163] width 73 height 40
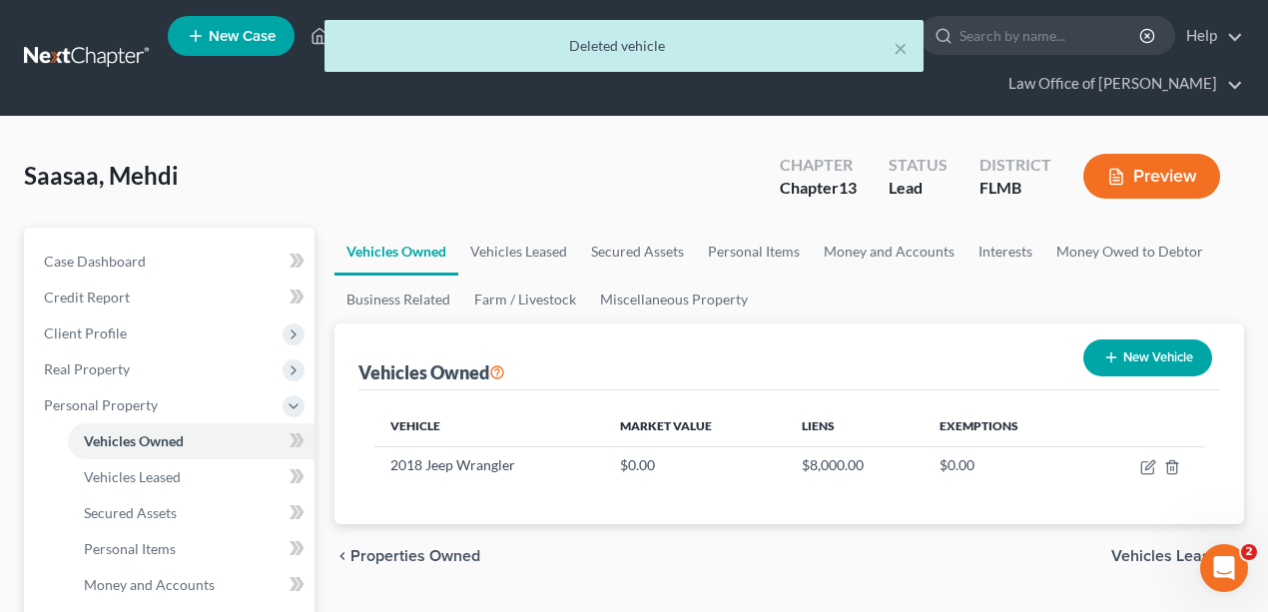
click at [689, 190] on div "Saasaa, Mehdi Upgraded Chapter Chapter 13 Status Lead District [GEOGRAPHIC_DATA…" at bounding box center [634, 184] width 1220 height 87
click at [913, 250] on link "Money and Accounts" at bounding box center [889, 252] width 155 height 48
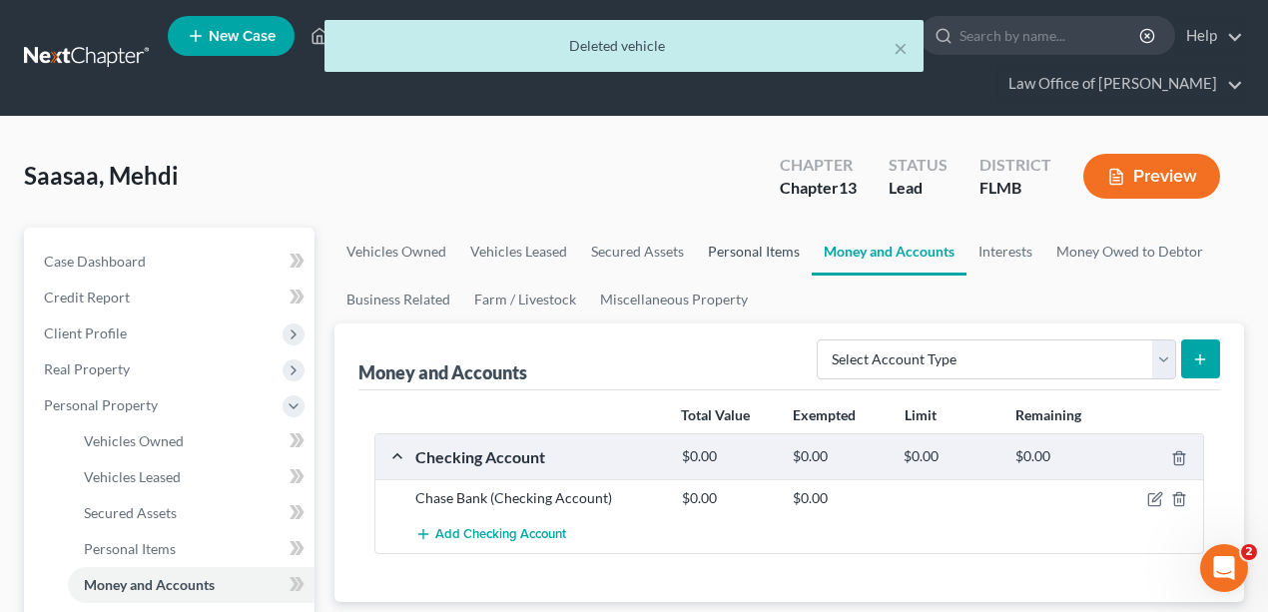
click at [733, 245] on link "Personal Items" at bounding box center [754, 252] width 116 height 48
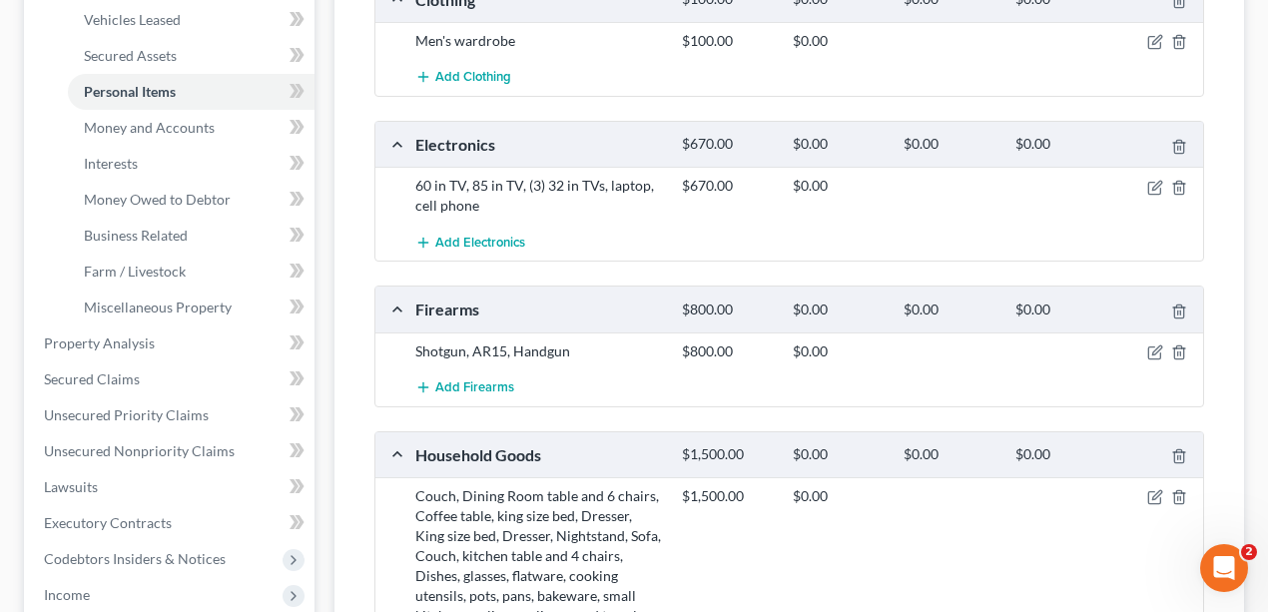
scroll to position [266, 0]
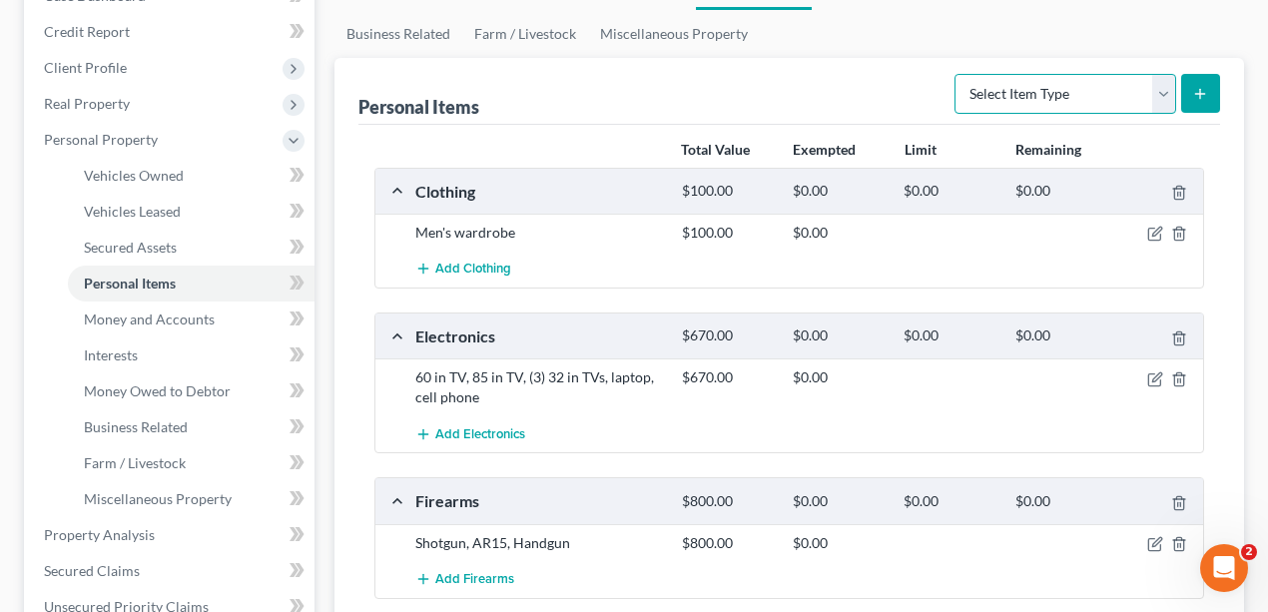
click at [1141, 90] on select "Select Item Type Clothing Collectibles Of Value Electronics Firearms Household …" at bounding box center [1066, 94] width 222 height 40
click at [947, 40] on ul "Vehicles Owned Vehicles Leased Secured Assets Personal Items Money and Accounts…" at bounding box center [790, 10] width 911 height 96
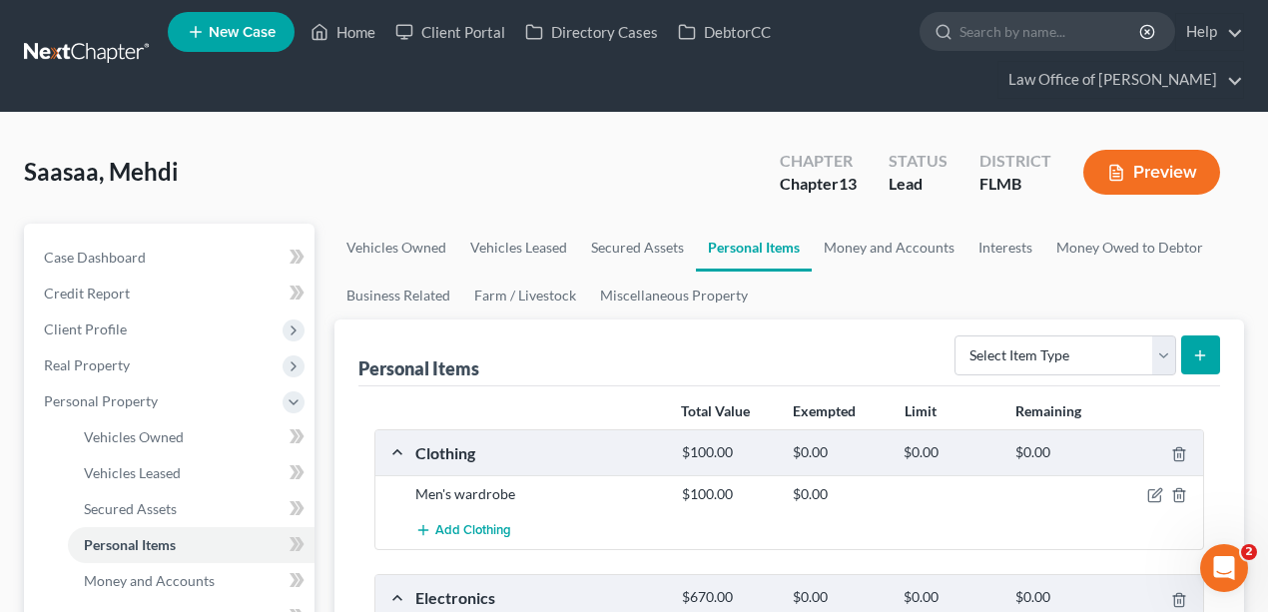
scroll to position [0, 0]
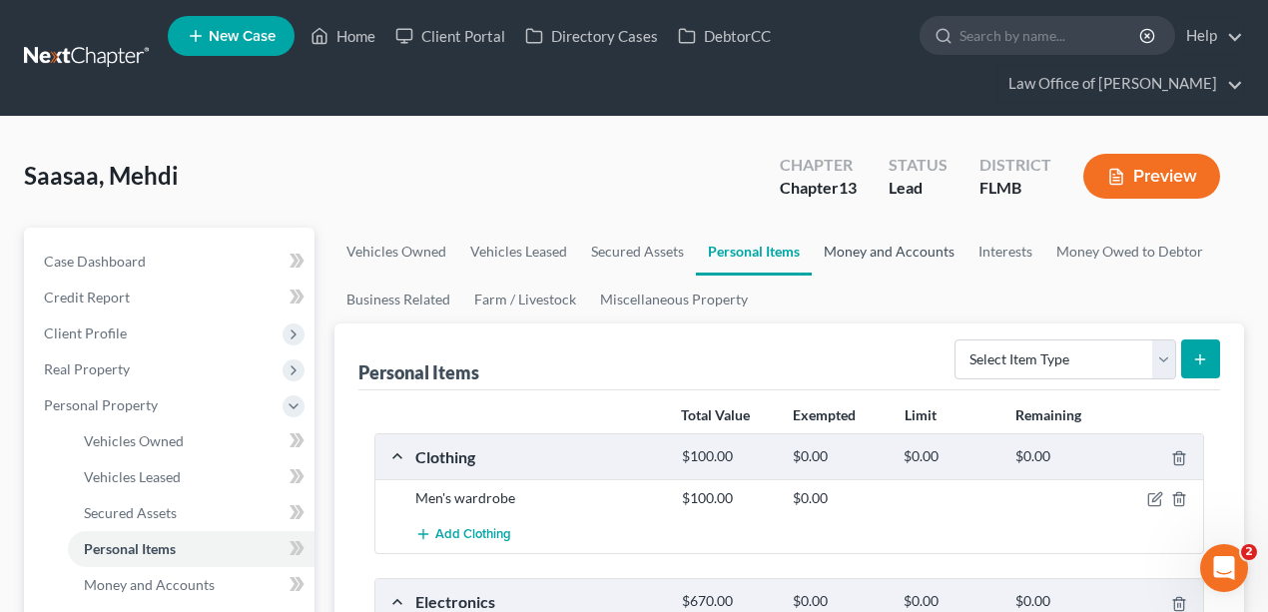
click at [869, 244] on link "Money and Accounts" at bounding box center [889, 252] width 155 height 48
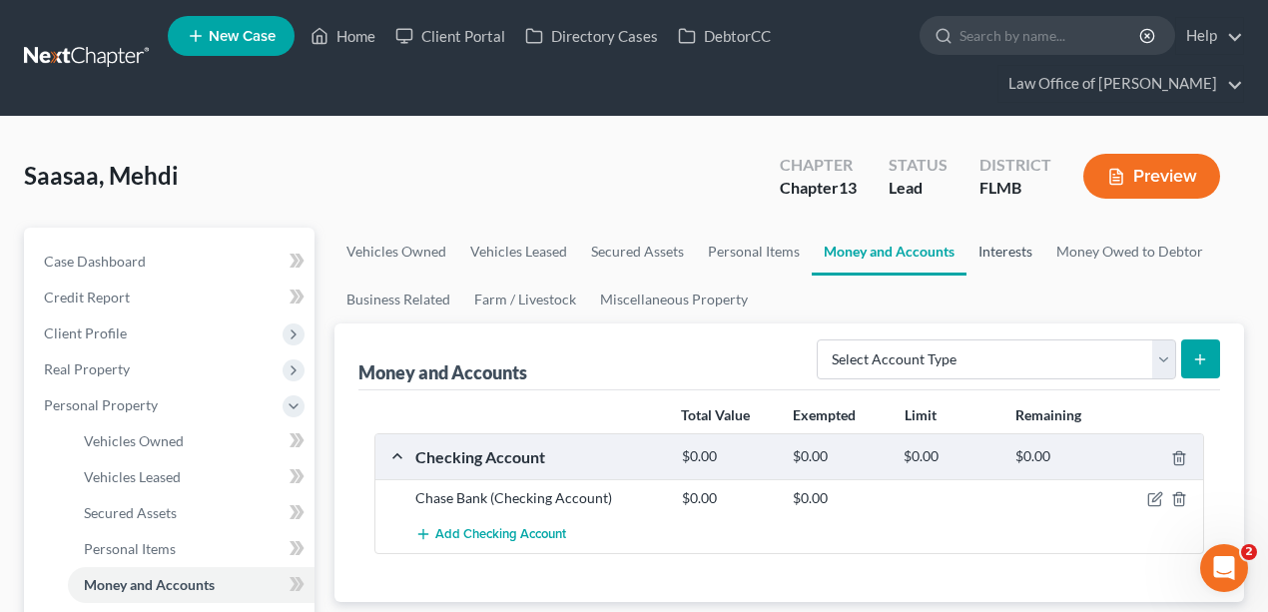
click at [996, 253] on link "Interests" at bounding box center [1006, 252] width 78 height 48
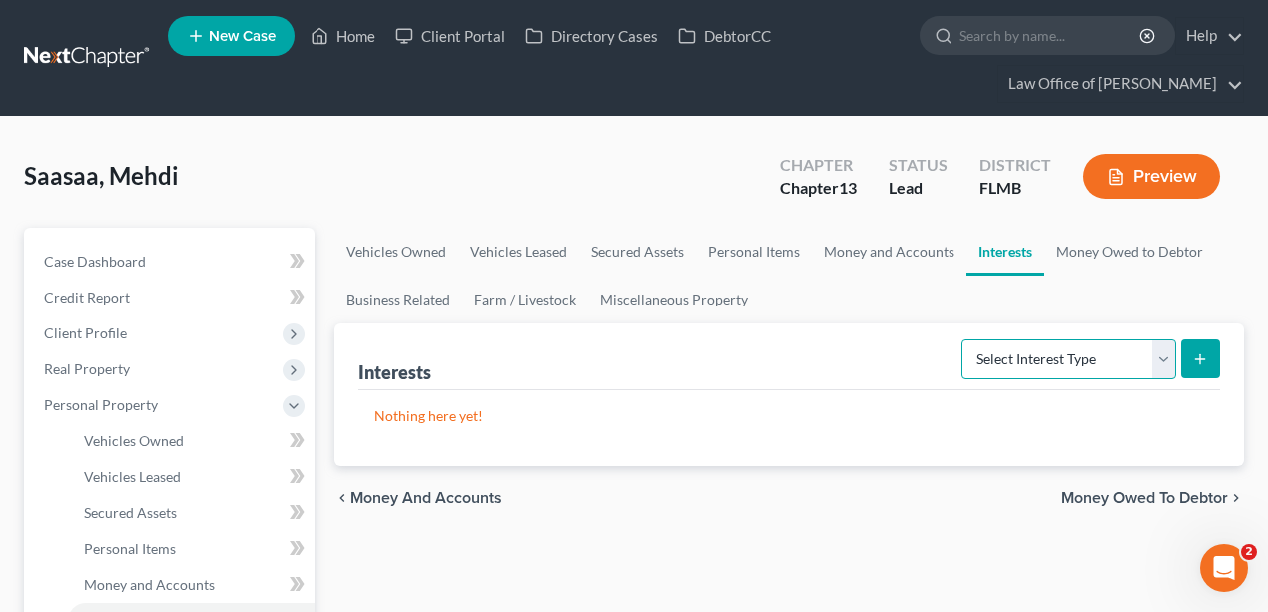
click at [1136, 358] on select "Select Interest Type 401K Annuity Bond Education IRA Government Bond Government…" at bounding box center [1069, 360] width 215 height 40
drag, startPoint x: 719, startPoint y: 170, endPoint x: 730, endPoint y: 166, distance: 11.7
click at [719, 169] on div "Saasaa, Mehdi Upgraded Chapter Chapter 13 Status Lead District [GEOGRAPHIC_DATA…" at bounding box center [634, 184] width 1220 height 87
click at [1157, 240] on link "Money Owed to Debtor" at bounding box center [1130, 252] width 171 height 48
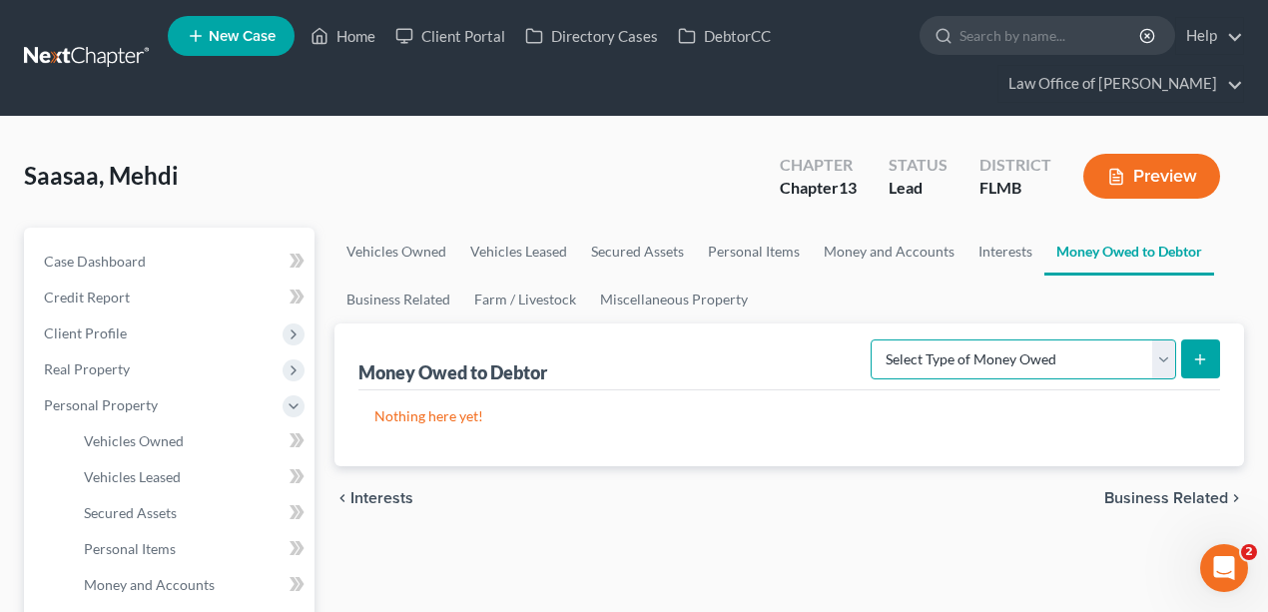
click at [1164, 352] on select "Select Type of Money Owed Accounts Receivable Alimony Child Support Claims Agai…" at bounding box center [1024, 360] width 306 height 40
click at [534, 150] on div "Saasaa, Mehdi Upgraded Chapter Chapter 13 Status Lead District [GEOGRAPHIC_DATA…" at bounding box center [634, 184] width 1220 height 87
click at [437, 304] on link "Business Related" at bounding box center [399, 300] width 128 height 48
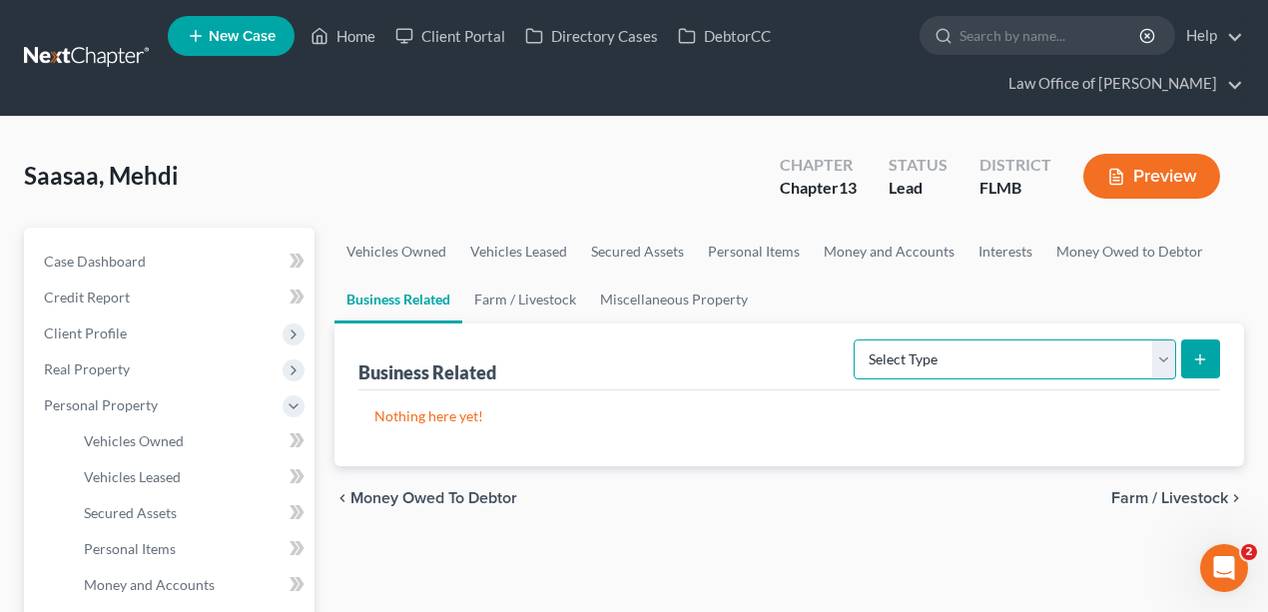
click at [1017, 351] on select "Select Type Customer Lists Franchises Inventory Licenses Machinery Office Equip…" at bounding box center [1015, 360] width 323 height 40
click at [581, 300] on link "Farm / Livestock" at bounding box center [525, 300] width 126 height 48
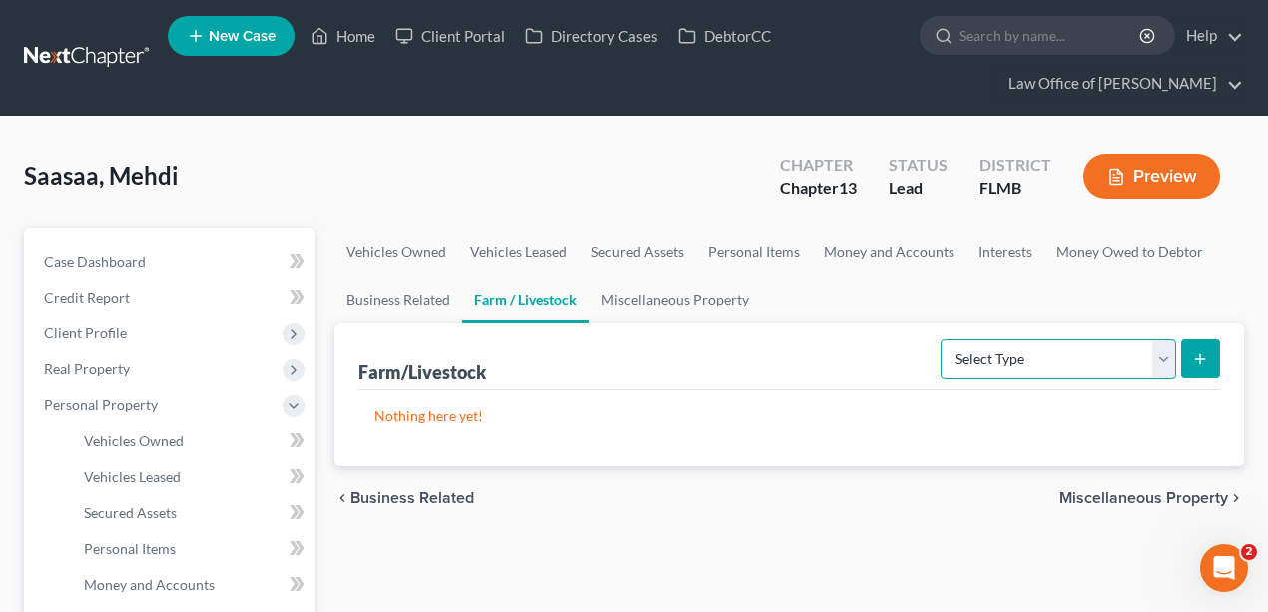
click at [1138, 363] on select "Select Type Animals & Livestock Crops: Growing or Harvested Farming Equipment F…" at bounding box center [1059, 360] width 236 height 40
click at [677, 295] on link "Miscellaneous Property" at bounding box center [675, 300] width 172 height 48
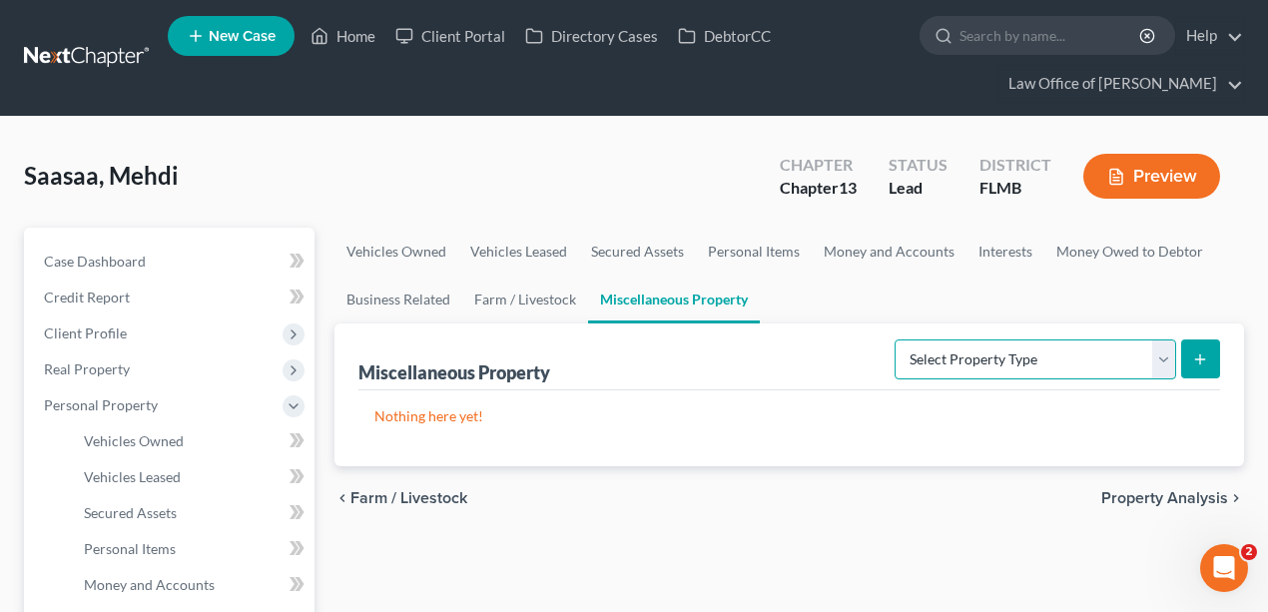
click at [990, 363] on select "Select Property Type Assigned for Creditor Benefit [DATE] Holding for Another N…" at bounding box center [1036, 360] width 282 height 40
click at [495, 148] on div "Saasaa, Mehdi Upgraded Chapter Chapter 13 Status Lead District [GEOGRAPHIC_DATA…" at bounding box center [634, 184] width 1220 height 87
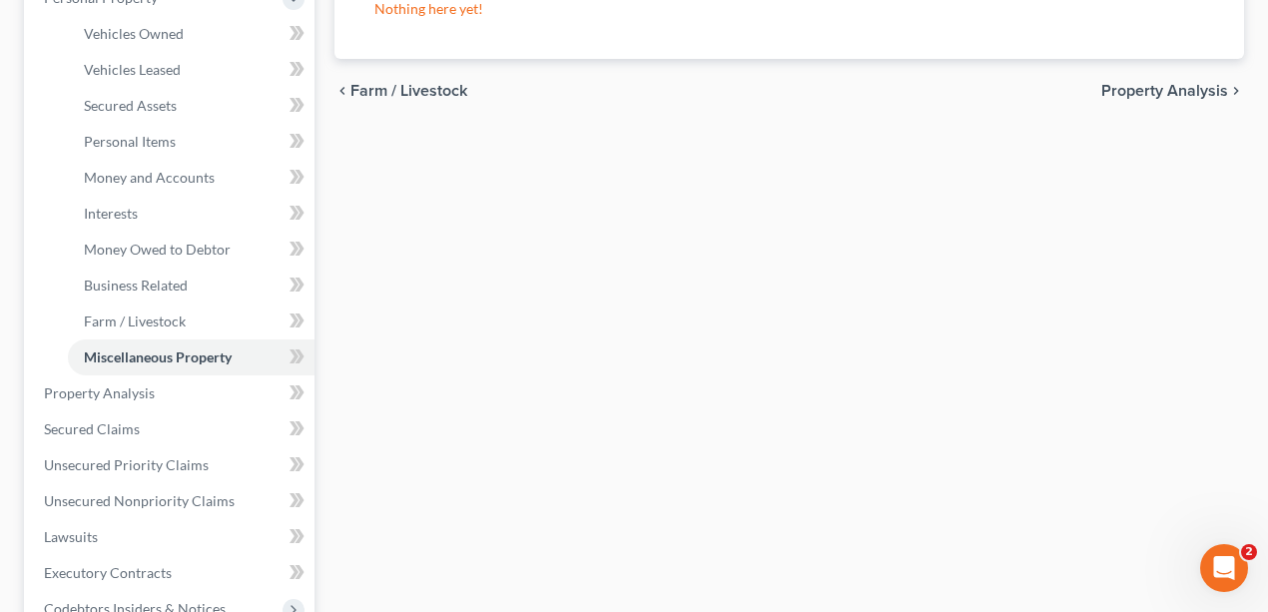
scroll to position [532, 0]
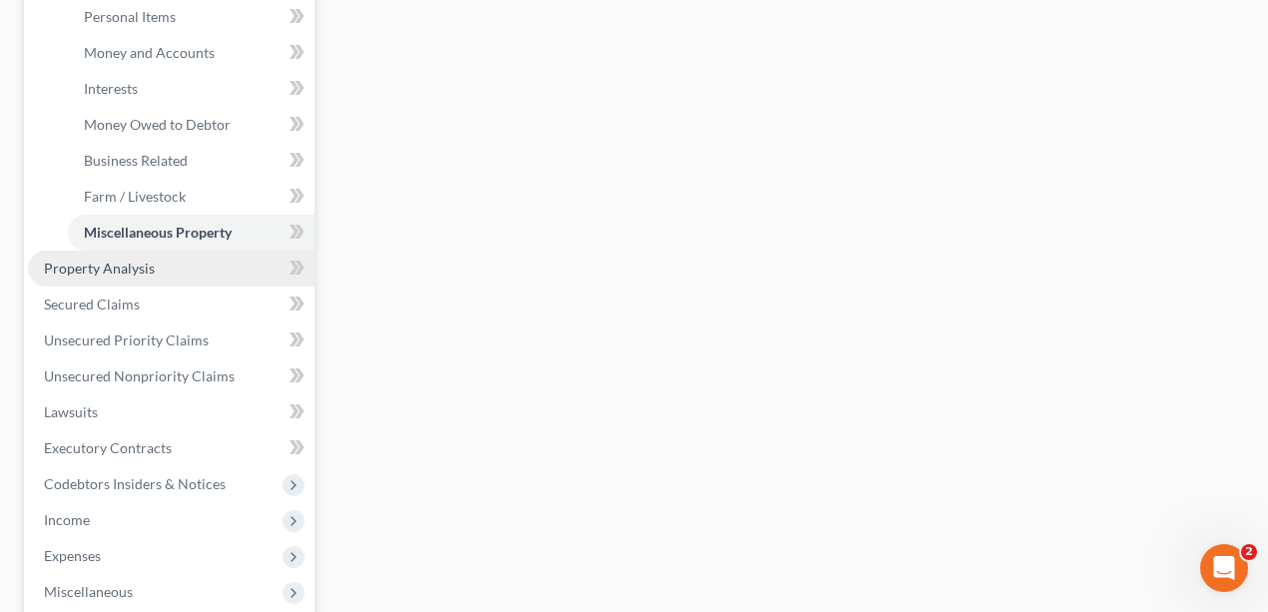
click at [200, 265] on link "Property Analysis" at bounding box center [171, 269] width 287 height 36
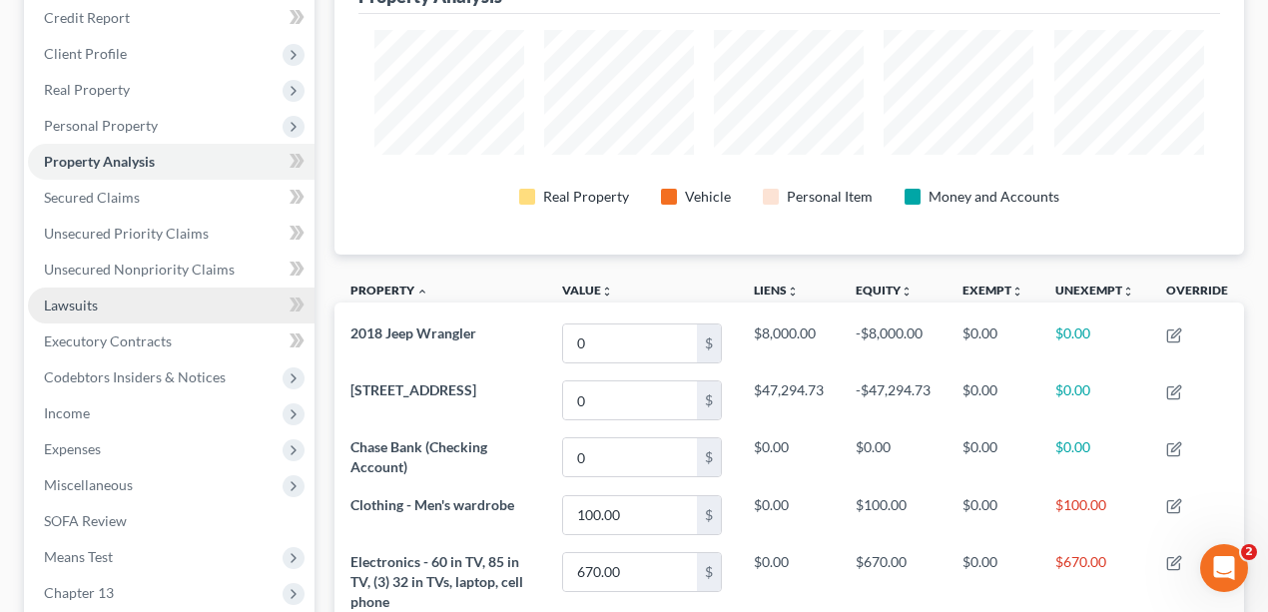
scroll to position [399, 0]
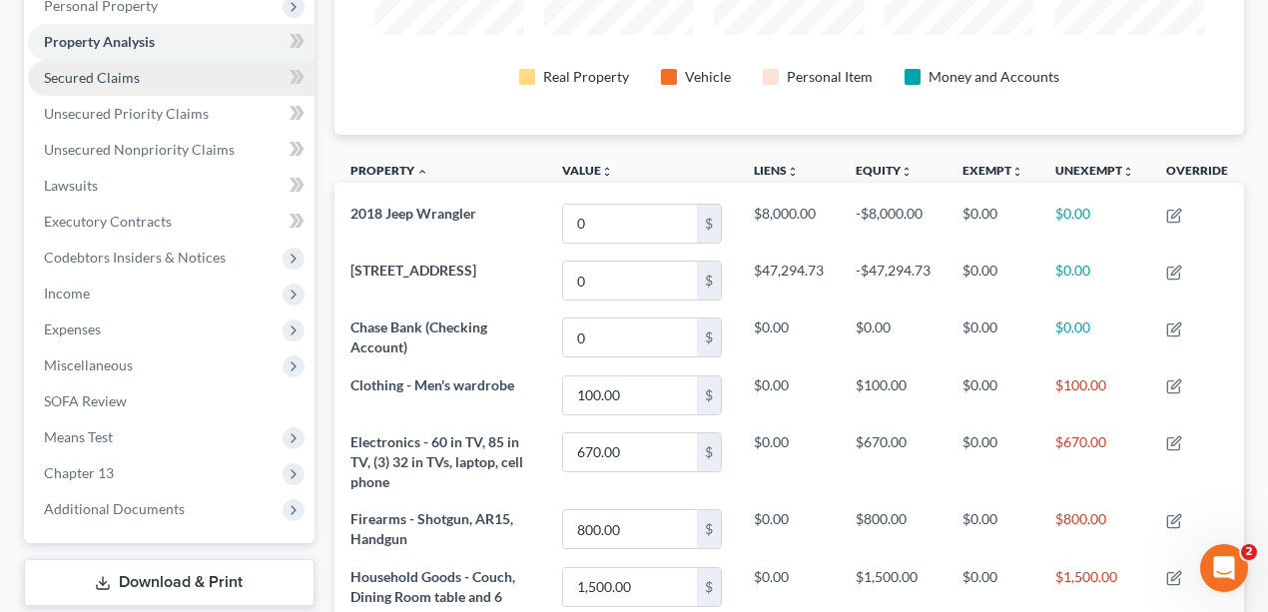
click at [107, 70] on span "Secured Claims" at bounding box center [92, 77] width 96 height 17
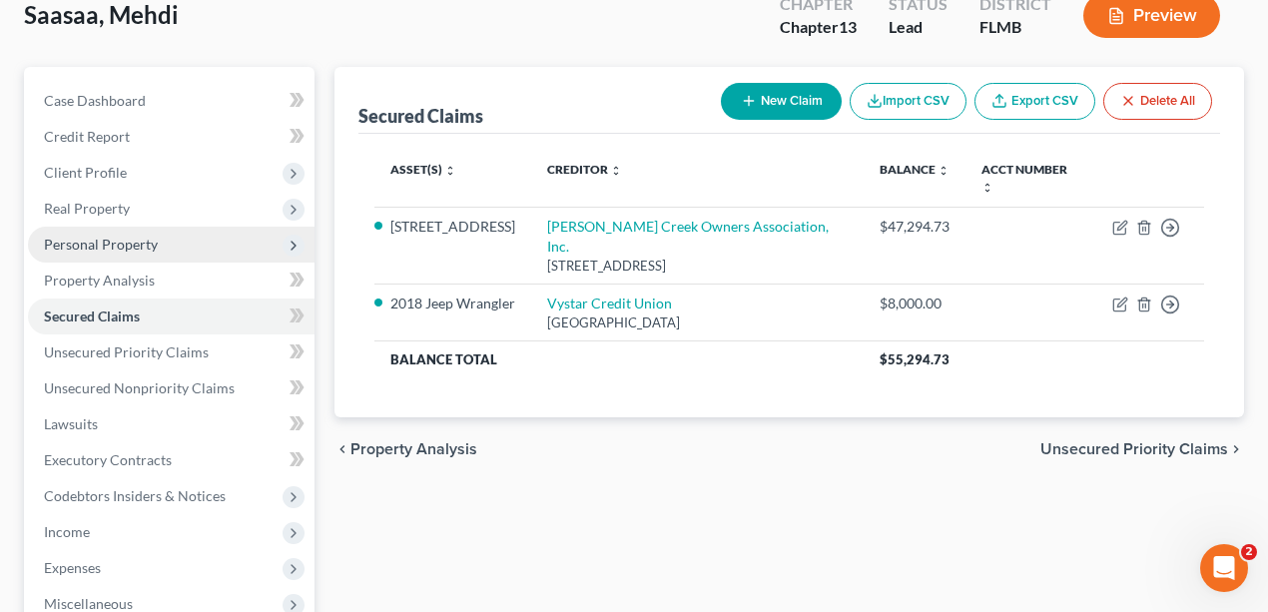
scroll to position [266, 0]
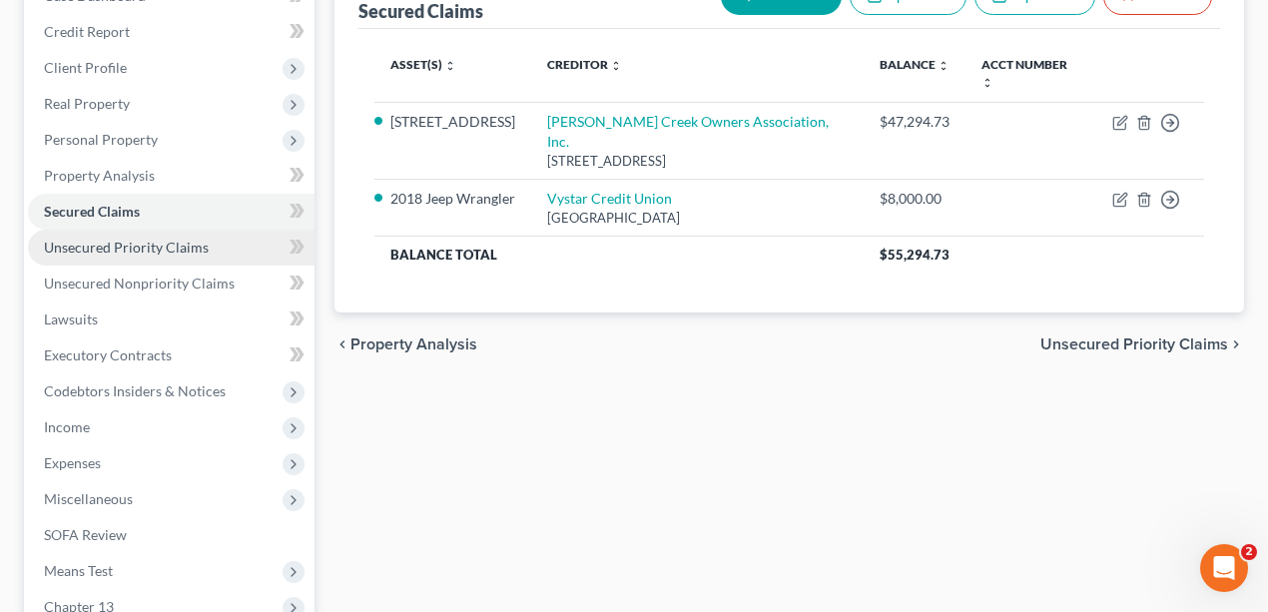
click at [188, 241] on span "Unsecured Priority Claims" at bounding box center [126, 247] width 165 height 17
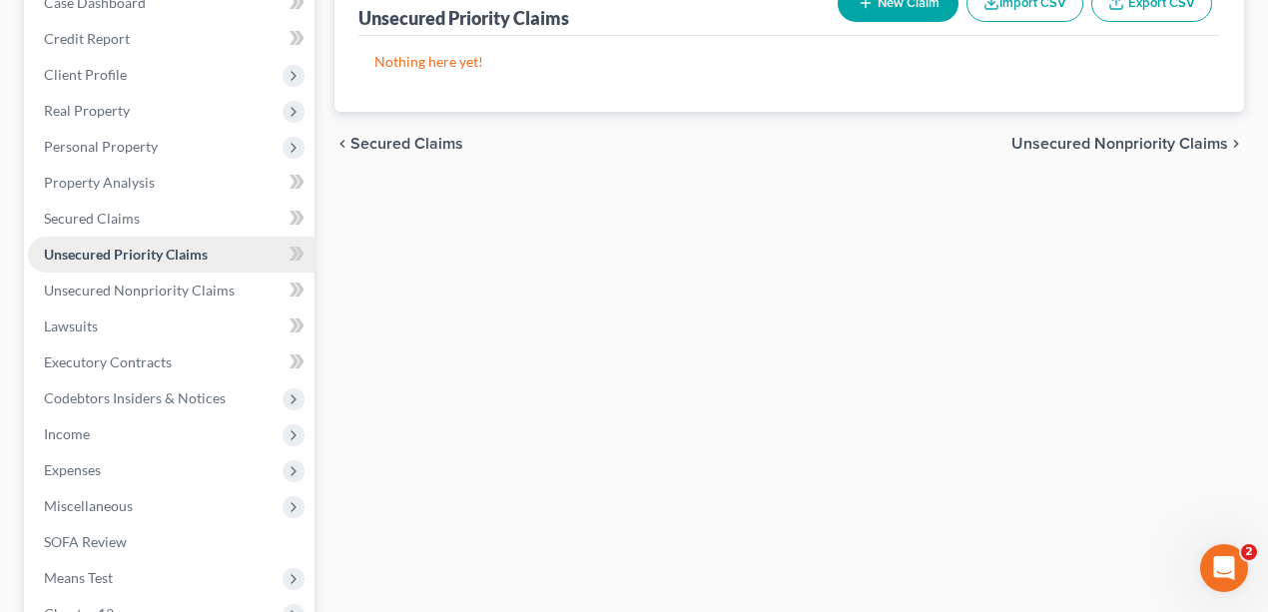
scroll to position [266, 0]
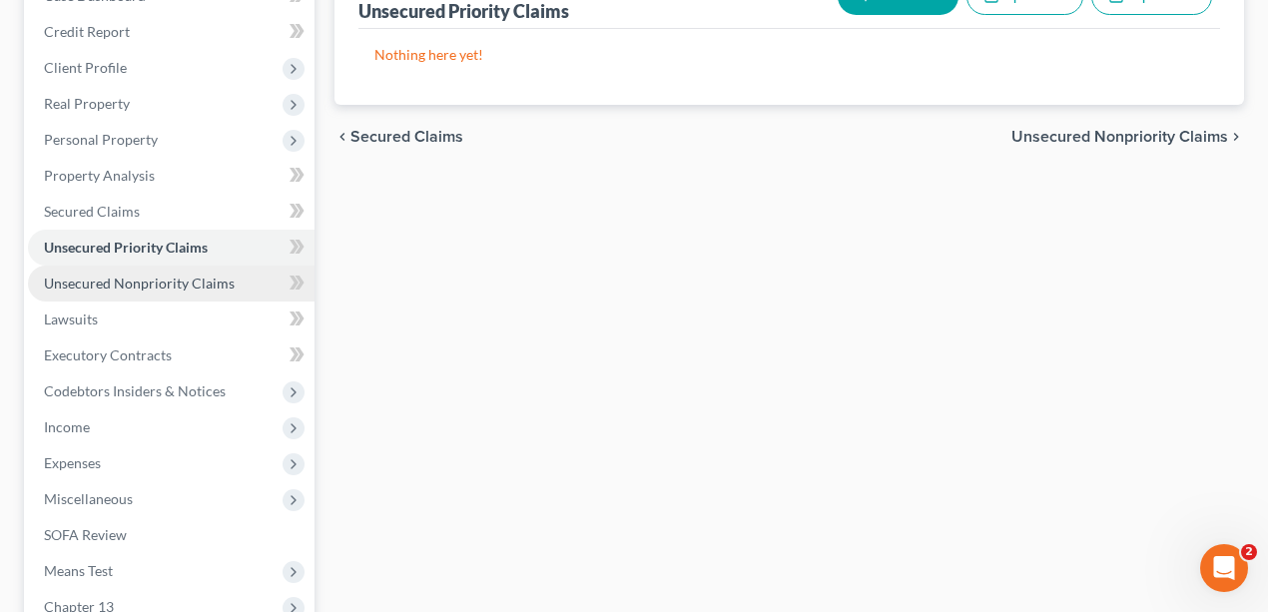
click at [174, 286] on span "Unsecured Nonpriority Claims" at bounding box center [139, 283] width 191 height 17
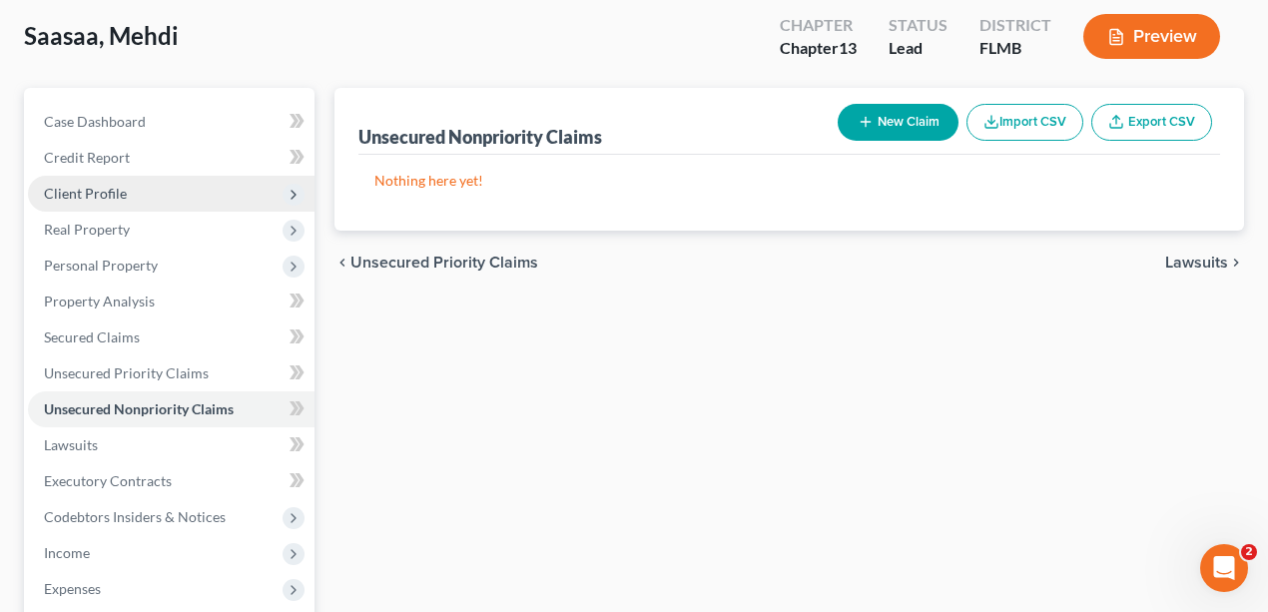
scroll to position [333, 0]
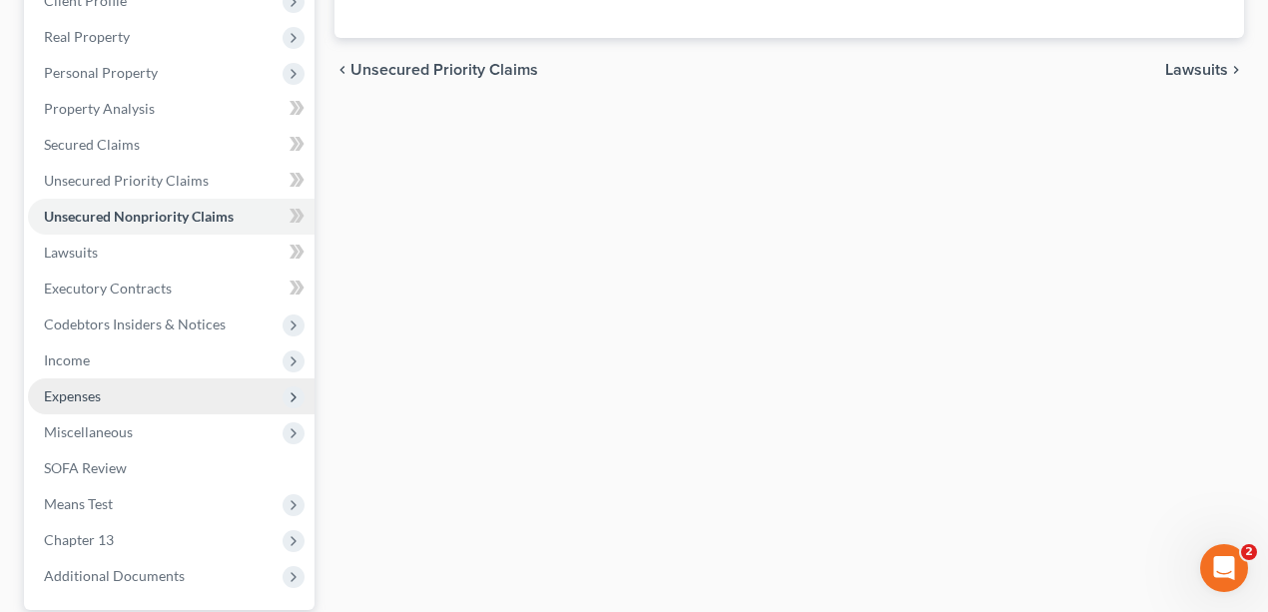
click at [81, 383] on span "Expenses" at bounding box center [171, 396] width 287 height 36
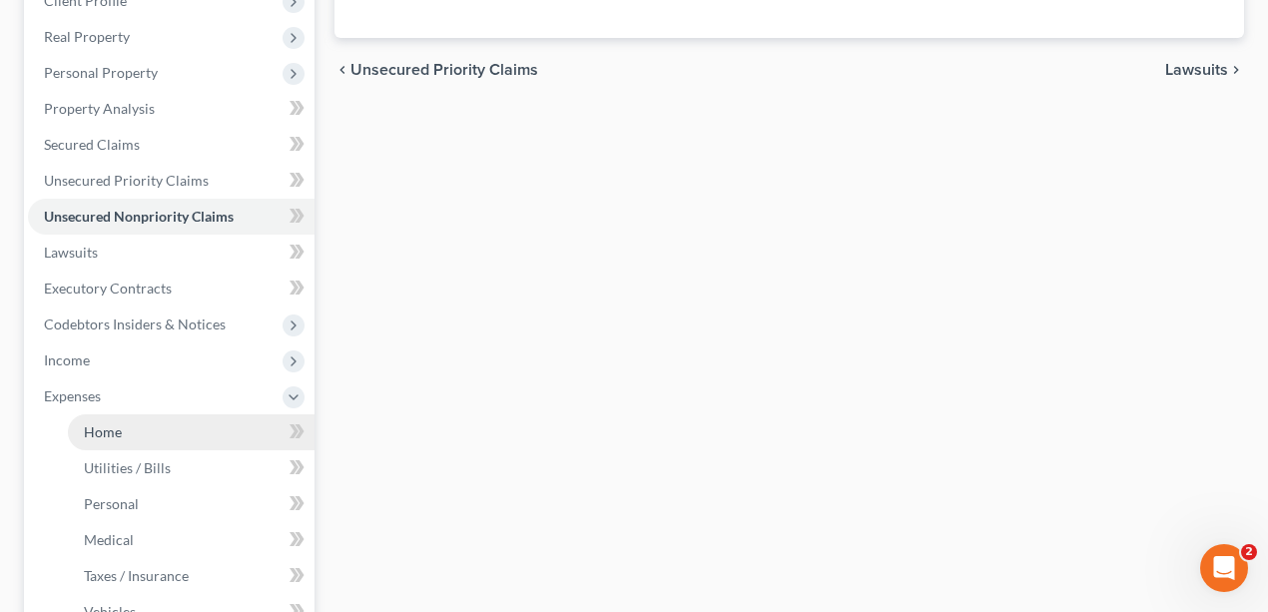
click at [141, 426] on link "Home" at bounding box center [191, 432] width 247 height 36
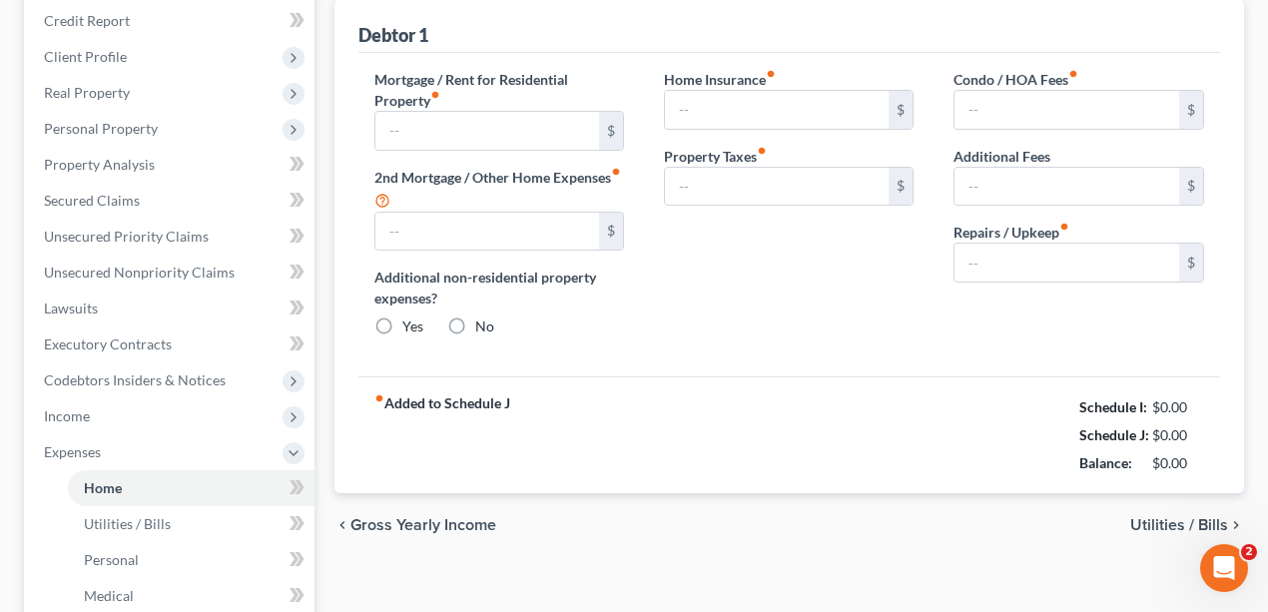
type input "0.00"
radio input "true"
type input "0.00"
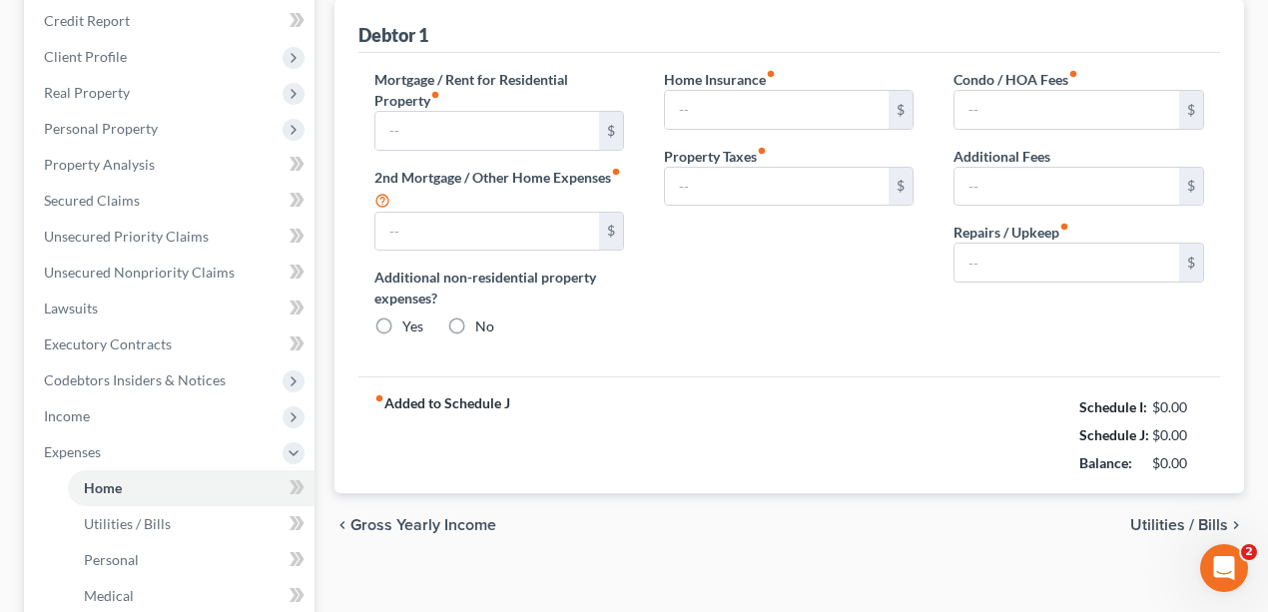
type input "0.00"
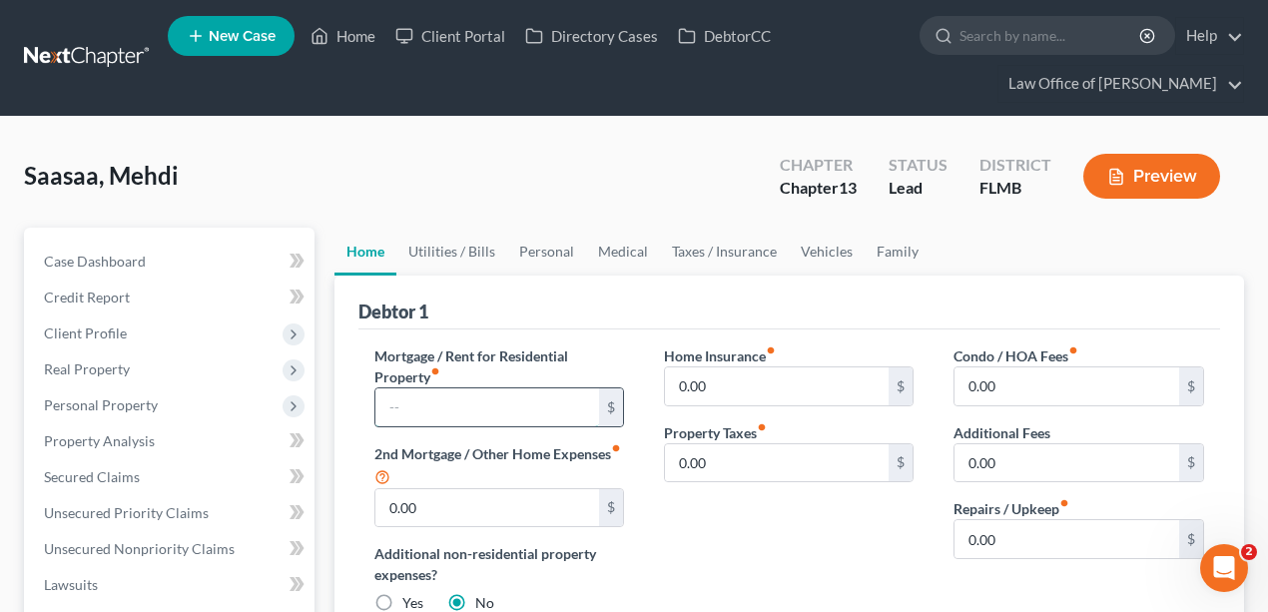
click at [493, 400] on input "text" at bounding box center [487, 407] width 225 height 38
type input "2,600"
click at [851, 545] on div "Home Insurance fiber_manual_record 0.00 $ Property Taxes fiber_manual_record 0.…" at bounding box center [789, 488] width 290 height 285
click at [741, 387] on input "0.00" at bounding box center [777, 386] width 225 height 38
click at [1068, 395] on input "0.00" at bounding box center [1067, 386] width 225 height 38
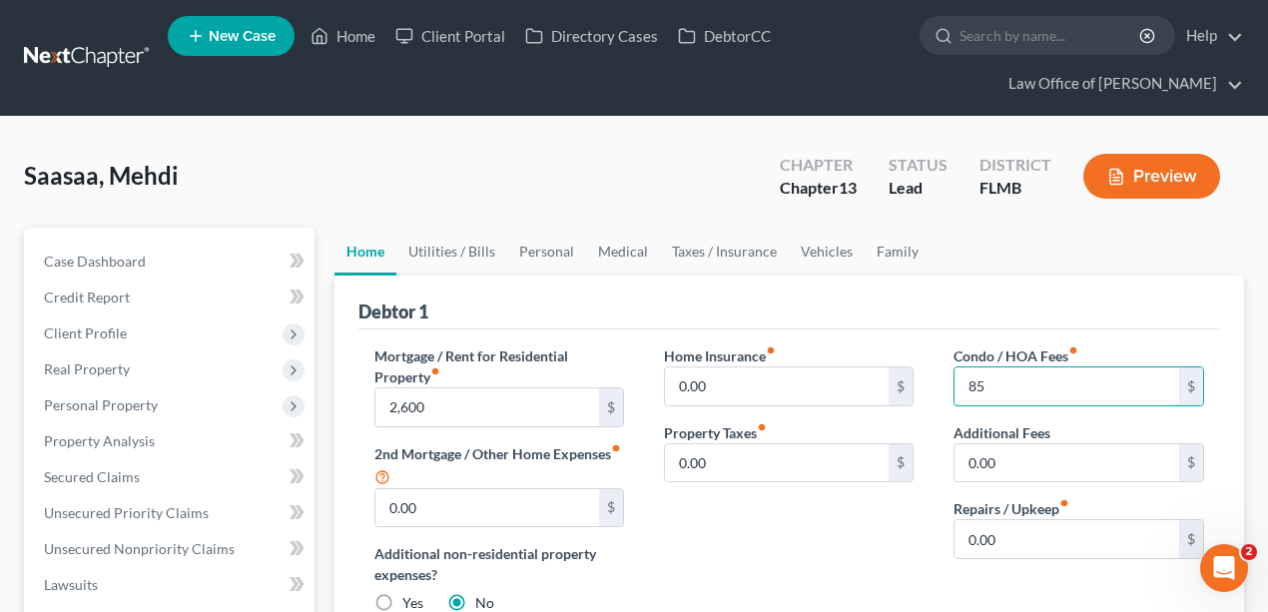
type input "85"
drag, startPoint x: 1073, startPoint y: 264, endPoint x: 1064, endPoint y: 315, distance: 51.7
click at [1075, 260] on ul "Home Utilities / Bills Personal Medical Taxes / Insurance Vehicles Family" at bounding box center [790, 252] width 911 height 48
click at [1106, 277] on div "Debtor 1" at bounding box center [790, 303] width 863 height 54
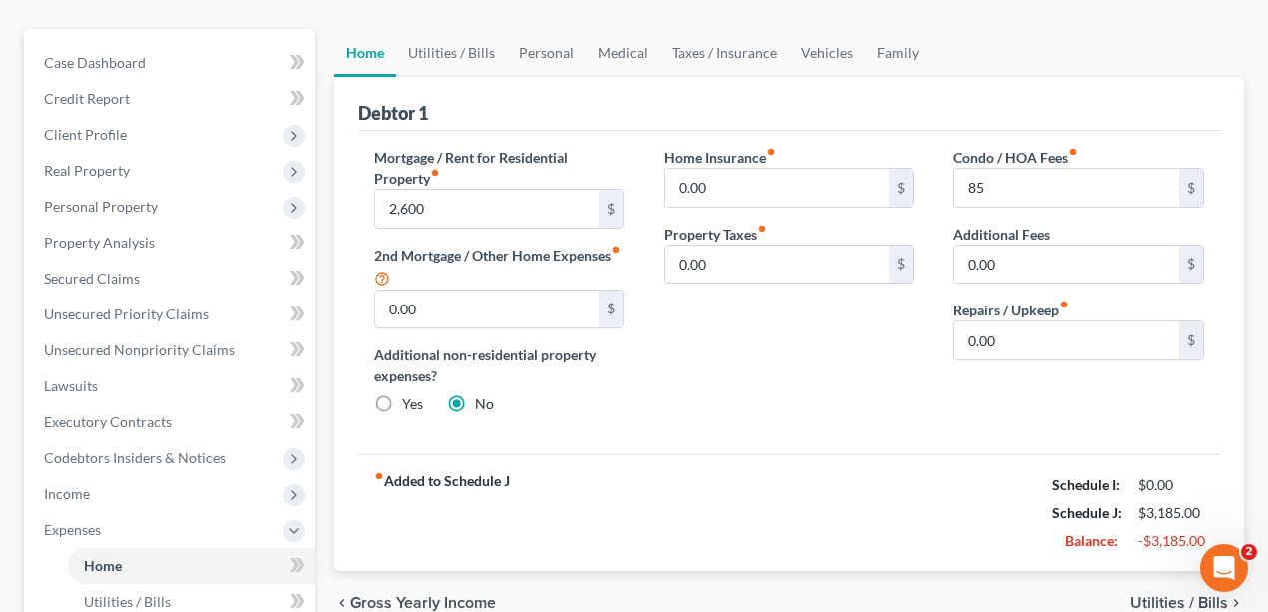
scroll to position [200, 0]
click at [1106, 342] on input "0.00" at bounding box center [1067, 340] width 225 height 38
type input "400"
click at [1219, 101] on div "Debtor 1 Mortgage / Rent for Residential Property fiber_manual_record 2,600 $ 2…" at bounding box center [790, 323] width 911 height 495
click at [1163, 110] on div "Debtor 1" at bounding box center [790, 103] width 863 height 54
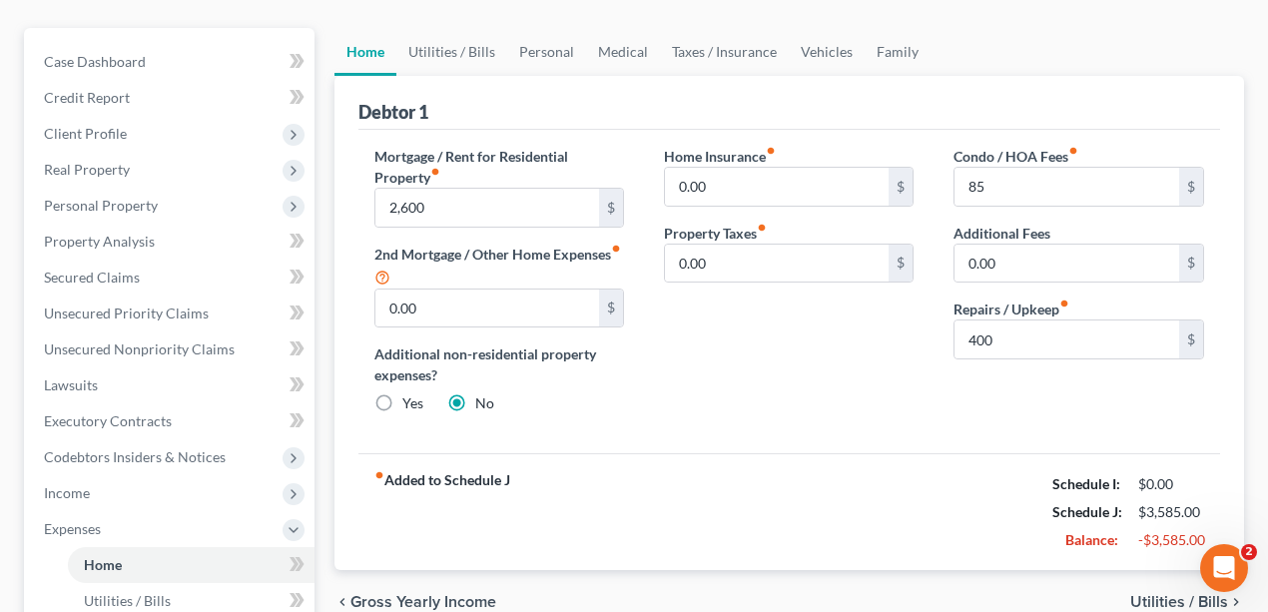
drag, startPoint x: 1163, startPoint y: 58, endPoint x: 1061, endPoint y: 56, distance: 102.9
click at [1162, 61] on ul "Home Utilities / Bills Personal Medical Taxes / Insurance Vehicles Family" at bounding box center [790, 52] width 911 height 48
click at [420, 56] on link "Utilities / Bills" at bounding box center [451, 52] width 111 height 48
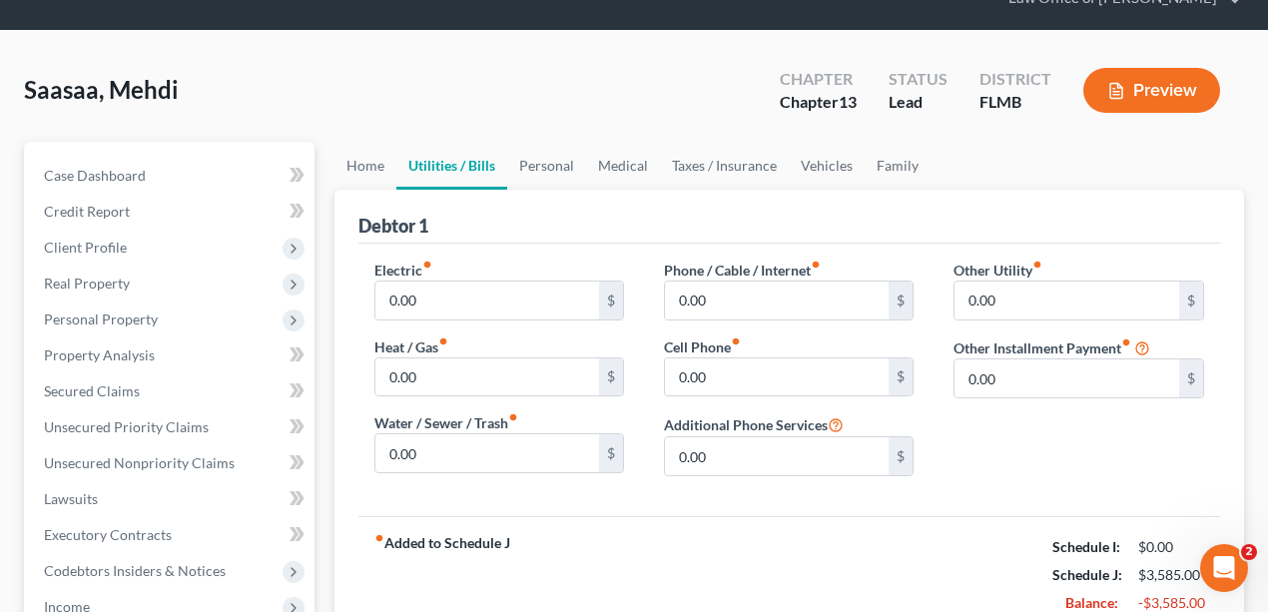
scroll to position [266, 0]
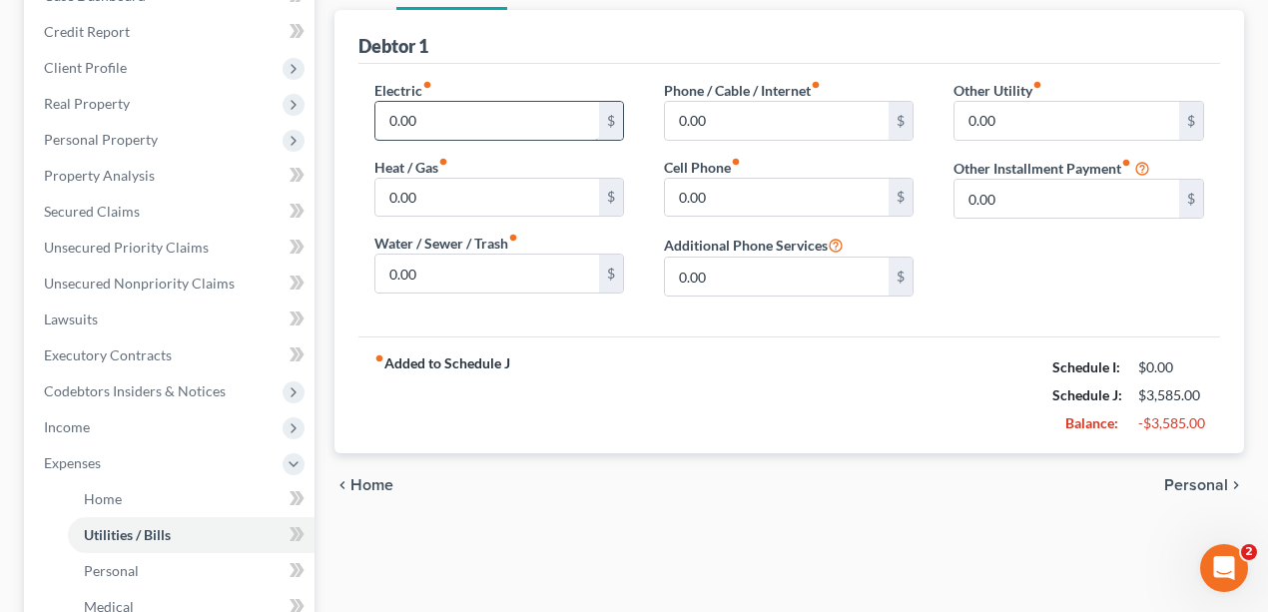
click at [514, 126] on input "0.00" at bounding box center [487, 121] width 225 height 38
click at [619, 53] on div "Debtor 1" at bounding box center [790, 37] width 863 height 54
click at [502, 122] on input "0.00" at bounding box center [487, 121] width 225 height 38
type input "350"
drag, startPoint x: 817, startPoint y: 374, endPoint x: 507, endPoint y: 338, distance: 311.8
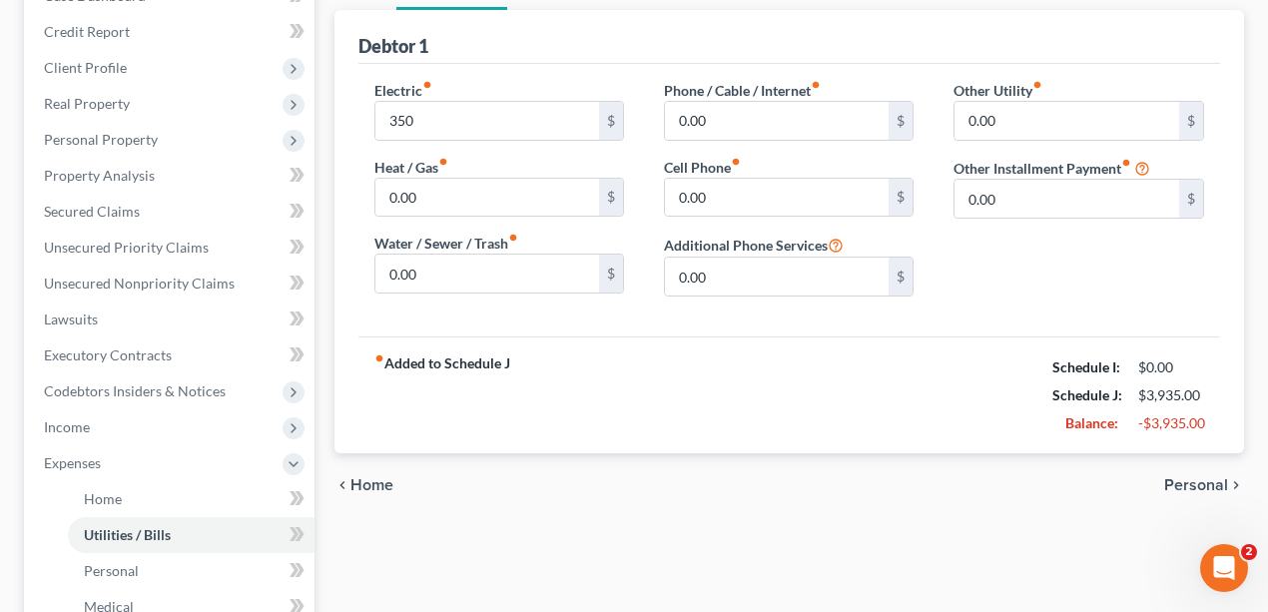
click at [814, 376] on div "fiber_manual_record Added to Schedule J Schedule I: $0.00 Schedule J: $3,935.00…" at bounding box center [790, 395] width 863 height 117
click at [449, 260] on input "0.00" at bounding box center [487, 274] width 225 height 38
click at [442, 202] on input "0.00" at bounding box center [487, 198] width 225 height 38
drag, startPoint x: 703, startPoint y: 367, endPoint x: 705, endPoint y: 336, distance: 32.0
click at [701, 365] on div "fiber_manual_record Added to Schedule J Schedule I: $0.00 Schedule J: $3,935.00…" at bounding box center [790, 395] width 863 height 117
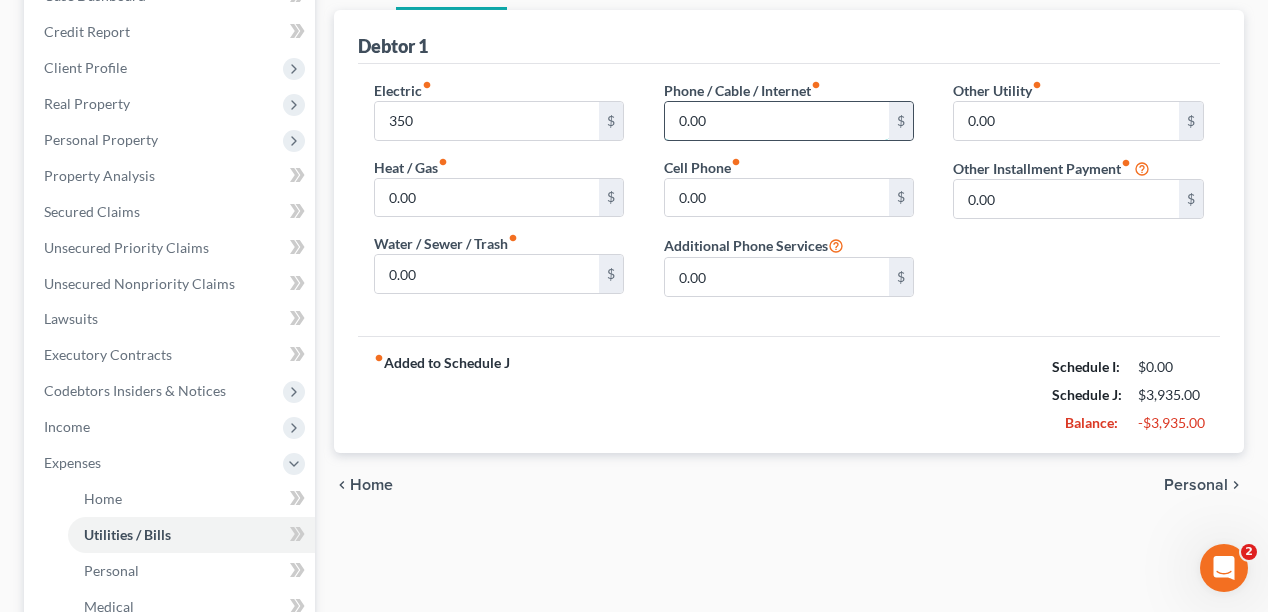
click at [754, 110] on input "0.00" at bounding box center [777, 121] width 225 height 38
type input "75"
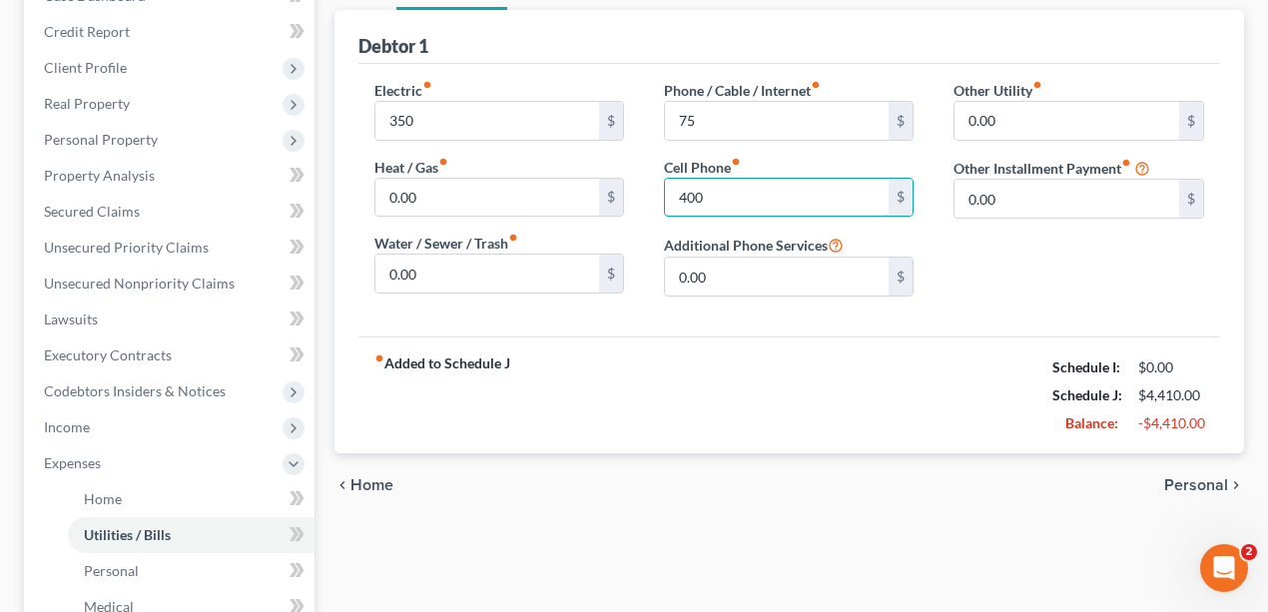
type input "400"
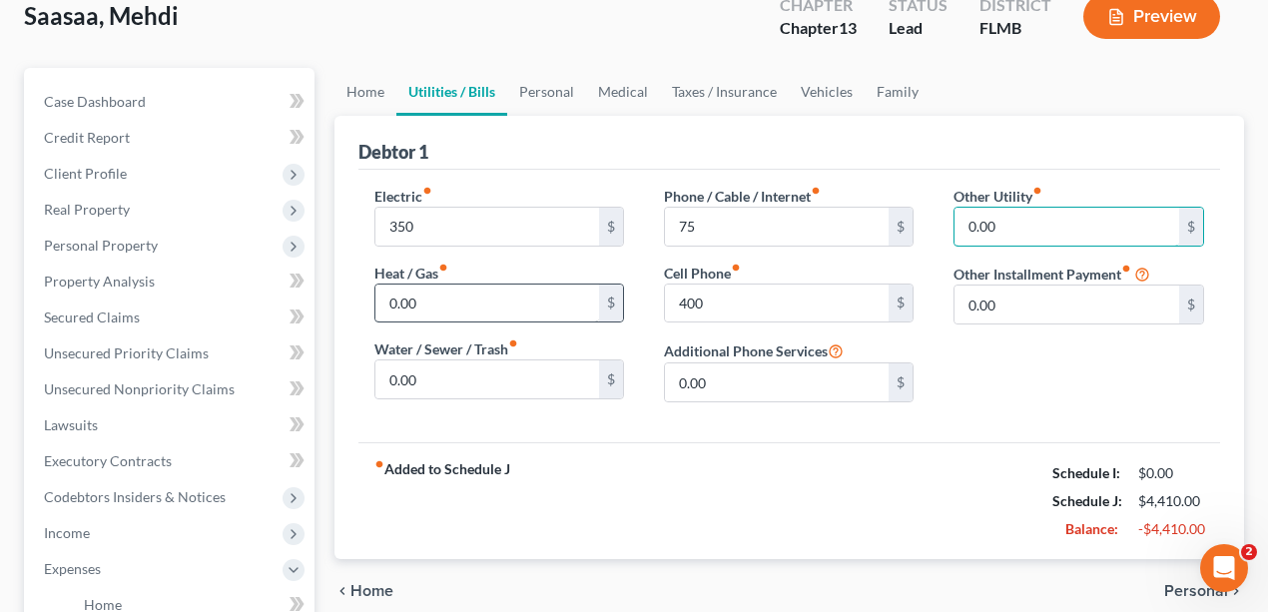
scroll to position [0, 0]
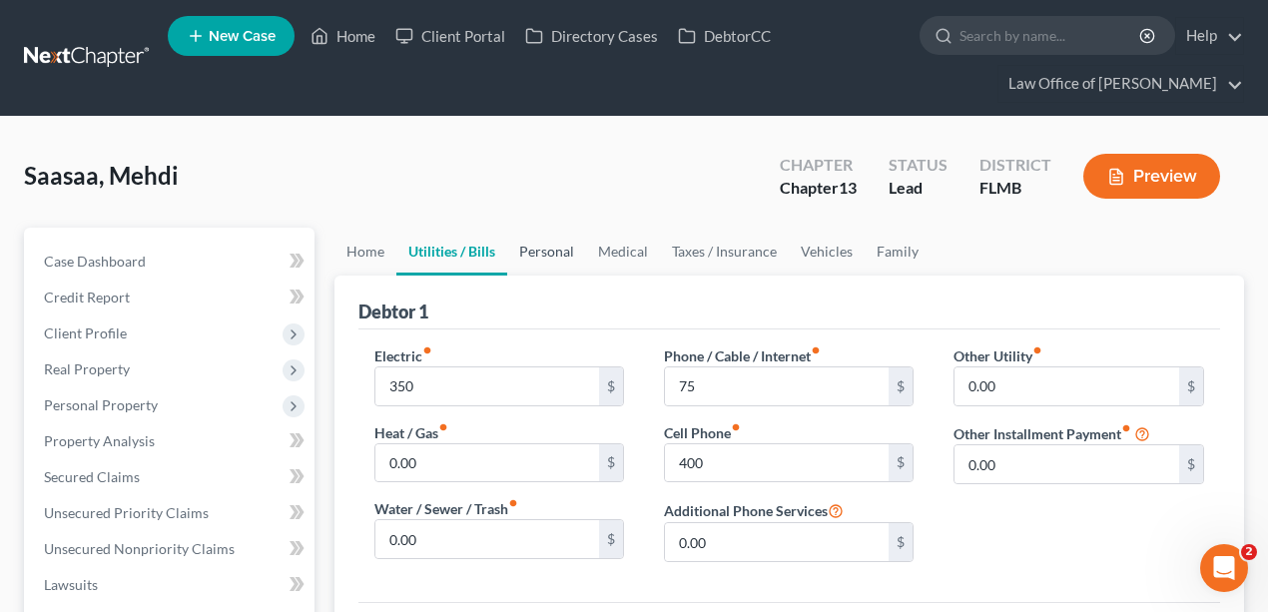
click at [535, 254] on link "Personal" at bounding box center [546, 252] width 79 height 48
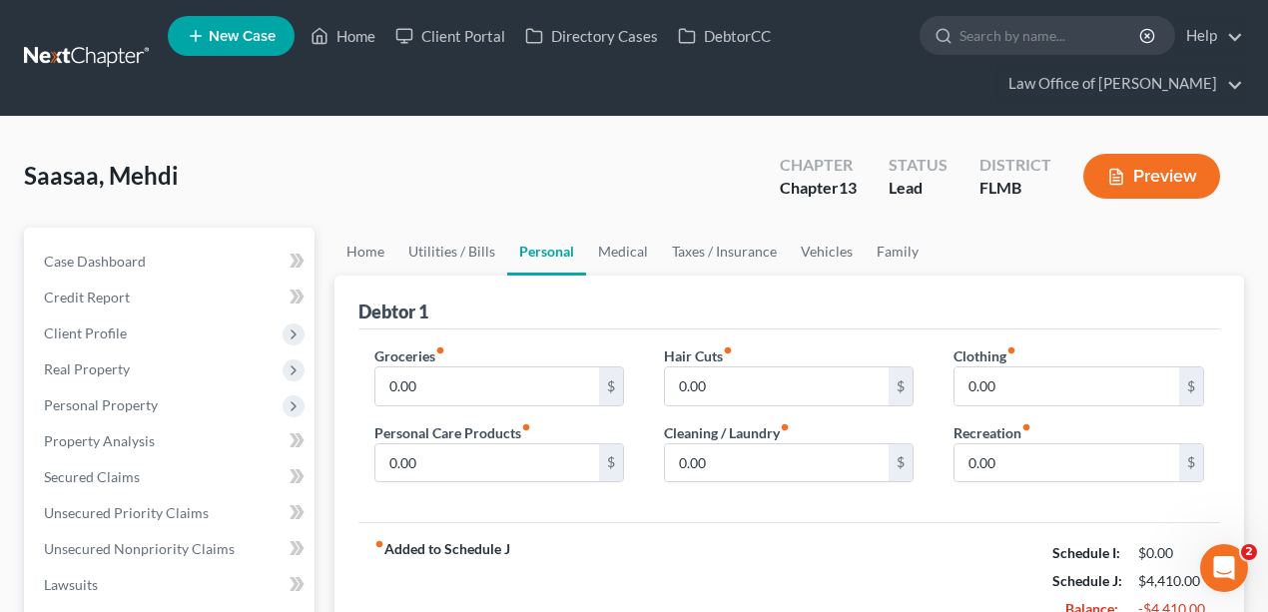
scroll to position [266, 0]
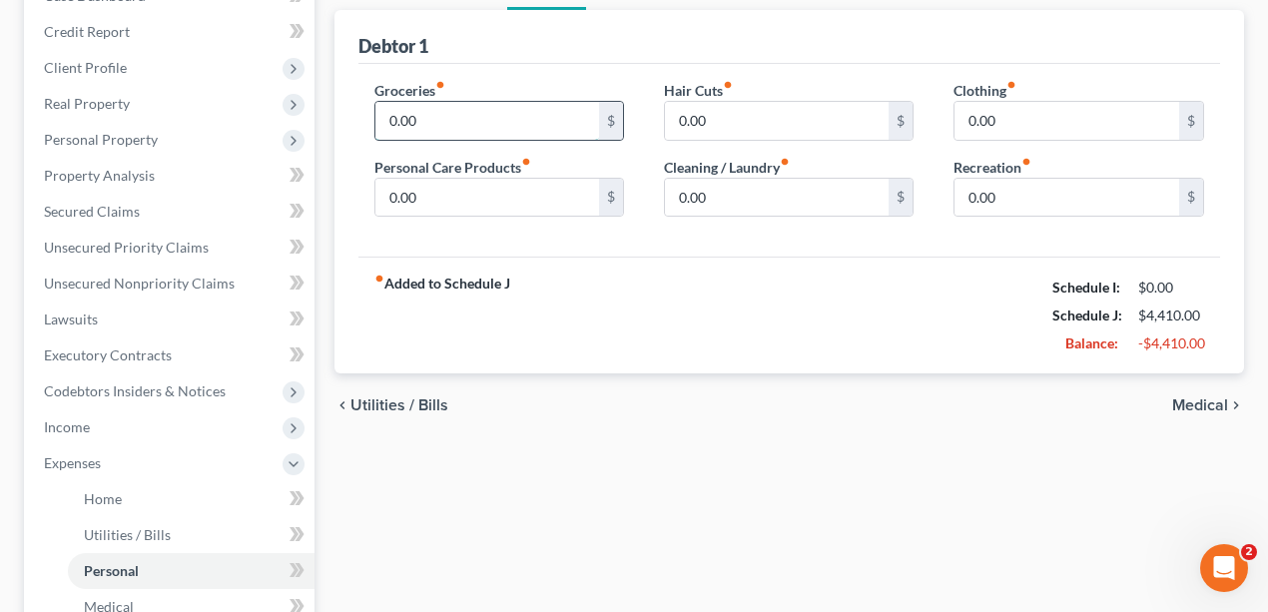
click at [428, 127] on input "0.00" at bounding box center [487, 121] width 225 height 38
type input "650"
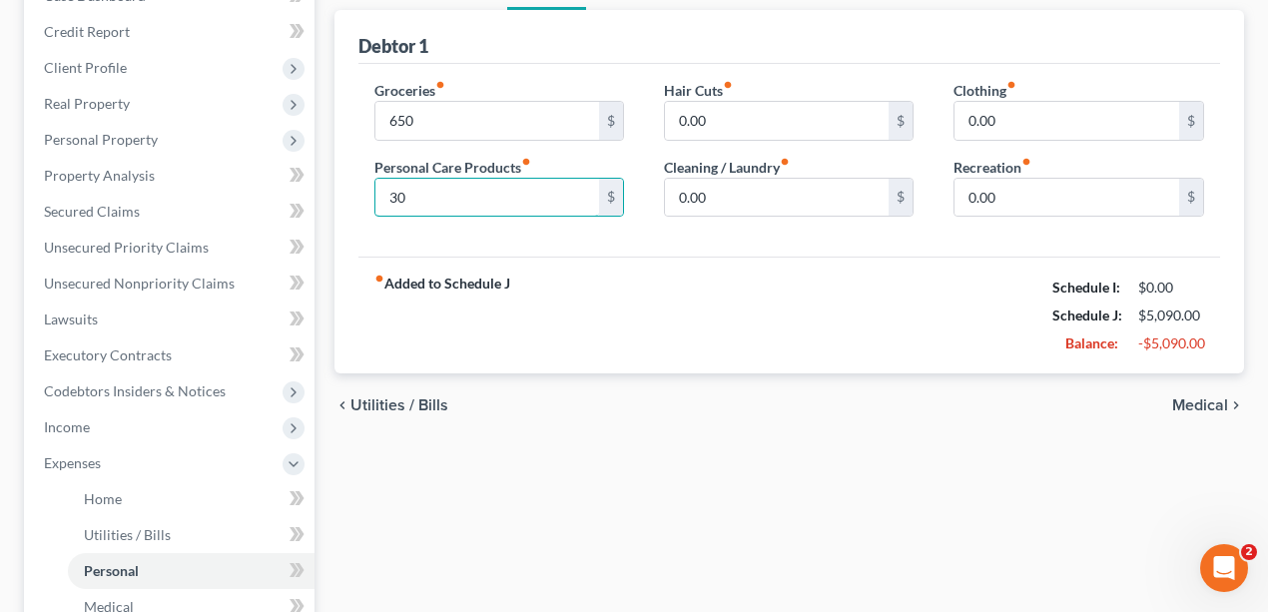
type input "30"
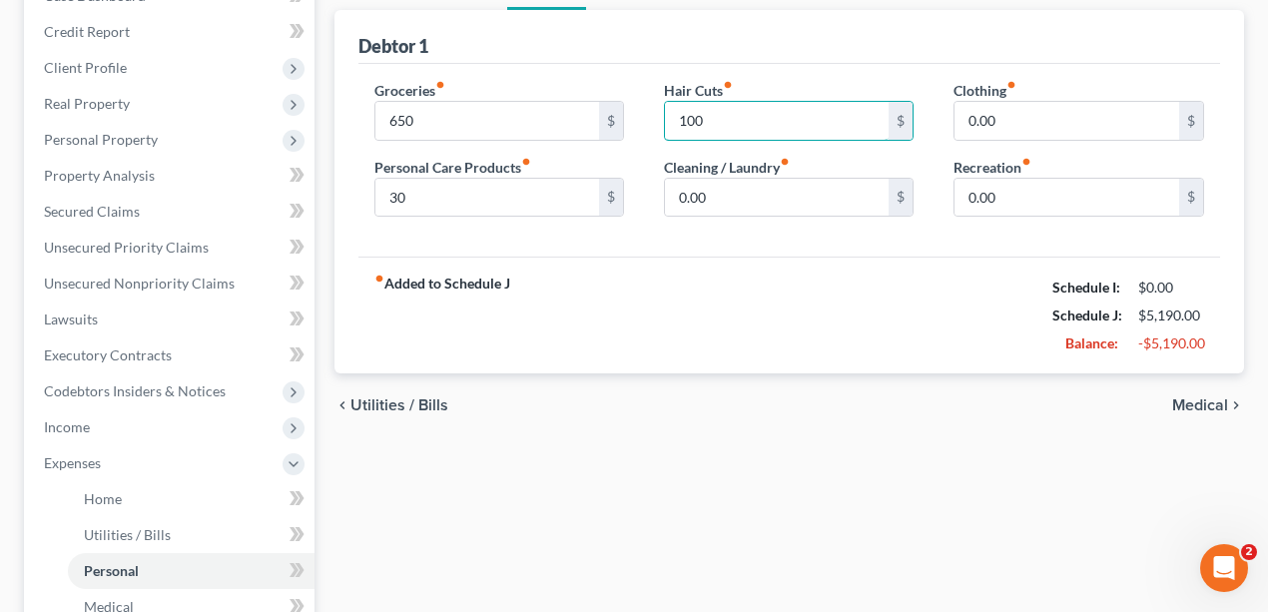
type input "100"
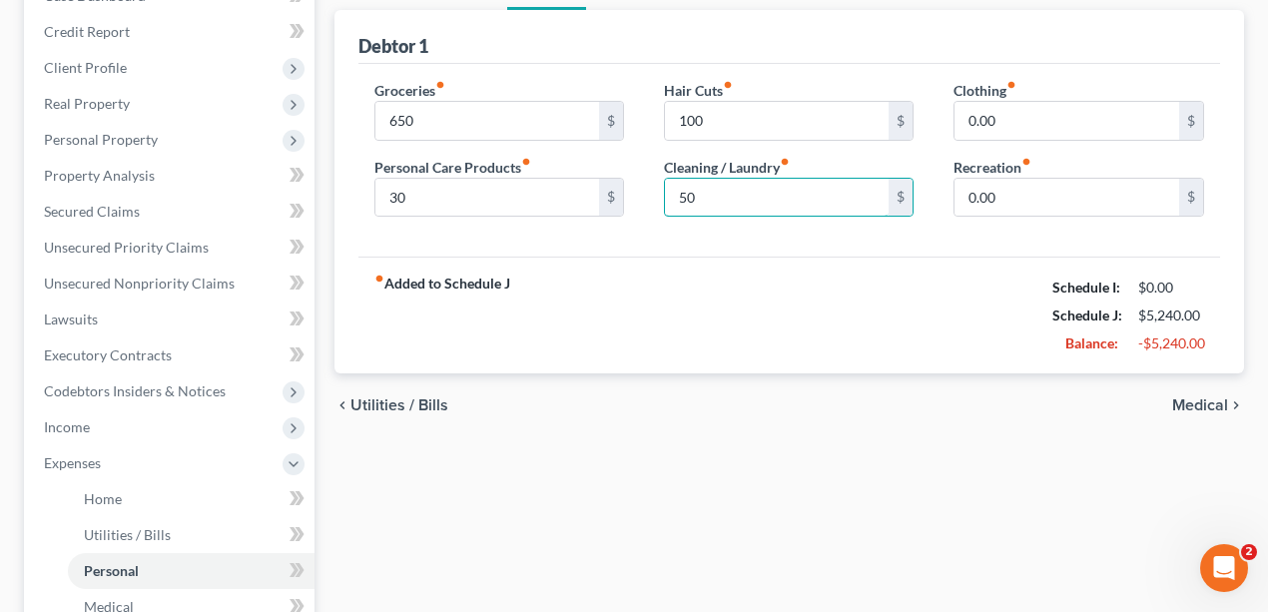
type input "50"
click at [949, 286] on div "fiber_manual_record Added to Schedule J Schedule I: $0.00 Schedule J: $5,240.00…" at bounding box center [790, 315] width 863 height 117
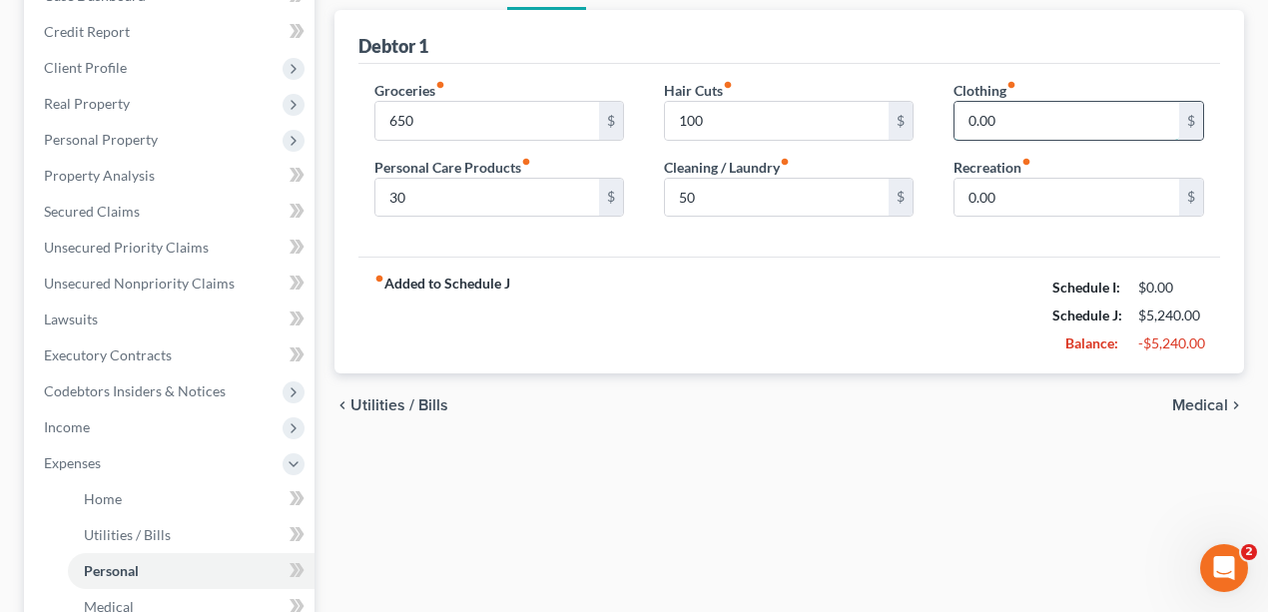
click at [1003, 115] on input "0.00" at bounding box center [1067, 121] width 225 height 38
type input "100"
click at [1001, 320] on div "fiber_manual_record Added to Schedule J Schedule I: $0.00 Schedule J: $5,340.00…" at bounding box center [790, 315] width 863 height 117
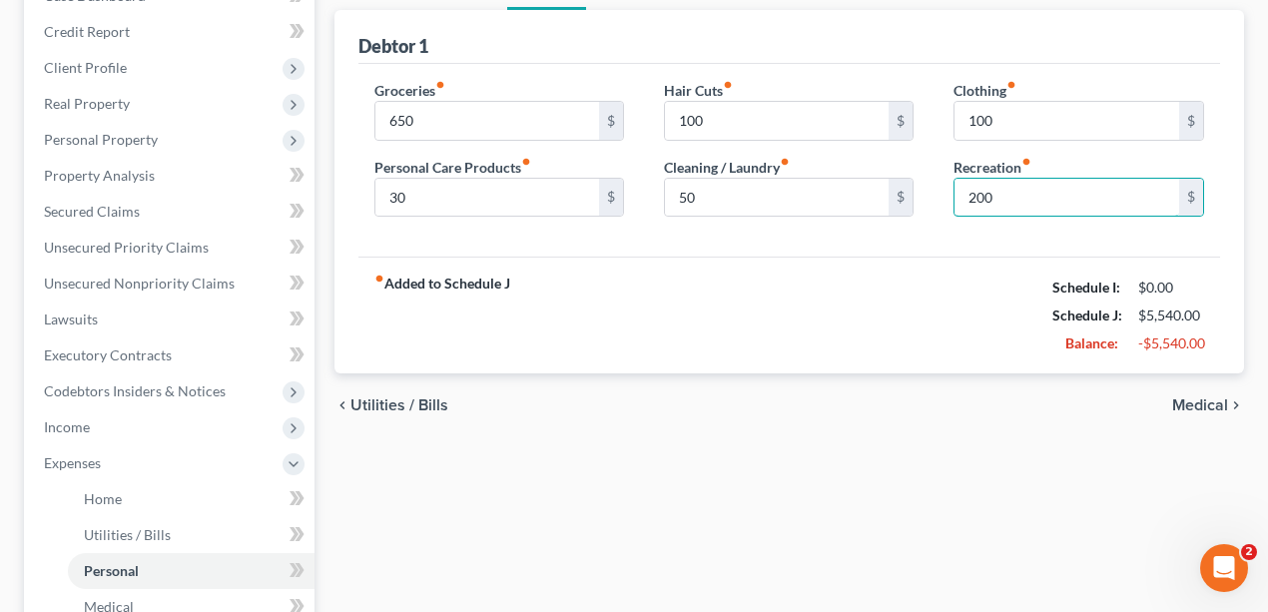
type input "200"
click at [873, 312] on div "fiber_manual_record Added to Schedule J Schedule I: $0.00 Schedule J: $5,540.00…" at bounding box center [790, 315] width 863 height 117
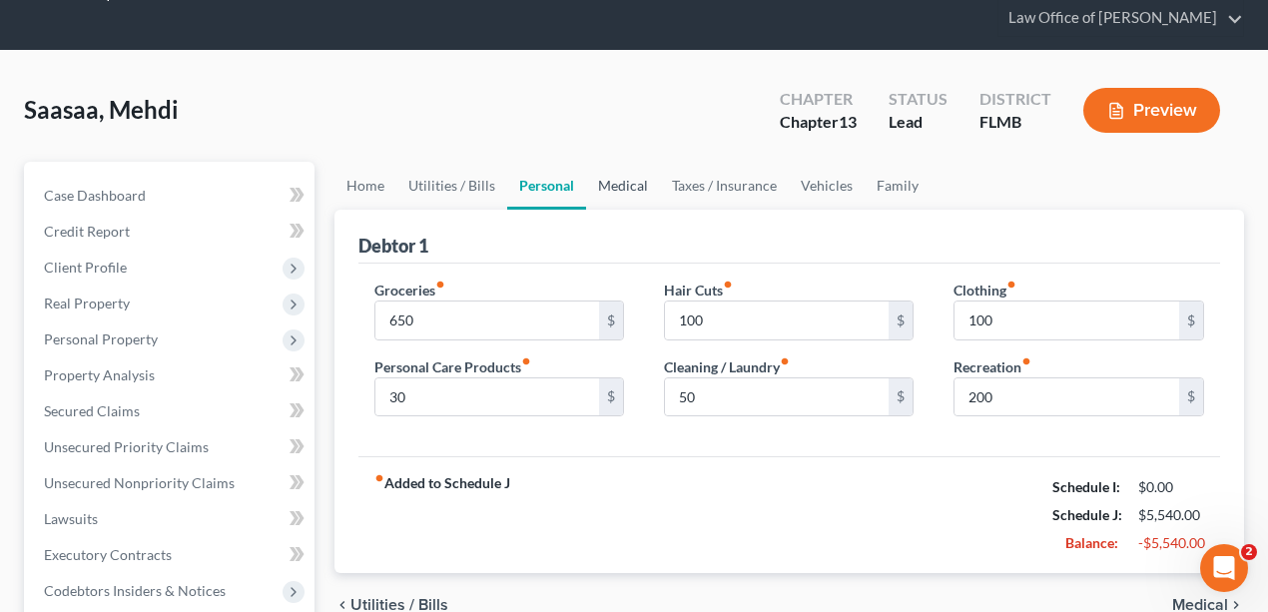
click at [621, 188] on link "Medical" at bounding box center [623, 186] width 74 height 48
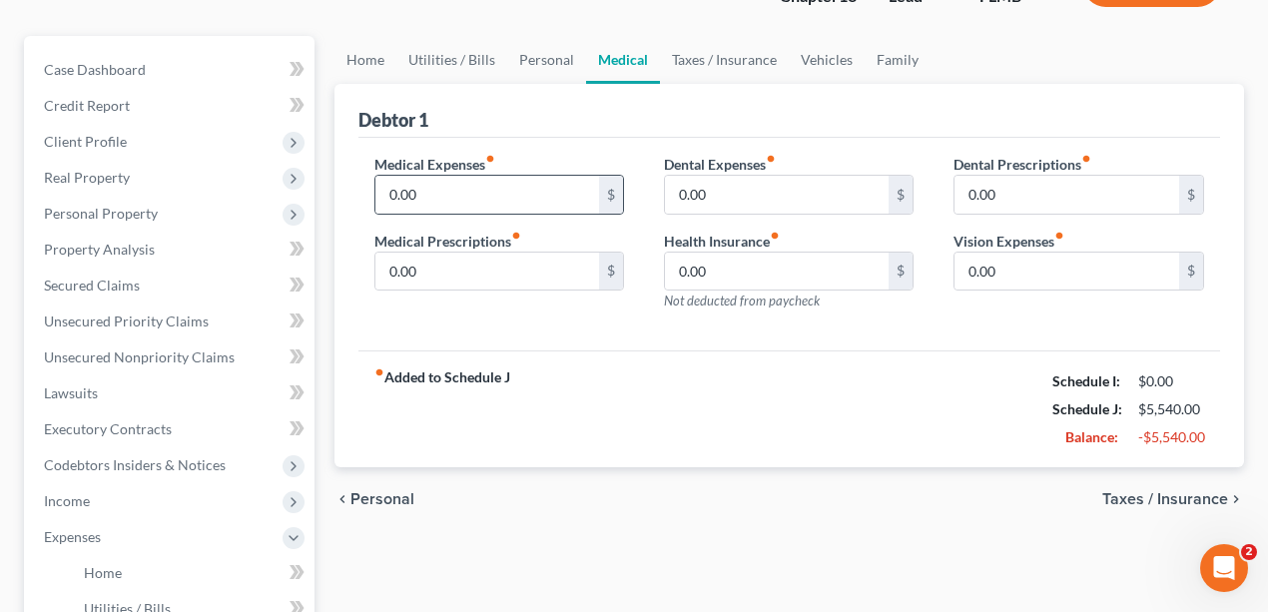
scroll to position [200, 0]
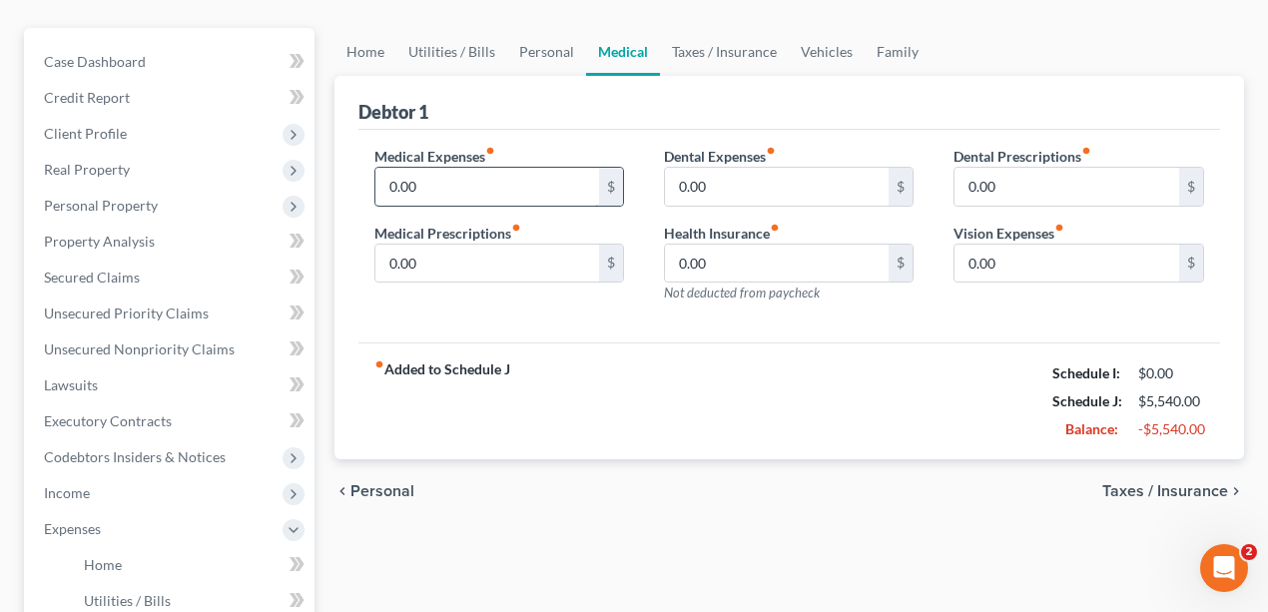
click at [490, 172] on input "0.00" at bounding box center [487, 187] width 225 height 38
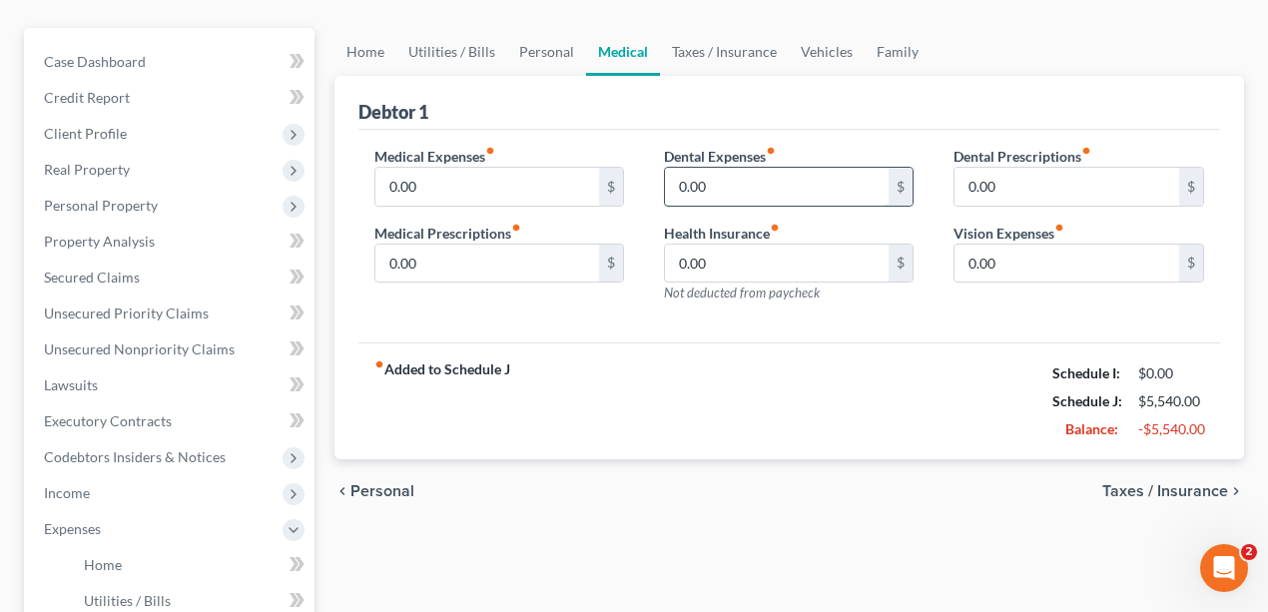
click at [783, 188] on input "0.00" at bounding box center [777, 187] width 225 height 38
drag, startPoint x: 881, startPoint y: 366, endPoint x: 865, endPoint y: 371, distance: 16.7
click at [881, 366] on div "fiber_manual_record Added to Schedule J Schedule I: $0.00 Schedule J: $5,540.00…" at bounding box center [790, 401] width 863 height 117
drag, startPoint x: 831, startPoint y: 374, endPoint x: 841, endPoint y: 355, distance: 22.3
click at [831, 375] on div "fiber_manual_record Added to Schedule J Schedule I: $0.00 Schedule J: $5,540.00…" at bounding box center [790, 401] width 863 height 117
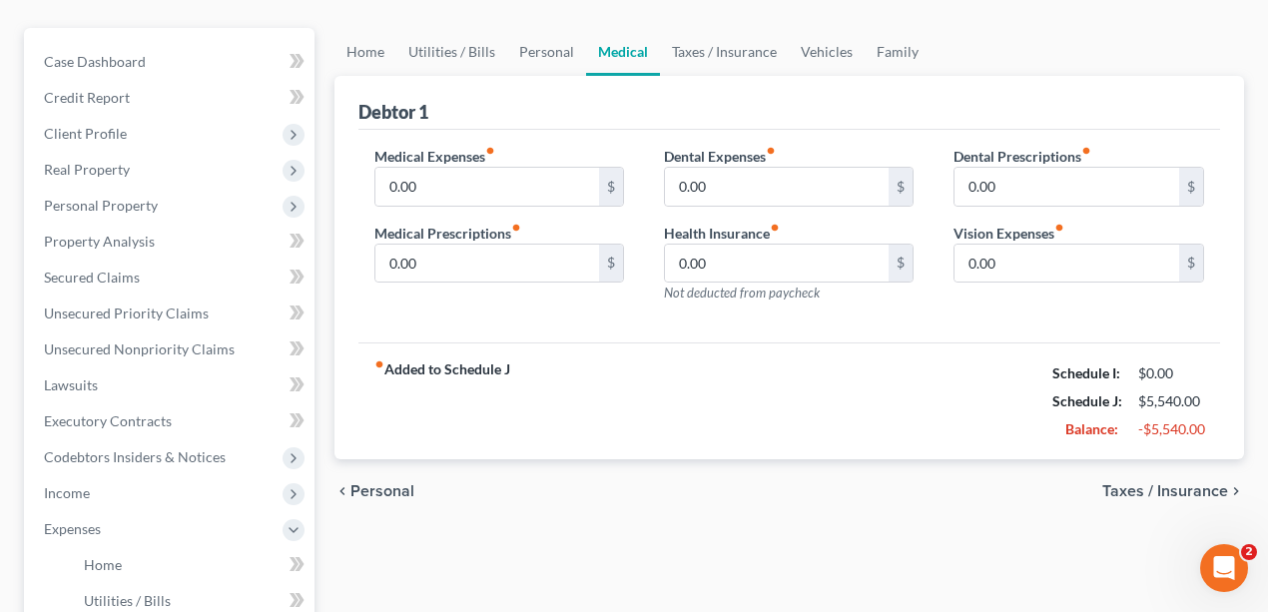
click at [1058, 280] on div "Dental Prescriptions fiber_manual_record 0.00 $ Vision Expenses fiber_manual_re…" at bounding box center [1079, 233] width 290 height 174
click at [1063, 310] on div "Dental Prescriptions fiber_manual_record 0.00 $ Vision Expenses fiber_manual_re…" at bounding box center [1079, 233] width 290 height 174
click at [1039, 276] on input "0.00" at bounding box center [1067, 264] width 225 height 38
type input "25"
click at [785, 409] on div "fiber_manual_record Added to Schedule J Schedule I: $0.00 Schedule J: $5,565.00…" at bounding box center [790, 401] width 863 height 117
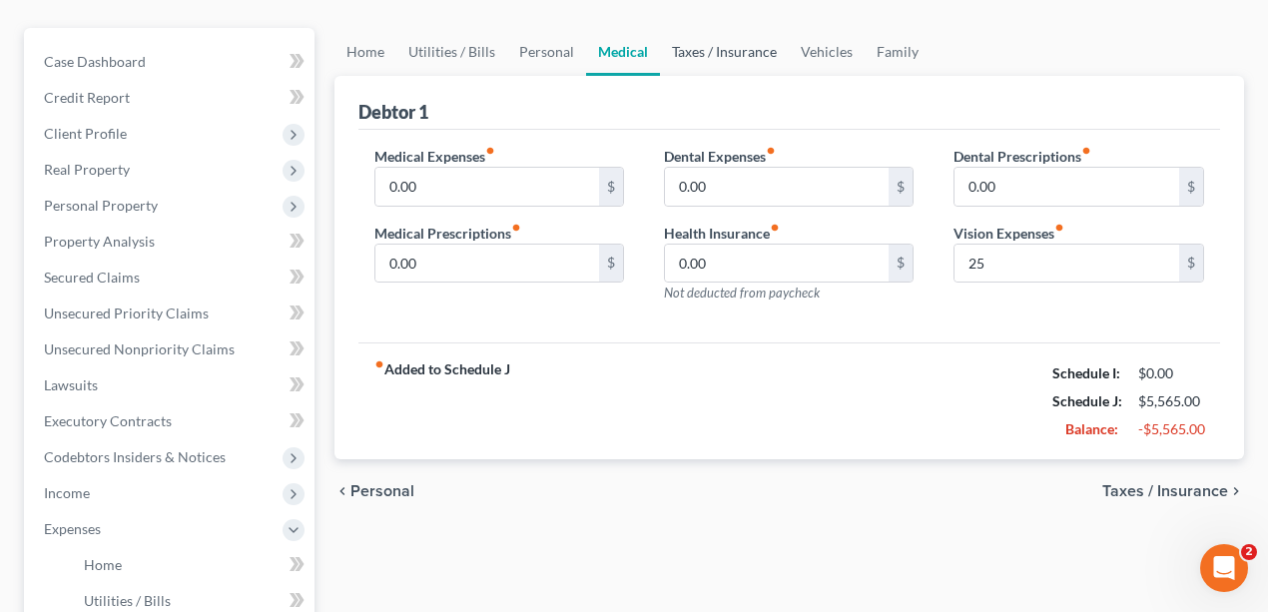
click at [704, 42] on link "Taxes / Insurance" at bounding box center [724, 52] width 129 height 48
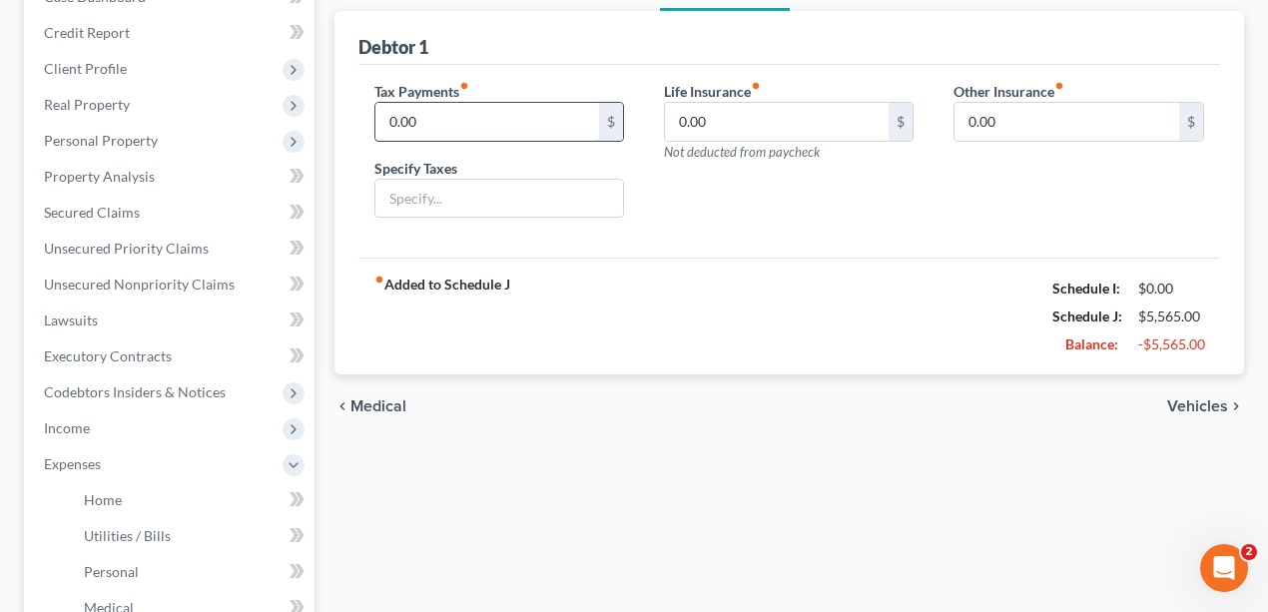
scroll to position [266, 0]
click at [556, 118] on input "0.00" at bounding box center [487, 121] width 225 height 38
click at [929, 198] on div "Life Insurance fiber_manual_record 0.00 $ Not deducted from paycheck" at bounding box center [789, 157] width 290 height 154
click at [826, 216] on div "Life Insurance fiber_manual_record 0.00 $ Not deducted from paycheck" at bounding box center [789, 157] width 290 height 154
click at [839, 112] on input "0.00" at bounding box center [777, 121] width 225 height 38
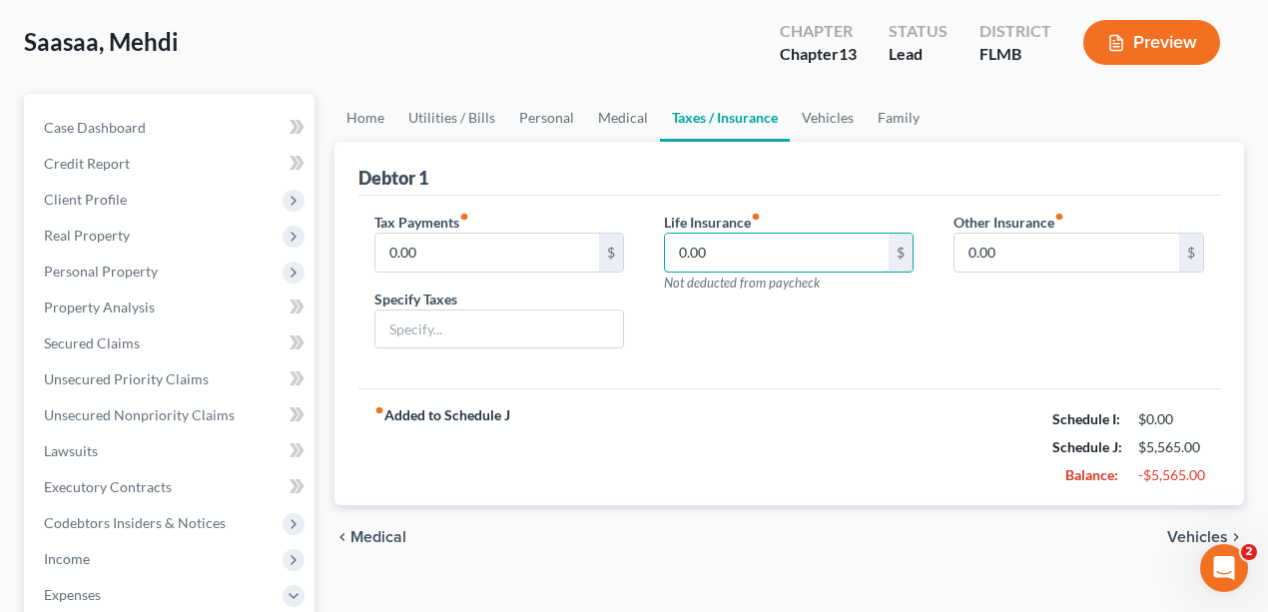
scroll to position [133, 0]
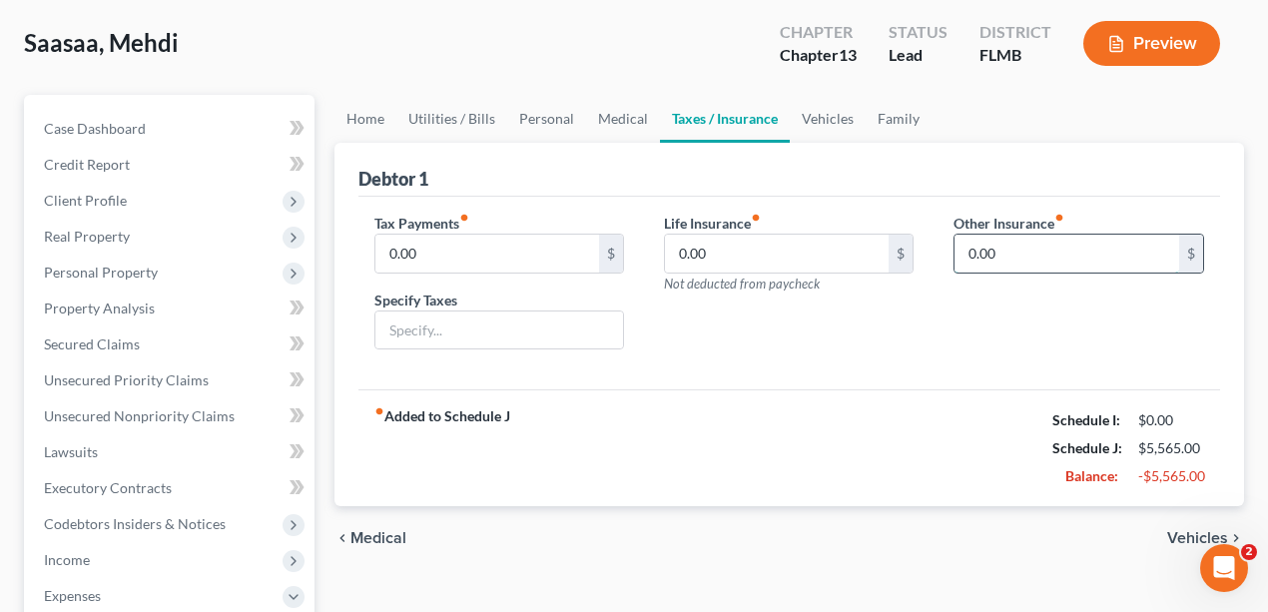
click at [1041, 247] on input "0.00" at bounding box center [1067, 254] width 225 height 38
click at [829, 115] on link "Vehicles" at bounding box center [828, 119] width 76 height 48
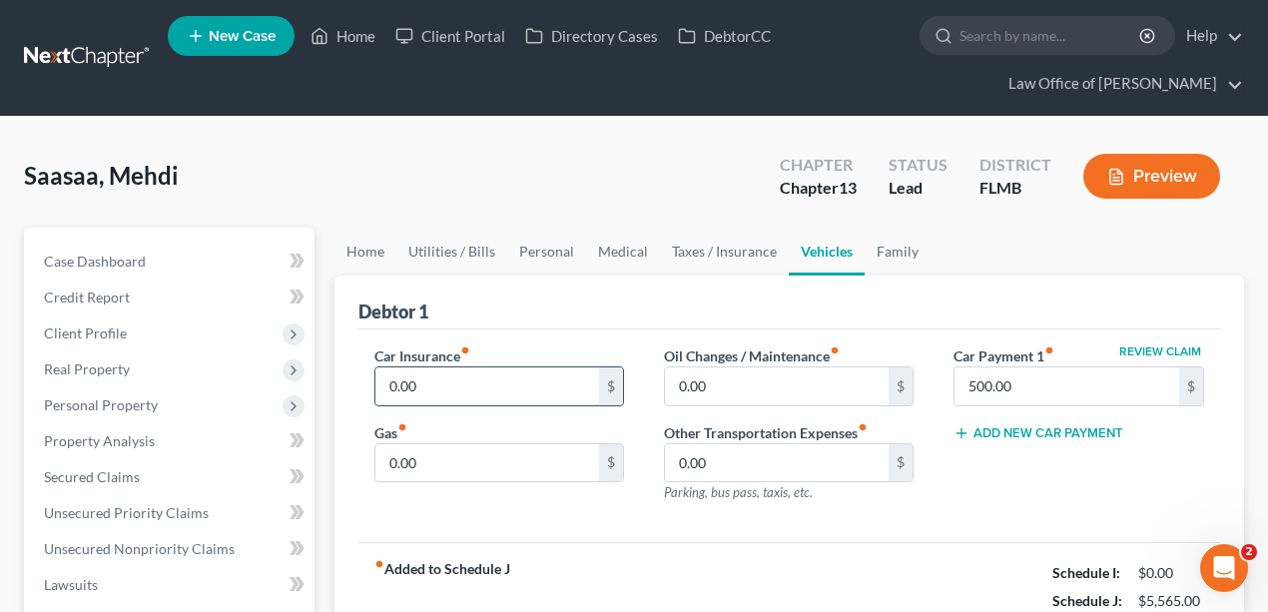
click at [483, 385] on input "0.00" at bounding box center [487, 386] width 225 height 38
click at [832, 384] on input "0.00" at bounding box center [777, 386] width 225 height 38
click at [555, 383] on input "0.00" at bounding box center [487, 386] width 225 height 38
type input "200"
drag, startPoint x: 597, startPoint y: 331, endPoint x: 591, endPoint y: 342, distance: 12.5
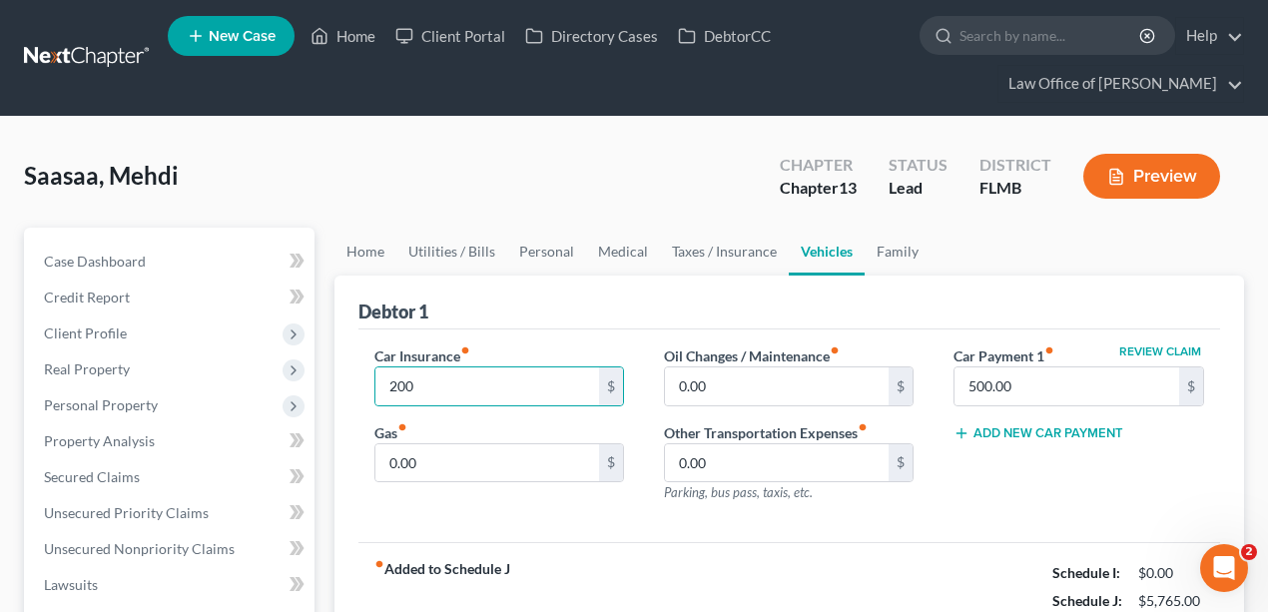
click at [597, 330] on div "Car Insurance fiber_manual_record 200 $ Gas fiber_manual_record 0.00 $ Oil Chan…" at bounding box center [790, 437] width 863 height 214
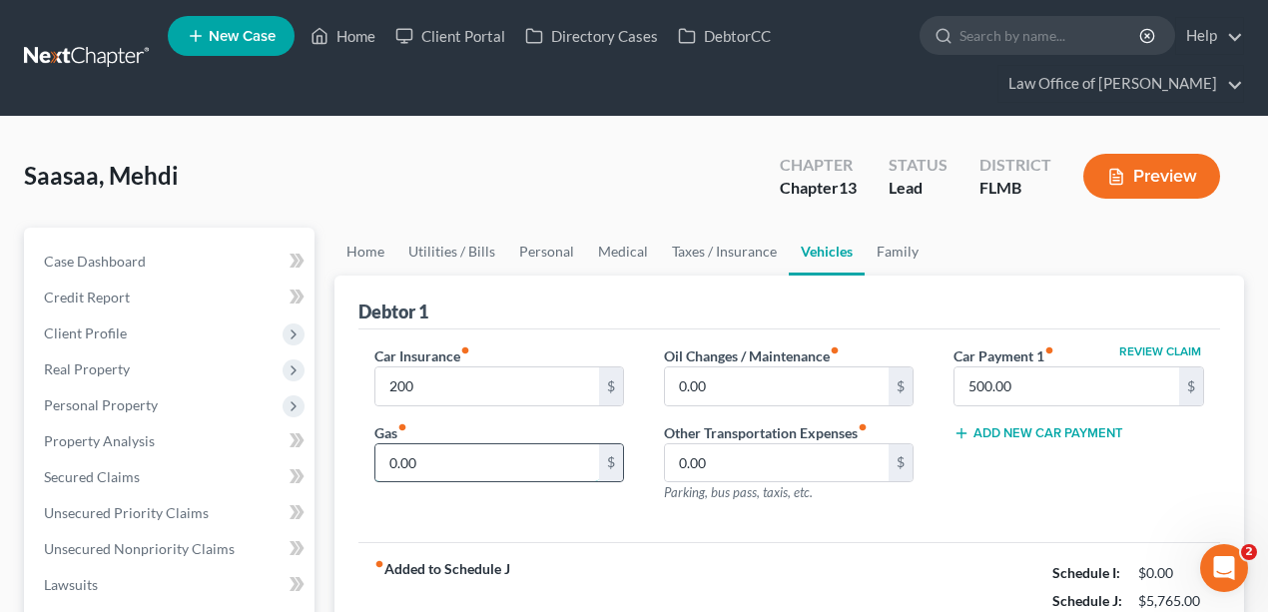
click at [559, 444] on input "0.00" at bounding box center [487, 463] width 225 height 38
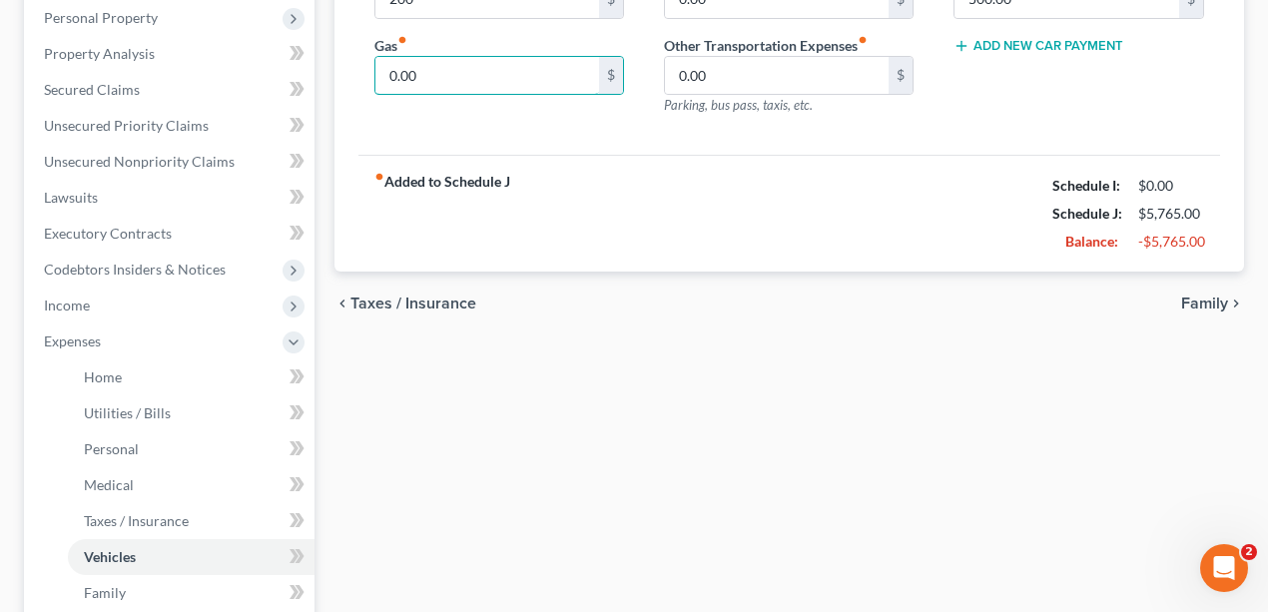
scroll to position [399, 0]
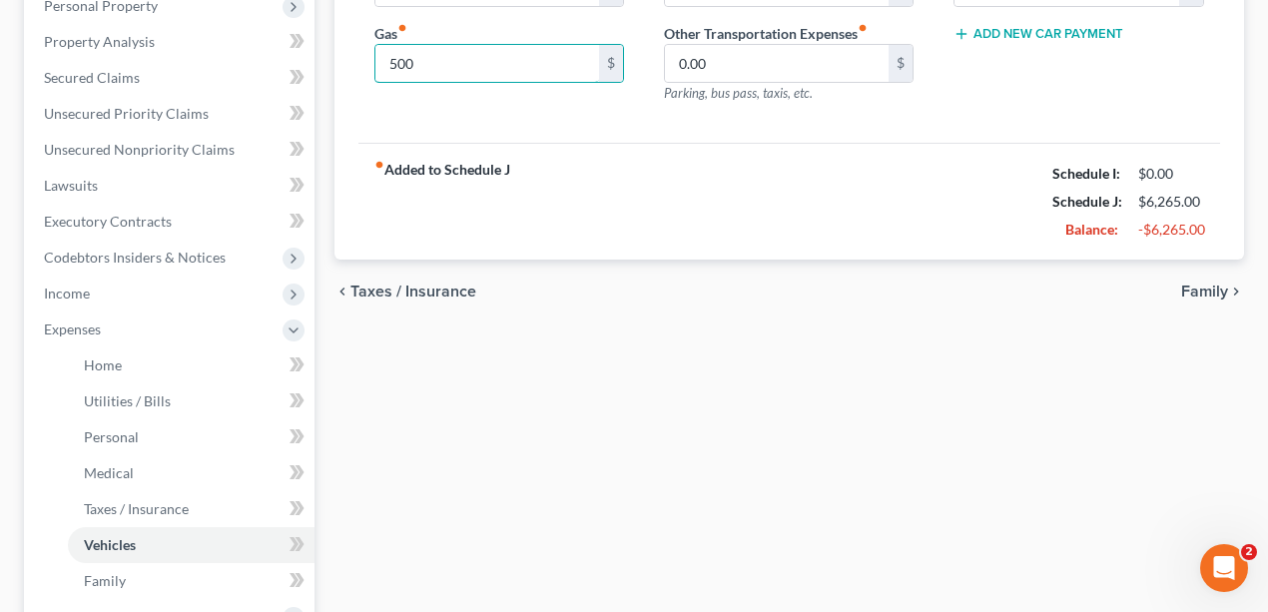
type input "500"
click at [849, 301] on div "chevron_left Taxes / Insurance Family chevron_right" at bounding box center [790, 292] width 911 height 64
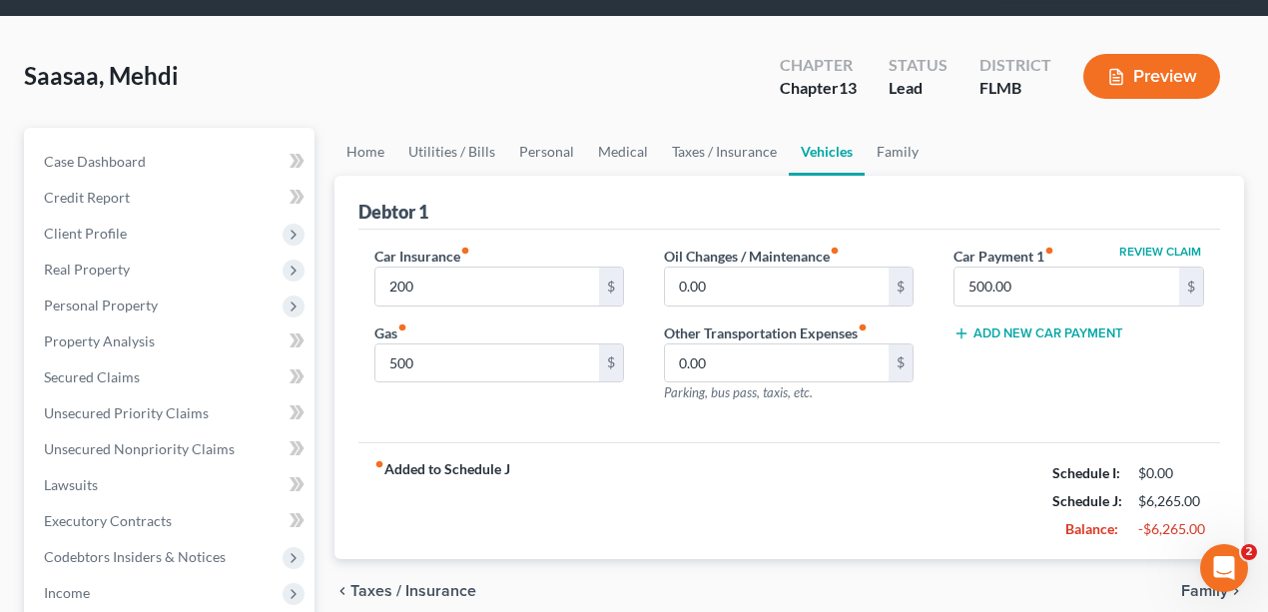
scroll to position [0, 0]
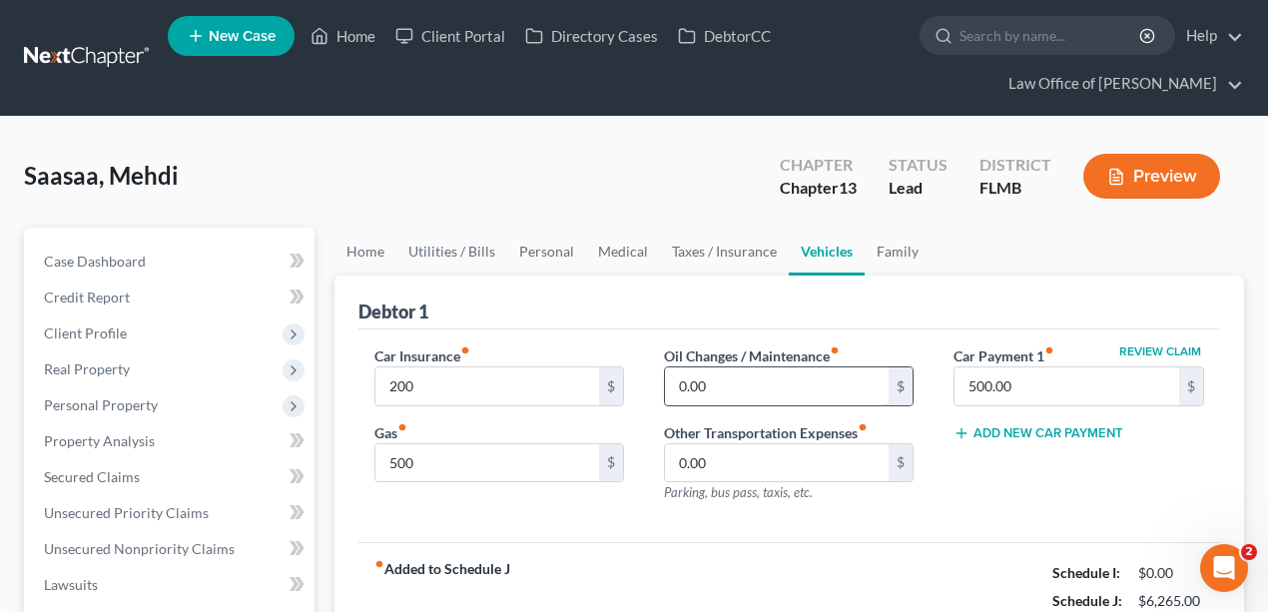
click at [817, 393] on input "0.00" at bounding box center [777, 386] width 225 height 38
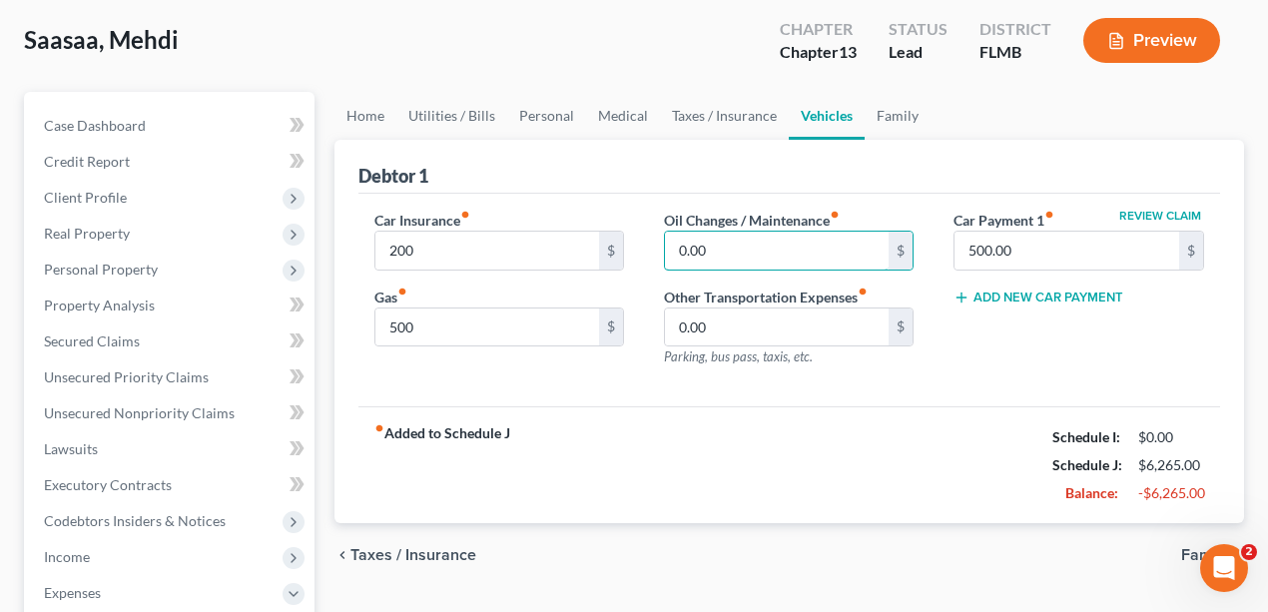
scroll to position [266, 0]
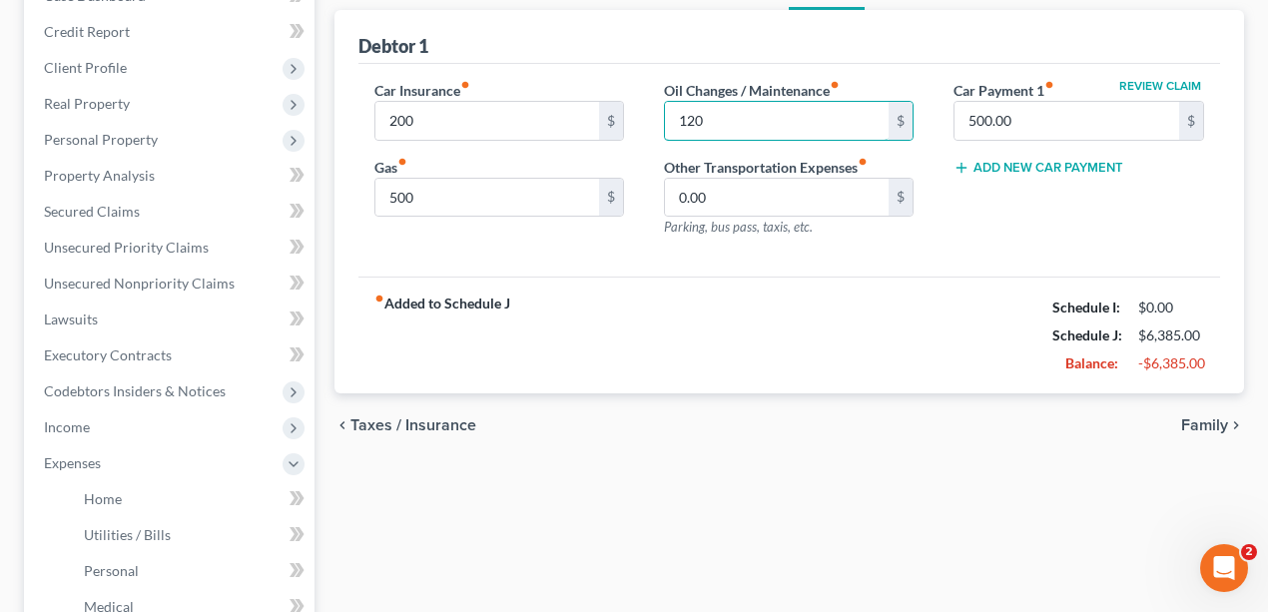
type input "120"
click at [946, 312] on div "fiber_manual_record Added to Schedule J Schedule I: $0.00 Schedule J: $6,385.00…" at bounding box center [790, 335] width 863 height 117
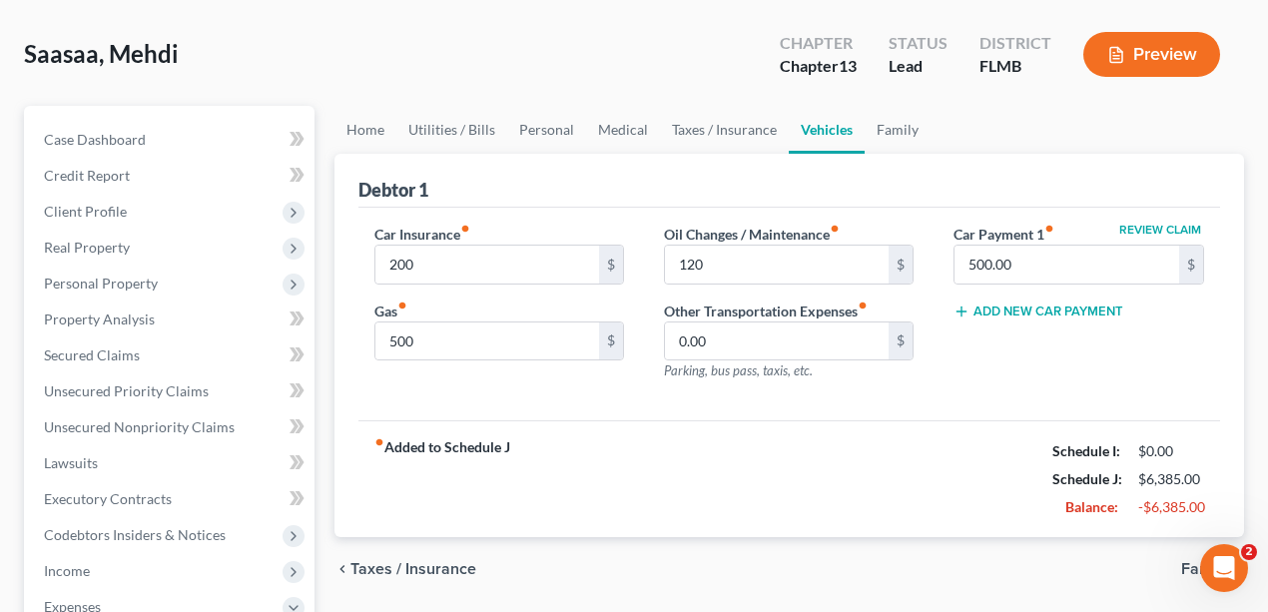
scroll to position [0, 0]
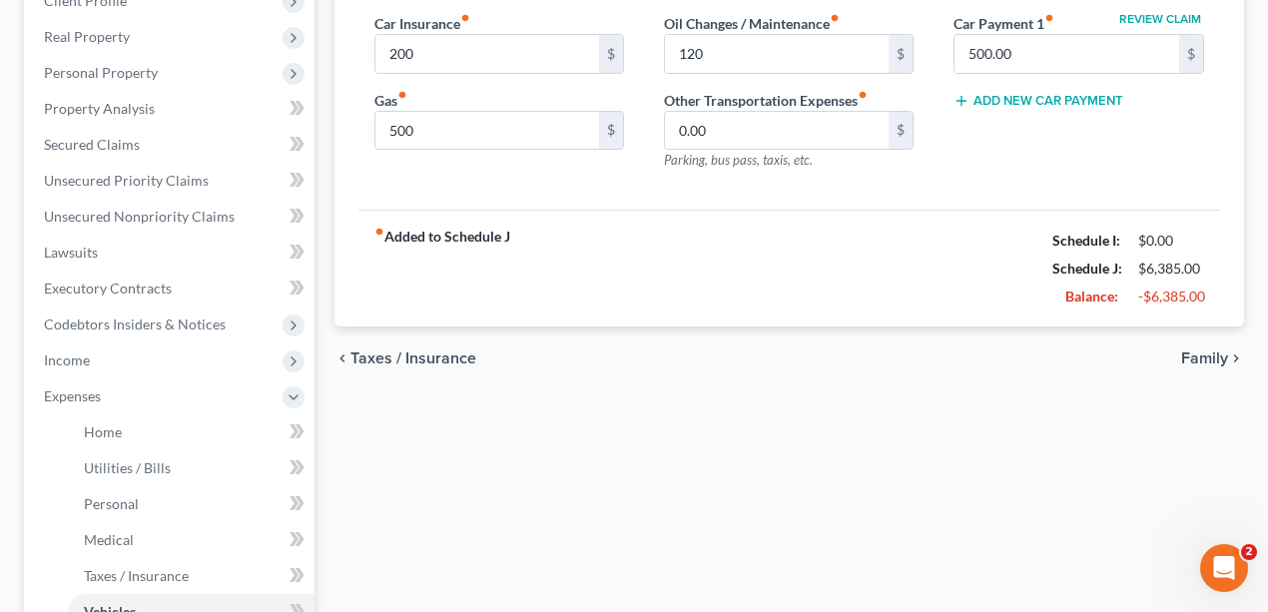
click at [1017, 234] on div "fiber_manual_record Added to Schedule J Schedule I: $0.00 Schedule J: $6,385.00…" at bounding box center [790, 268] width 863 height 117
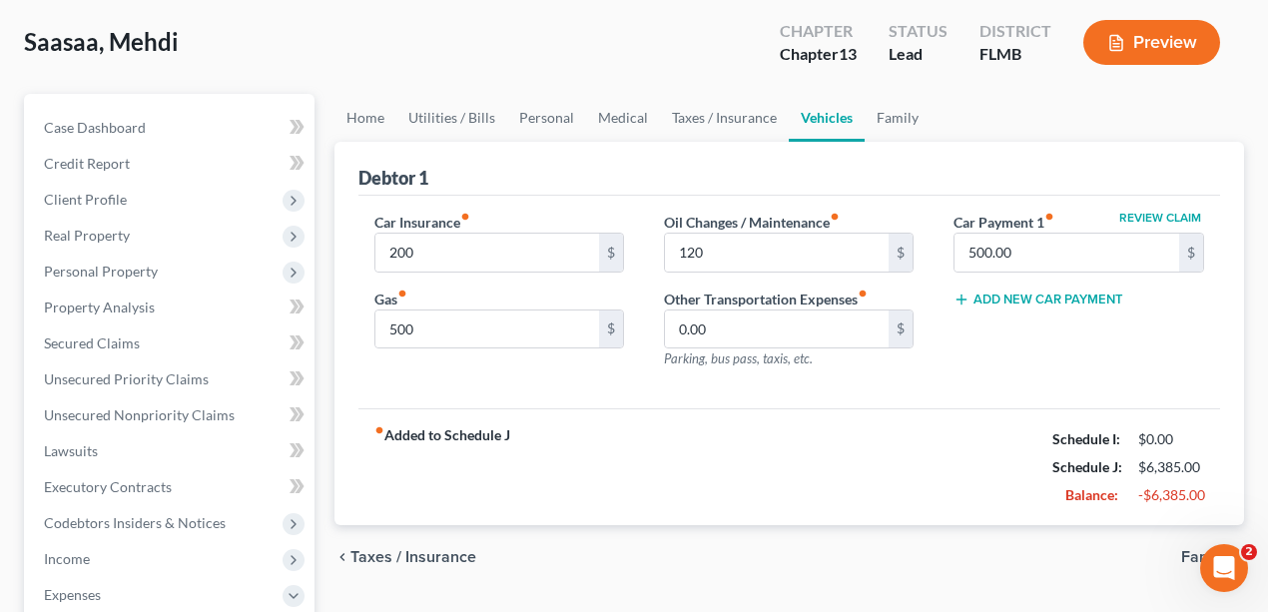
scroll to position [133, 0]
click at [886, 118] on link "Family" at bounding box center [898, 119] width 66 height 48
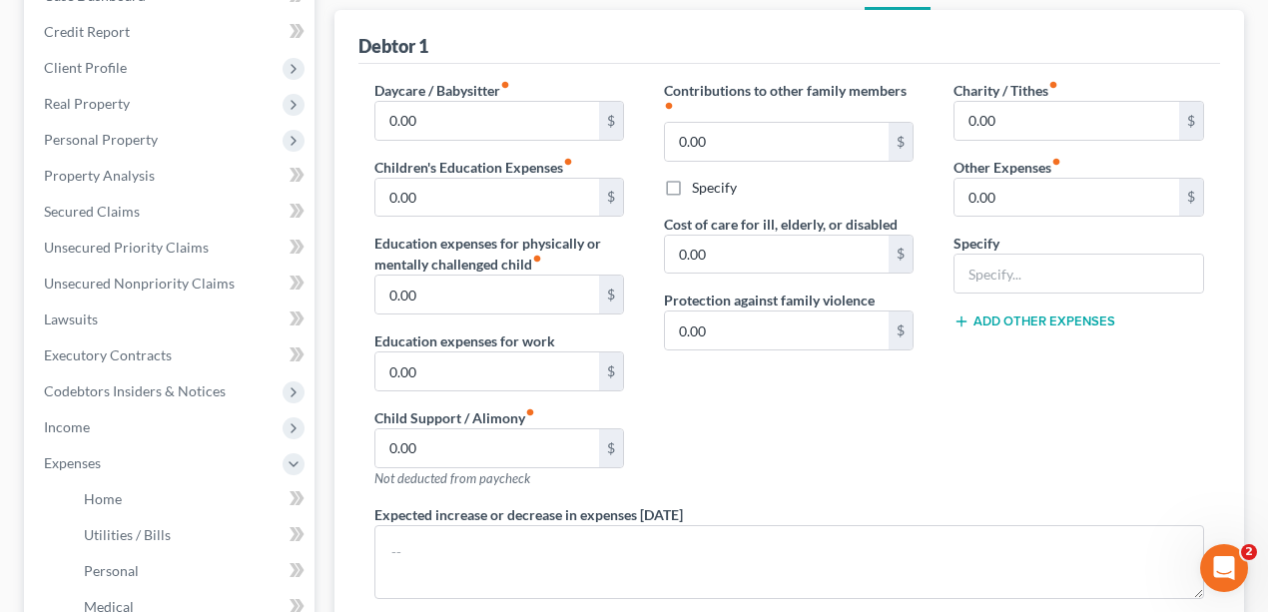
scroll to position [266, 0]
click at [987, 395] on div "Charity / Tithes fiber_manual_record 0.00 $ Other Expenses fiber_manual_record …" at bounding box center [1079, 292] width 290 height 424
click at [810, 437] on div "Contributions to other family members fiber_manual_record 0.00 $ Specify Cost o…" at bounding box center [789, 292] width 290 height 424
click at [445, 446] on input "0.00" at bounding box center [487, 448] width 225 height 38
click at [972, 440] on div "Charity / Tithes fiber_manual_record 0.00 $ Other Expenses fiber_manual_record …" at bounding box center [1079, 292] width 290 height 424
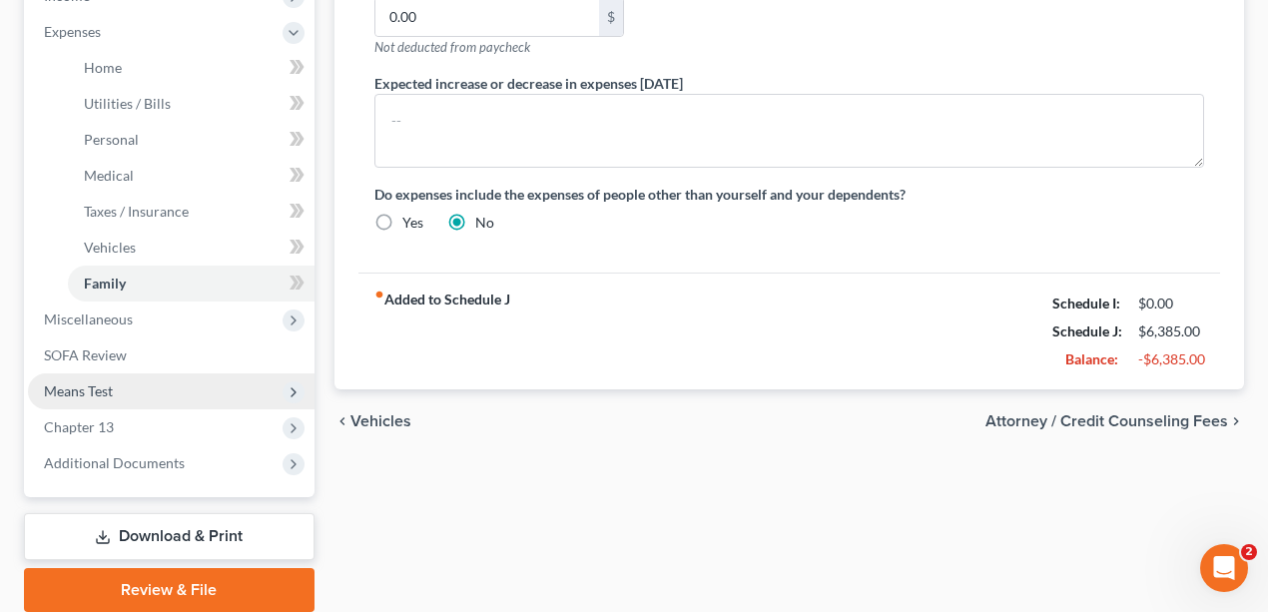
scroll to position [770, 0]
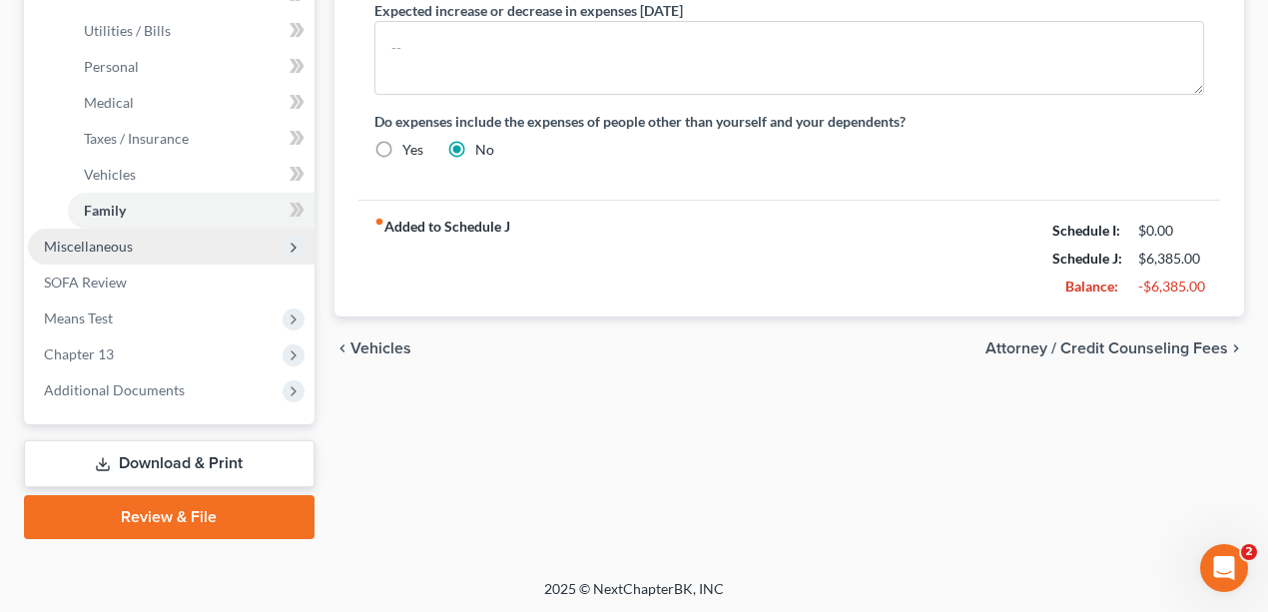
click at [170, 242] on span "Miscellaneous" at bounding box center [171, 247] width 287 height 36
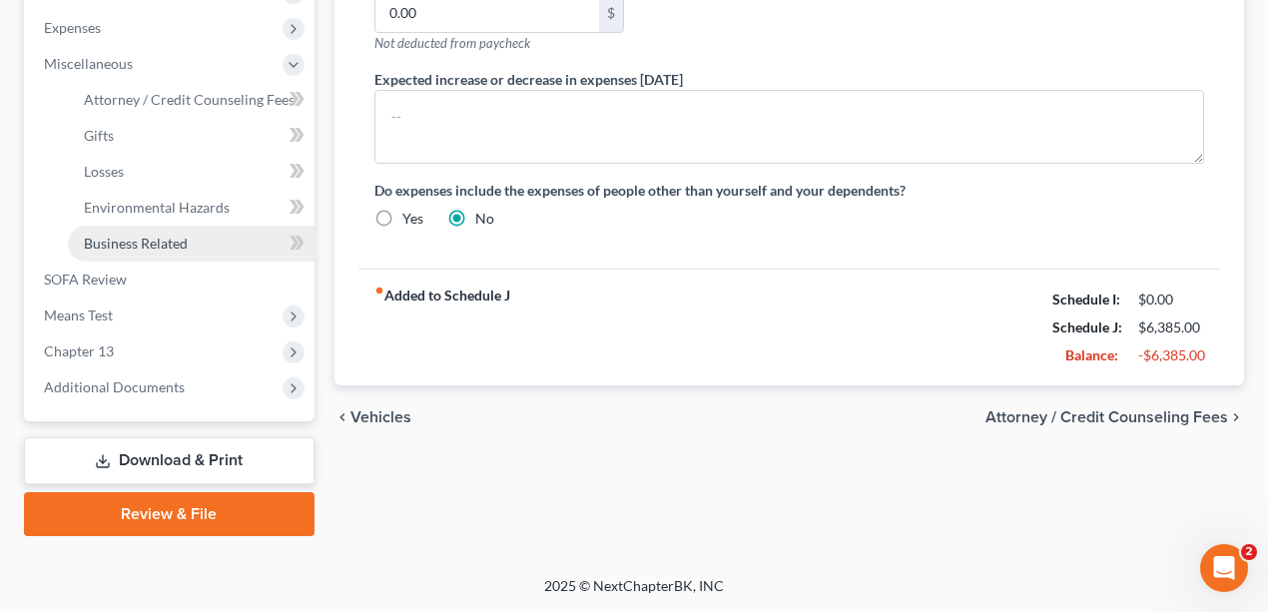
scroll to position [698, 0]
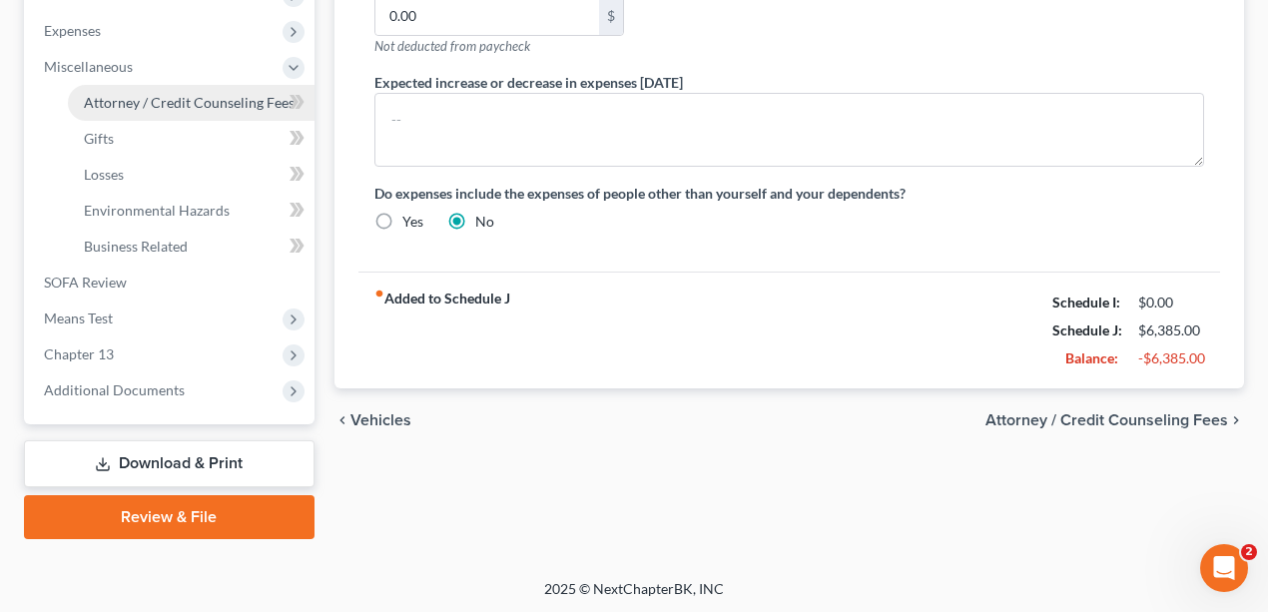
click at [162, 109] on link "Attorney / Credit Counseling Fees" at bounding box center [191, 103] width 247 height 36
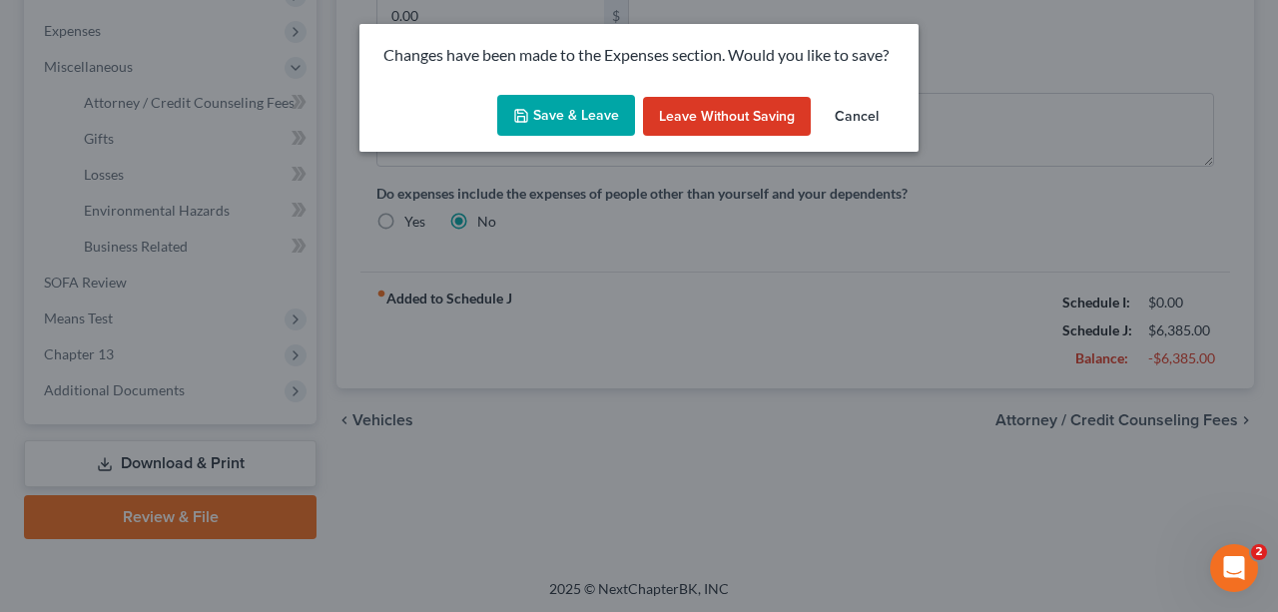
click at [609, 112] on button "Save & Leave" at bounding box center [566, 116] width 138 height 42
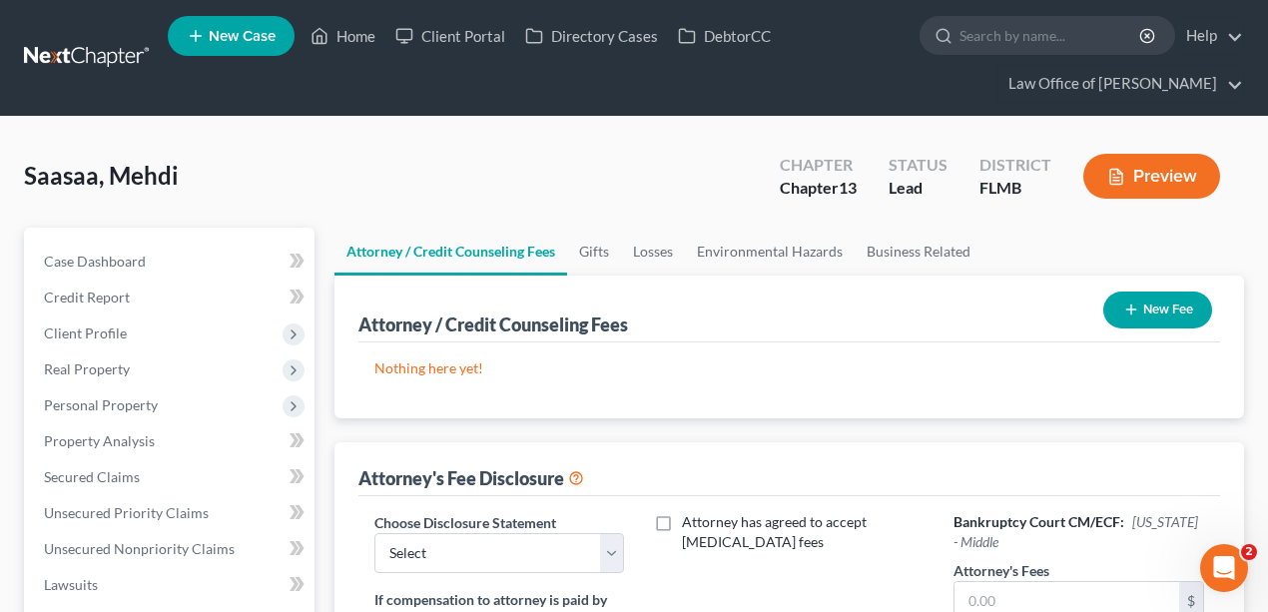
click at [1146, 306] on button "New Fee" at bounding box center [1157, 310] width 109 height 37
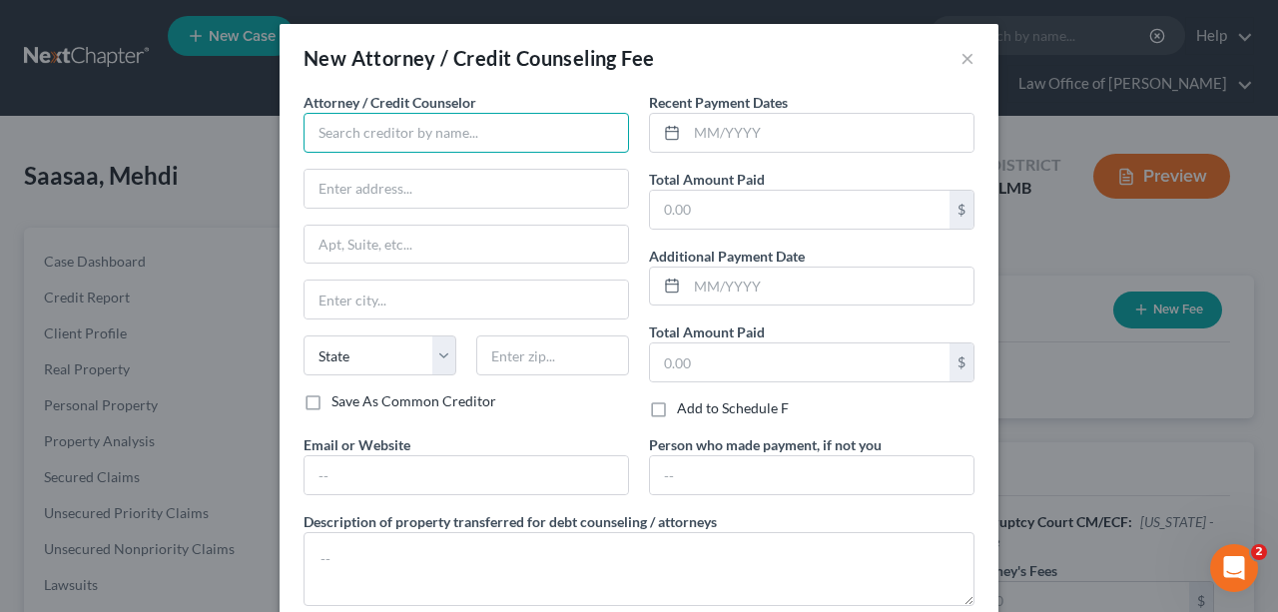
click at [417, 144] on input "text" at bounding box center [467, 133] width 326 height 40
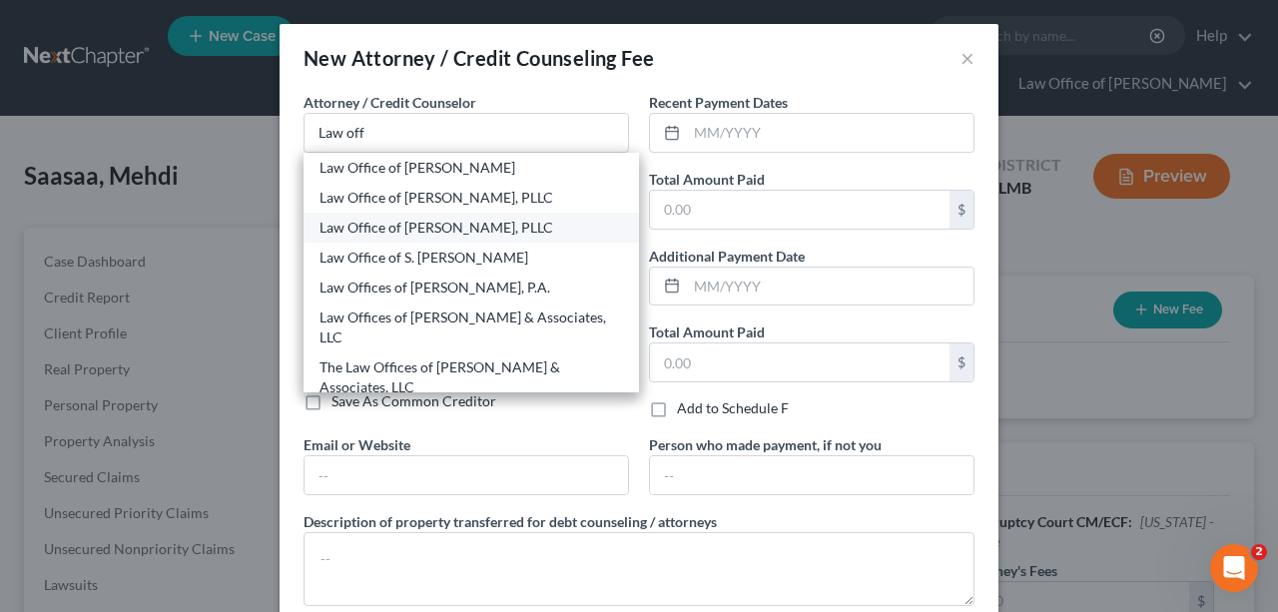
click at [383, 227] on div "Law Office of [PERSON_NAME], PLLC" at bounding box center [472, 228] width 304 height 20
type input "Law Office of [PERSON_NAME], PLLC"
type input "[STREET_ADDRESS]"
type input "Ste. 205"
type input "[GEOGRAPHIC_DATA]"
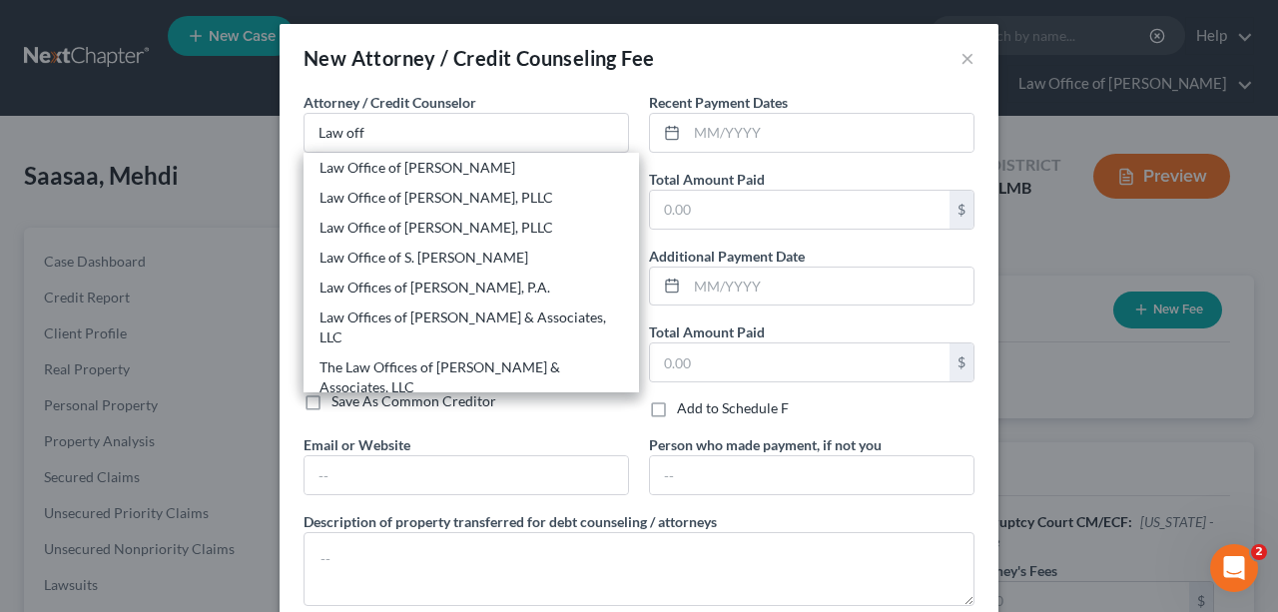
select select "9"
type input "32205"
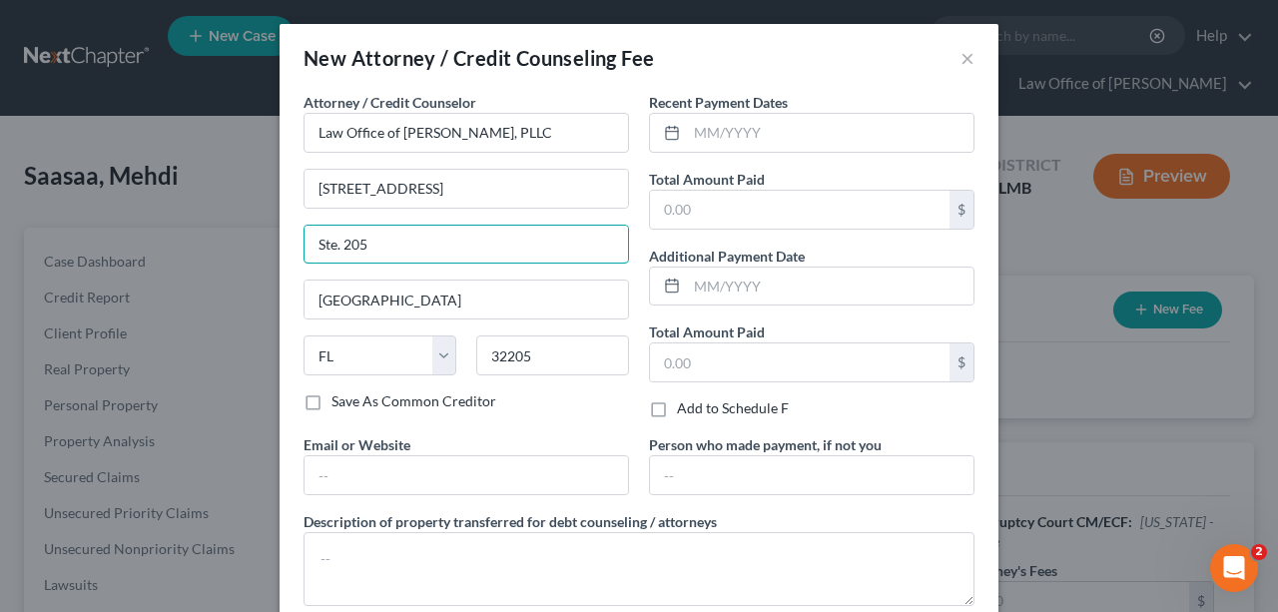
drag, startPoint x: 455, startPoint y: 253, endPoint x: 85, endPoint y: 232, distance: 371.1
click at [212, 240] on div "New Attorney / Credit Counseling Fee × Attorney / Credit Counselor * Law Office…" at bounding box center [639, 306] width 1278 height 612
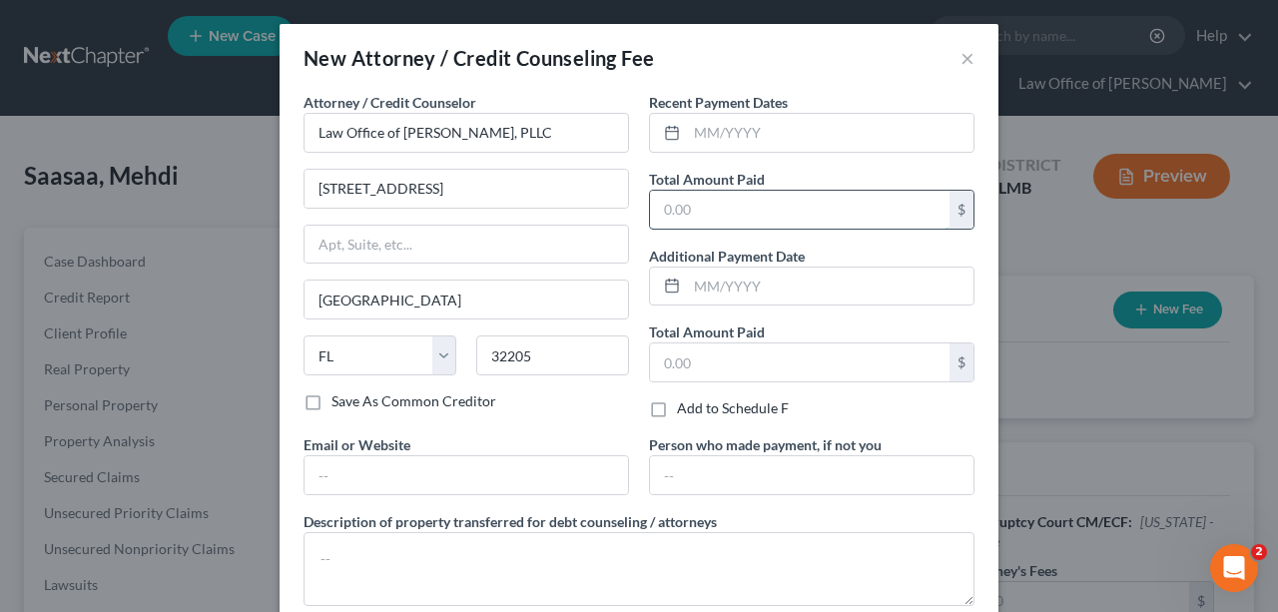
click at [764, 199] on input "text" at bounding box center [800, 210] width 300 height 38
type input "2,000"
drag, startPoint x: 770, startPoint y: 117, endPoint x: 841, endPoint y: 126, distance: 71.5
click at [769, 117] on input "text" at bounding box center [830, 133] width 287 height 38
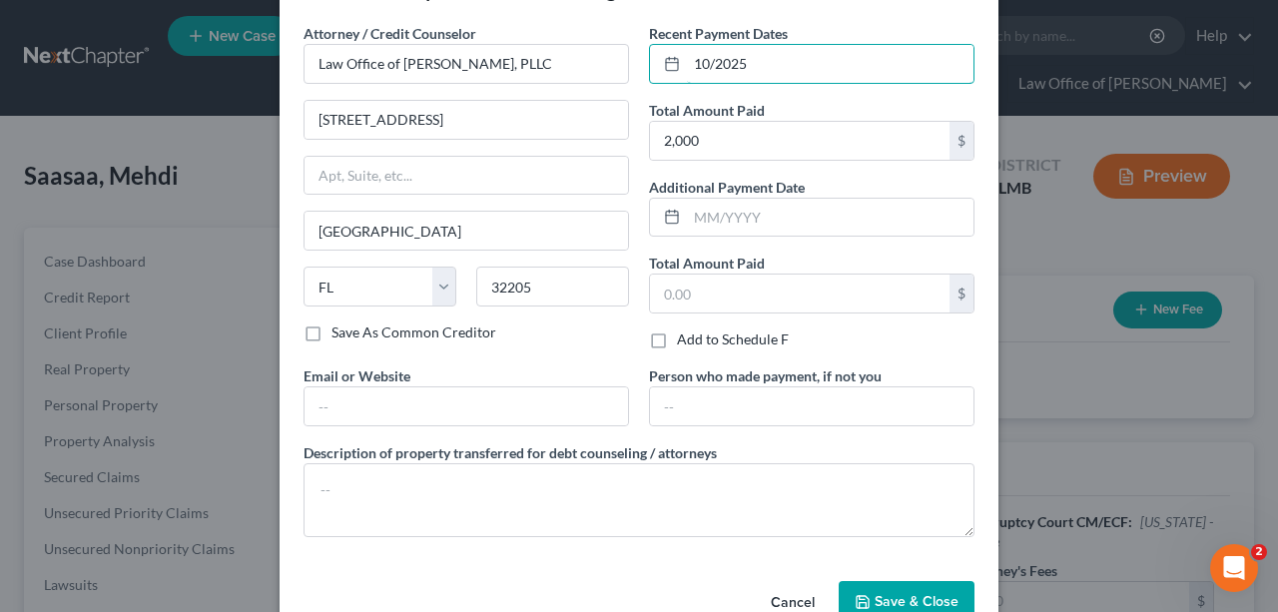
scroll to position [116, 0]
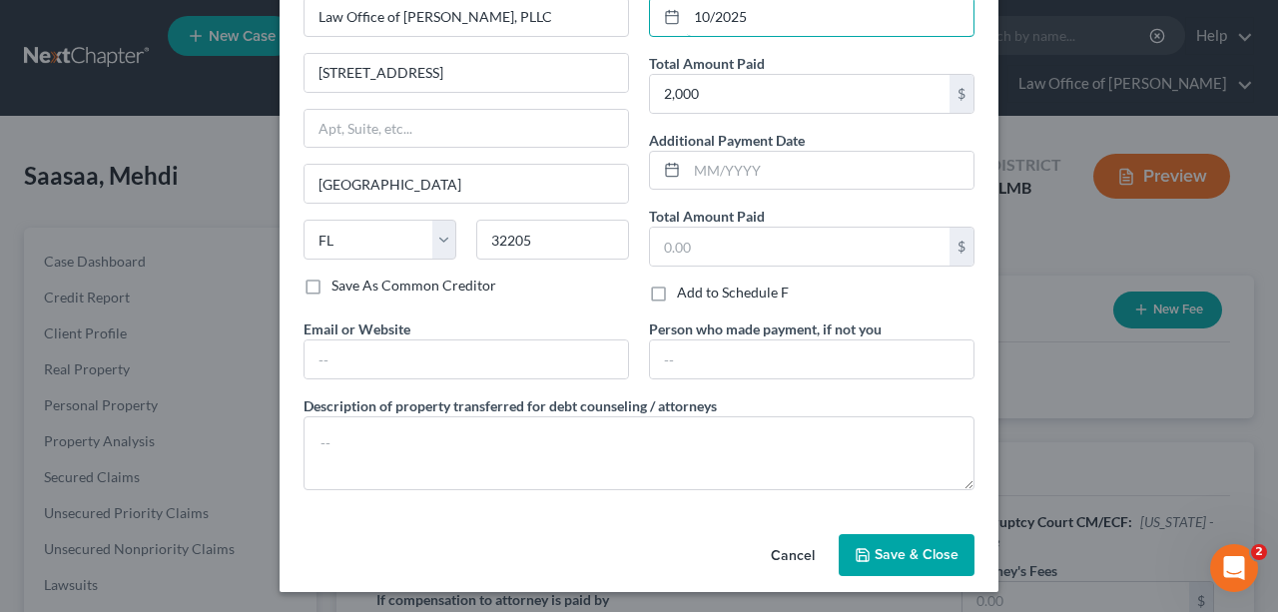
type input "10/2025"
click at [927, 546] on span "Save & Close" at bounding box center [917, 554] width 84 height 17
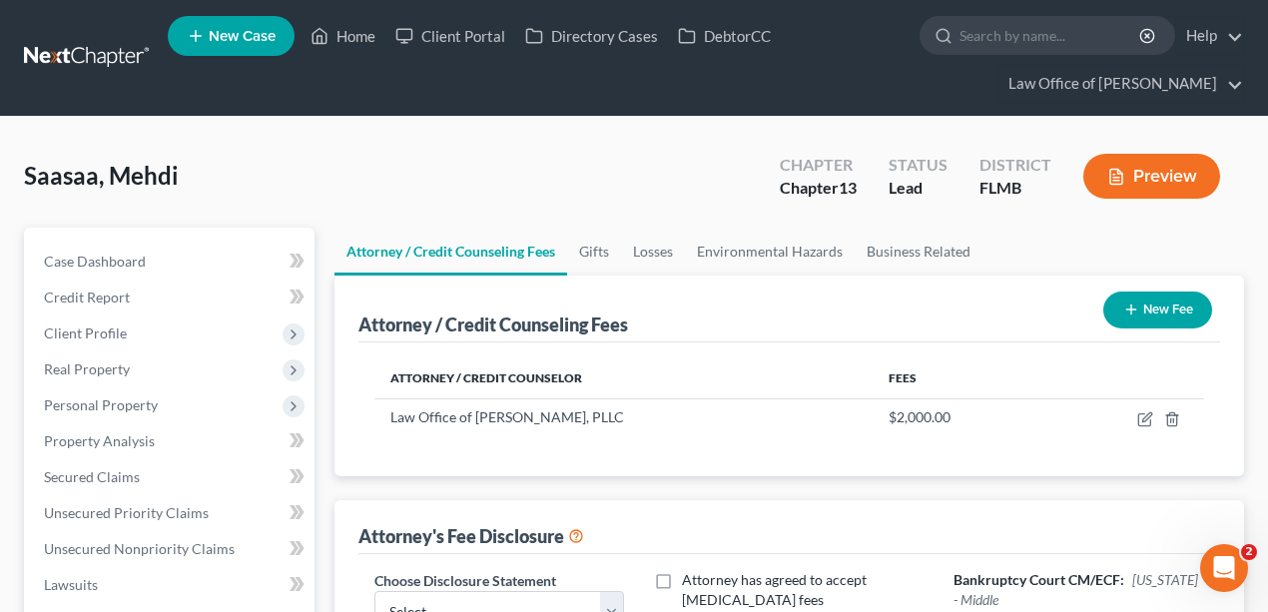
click at [1151, 308] on button "New Fee" at bounding box center [1157, 310] width 109 height 37
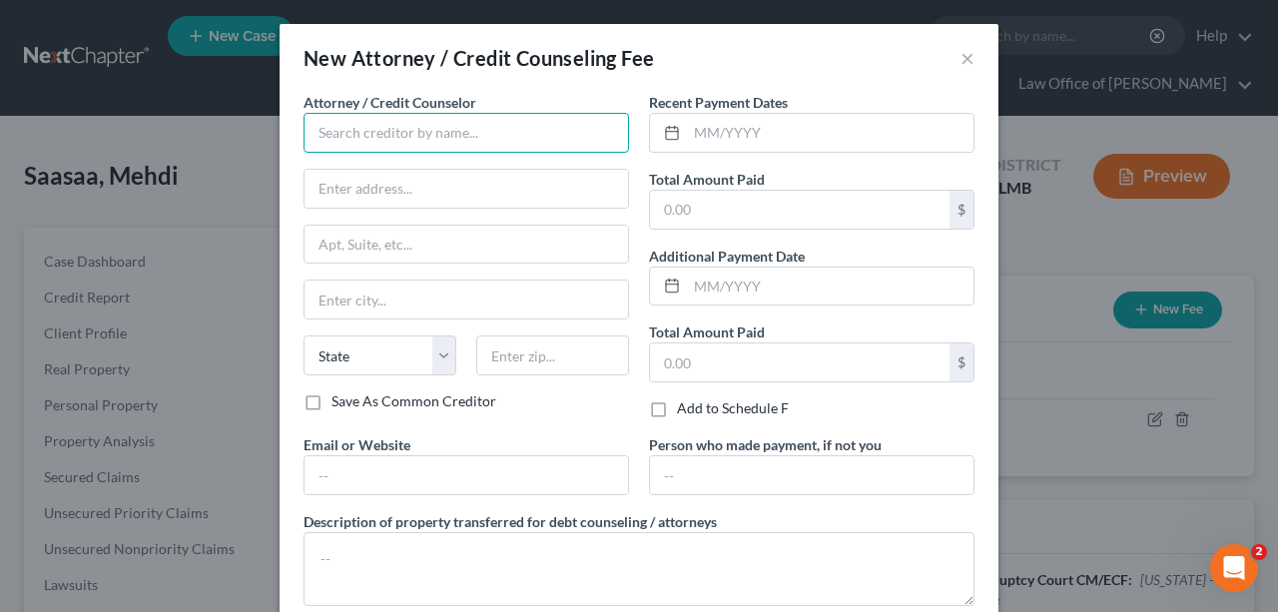
click at [409, 132] on input "text" at bounding box center [467, 133] width 326 height 40
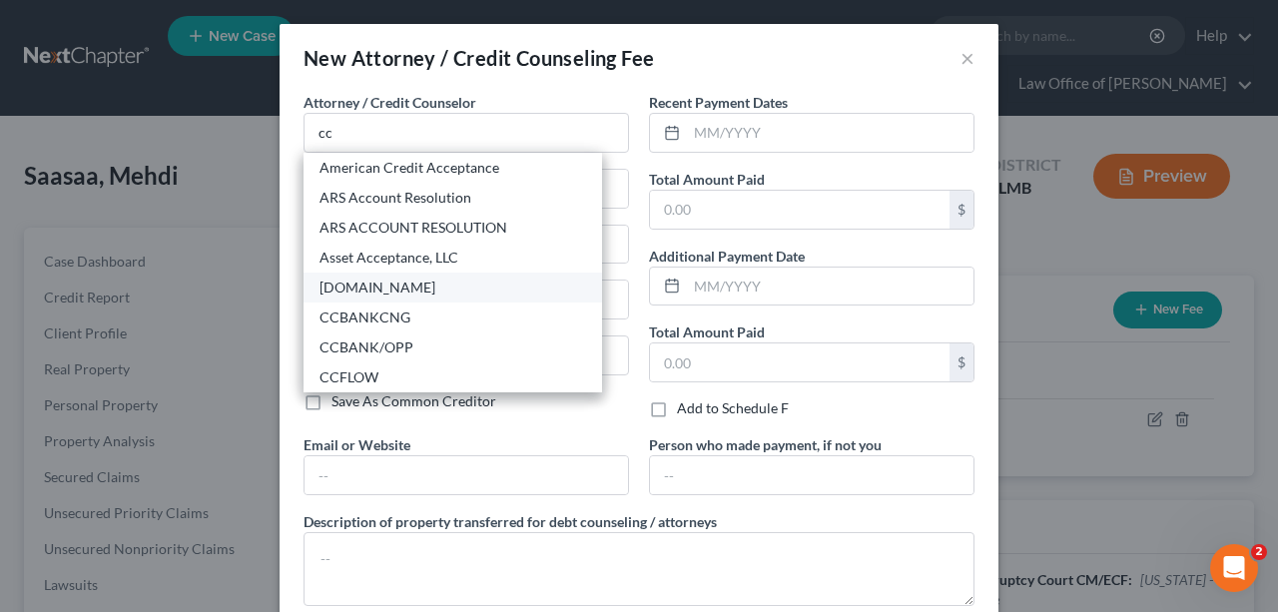
click at [348, 291] on div "[DOMAIN_NAME]" at bounding box center [453, 288] width 267 height 20
type input "[DOMAIN_NAME]"
type input "[STREET_ADDRESS][US_STATE]"
type input "Ste. 200"
type input "[GEOGRAPHIC_DATA]"
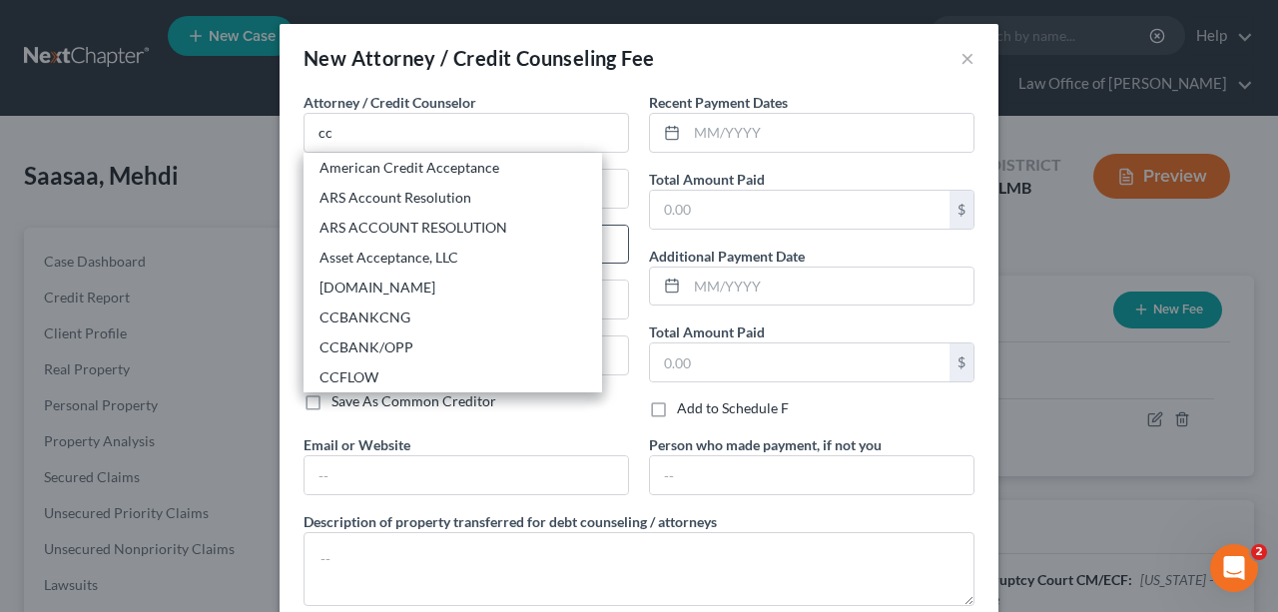
select select "23"
type input "48708"
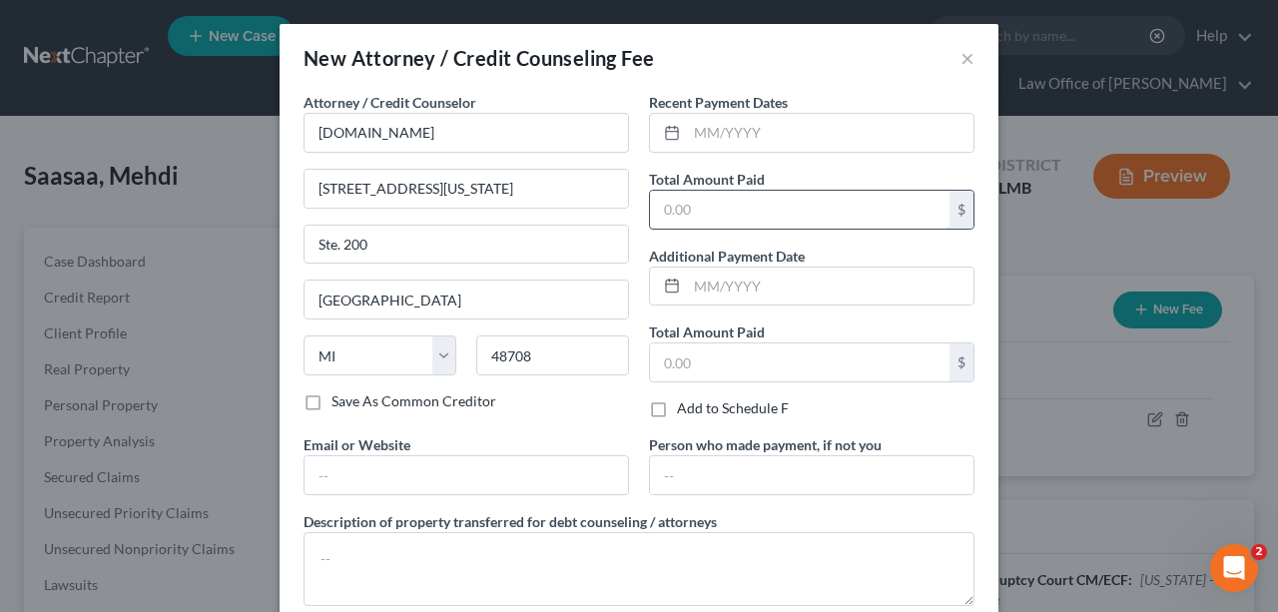
click at [735, 198] on input "text" at bounding box center [800, 210] width 300 height 38
type input "10"
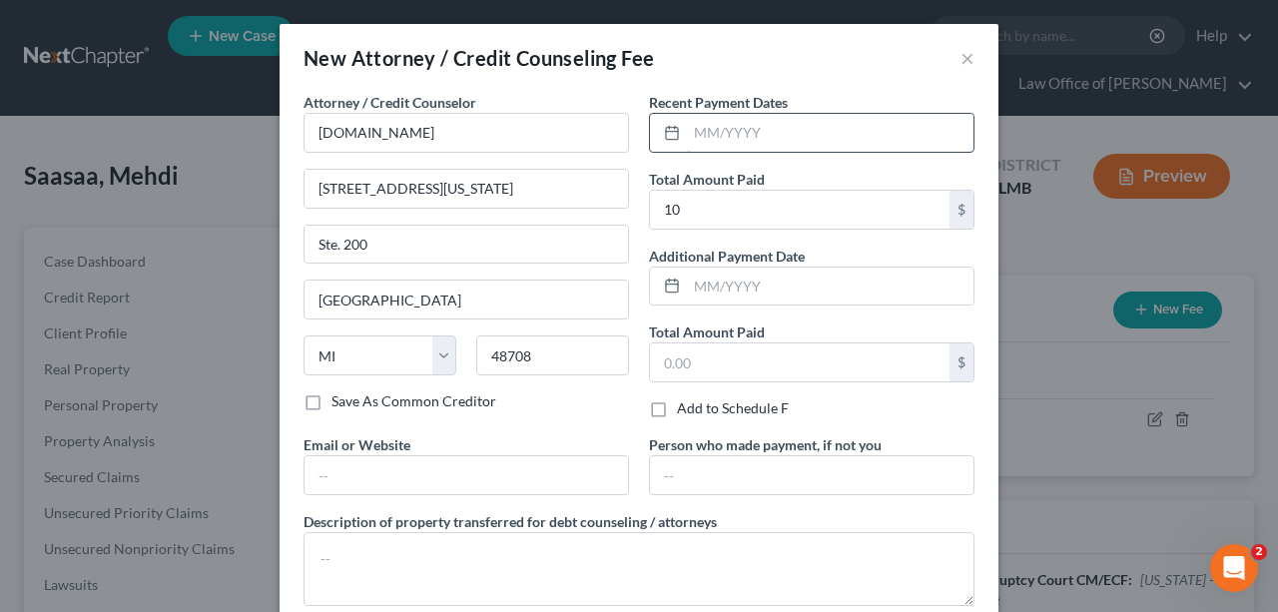
click at [889, 130] on input "text" at bounding box center [830, 133] width 287 height 38
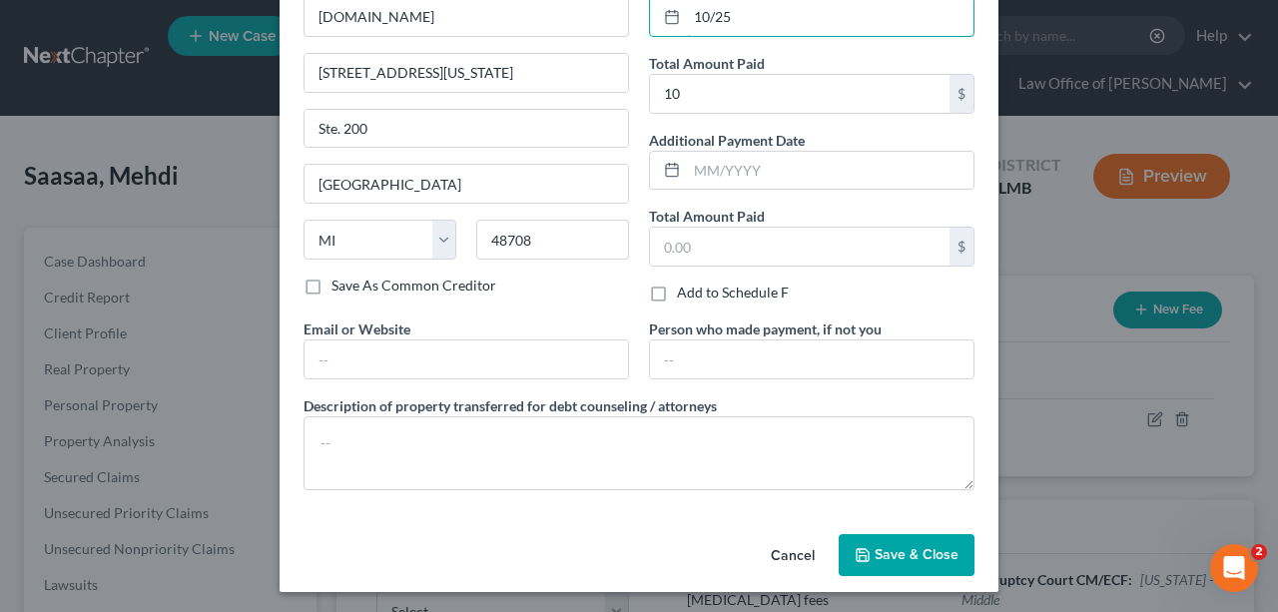
type input "10/25"
click at [932, 561] on button "Save & Close" at bounding box center [907, 555] width 136 height 42
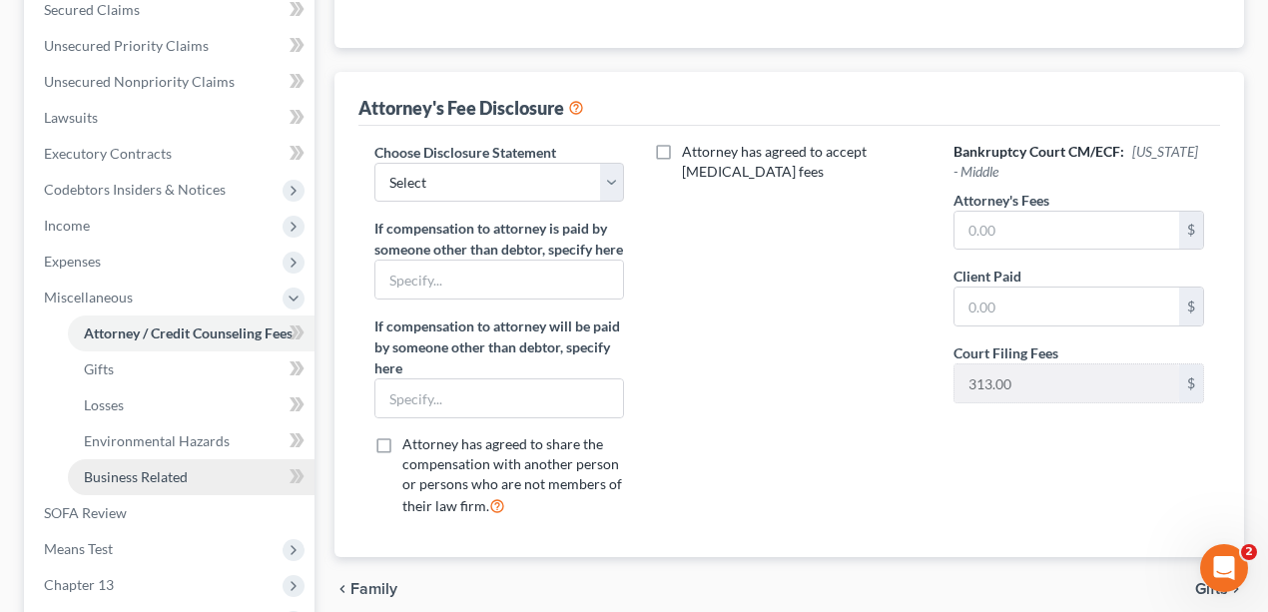
scroll to position [665, 0]
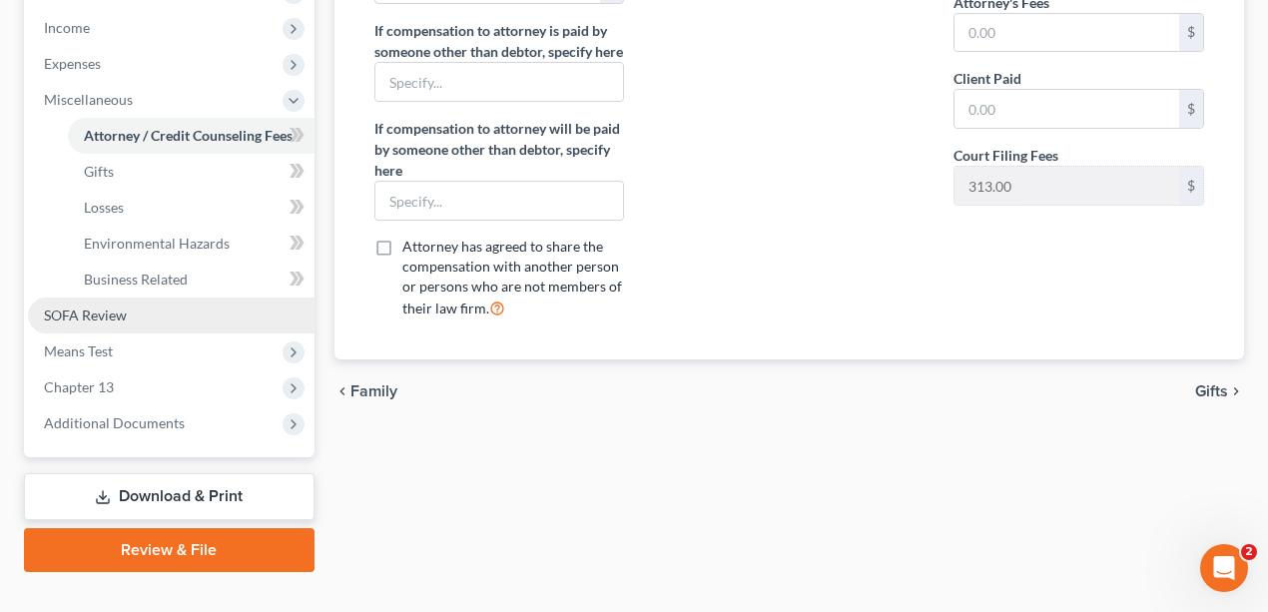
click at [185, 320] on link "SOFA Review" at bounding box center [171, 316] width 287 height 36
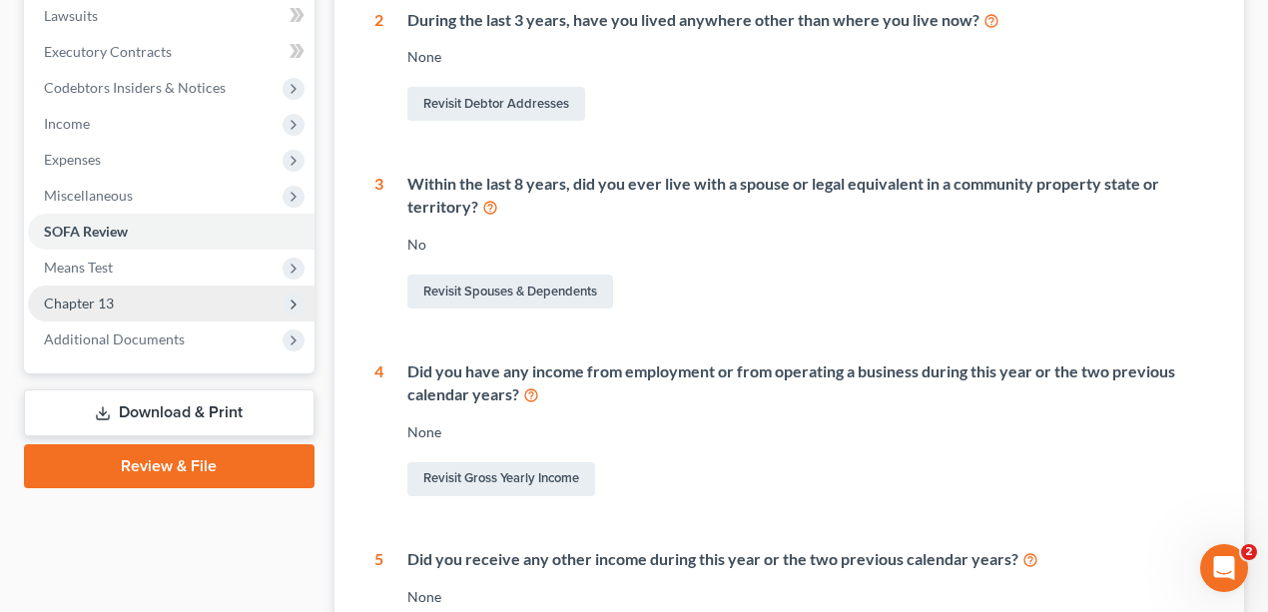
scroll to position [602, 0]
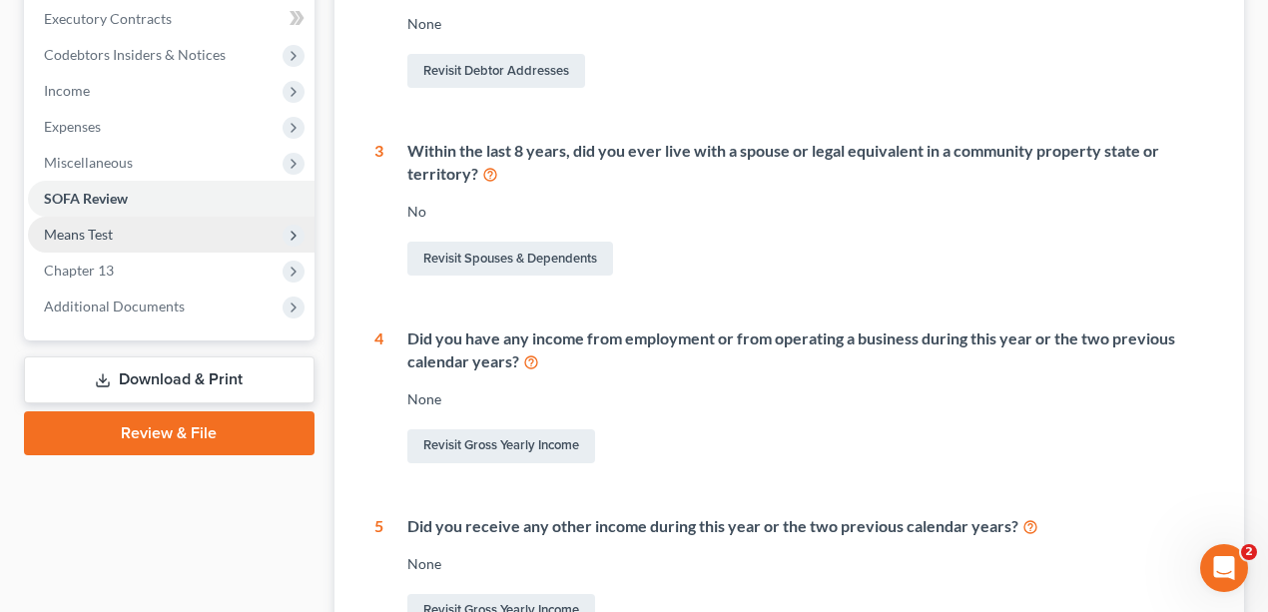
click at [148, 232] on span "Means Test" at bounding box center [171, 235] width 287 height 36
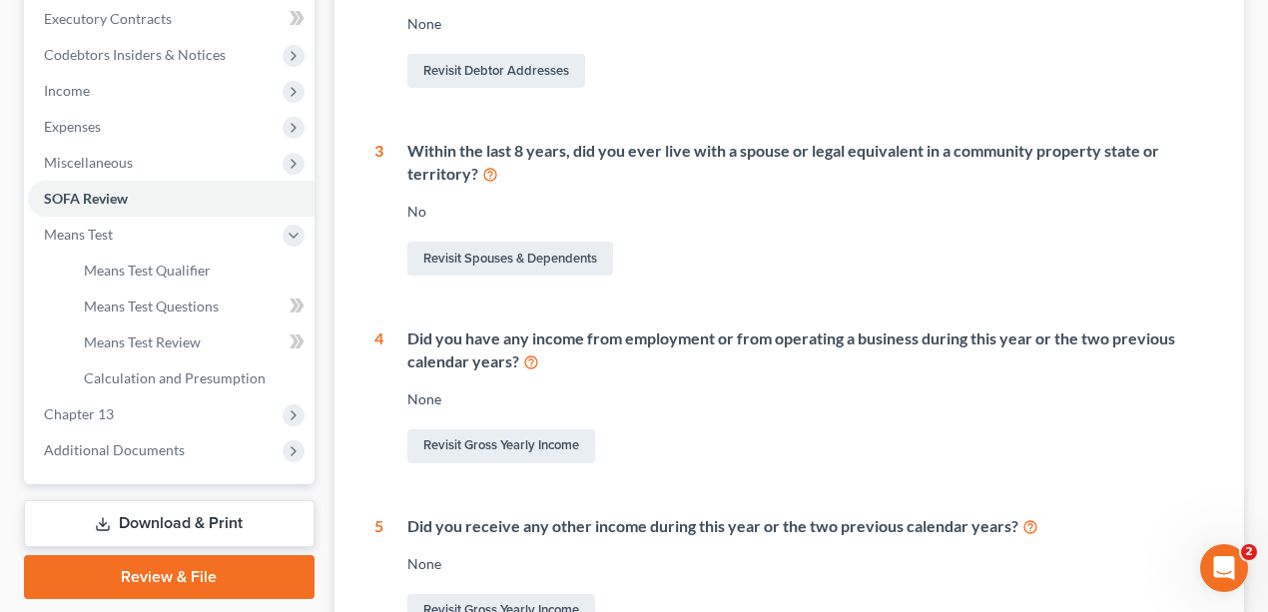
drag, startPoint x: 999, startPoint y: 284, endPoint x: 988, endPoint y: 284, distance: 11.0
click at [997, 284] on div "1 What is your current marital status? [DEMOGRAPHIC_DATA] Revisit Debtor Profil…" at bounding box center [789, 221] width 831 height 821
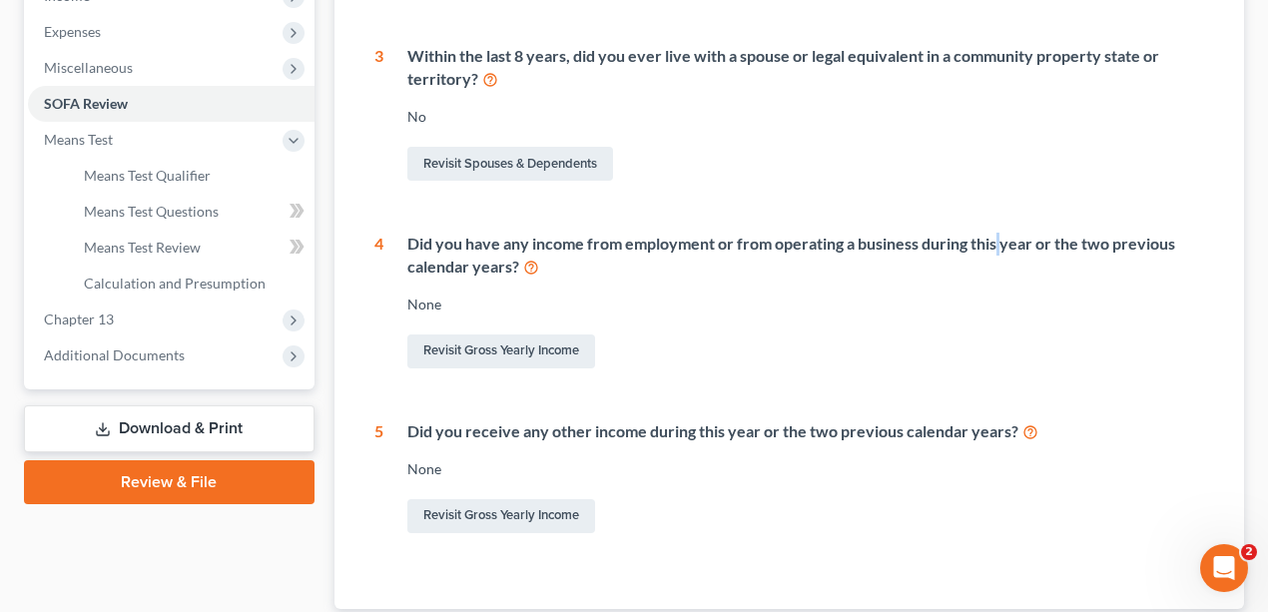
scroll to position [735, 0]
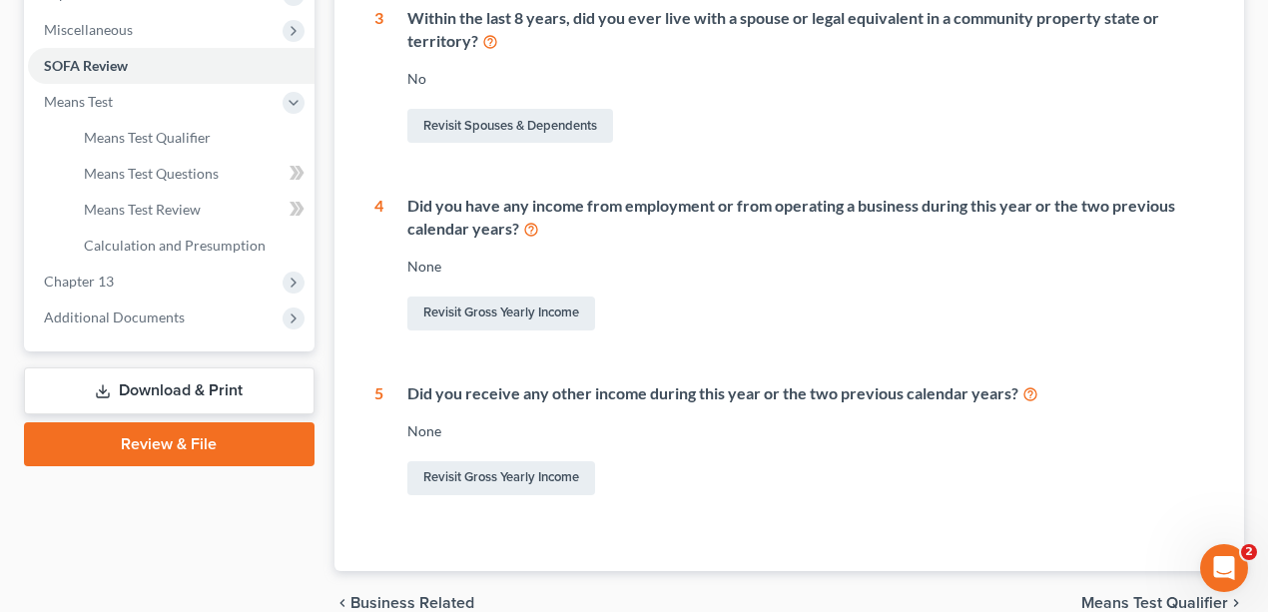
click at [774, 89] on div "Within the last 8 years, did you ever live with a spouse or legal equivalent in…" at bounding box center [794, 77] width 822 height 140
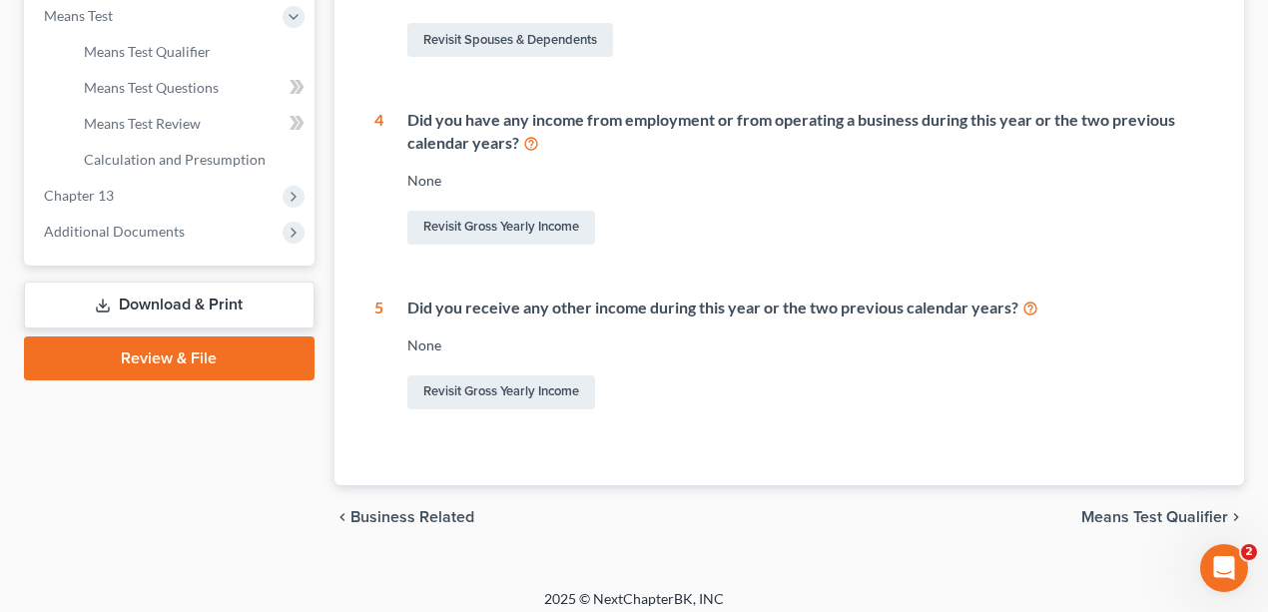
scroll to position [832, 0]
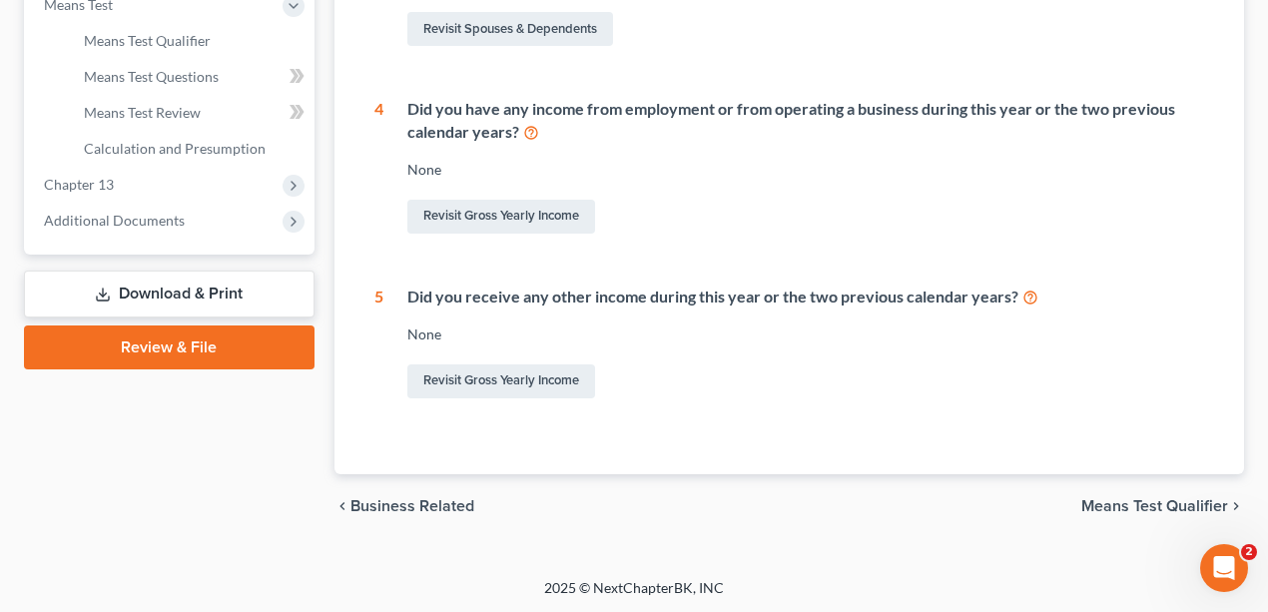
click at [584, 136] on div "Did you have any income from employment or from operating a business during thi…" at bounding box center [806, 121] width 798 height 46
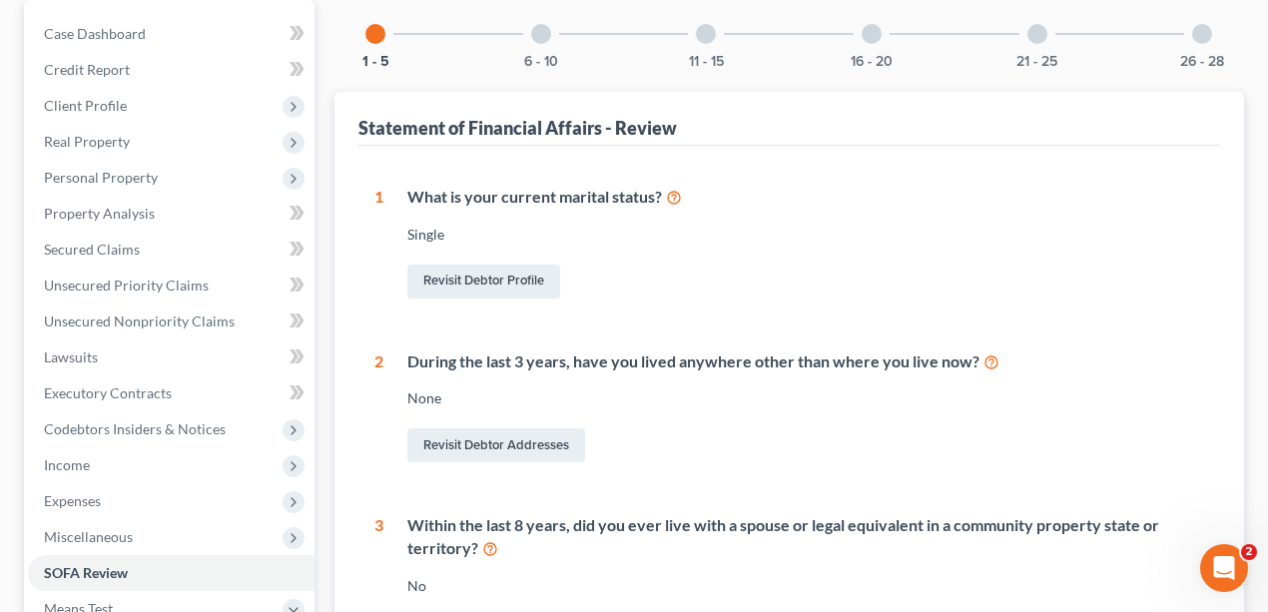
scroll to position [0, 0]
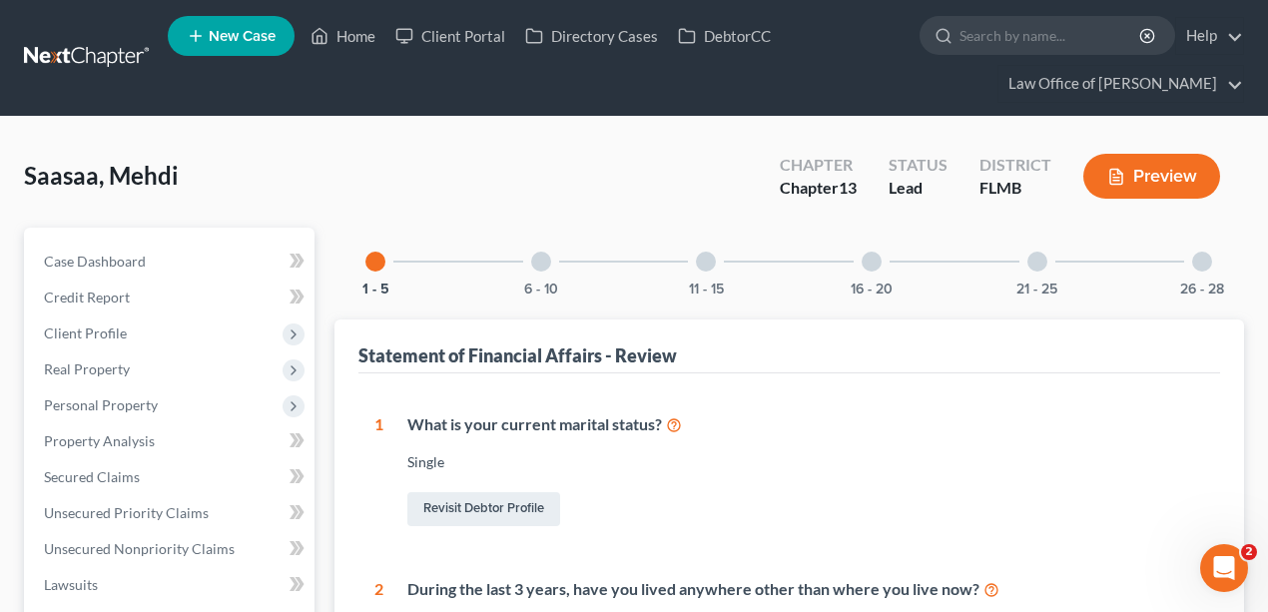
click at [547, 271] on div "6 - 10" at bounding box center [541, 262] width 68 height 68
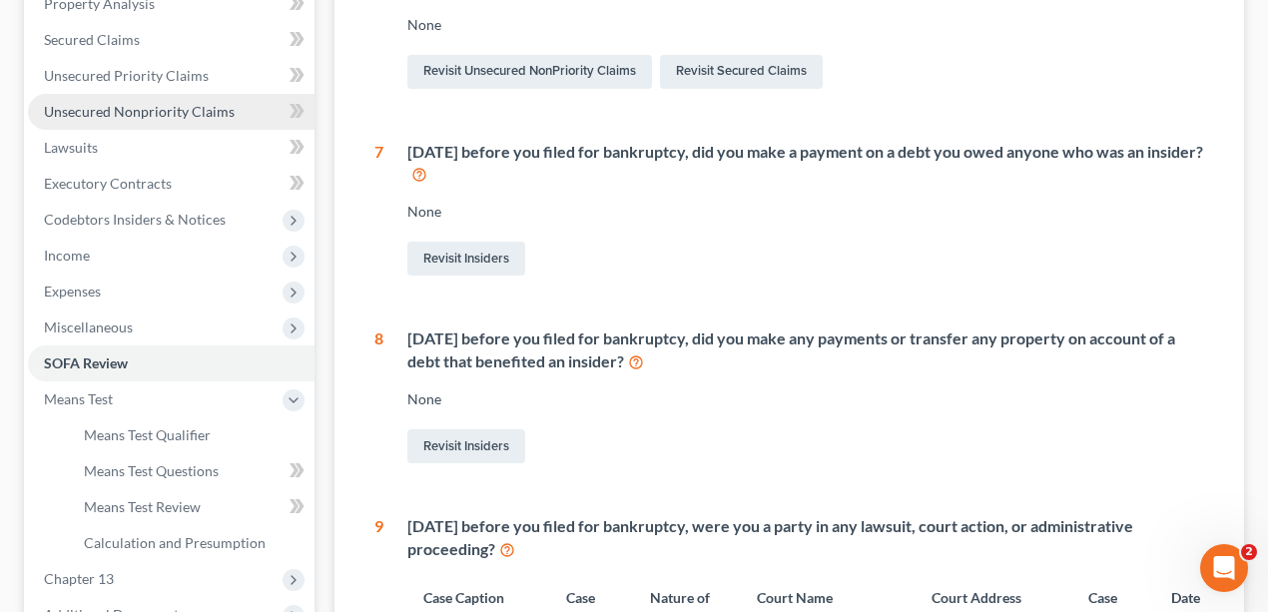
scroll to position [399, 0]
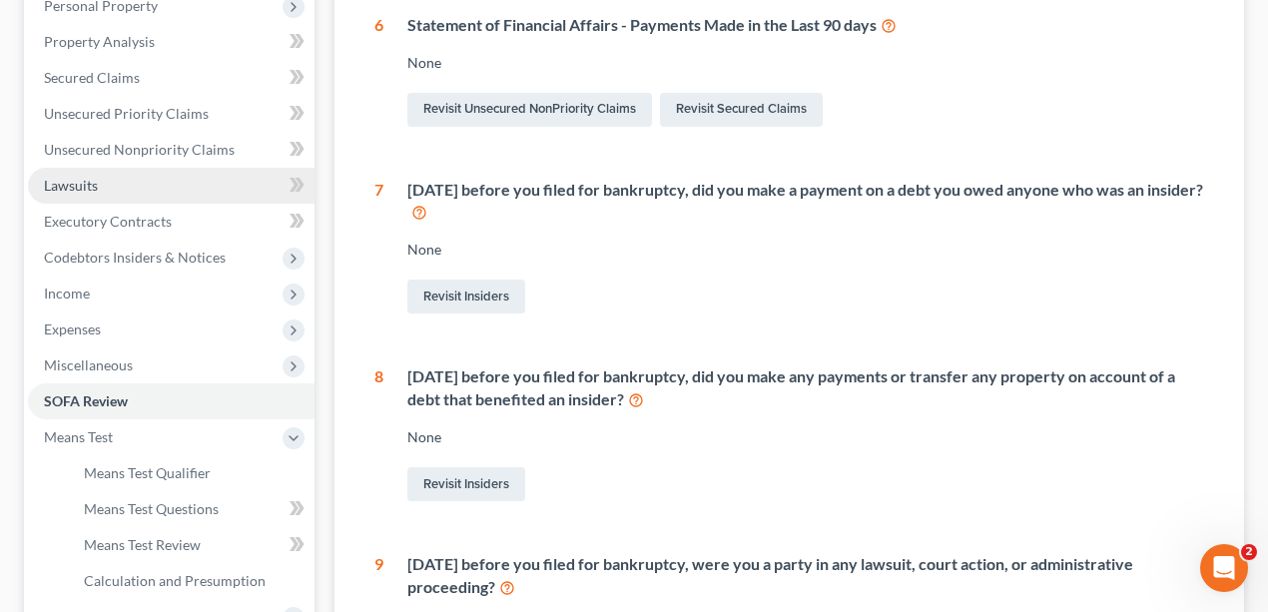
click at [117, 176] on link "Lawsuits" at bounding box center [171, 186] width 287 height 36
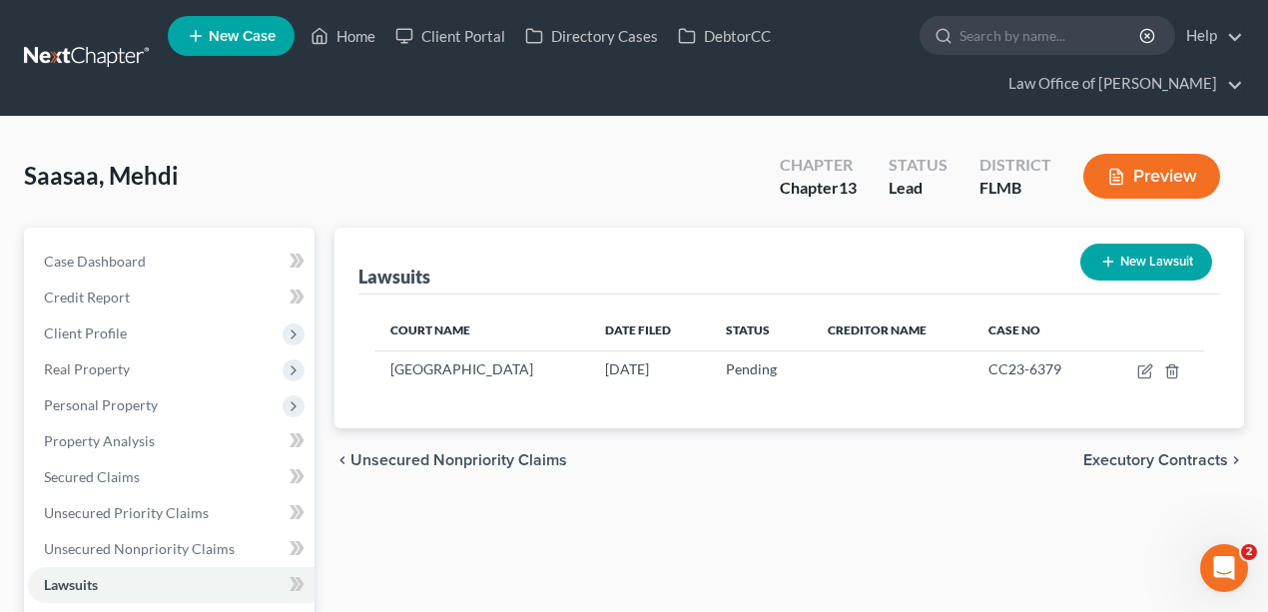
click at [1134, 264] on button "New Lawsuit" at bounding box center [1147, 262] width 132 height 37
select select "0"
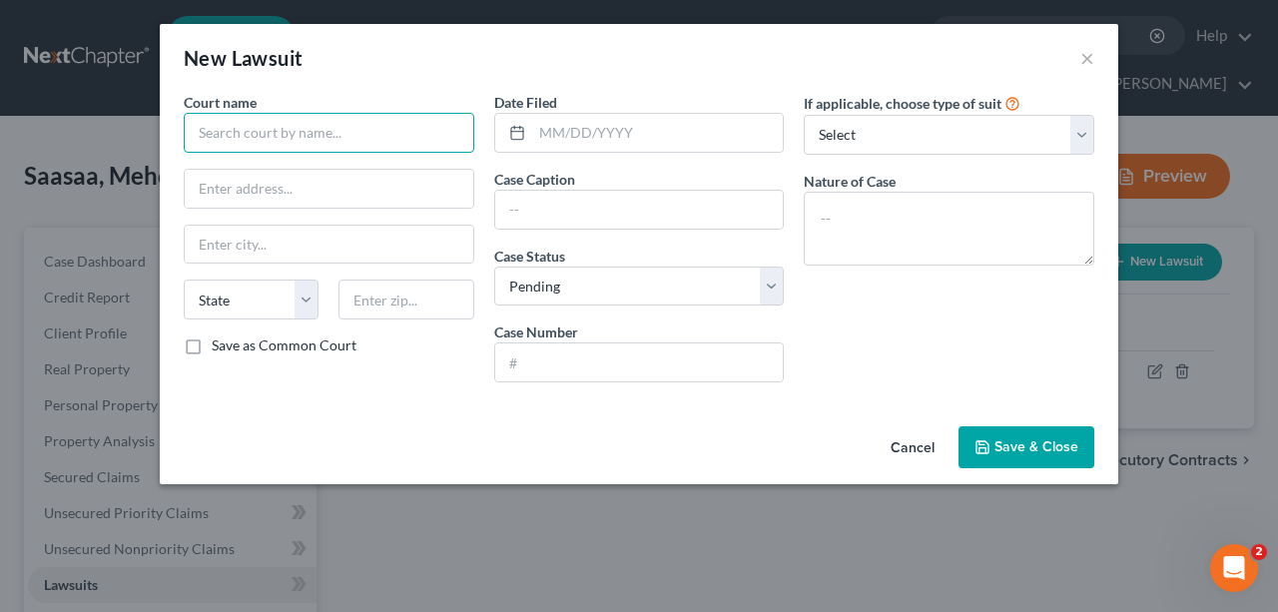
click at [336, 126] on input "text" at bounding box center [329, 133] width 291 height 40
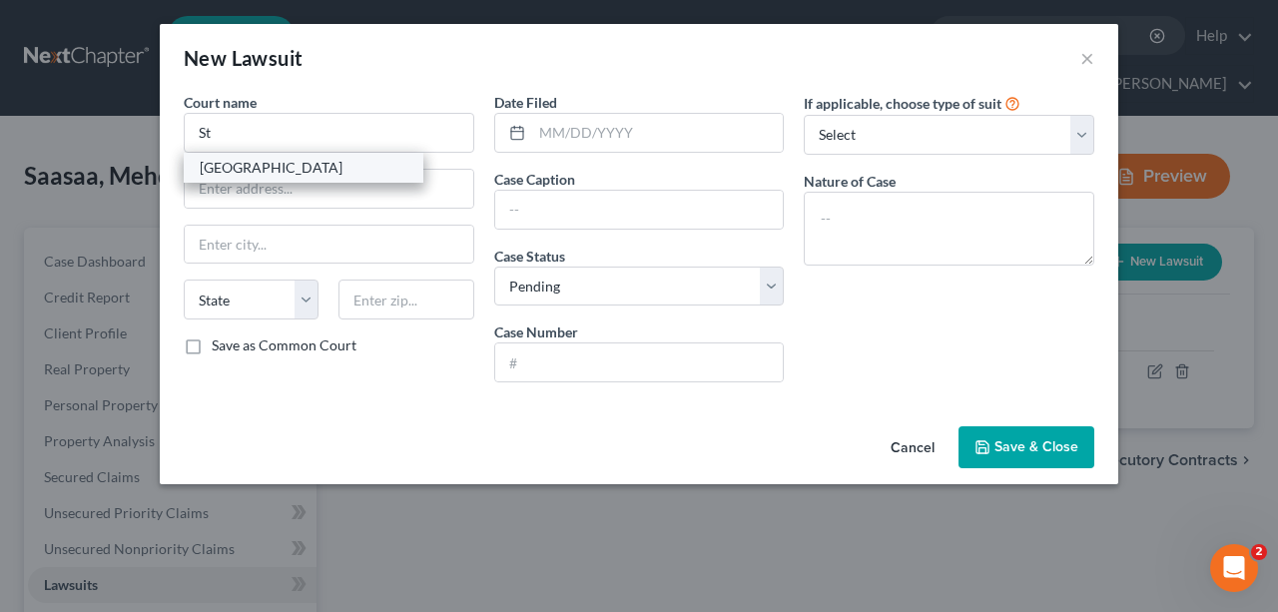
click at [267, 164] on div "[GEOGRAPHIC_DATA]" at bounding box center [304, 168] width 208 height 20
type input "[GEOGRAPHIC_DATA]"
type input "[GEOGRAPHIC_DATA][PERSON_NAME]"
type input "Saint Augustine"
select select "9"
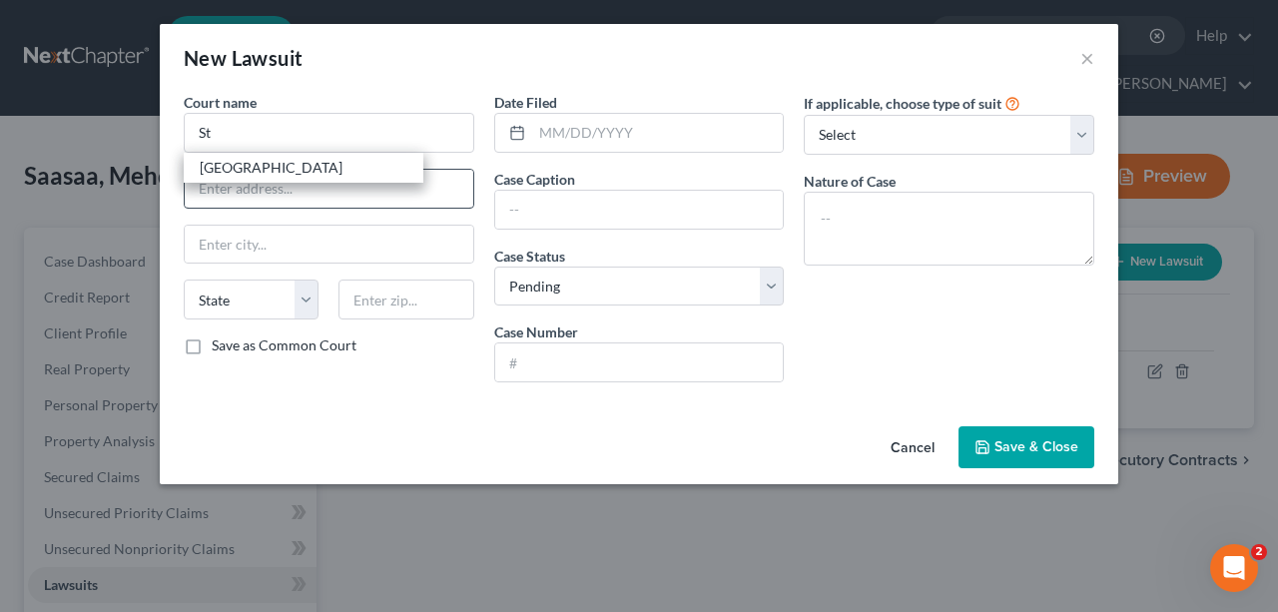
type input "32084"
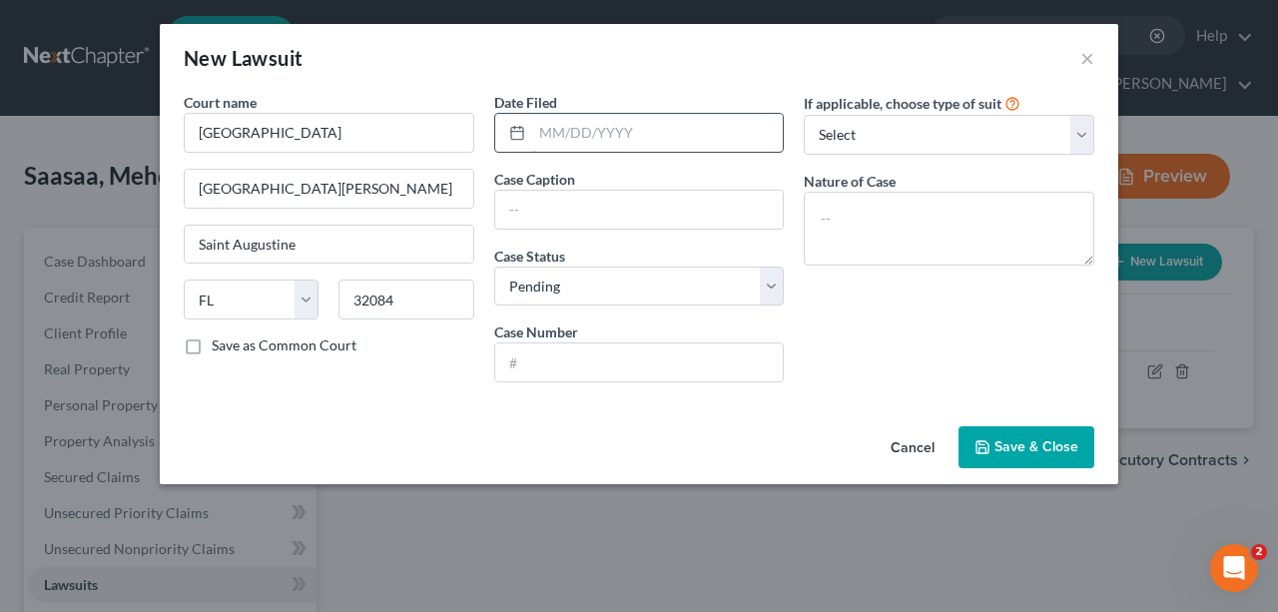
click at [581, 130] on input "text" at bounding box center [658, 133] width 252 height 38
type input "[DATE]"
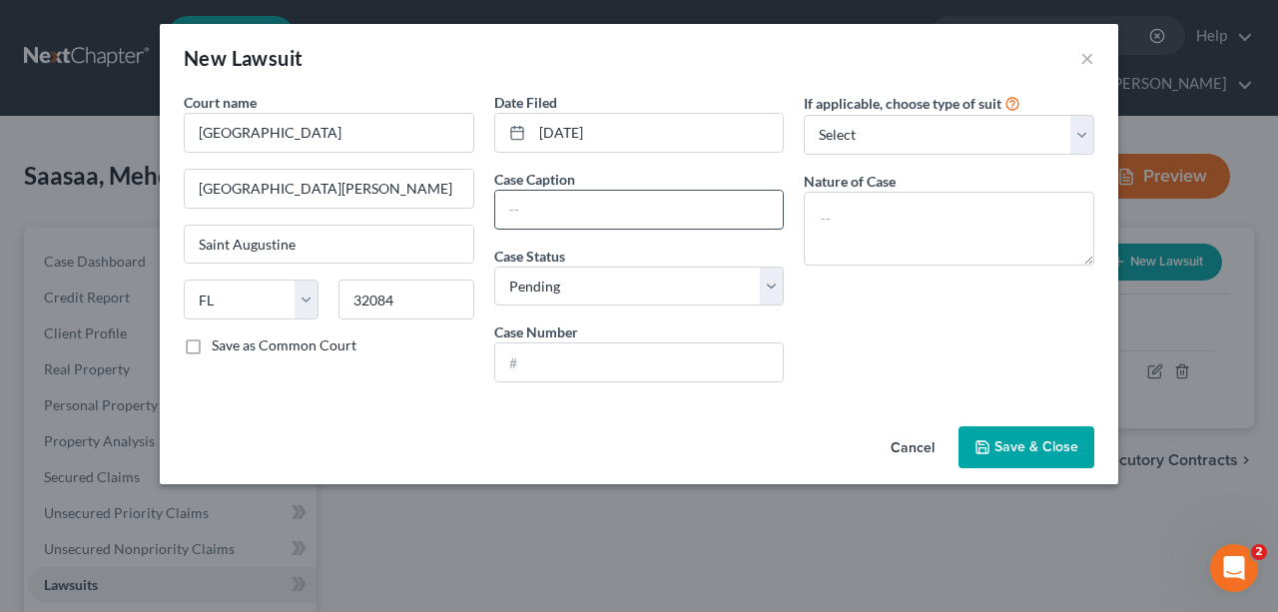
click at [655, 203] on input "text" at bounding box center [639, 210] width 289 height 38
click at [727, 208] on input "CAPITAL ONE, N.A., SUCCESSOR BY MERGER TO DISCOVER BANK vs. [PERSON_NAME] Fair" at bounding box center [639, 210] width 289 height 38
drag, startPoint x: 773, startPoint y: 210, endPoint x: 848, endPoint y: 266, distance: 93.5
click at [705, 205] on input "CAPITAL ONE, N.A., SUCCESSOR BY MERGER TO DISCOVER BANK vs. [PERSON_NAME] Fair" at bounding box center [639, 210] width 289 height 38
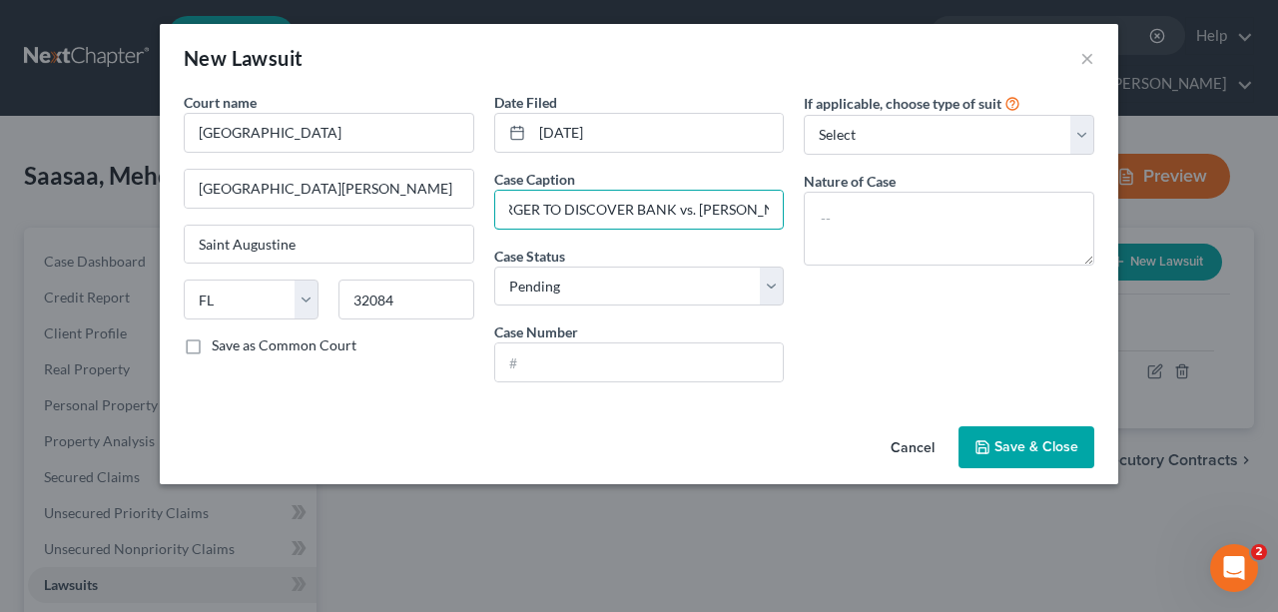
scroll to position [0, 265]
type input "CAPITAL ONE, N.A., SUCCESSOR BY MERGER TO DISCOVER BANK vs. [PERSON_NAME]"
click at [883, 244] on textarea at bounding box center [949, 229] width 291 height 74
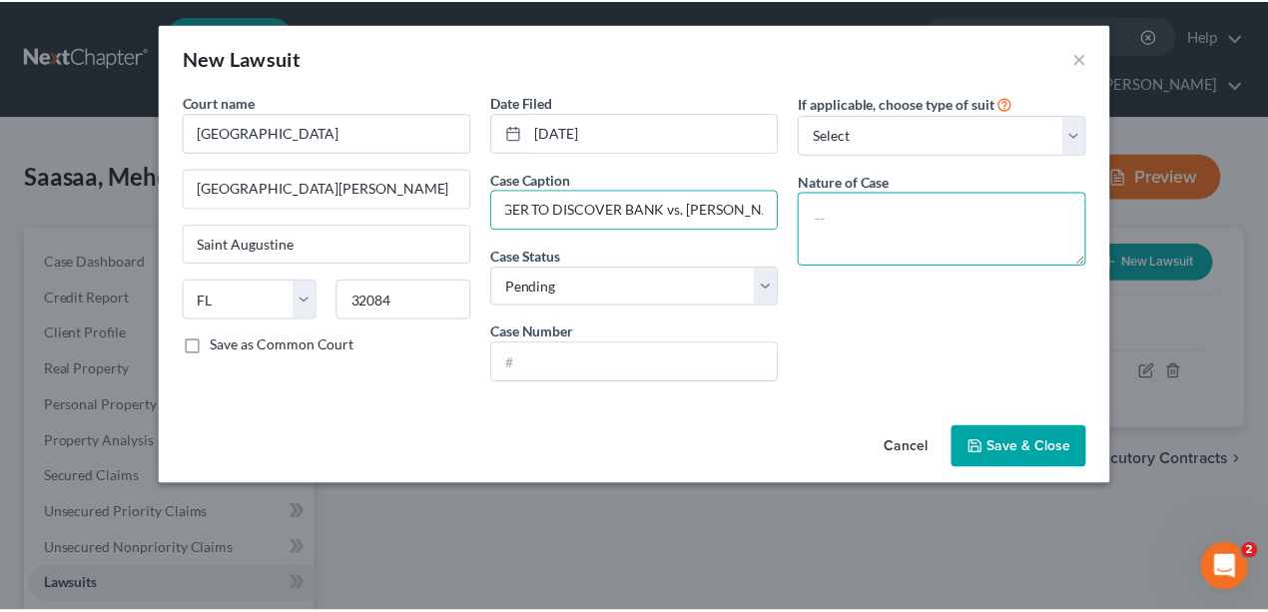
scroll to position [0, 0]
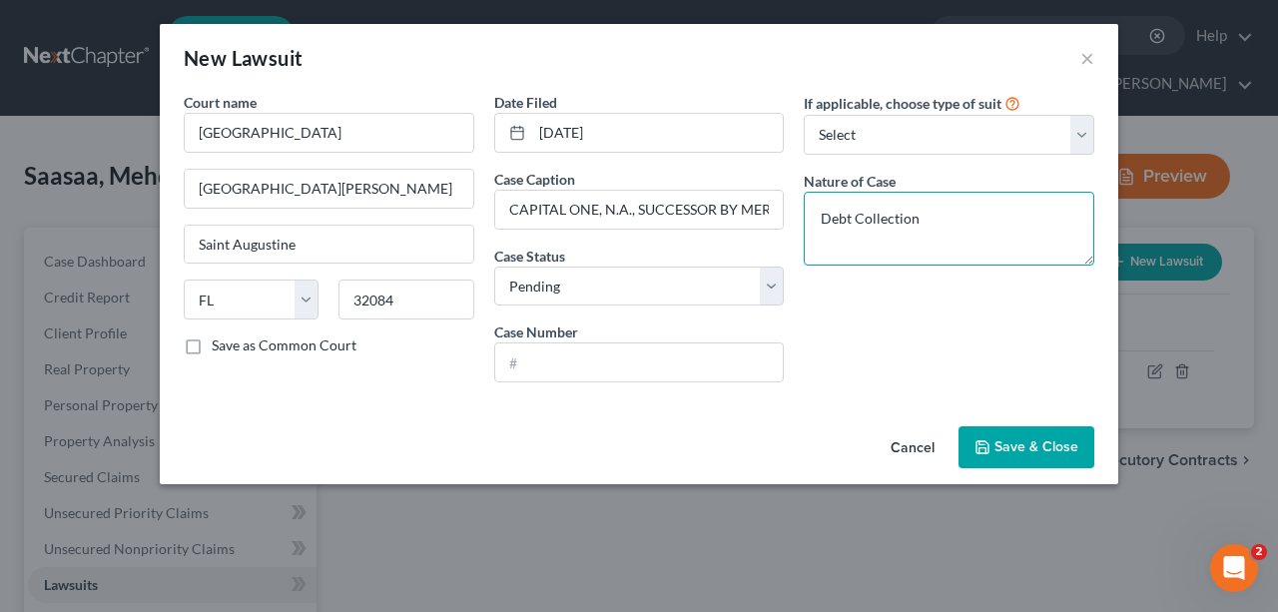
type textarea "Debt Collection"
drag, startPoint x: 937, startPoint y: 350, endPoint x: 607, endPoint y: 352, distance: 329.6
click at [937, 351] on div "If applicable, choose type of suit Select Repossession Garnishment Foreclosure …" at bounding box center [949, 245] width 311 height 307
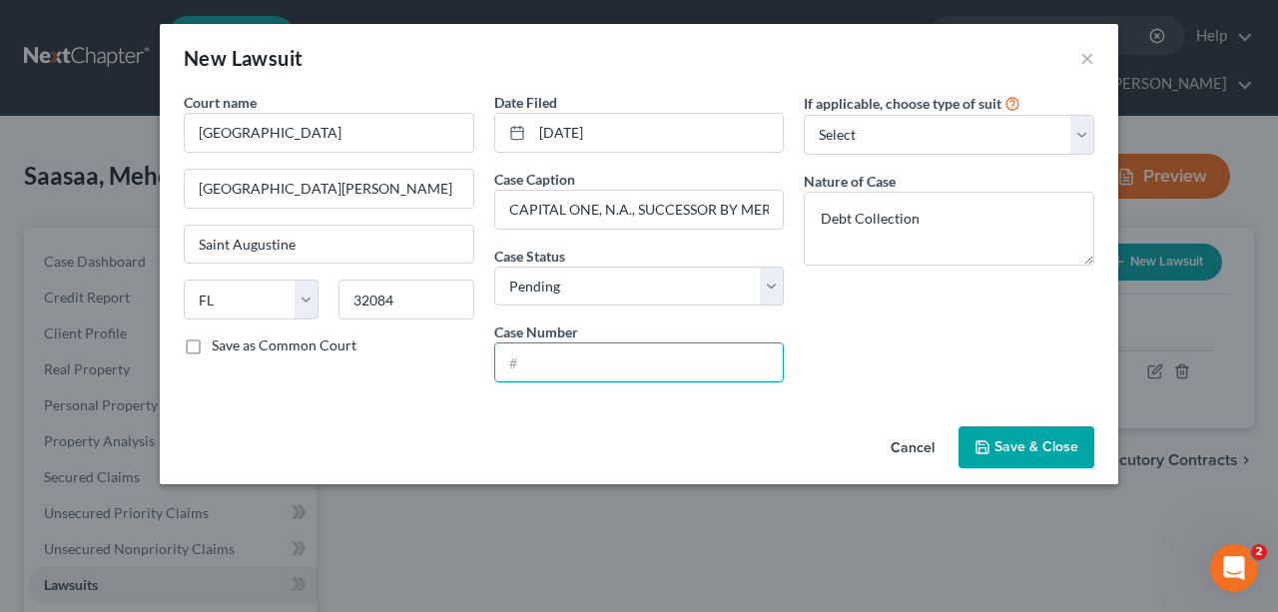
drag, startPoint x: 605, startPoint y: 357, endPoint x: 621, endPoint y: 330, distance: 31.3
click at [605, 357] on input "text" at bounding box center [639, 363] width 289 height 38
type input "2"
type input "CC24-3051"
click at [881, 329] on div "If applicable, choose type of suit Select Repossession Garnishment Foreclosure …" at bounding box center [949, 245] width 311 height 307
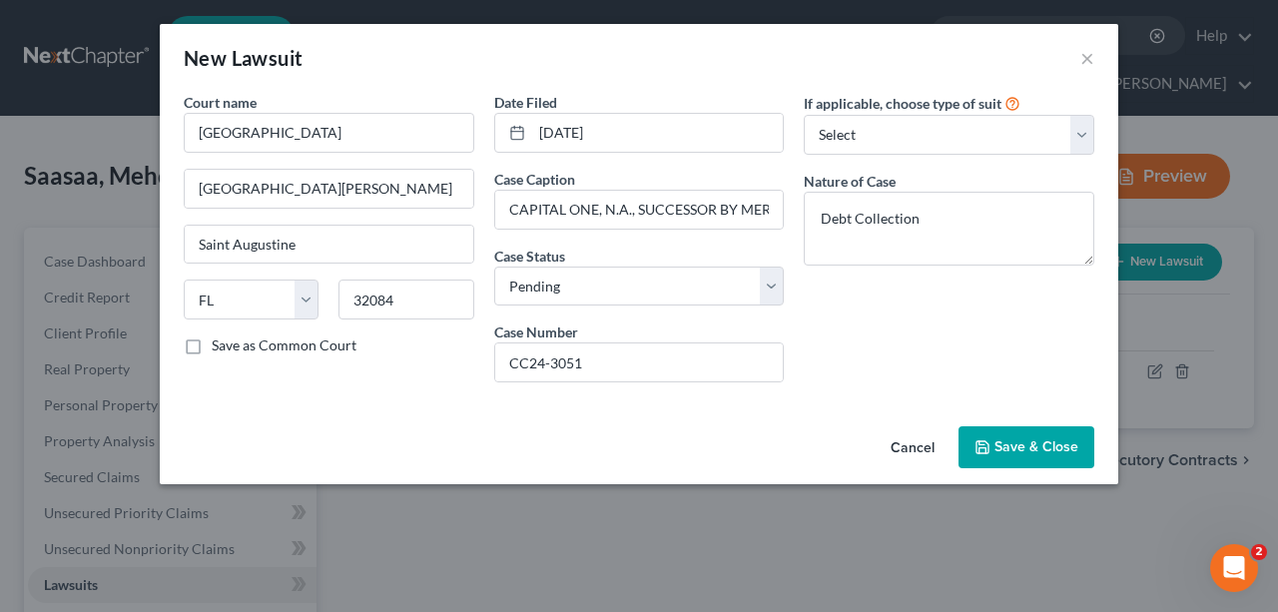
click at [1021, 440] on span "Save & Close" at bounding box center [1037, 446] width 84 height 17
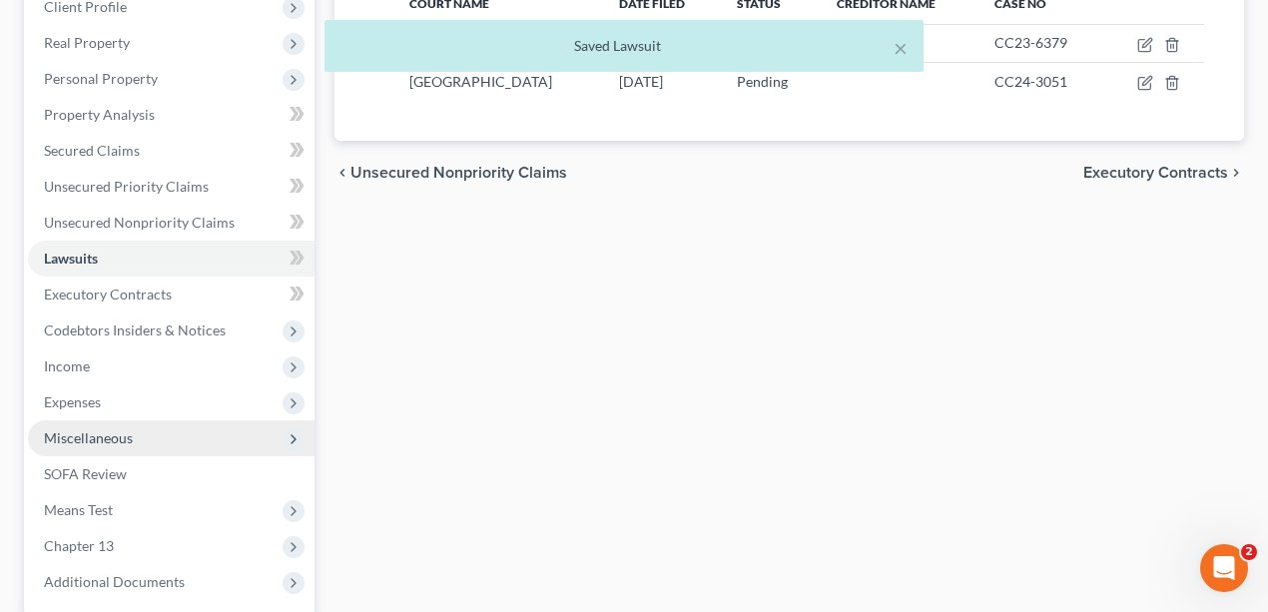
scroll to position [465, 0]
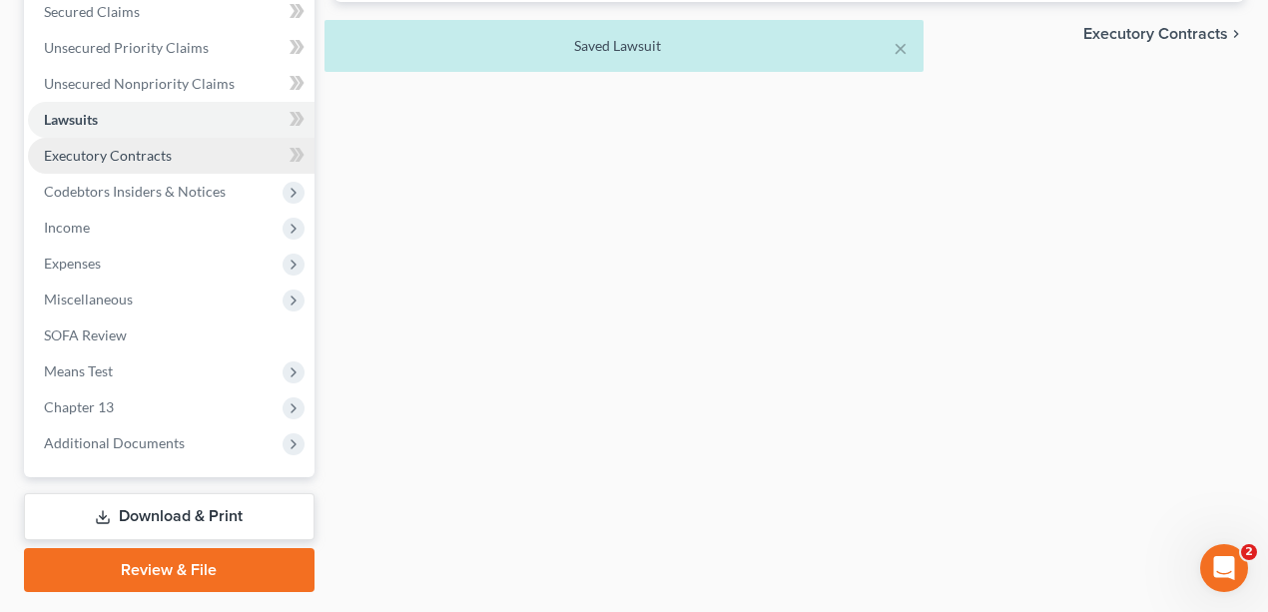
click at [109, 166] on link "Executory Contracts" at bounding box center [171, 156] width 287 height 36
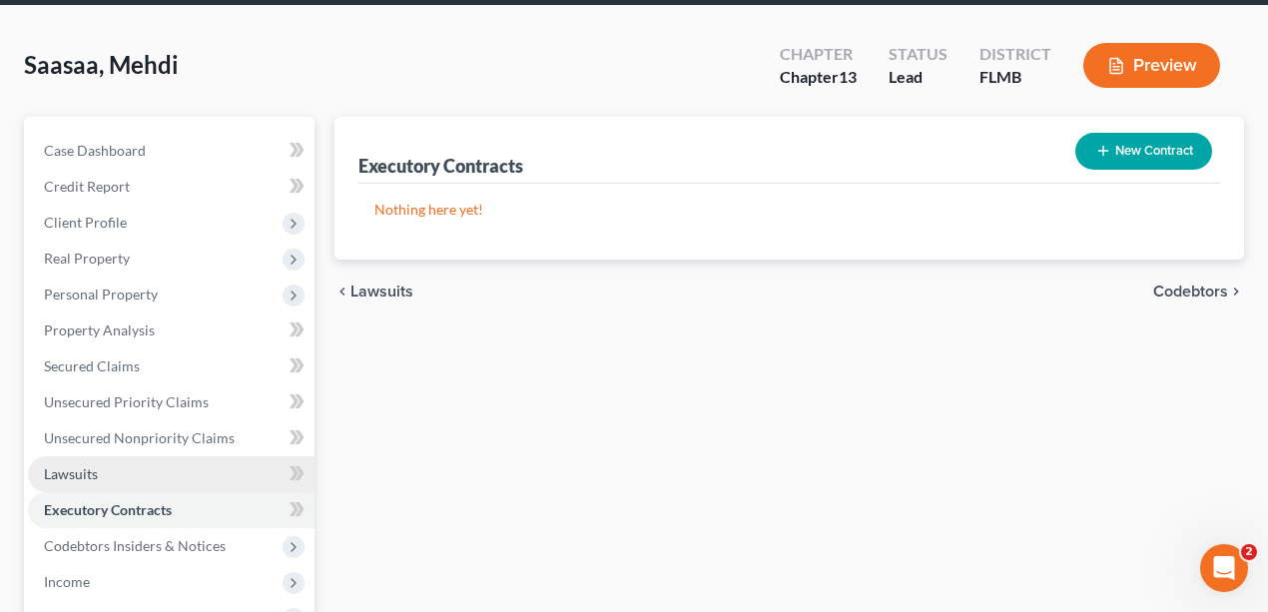
scroll to position [399, 0]
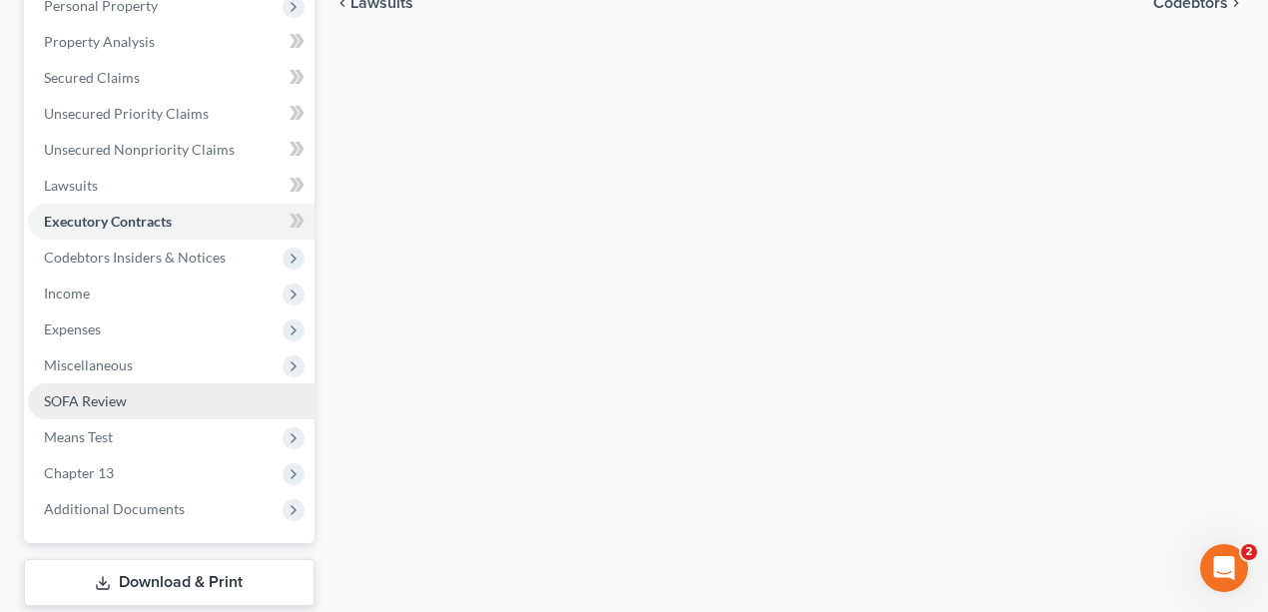
click at [155, 399] on link "SOFA Review" at bounding box center [171, 401] width 287 height 36
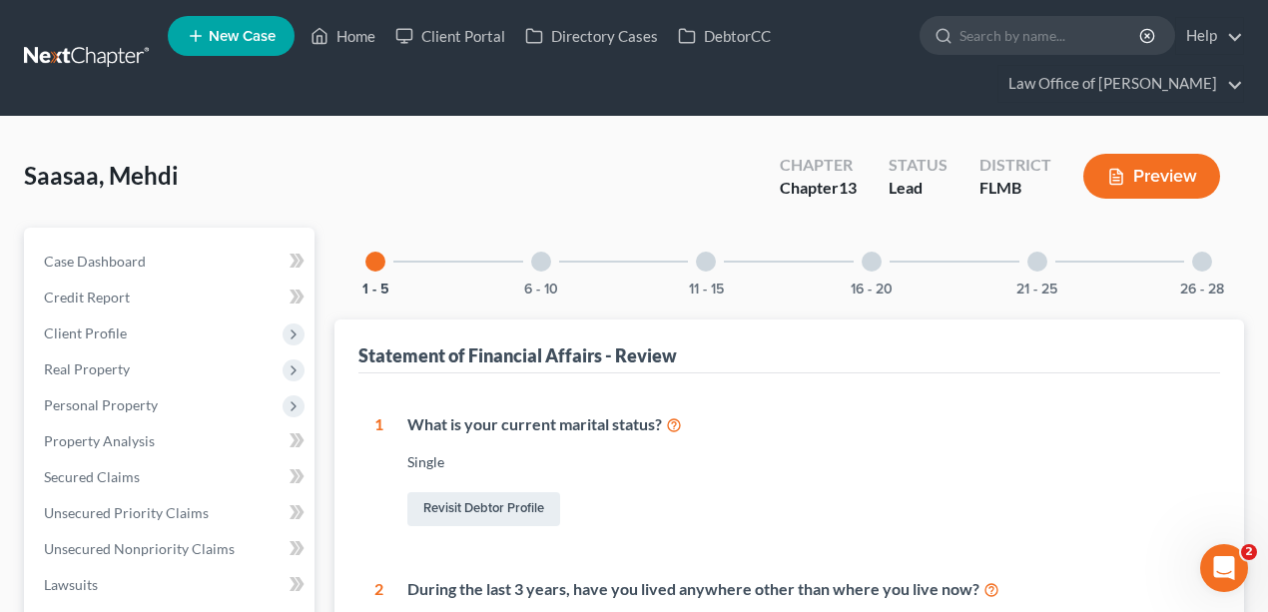
click at [719, 264] on div "11 - 15" at bounding box center [706, 262] width 68 height 68
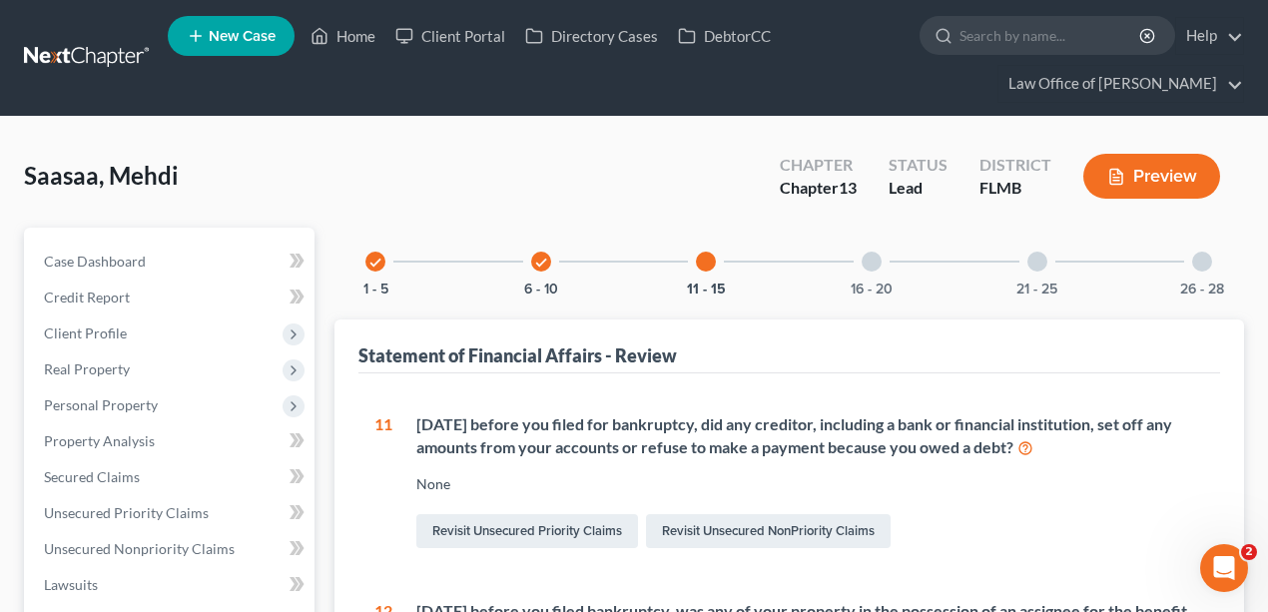
click at [543, 248] on div "check 6 - 10" at bounding box center [541, 262] width 68 height 68
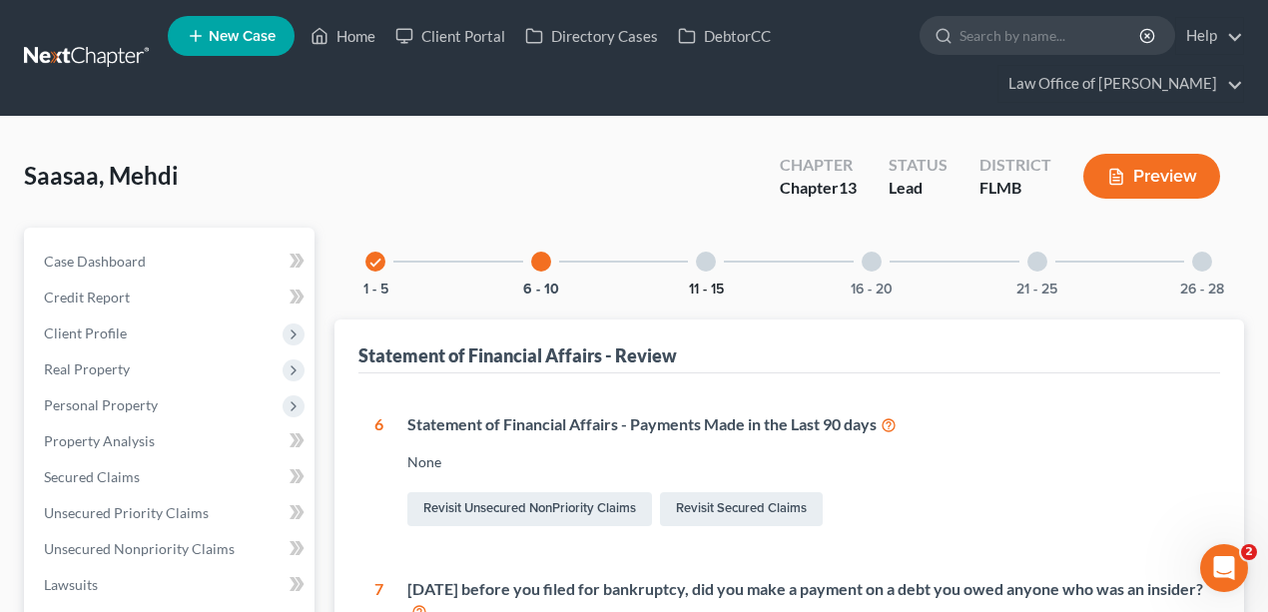
click at [699, 283] on button "11 - 15" at bounding box center [706, 290] width 35 height 14
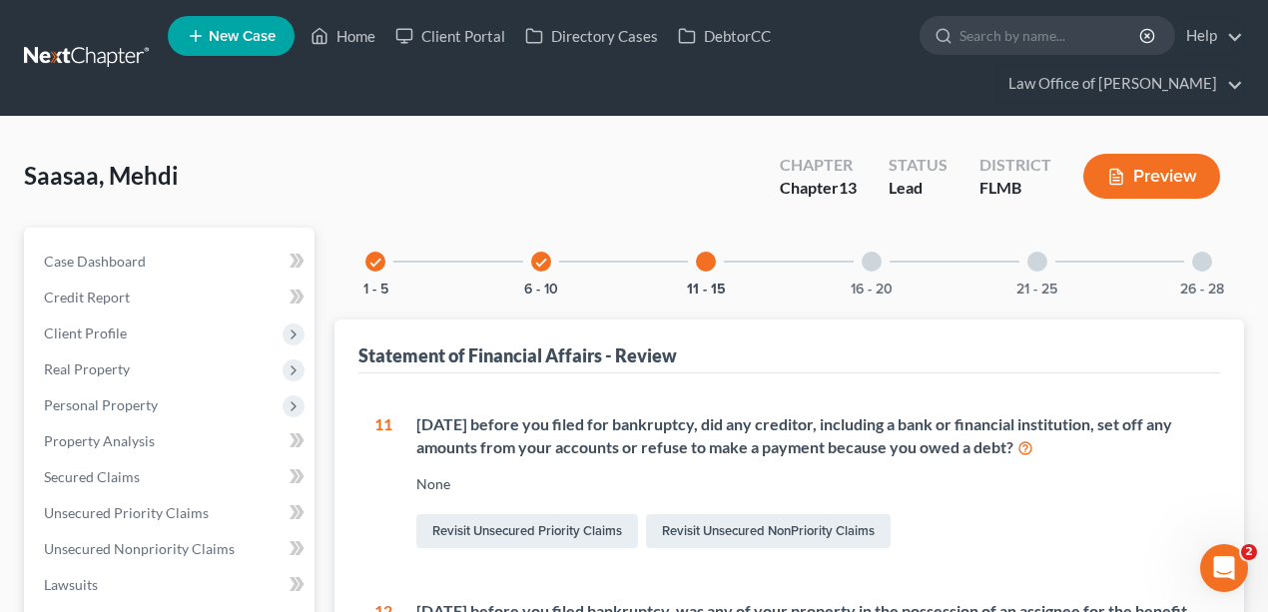
click at [861, 271] on div "16 - 20" at bounding box center [872, 262] width 68 height 68
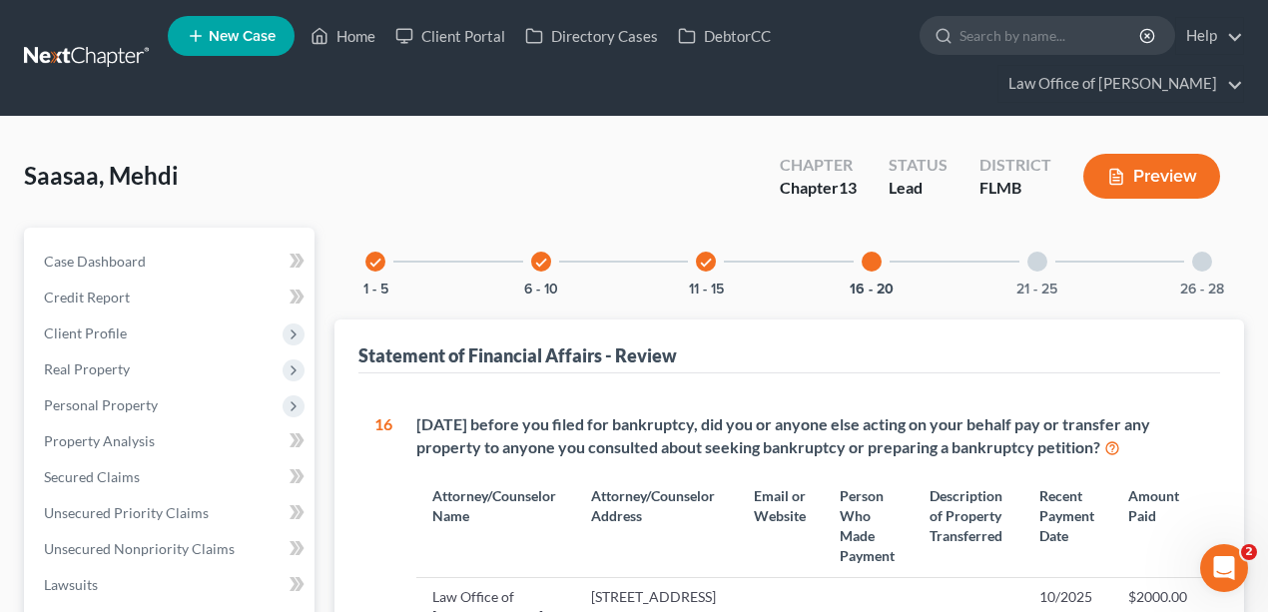
scroll to position [399, 0]
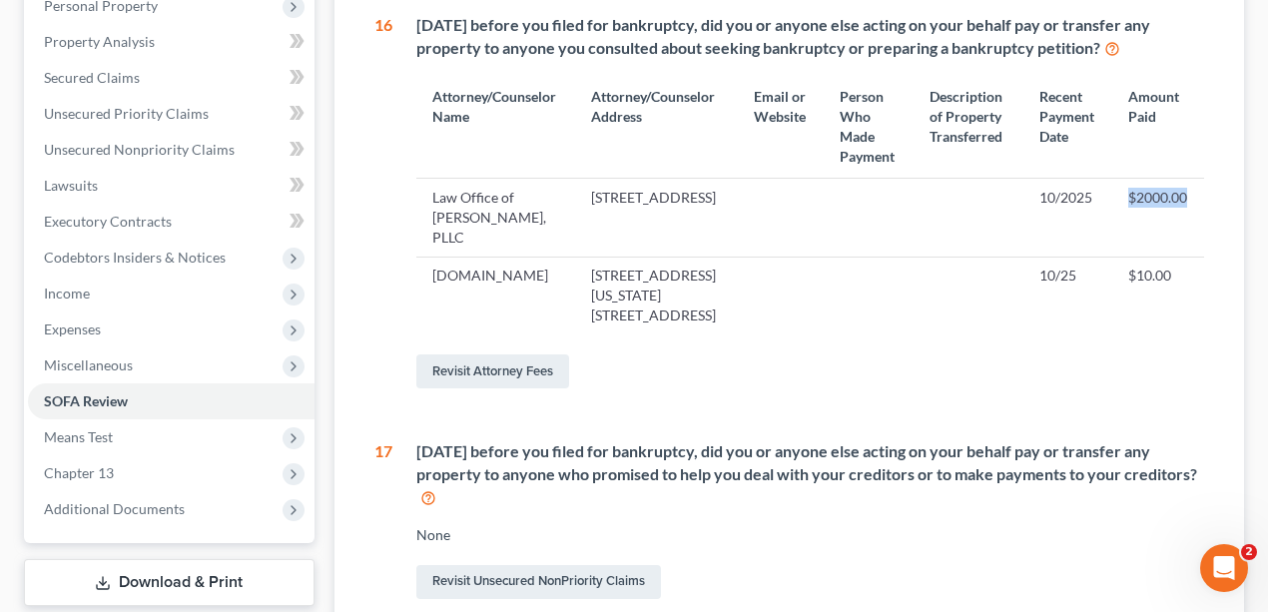
drag, startPoint x: 1194, startPoint y: 200, endPoint x: 1163, endPoint y: 242, distance: 52.1
click at [1118, 190] on td "$2000.00" at bounding box center [1158, 218] width 92 height 78
drag, startPoint x: 1174, startPoint y: 272, endPoint x: 1126, endPoint y: 276, distance: 48.1
click at [1126, 276] on td "$10.00" at bounding box center [1158, 296] width 92 height 78
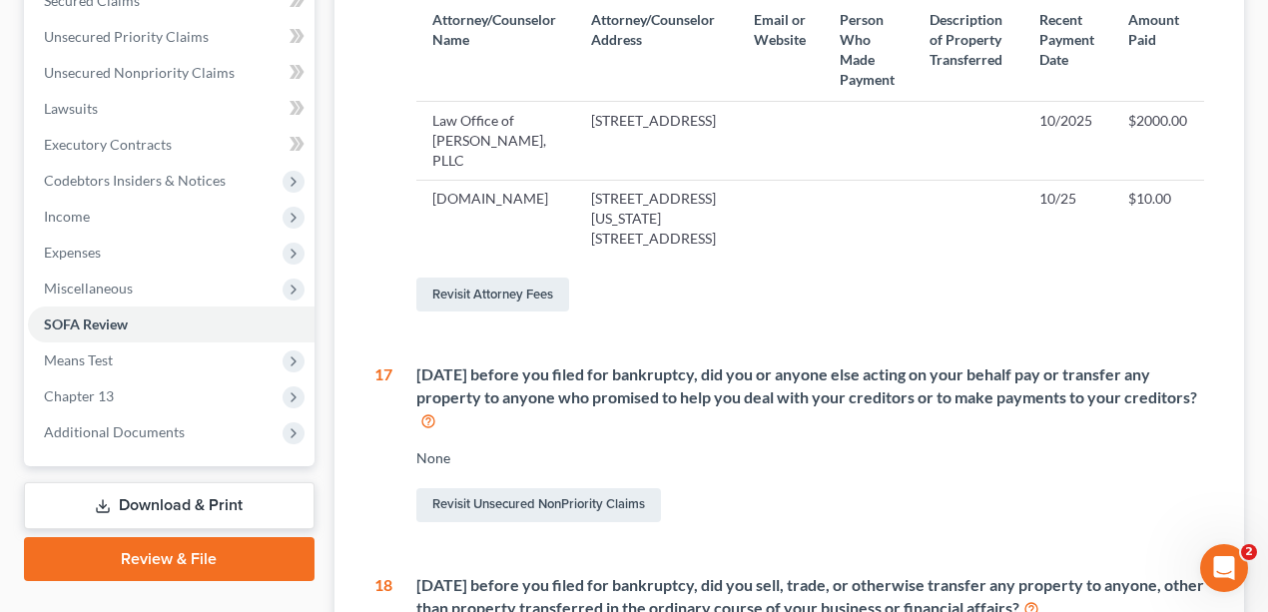
scroll to position [665, 0]
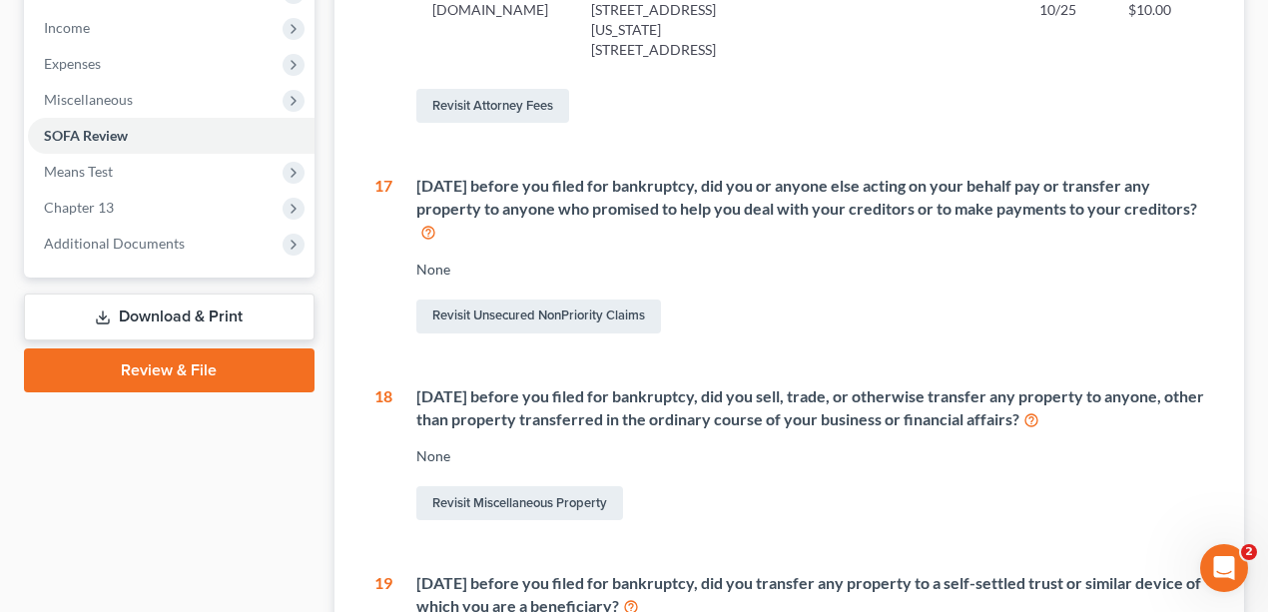
click at [726, 185] on div "[DATE] before you filed for bankruptcy, did you or anyone else acting on your b…" at bounding box center [810, 209] width 789 height 69
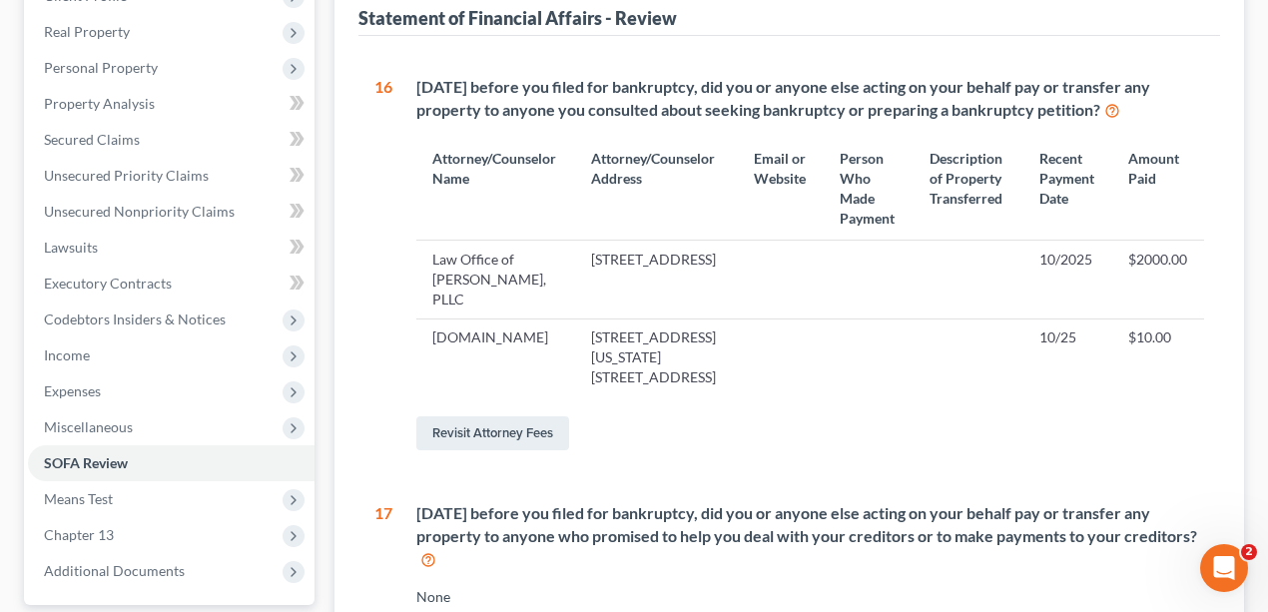
scroll to position [0, 0]
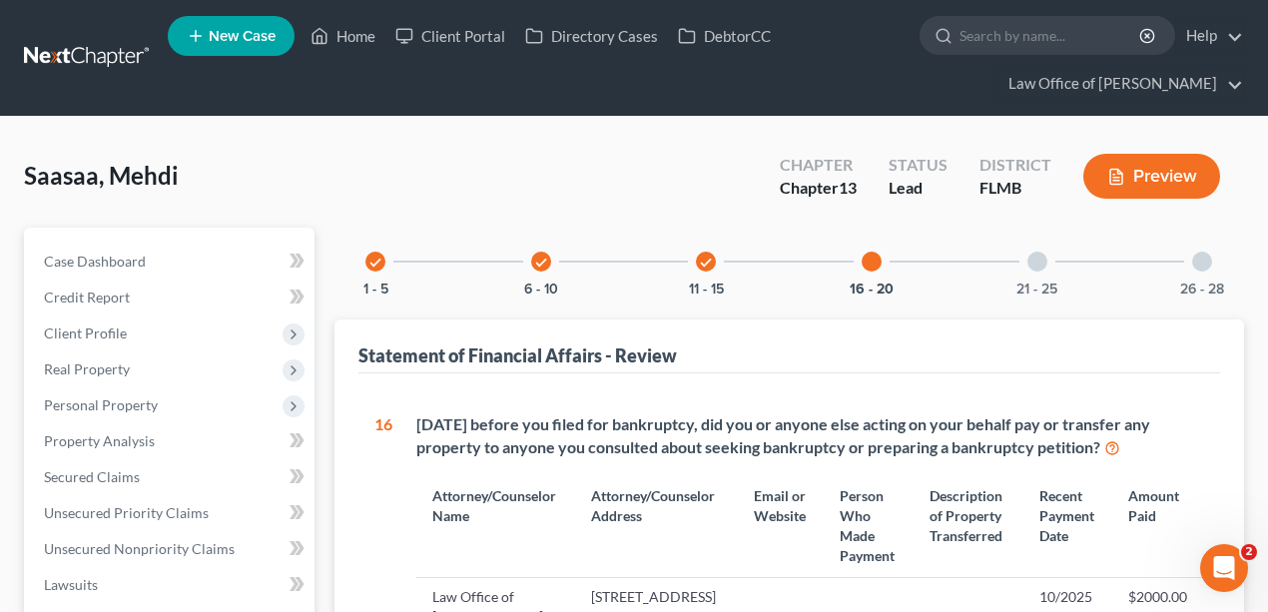
click at [1036, 262] on div at bounding box center [1038, 262] width 20 height 20
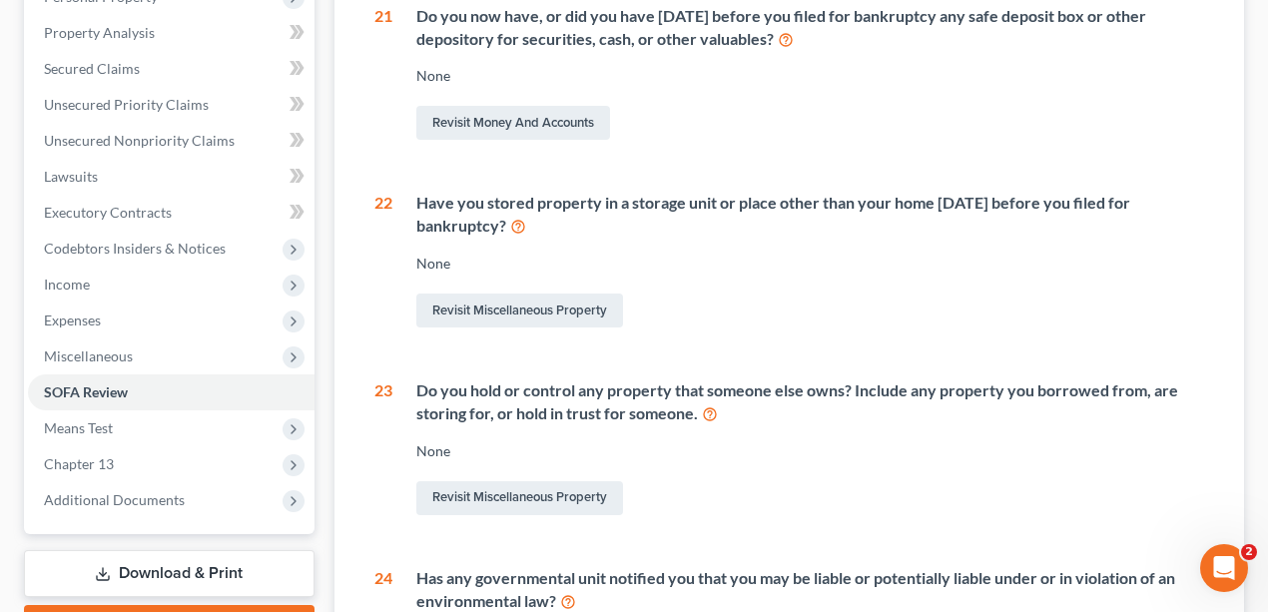
scroll to position [333, 0]
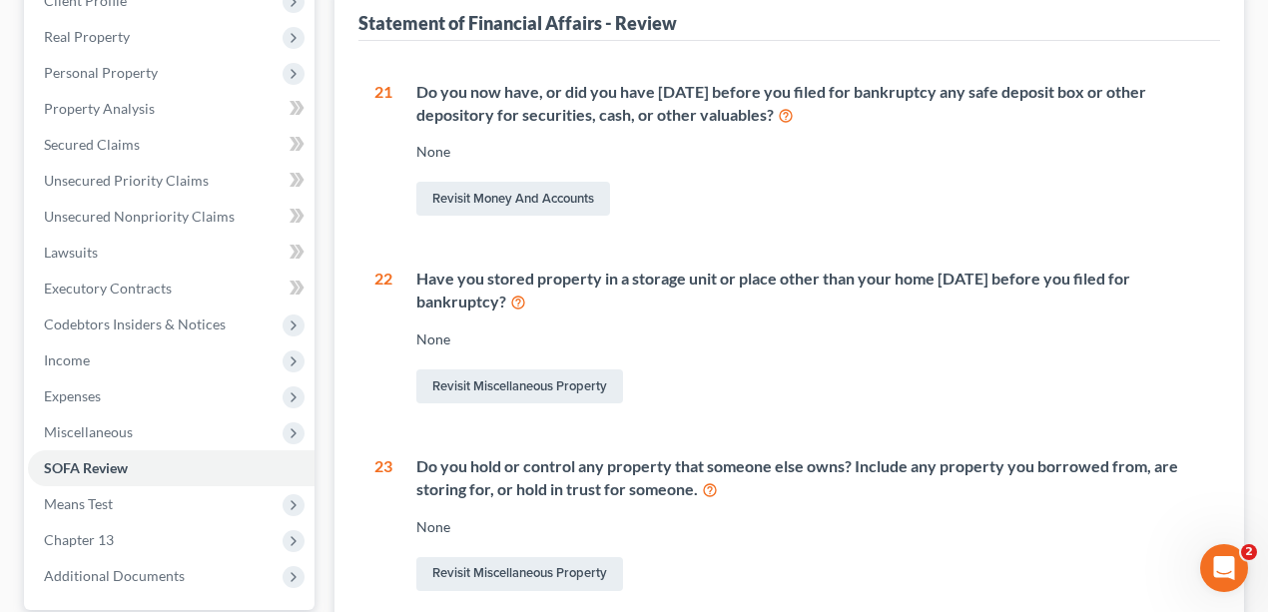
drag, startPoint x: 587, startPoint y: 101, endPoint x: 569, endPoint y: 100, distance: 18.0
click at [587, 101] on div "Do you now have, or did you have [DATE] before you filed for bankruptcy any saf…" at bounding box center [810, 104] width 789 height 46
click at [551, 91] on div "Do you now have, or did you have [DATE] before you filed for bankruptcy any saf…" at bounding box center [810, 104] width 789 height 46
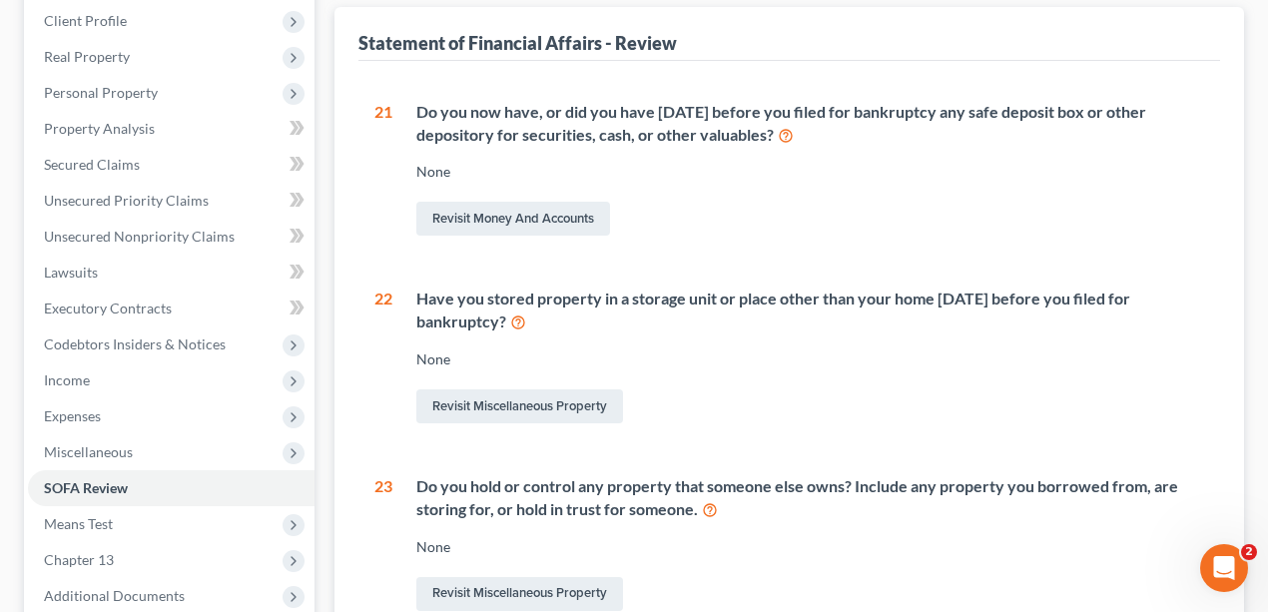
scroll to position [0, 0]
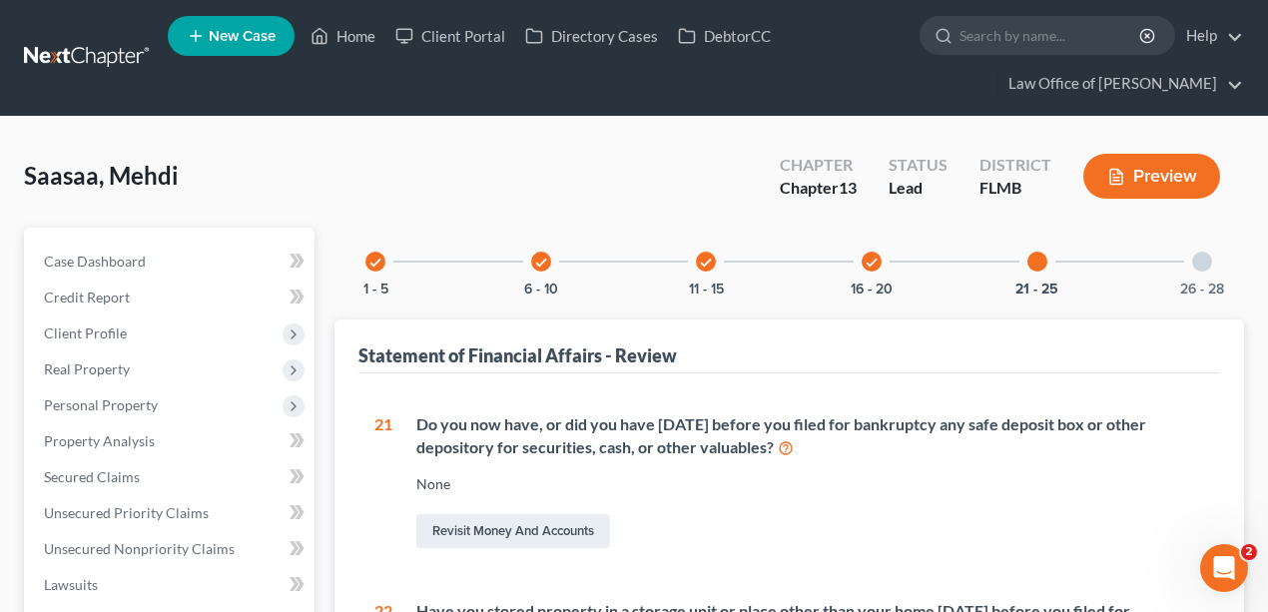
click at [1209, 268] on div "26 - 28" at bounding box center [1202, 262] width 68 height 68
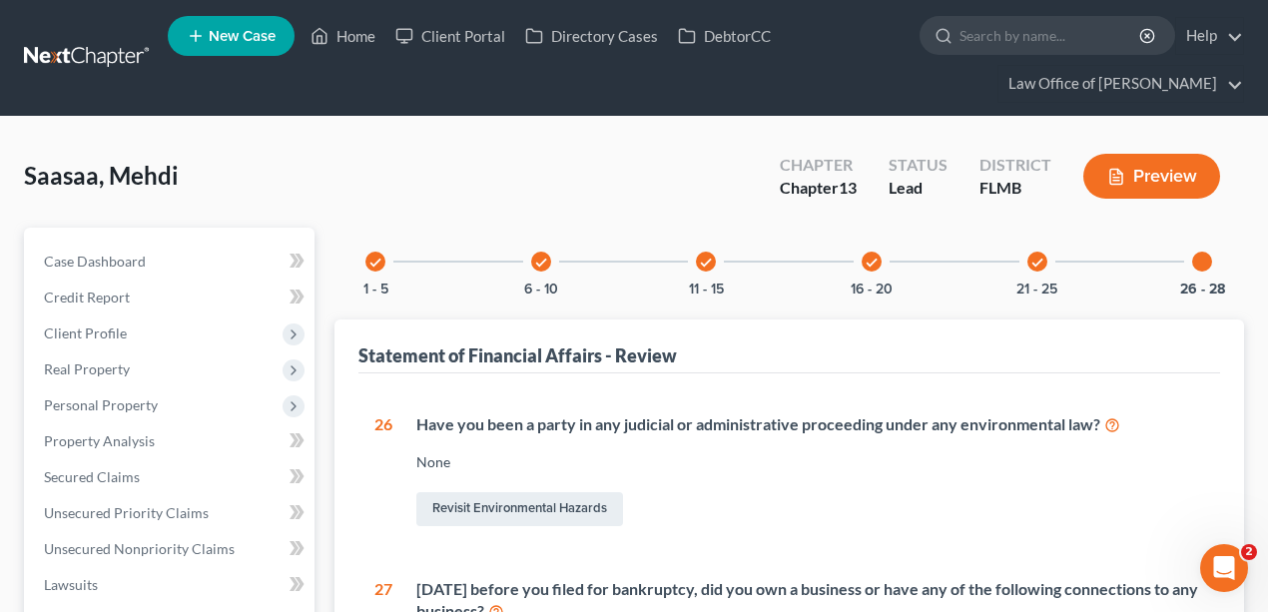
click at [549, 168] on div "Saasaa, Mehdi Upgraded Chapter Chapter 13 Status Lead District [GEOGRAPHIC_DATA…" at bounding box center [634, 184] width 1220 height 87
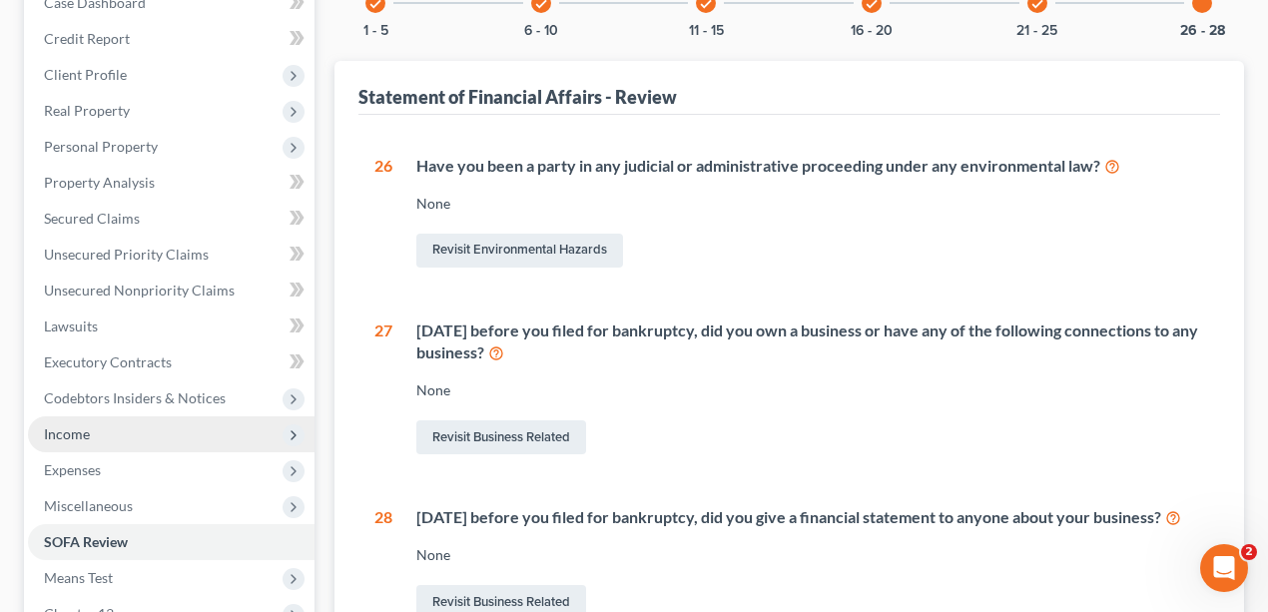
scroll to position [518, 0]
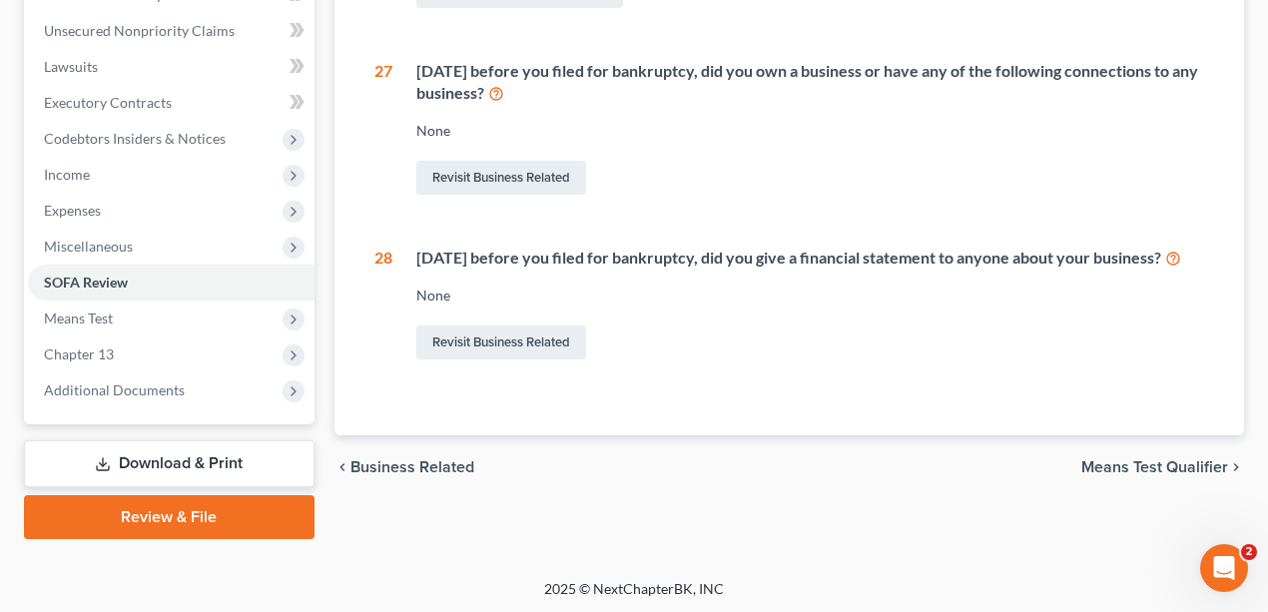
click at [423, 499] on div "chevron_left Business Related Means Test Qualifier chevron_right" at bounding box center [790, 467] width 911 height 64
click at [512, 486] on div "chevron_left Business Related Means Test Qualifier chevron_right" at bounding box center [790, 467] width 911 height 64
click at [214, 465] on link "Download & Print" at bounding box center [169, 463] width 291 height 47
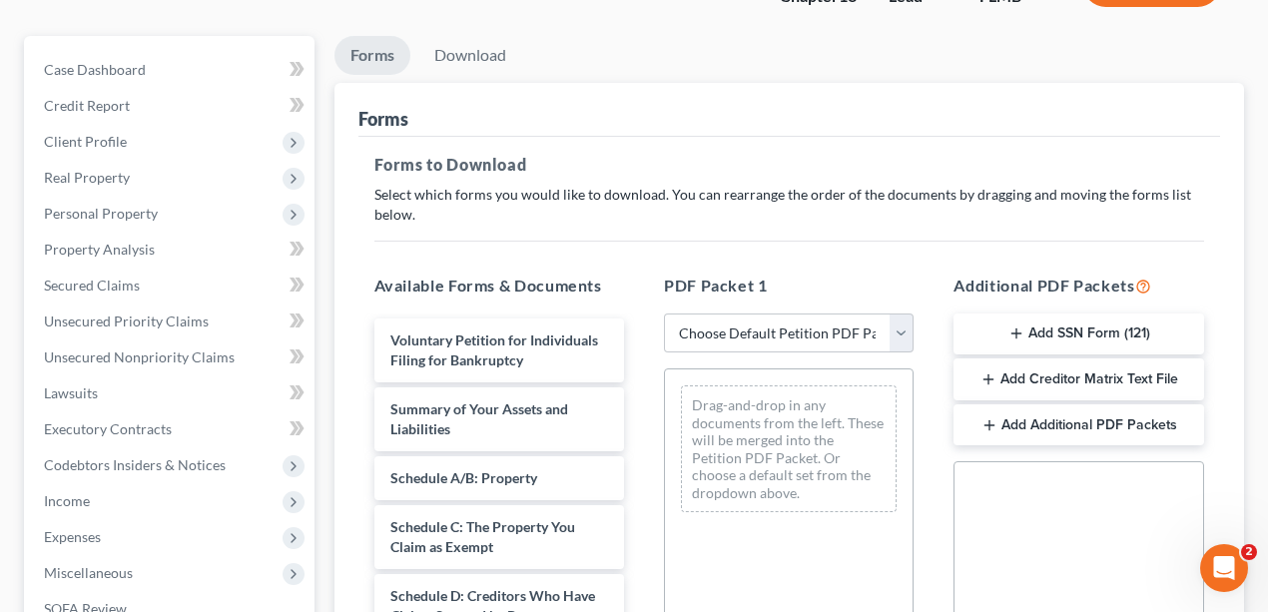
scroll to position [465, 0]
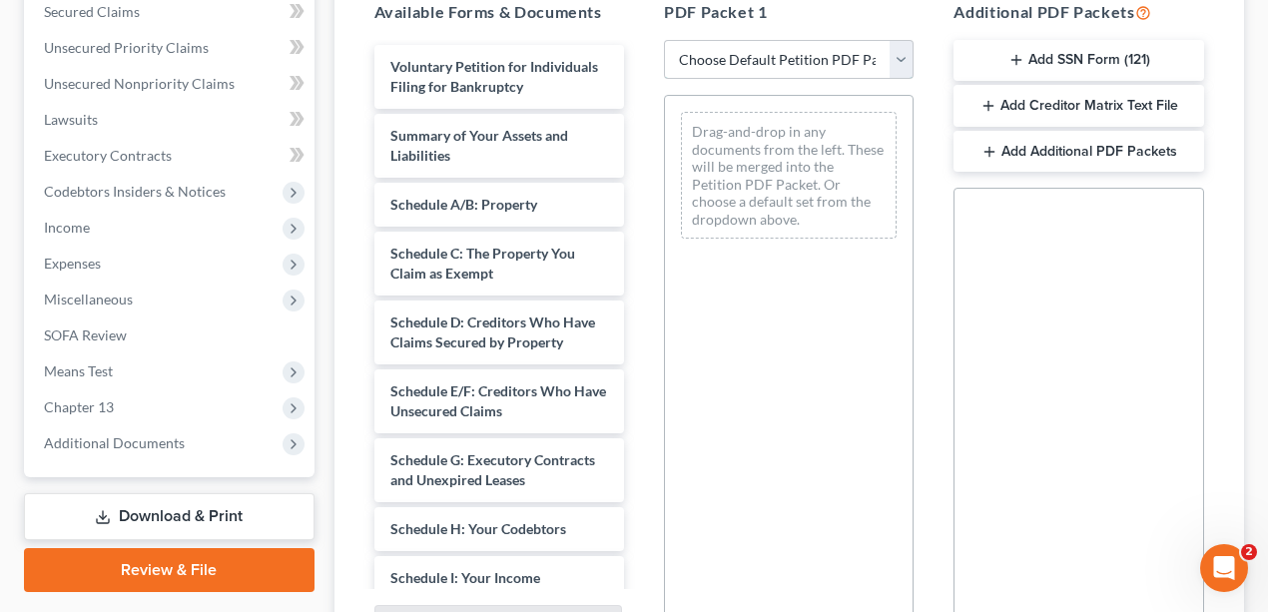
click at [816, 73] on select "Choose Default Petition PDF Packet Complete Bankruptcy Petition (all forms and …" at bounding box center [789, 60] width 250 height 40
select select "1"
click at [664, 40] on select "Choose Default Petition PDF Packet Complete Bankruptcy Petition (all forms and …" at bounding box center [789, 60] width 250 height 40
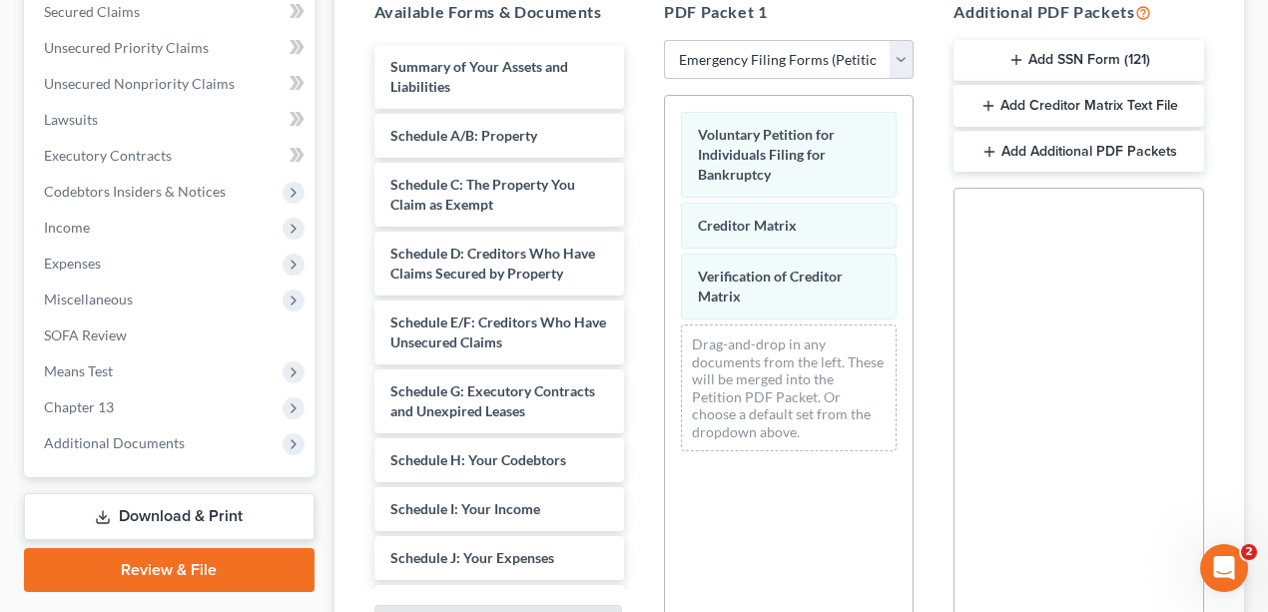
click at [1057, 52] on button "Add SSN Form (121)" at bounding box center [1079, 61] width 250 height 42
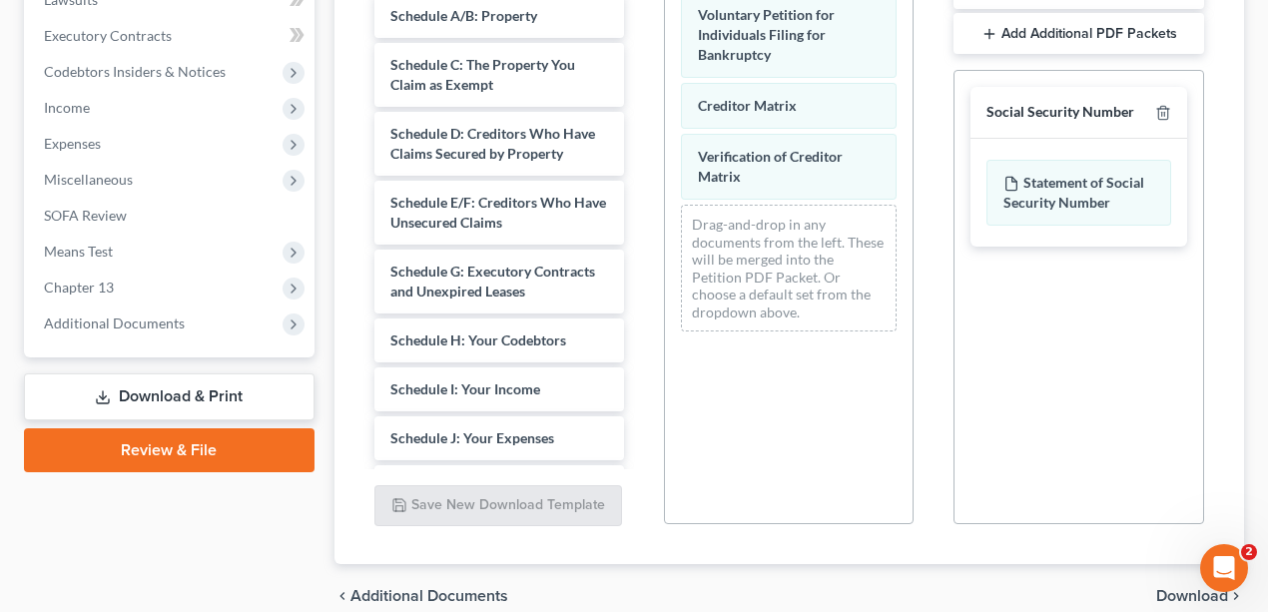
scroll to position [675, 0]
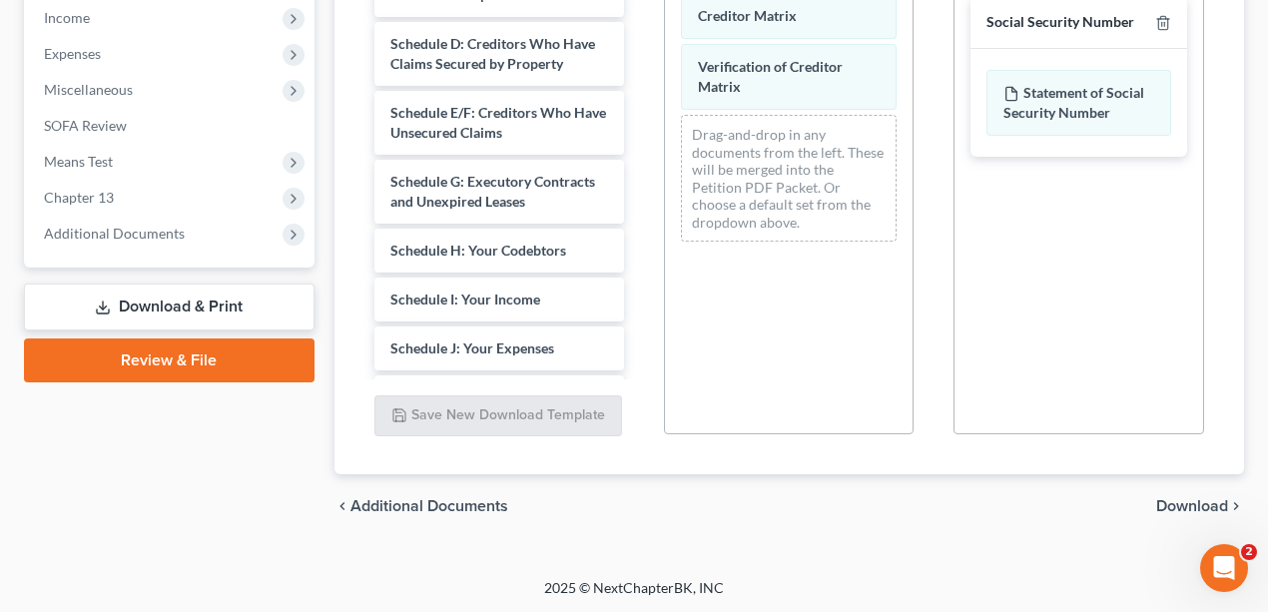
click at [1199, 499] on span "Download" at bounding box center [1192, 506] width 72 height 16
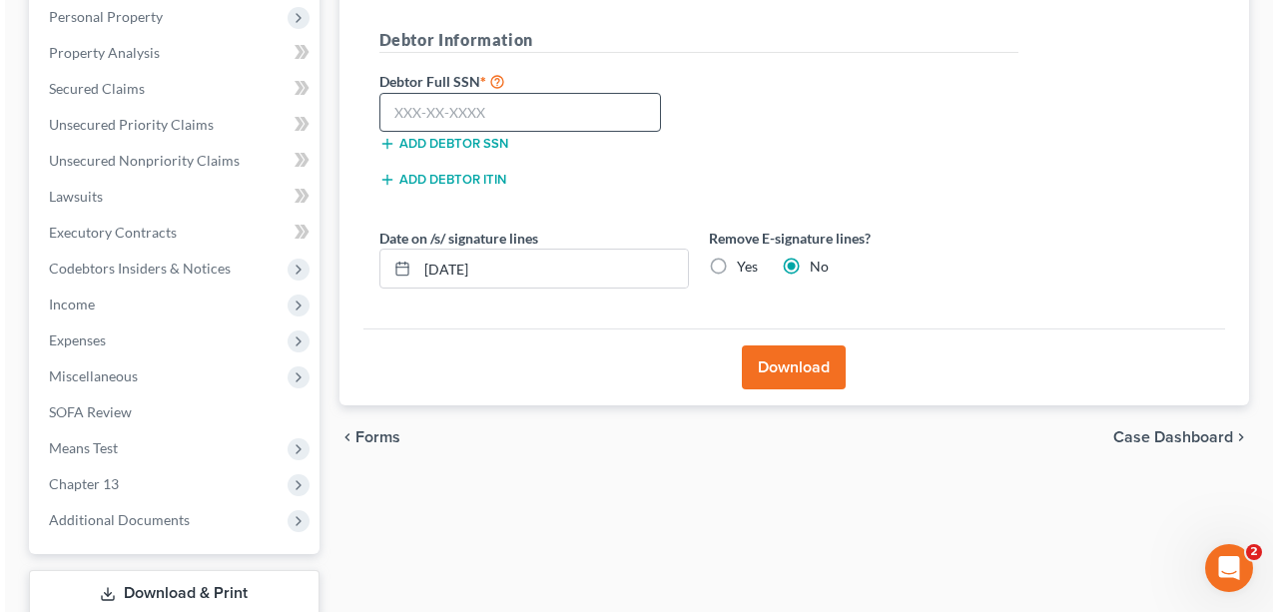
scroll to position [252, 0]
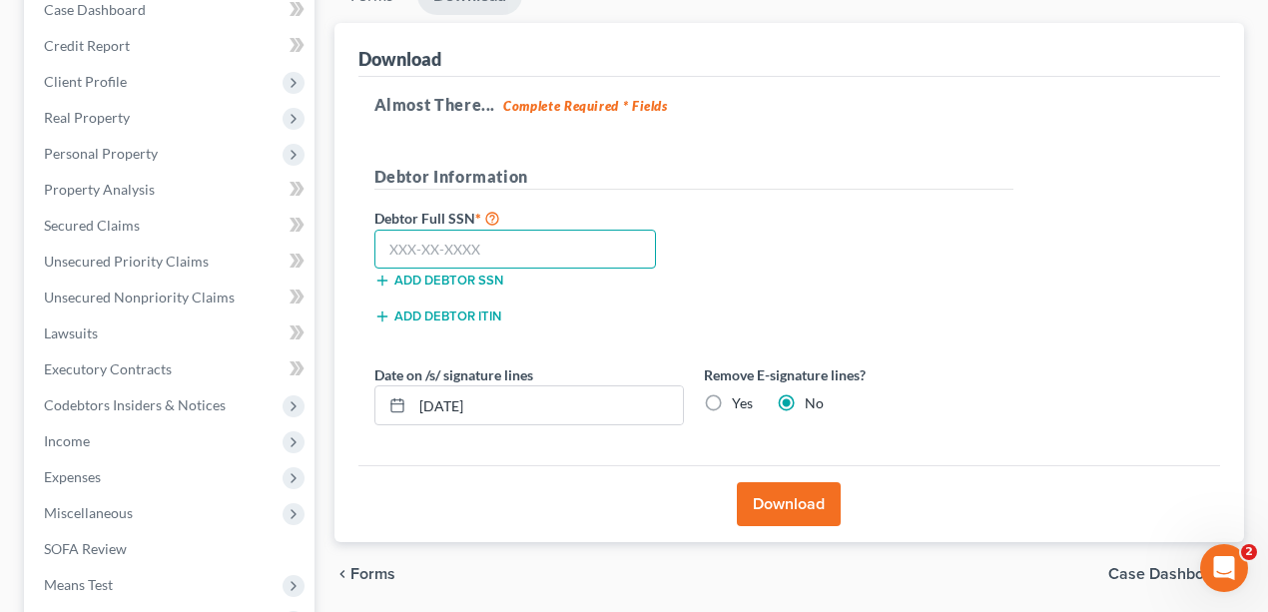
click at [514, 250] on input "text" at bounding box center [515, 250] width 283 height 40
type input "151-19-1901"
click at [876, 160] on div "Almost There... Complete Required * Fields Debtor Information Debtor Full SSN *…" at bounding box center [790, 271] width 863 height 389
click at [732, 398] on label "Yes" at bounding box center [742, 403] width 21 height 20
click at [740, 398] on input "Yes" at bounding box center [746, 399] width 13 height 13
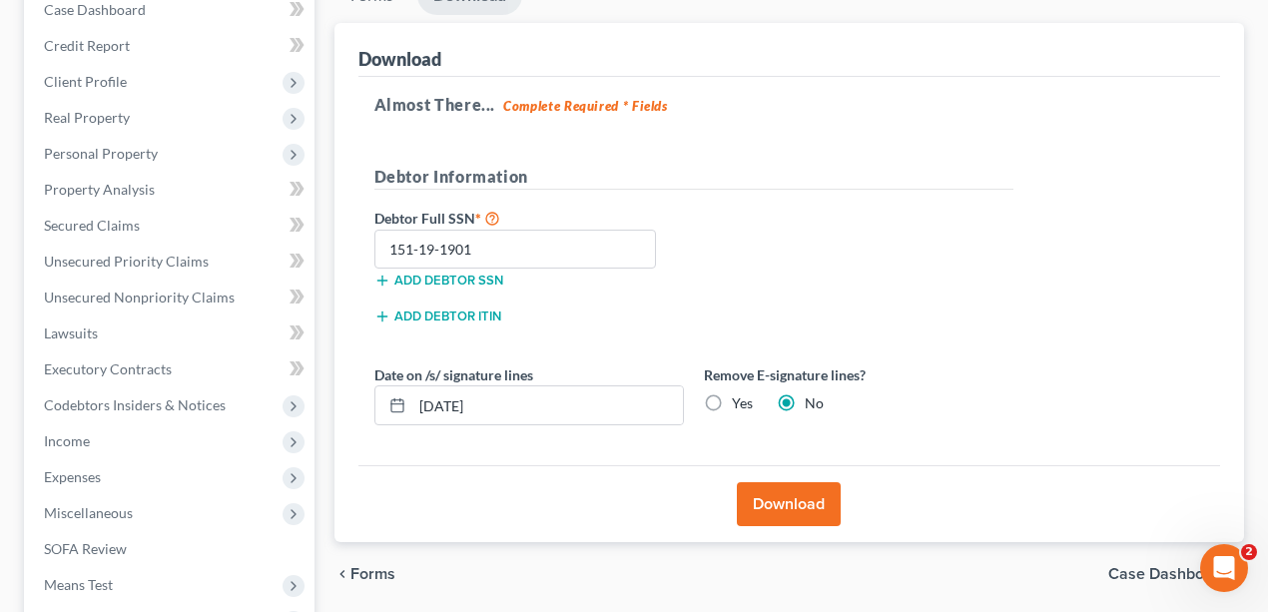
radio input "true"
radio input "false"
click at [787, 520] on button "Download" at bounding box center [789, 504] width 104 height 44
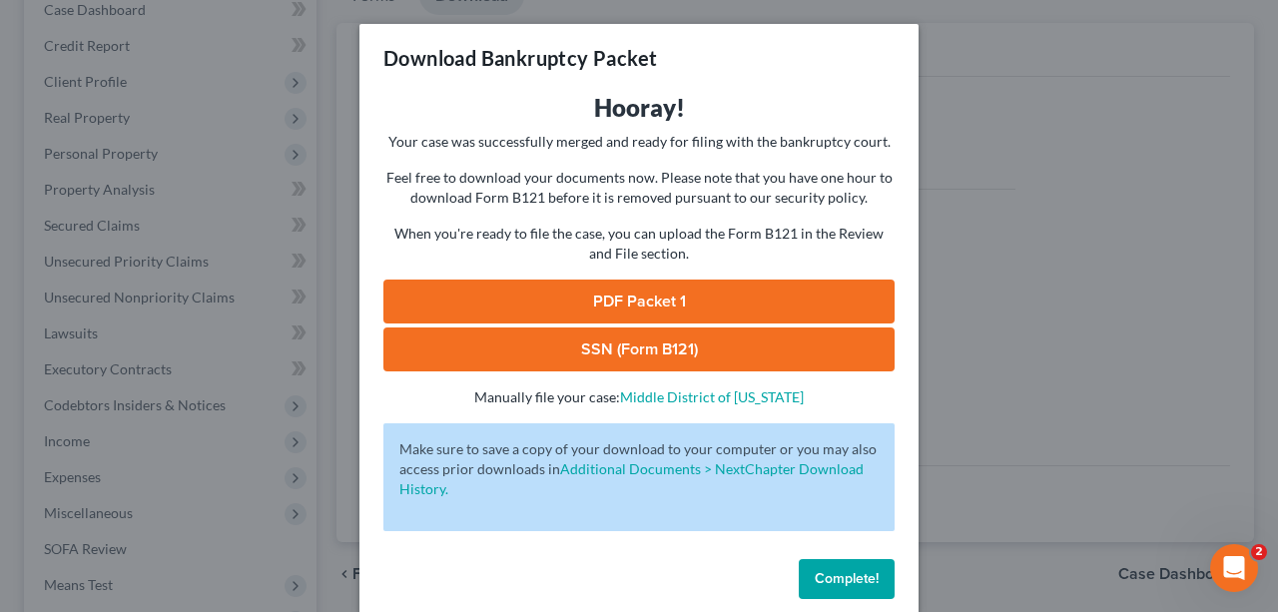
click at [582, 309] on link "PDF Packet 1" at bounding box center [638, 302] width 511 height 44
click at [614, 362] on link "SSN (Form B121)" at bounding box center [638, 350] width 511 height 44
